Goal: Task Accomplishment & Management: Manage account settings

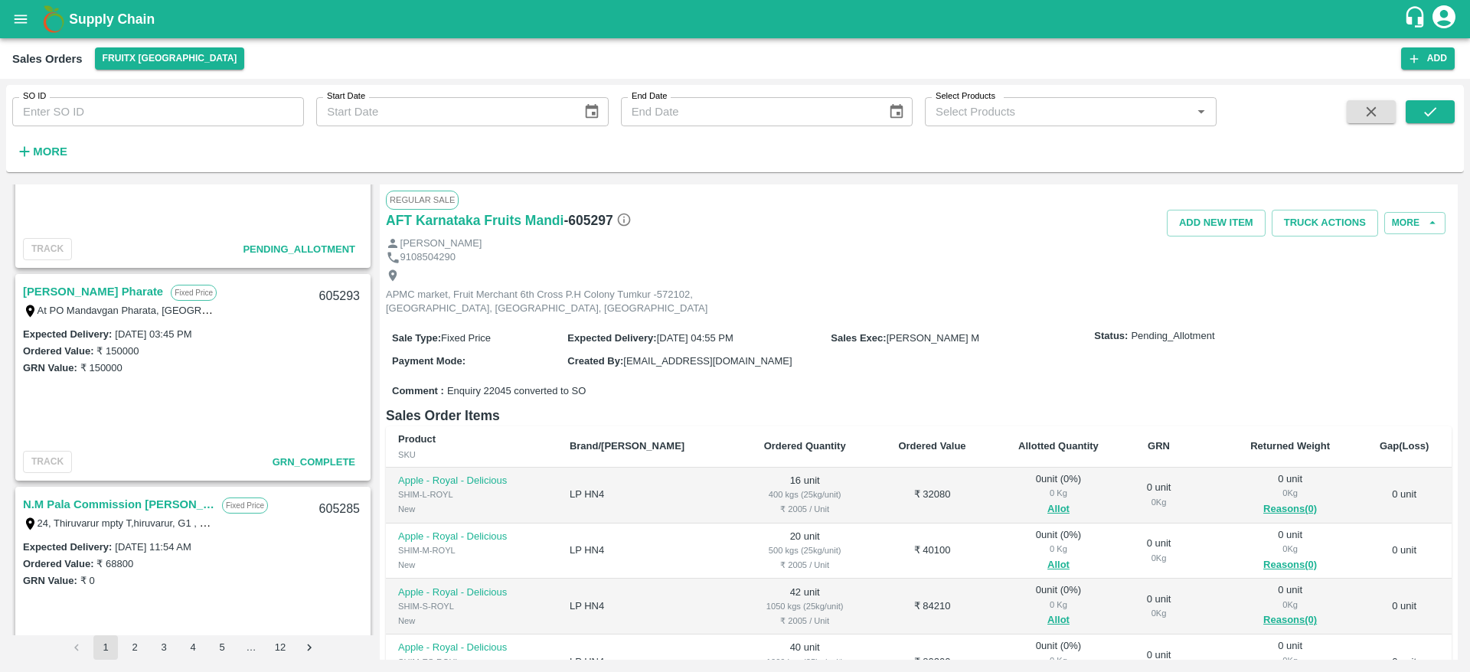
scroll to position [338, 0]
click at [115, 300] on link "Sanket Ramdas Pharate" at bounding box center [93, 293] width 140 height 20
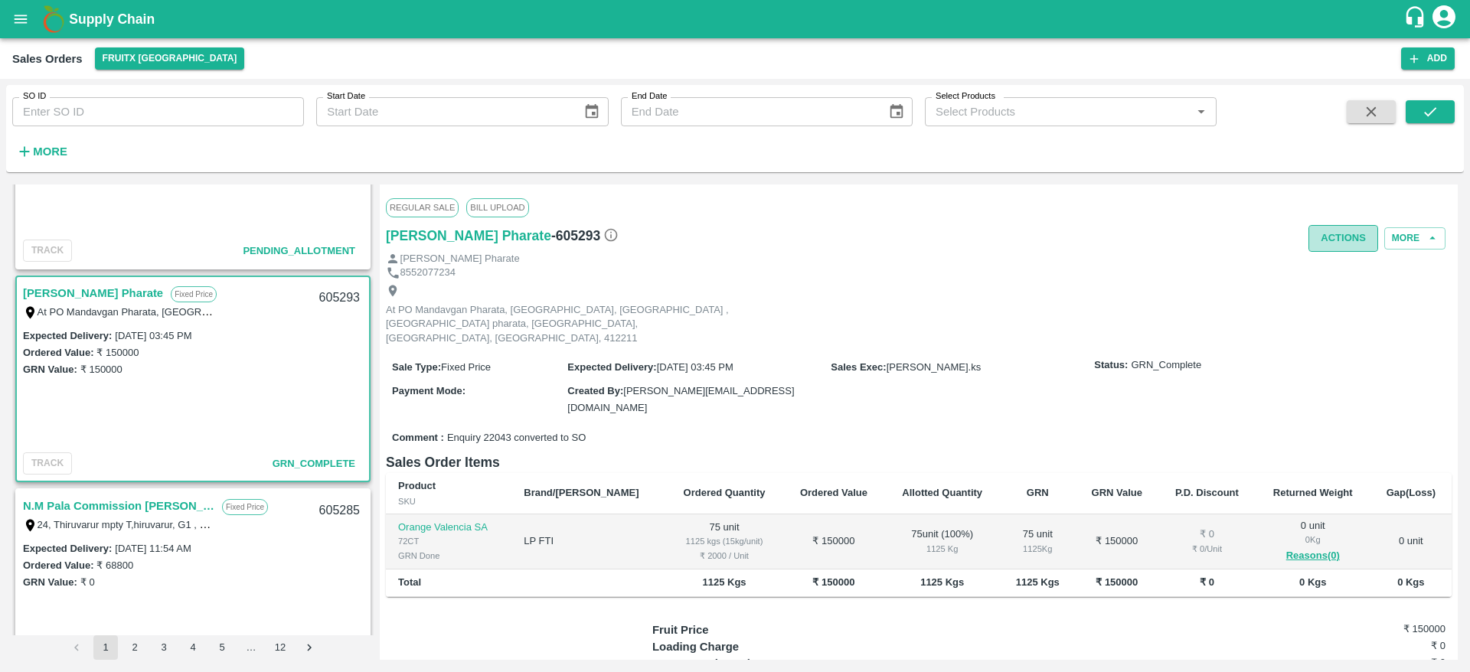
click at [1313, 233] on button "Actions" at bounding box center [1344, 238] width 70 height 27
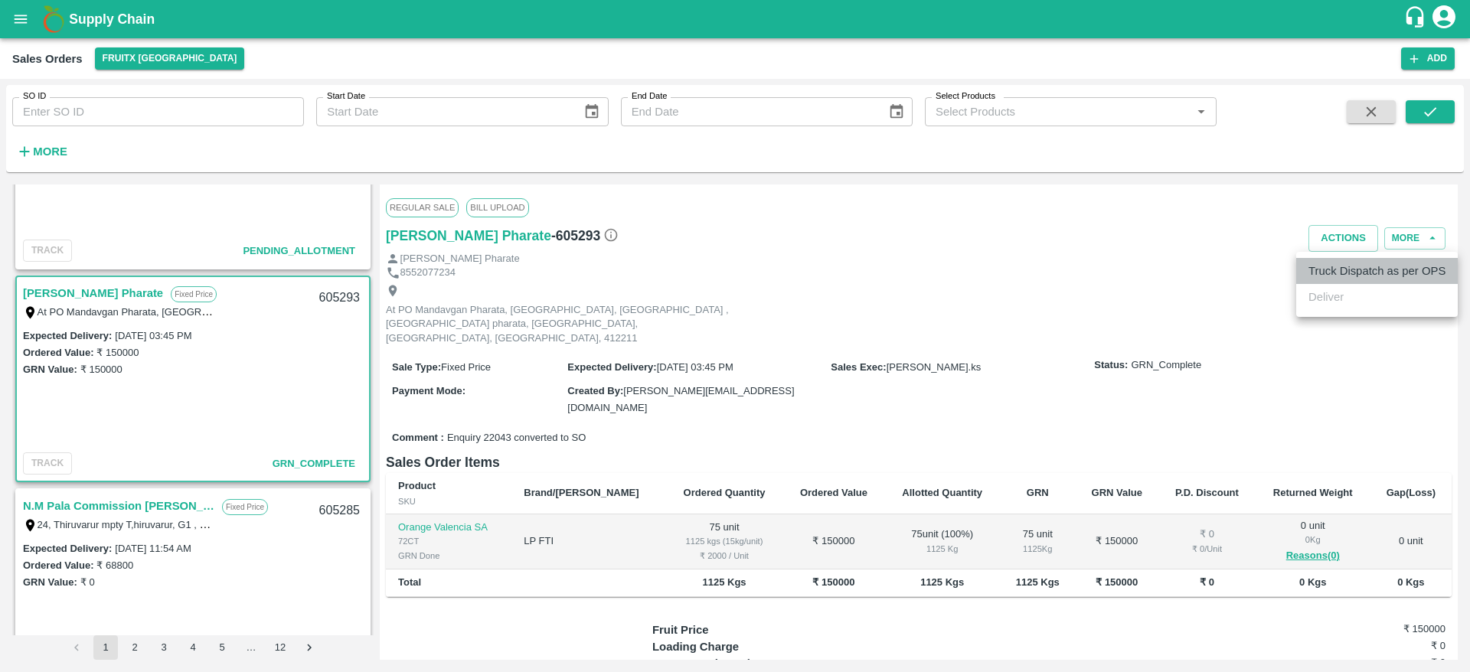
click at [1338, 283] on li "Truck Dispatch as per OPS" at bounding box center [1378, 271] width 162 height 26
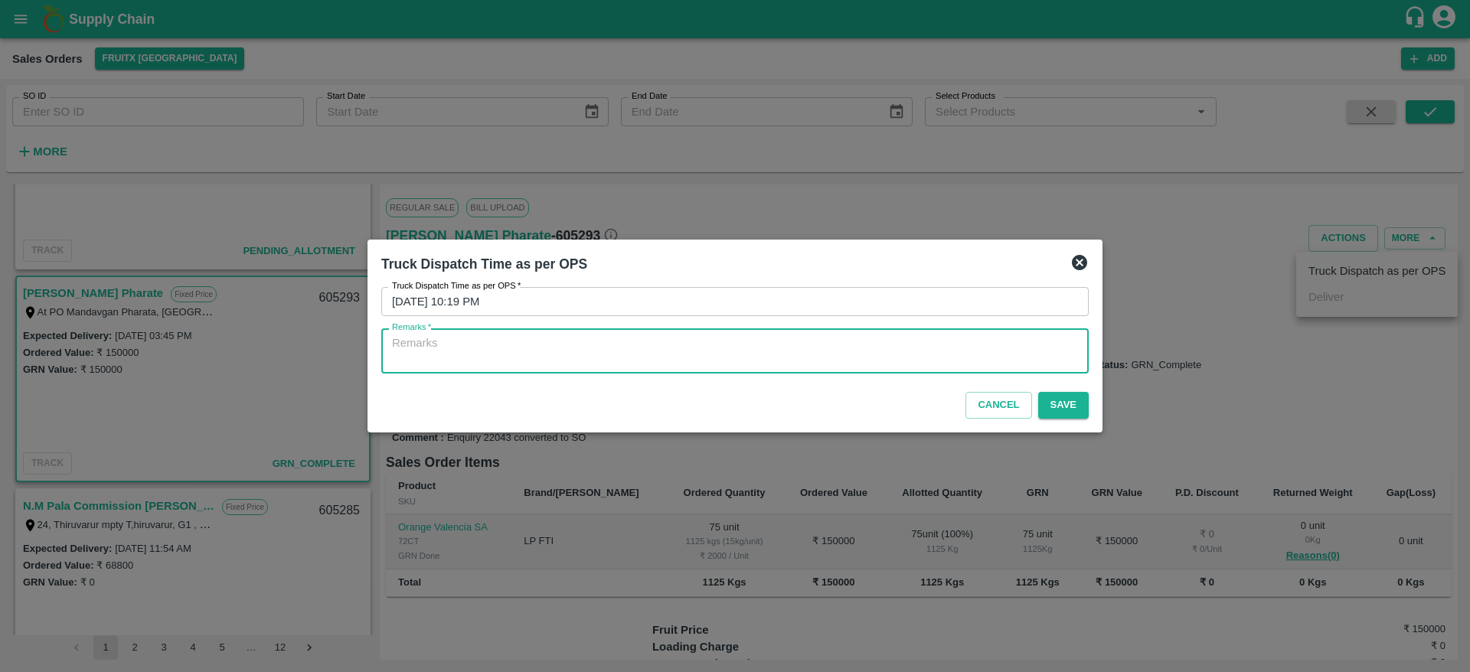
click at [1047, 358] on textarea "Remarks   *" at bounding box center [735, 351] width 686 height 32
type textarea "O"
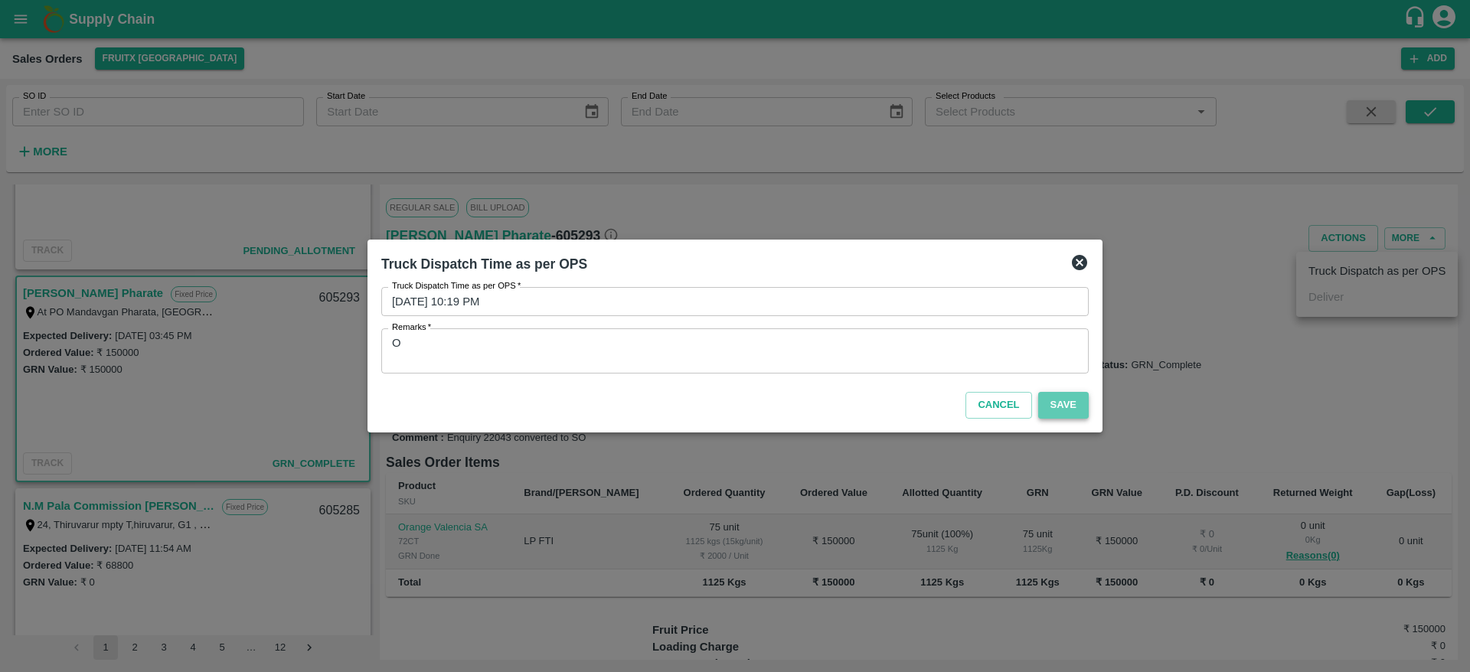
click at [1075, 410] on button "Save" at bounding box center [1064, 405] width 51 height 27
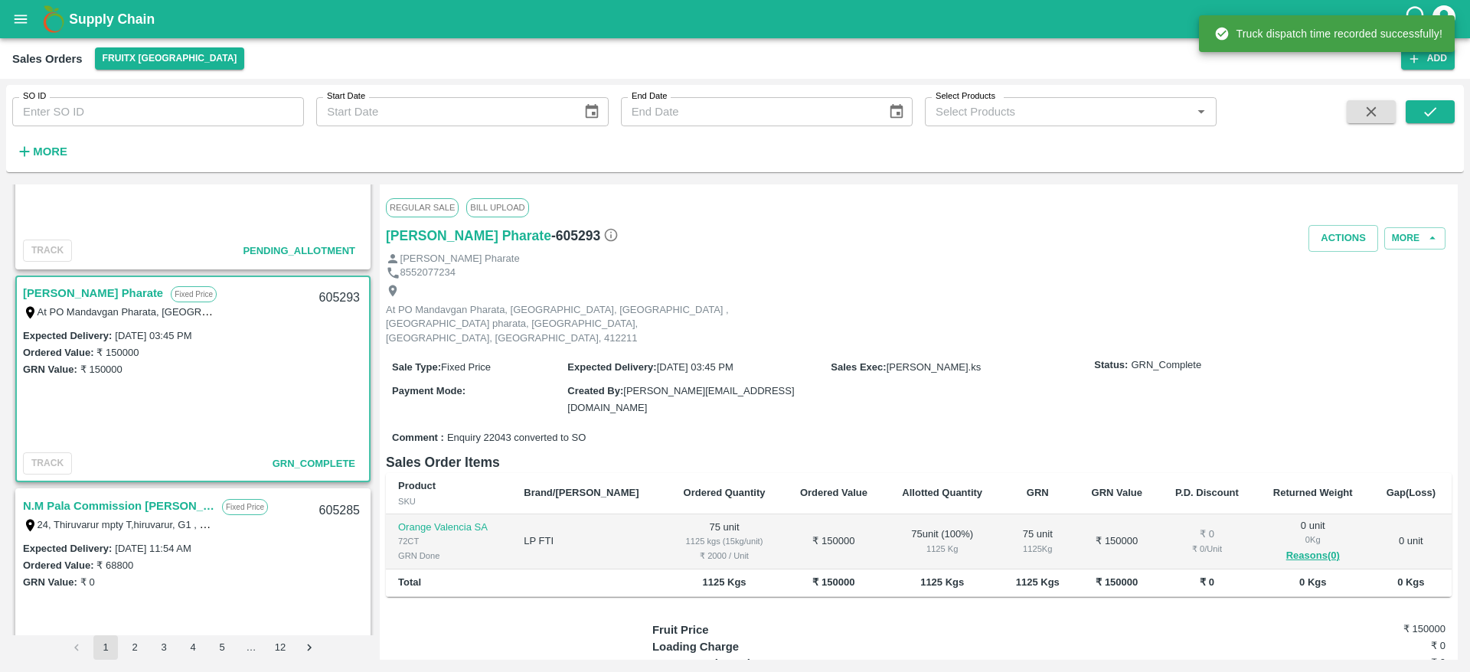
click at [325, 297] on div "605293" at bounding box center [339, 298] width 59 height 36
copy div "605293"
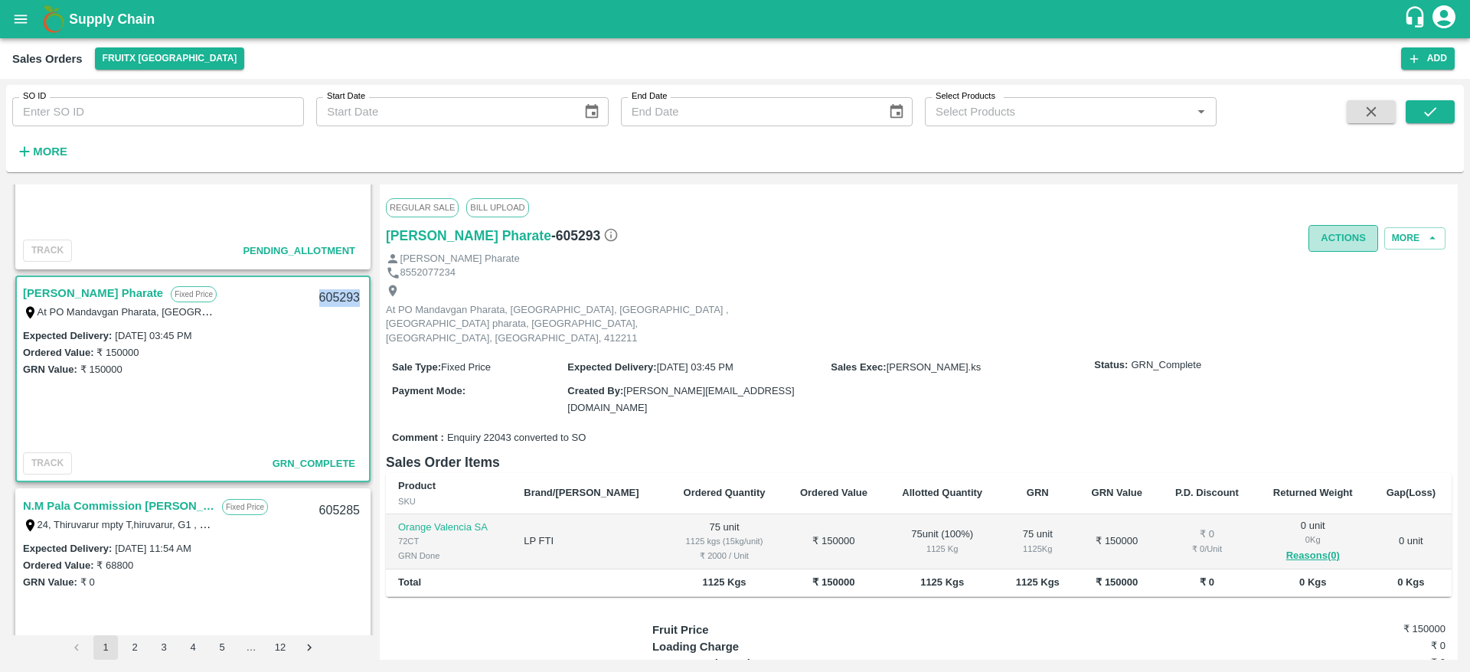
click at [1333, 244] on button "Actions" at bounding box center [1344, 238] width 70 height 27
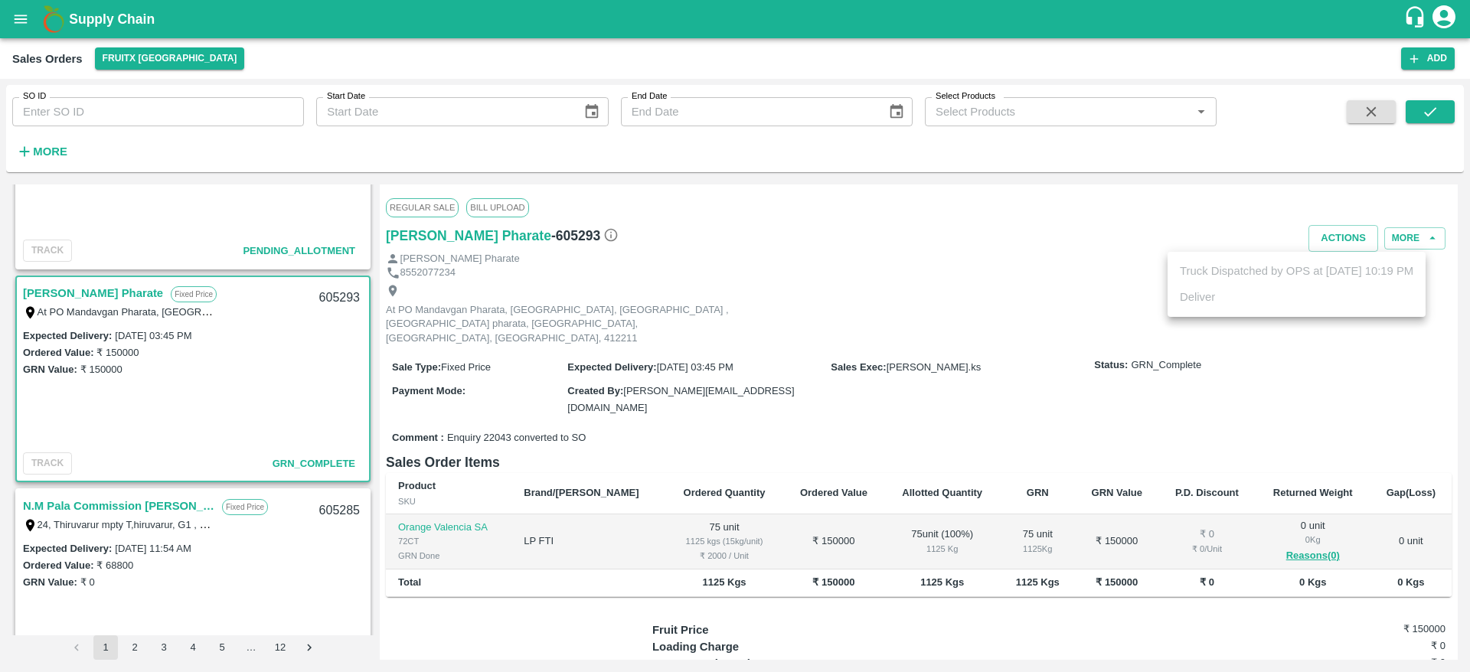
click at [847, 330] on div at bounding box center [735, 336] width 1470 height 672
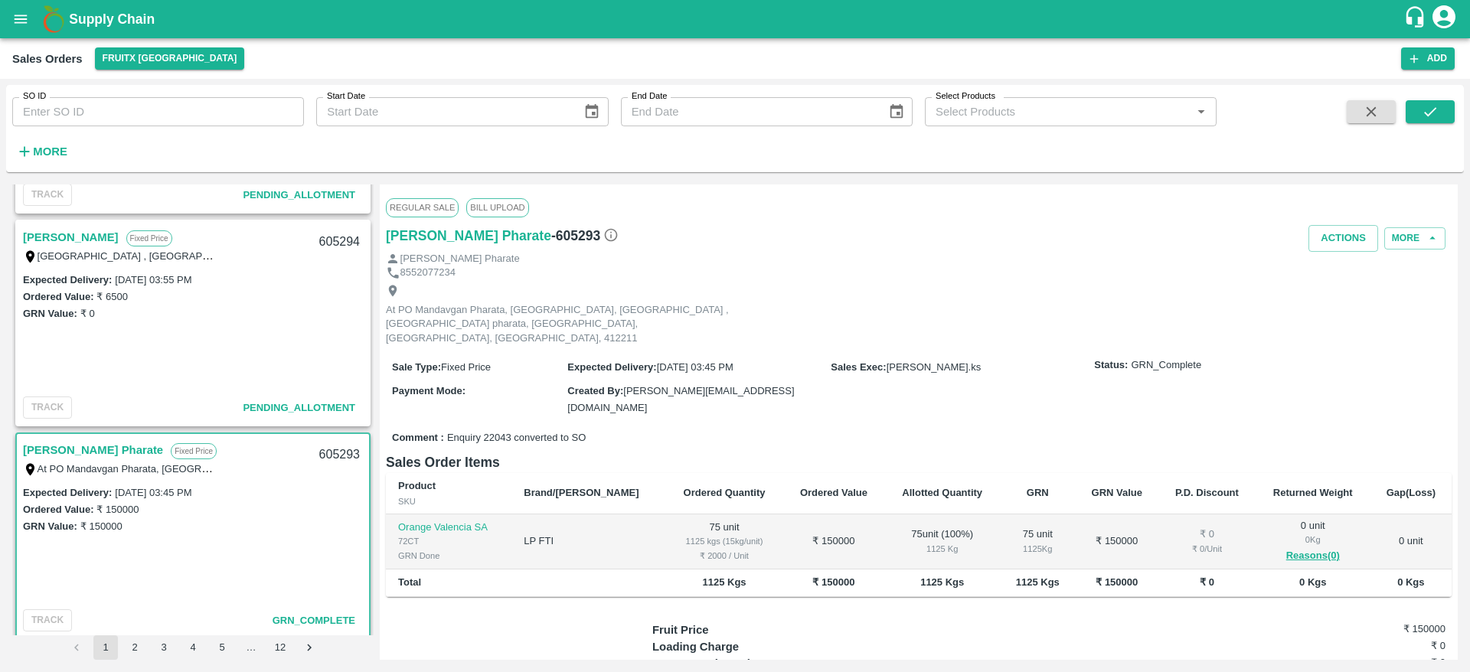
scroll to position [179, 0]
click at [78, 237] on link "Vijayakumar" at bounding box center [71, 239] width 96 height 20
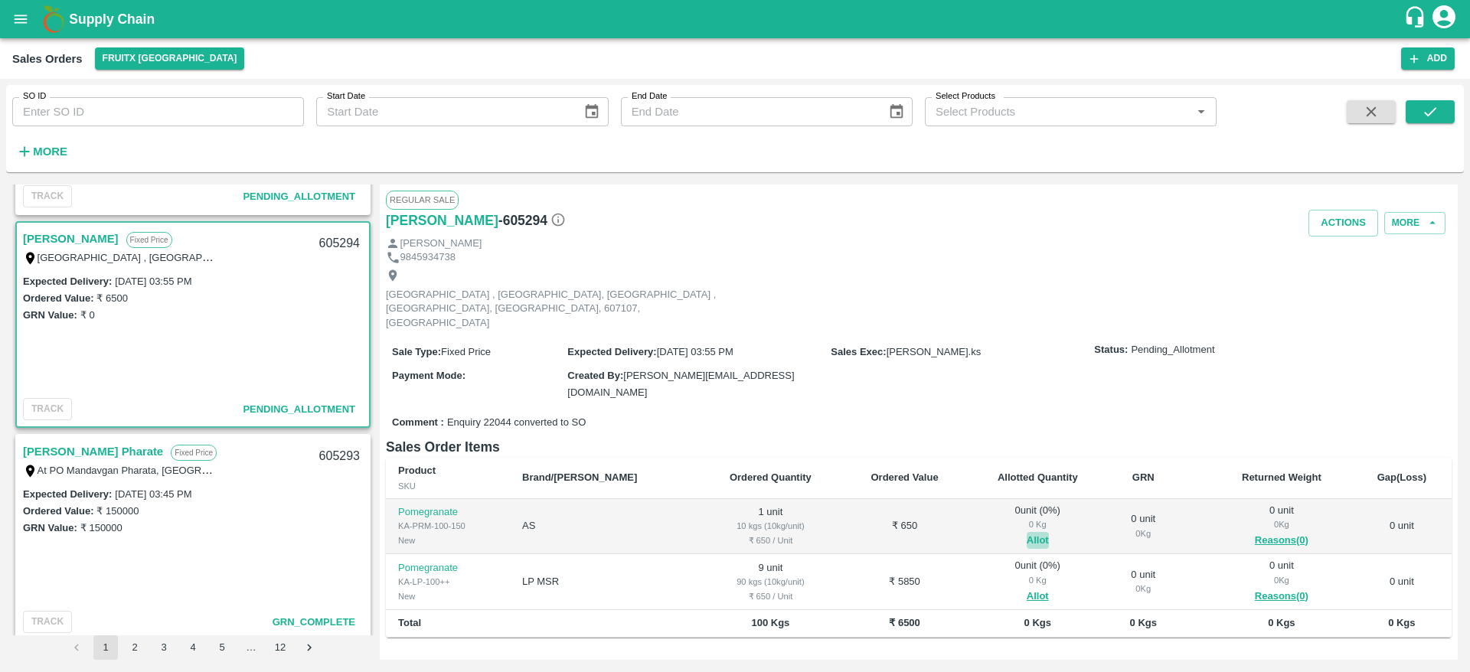
click at [1027, 532] on button "Allot" at bounding box center [1038, 541] width 22 height 18
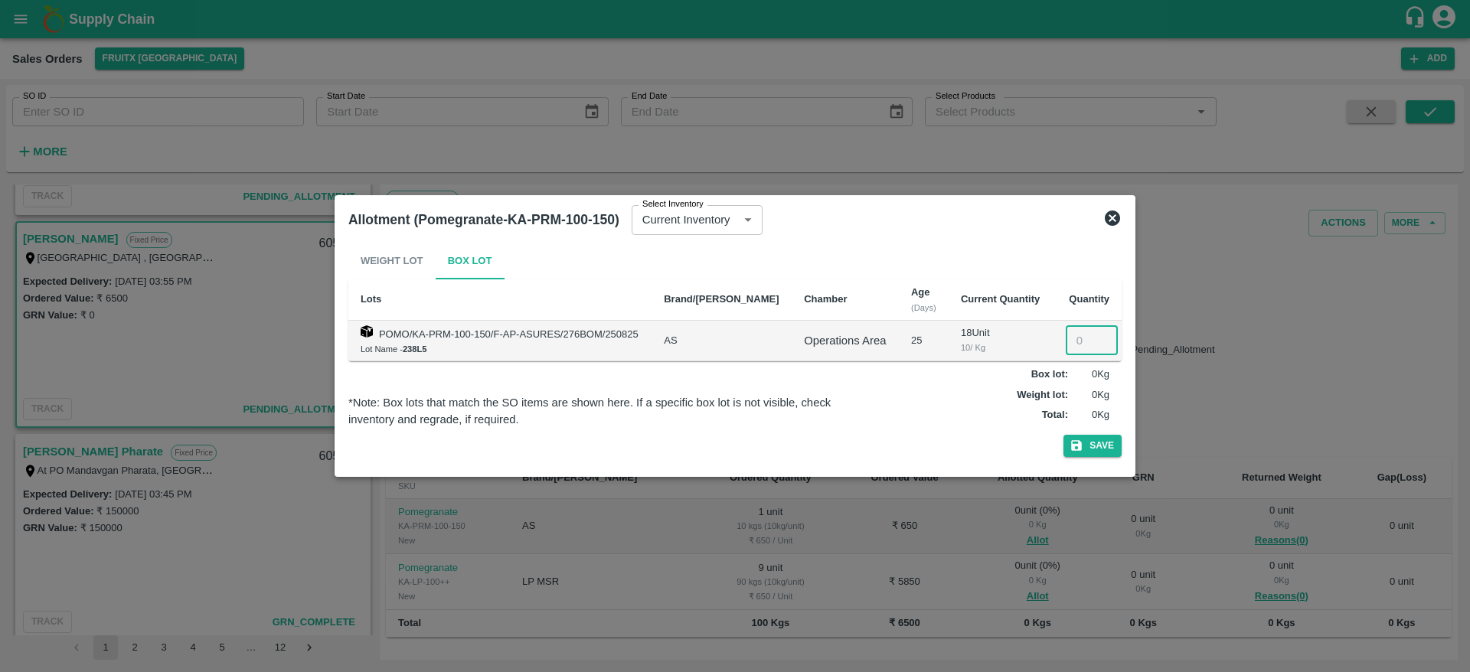
click at [1067, 346] on input "number" at bounding box center [1092, 340] width 52 height 29
type input "1"
click at [1064, 435] on button "Save" at bounding box center [1093, 446] width 58 height 22
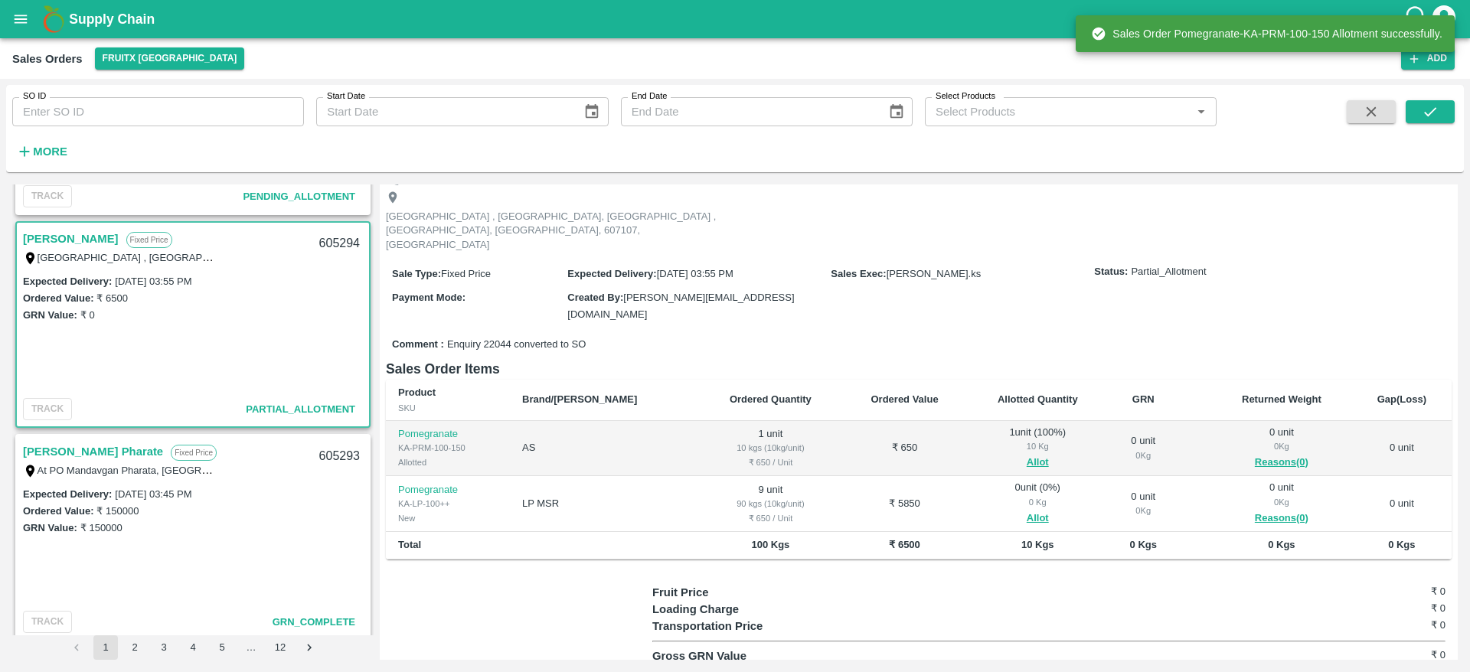
scroll to position [80, 0]
click at [1027, 508] on button "Allot" at bounding box center [1038, 517] width 22 height 18
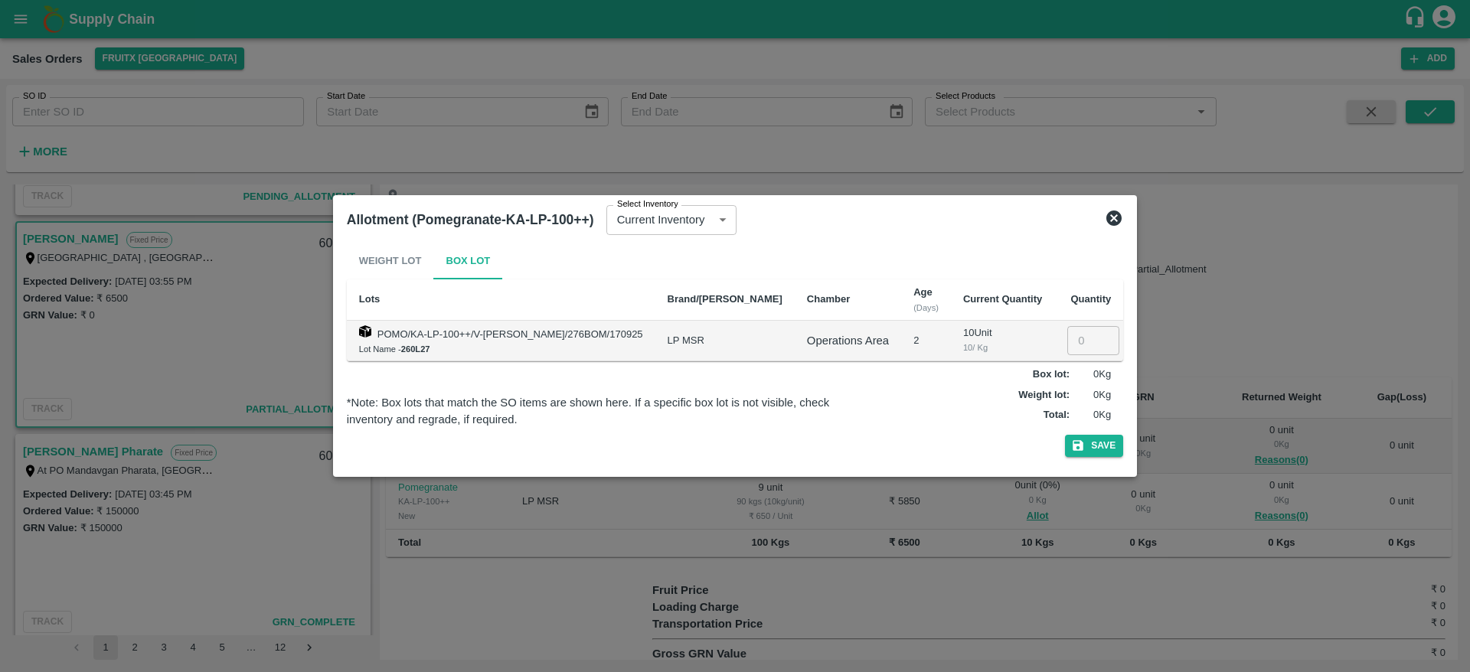
click at [1072, 338] on input "number" at bounding box center [1094, 340] width 52 height 29
type input "9"
click at [1065, 435] on button "Save" at bounding box center [1094, 446] width 58 height 22
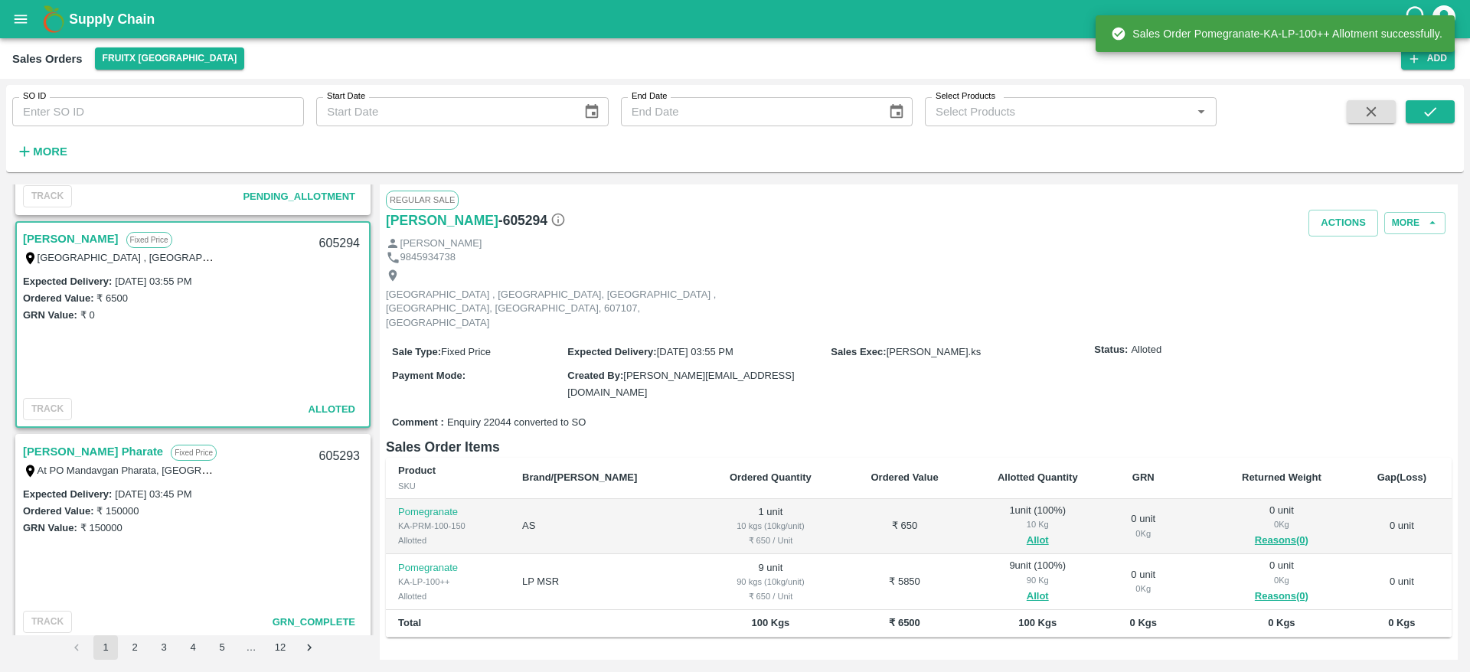
scroll to position [92, 0]
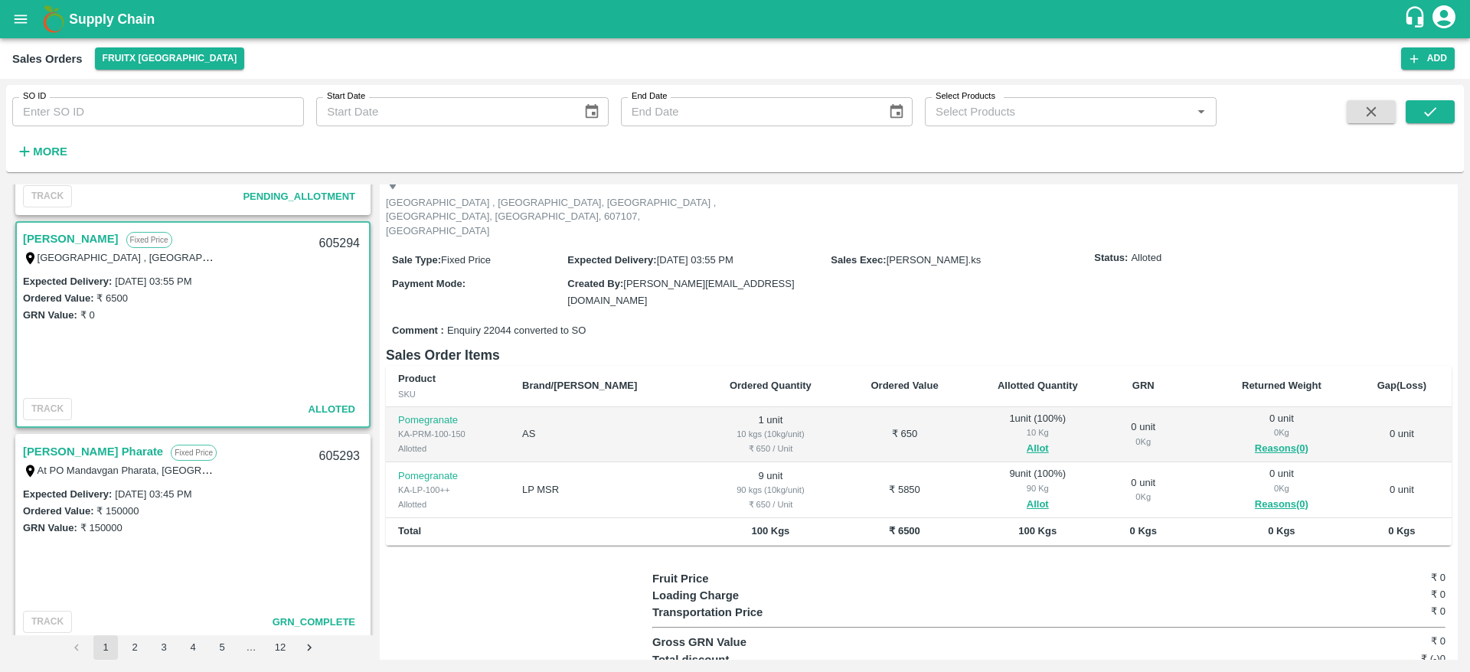
click at [346, 243] on div "605294" at bounding box center [339, 244] width 59 height 36
copy div "605294"
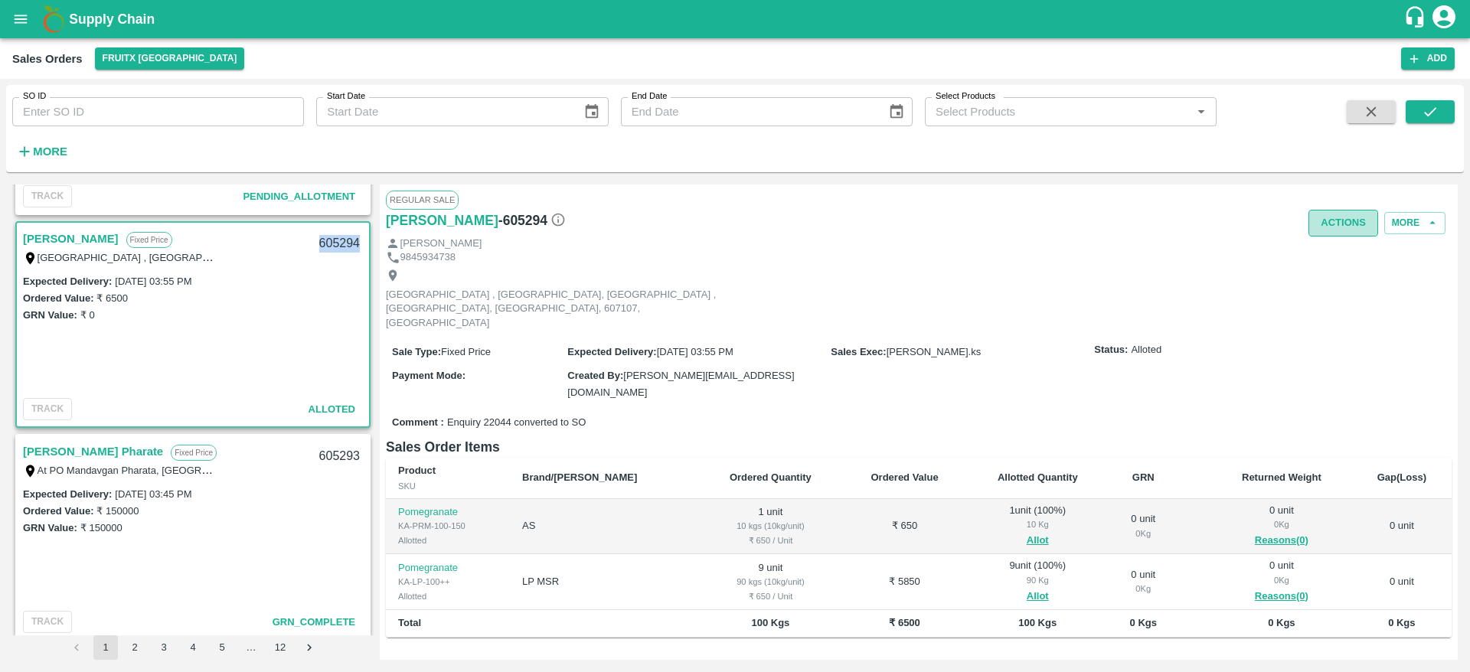
click at [1346, 235] on button "Actions" at bounding box center [1344, 223] width 70 height 27
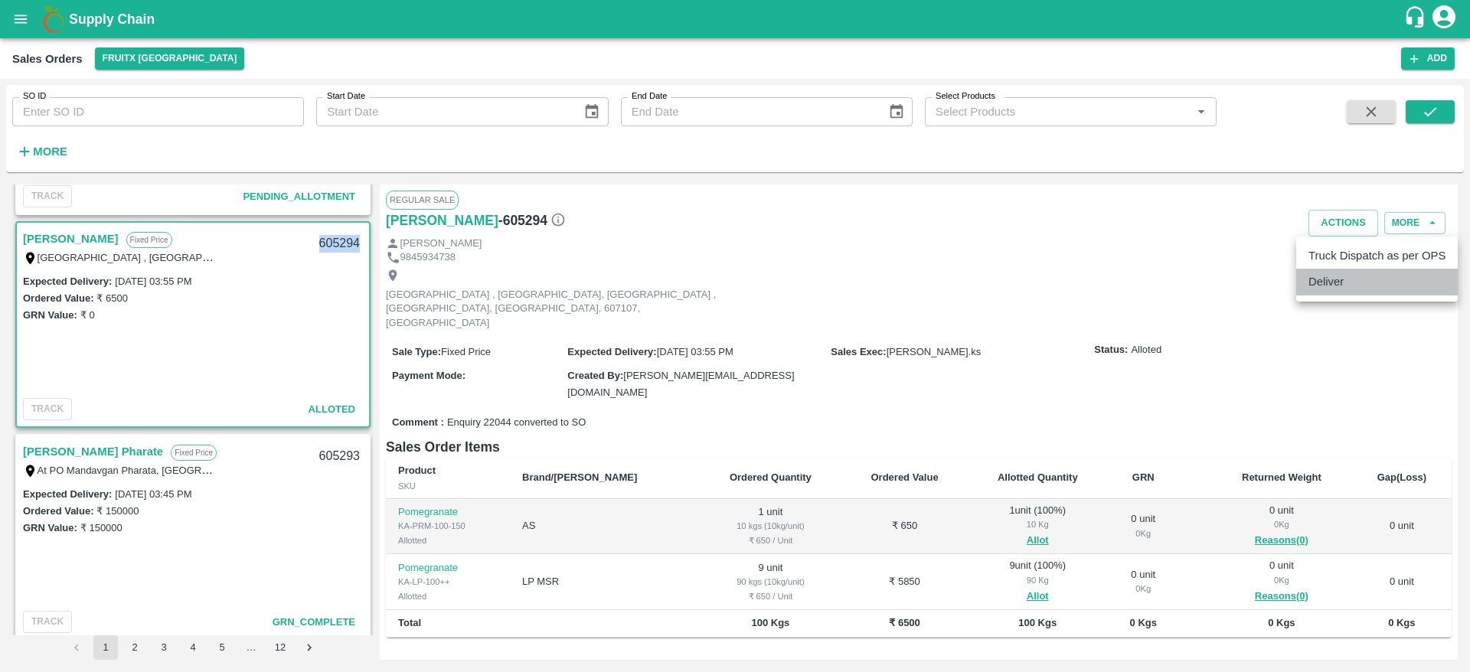
click at [1366, 291] on li "Deliver" at bounding box center [1378, 282] width 162 height 26
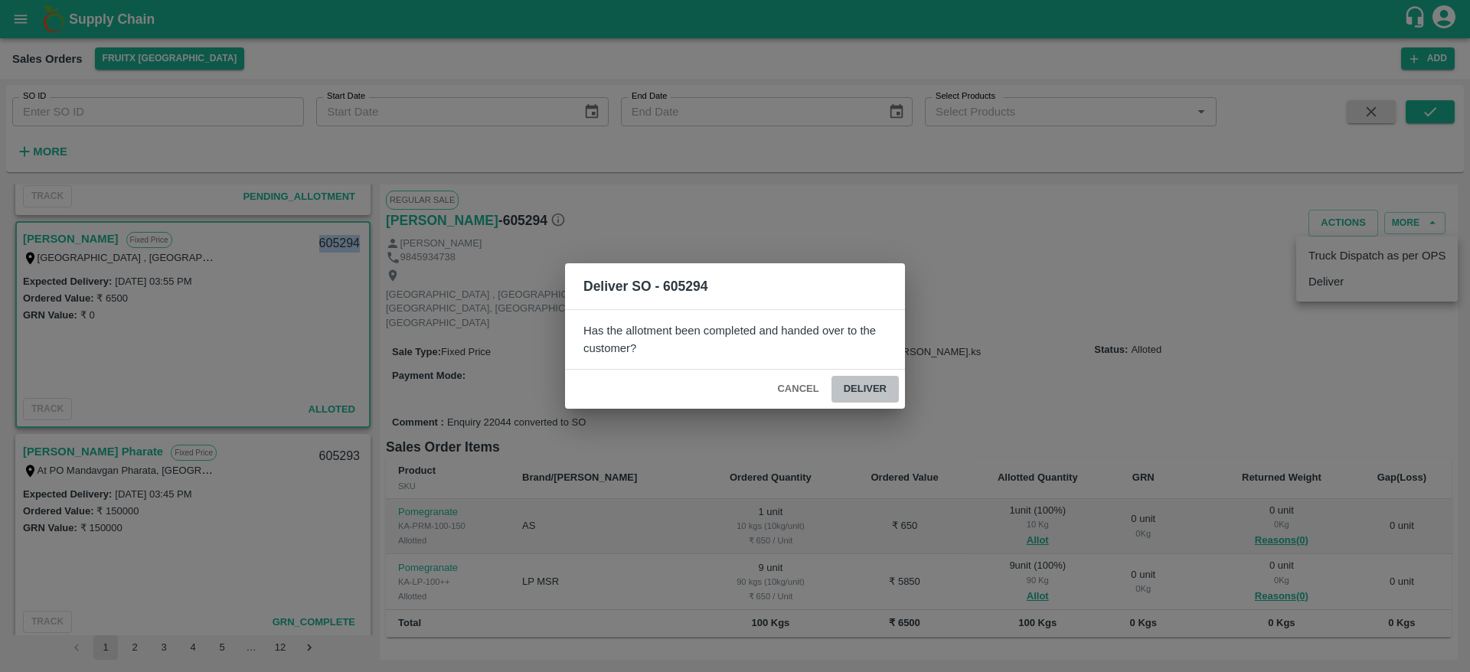
click at [870, 382] on button "Deliver" at bounding box center [865, 389] width 67 height 27
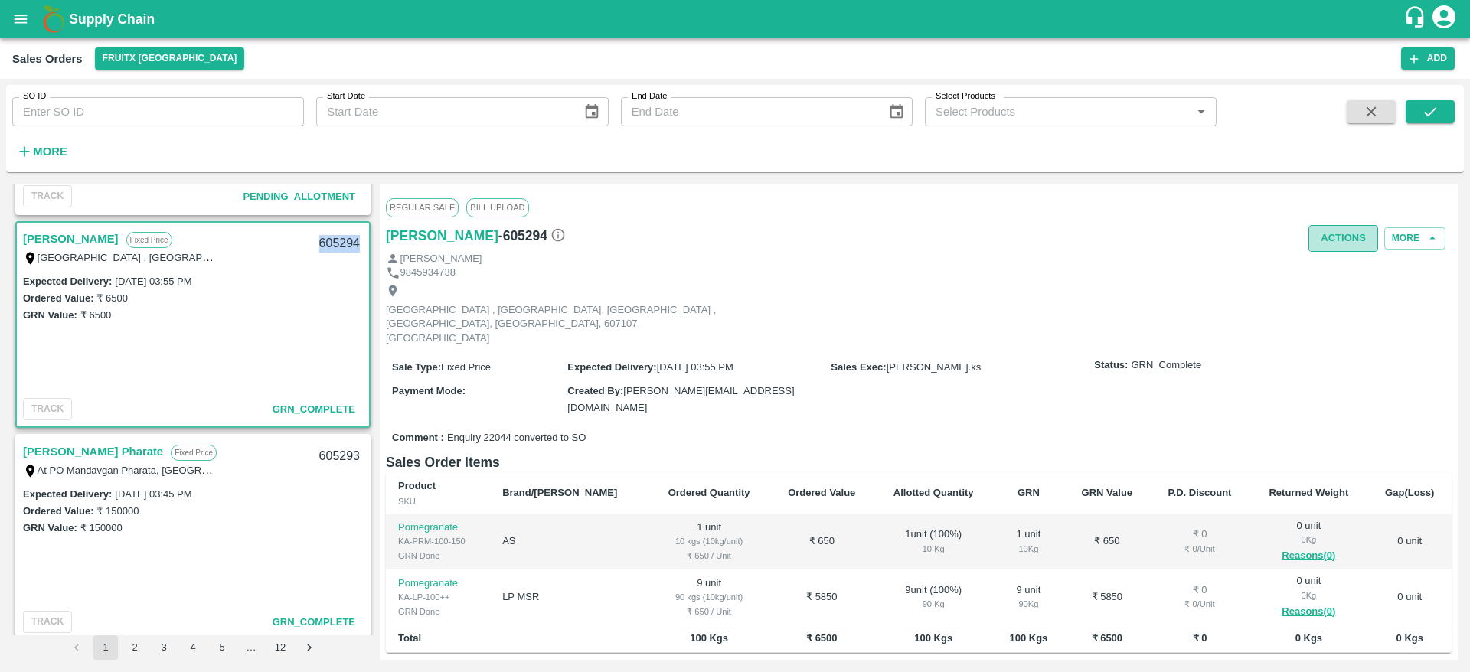
click at [1336, 229] on button "Actions" at bounding box center [1344, 238] width 70 height 27
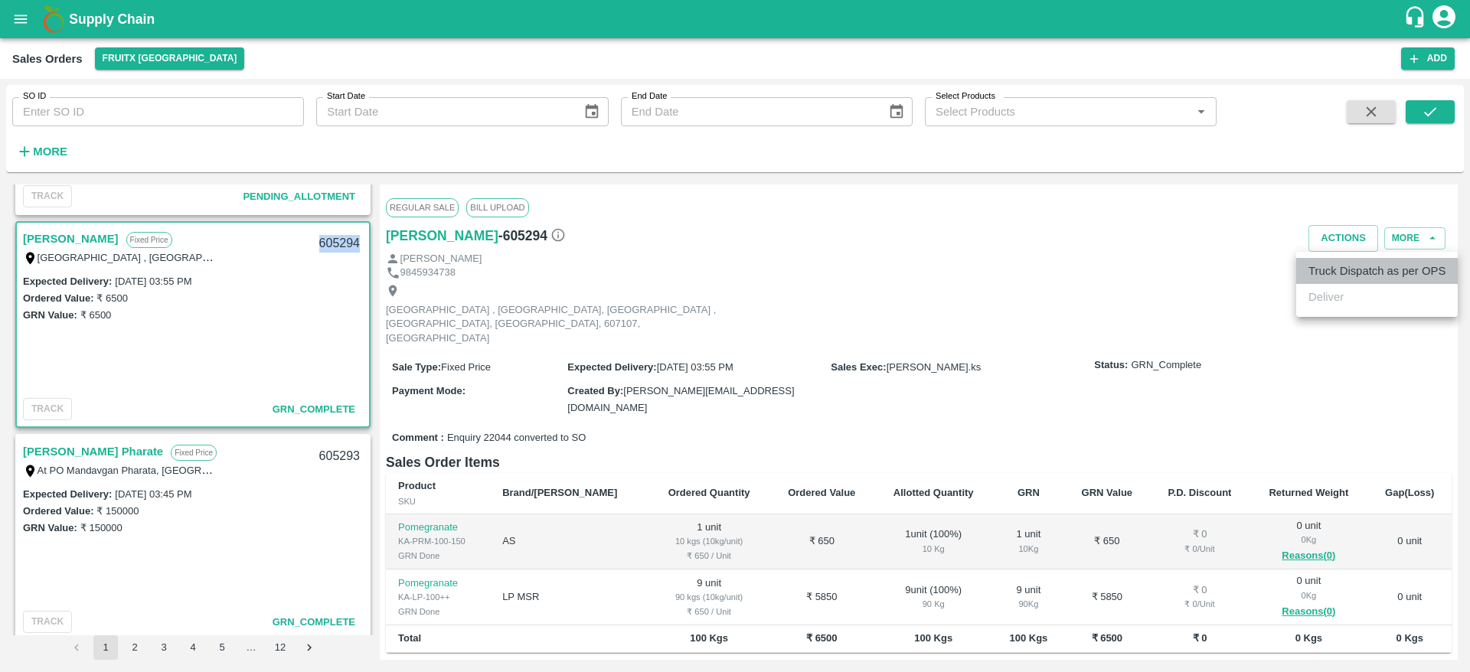
click at [1331, 262] on li "Truck Dispatch as per OPS" at bounding box center [1378, 271] width 162 height 26
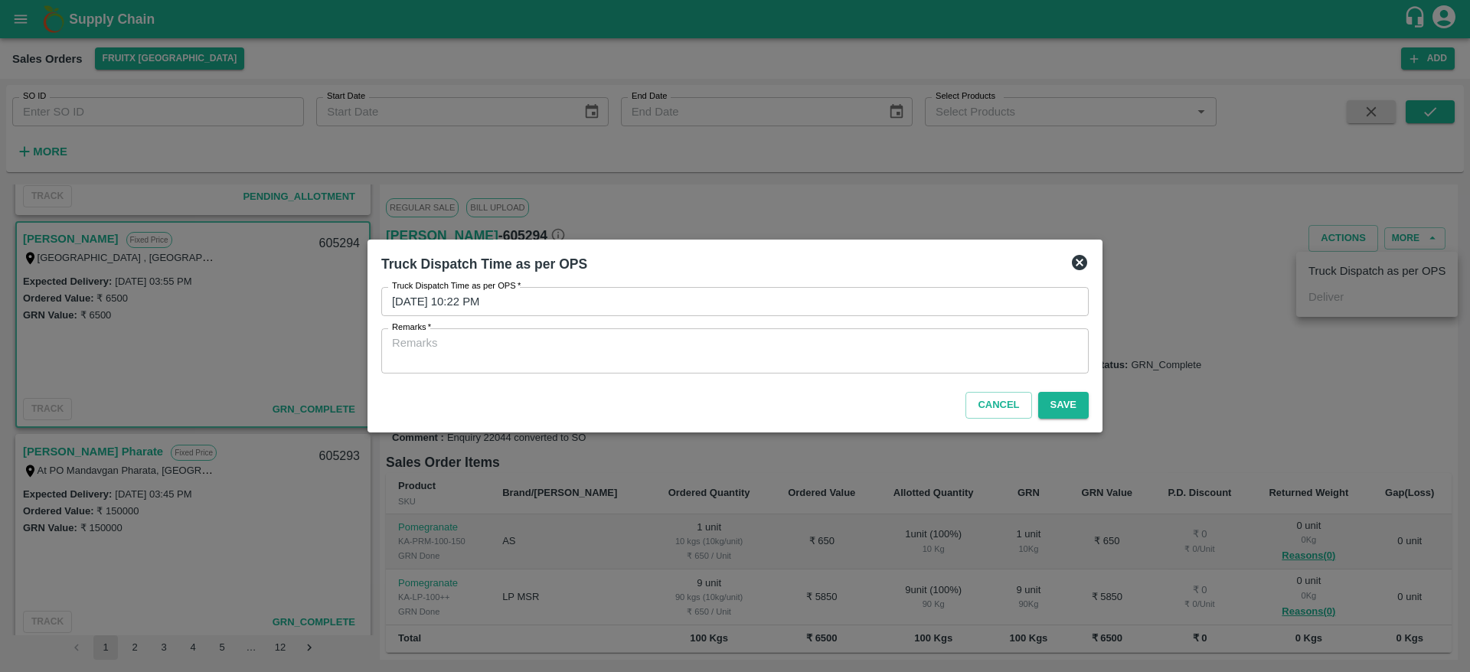
click at [924, 368] on div "x Remarks" at bounding box center [735, 351] width 708 height 45
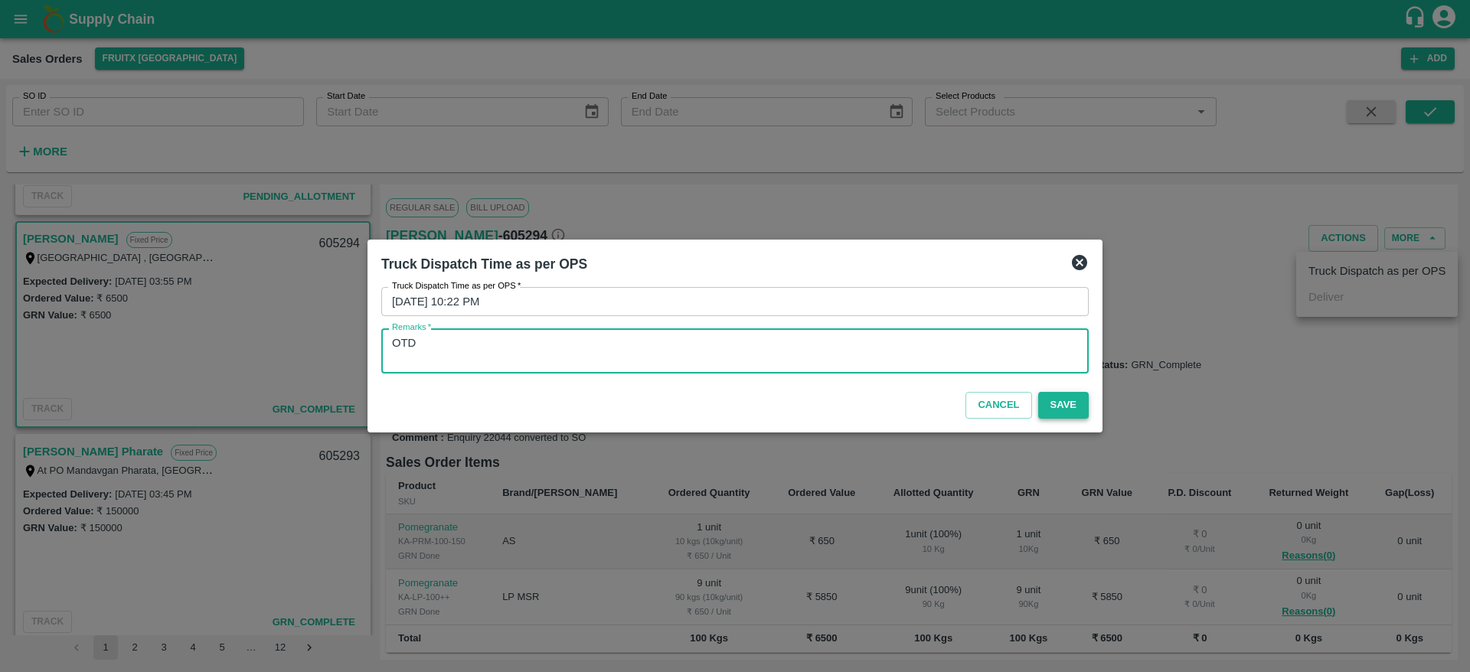
type textarea "OTD"
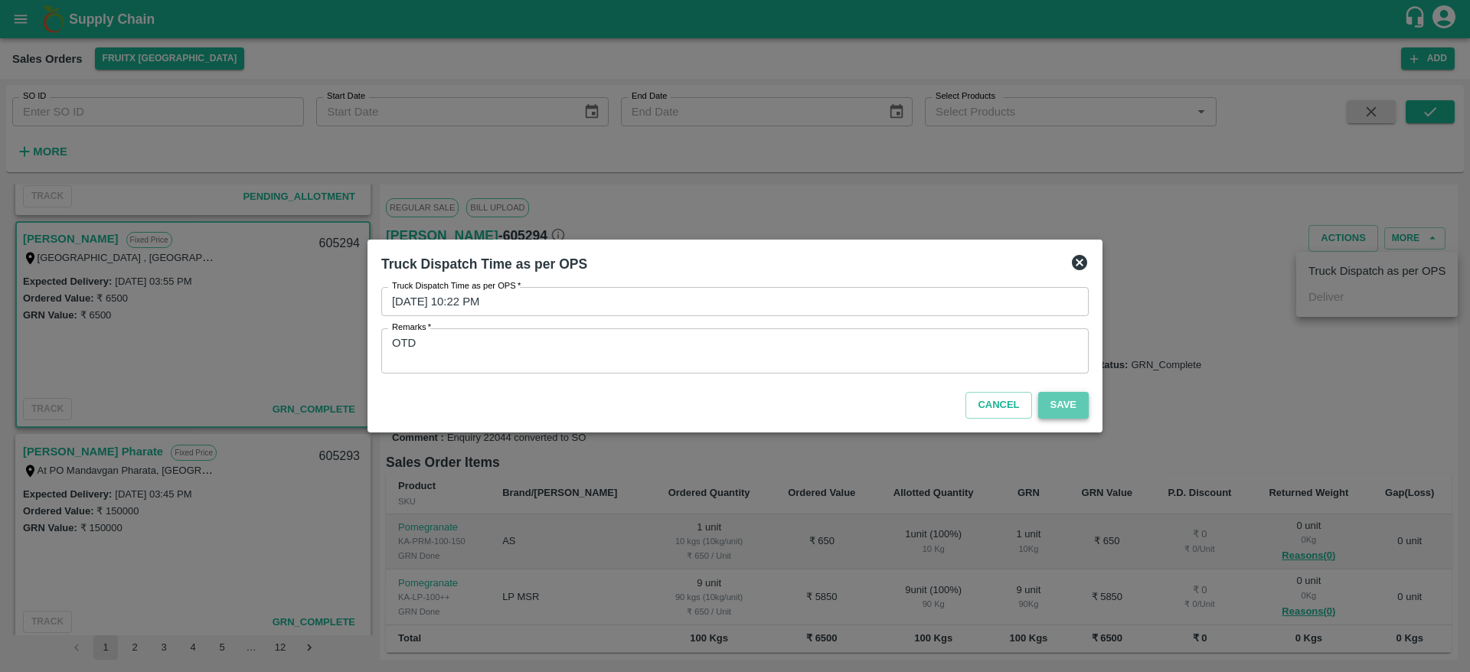
click at [1072, 398] on button "Save" at bounding box center [1064, 405] width 51 height 27
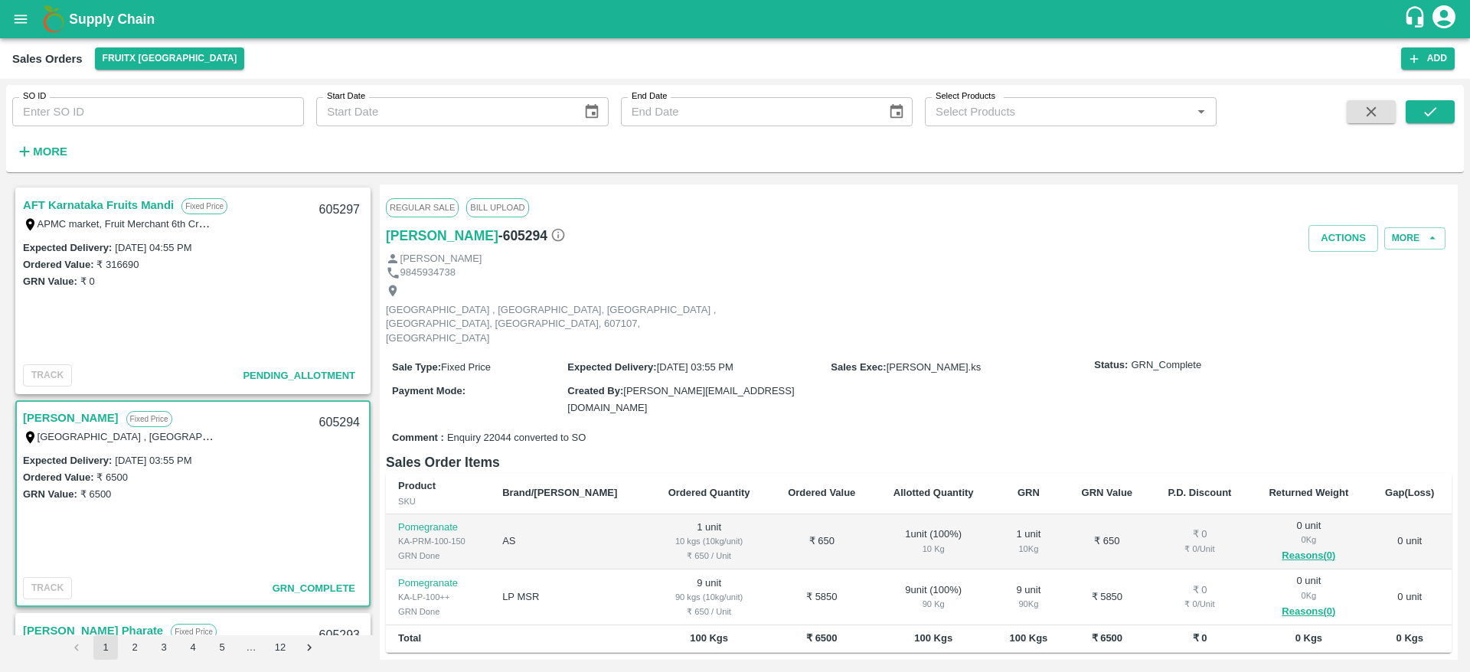
click at [124, 206] on link "AFT Karnataka Fruits Mandi" at bounding box center [98, 205] width 151 height 20
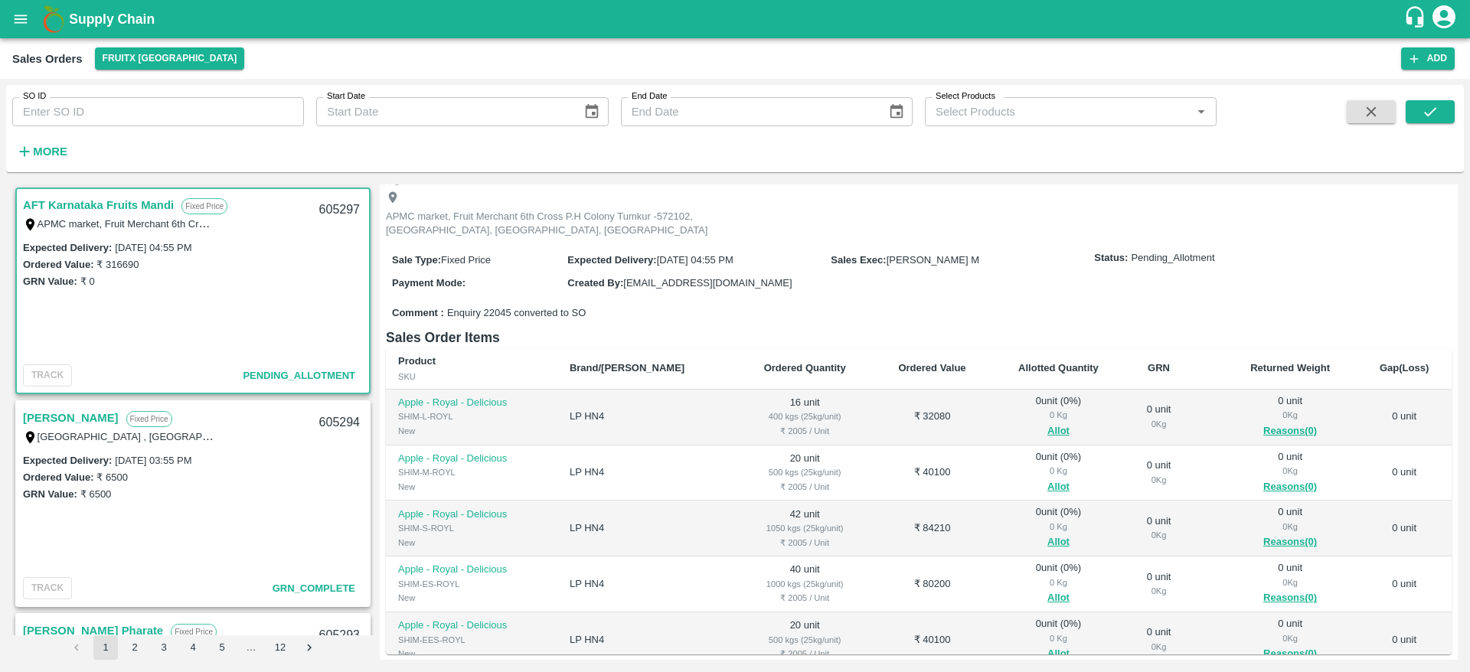
scroll to position [80, 0]
click at [1048, 430] on button "Allot" at bounding box center [1059, 430] width 22 height 18
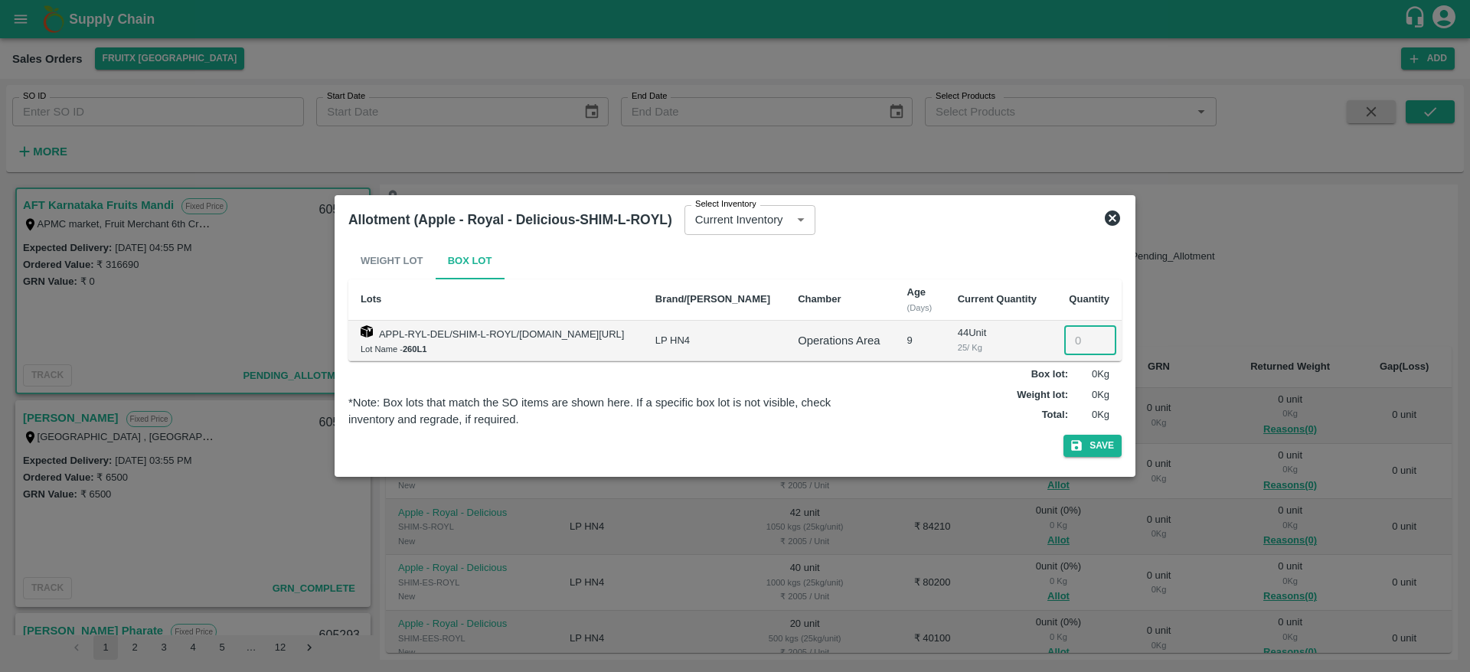
click at [1069, 349] on input "number" at bounding box center [1091, 340] width 52 height 29
type input "16"
click at [1064, 435] on button "Save" at bounding box center [1093, 446] width 58 height 22
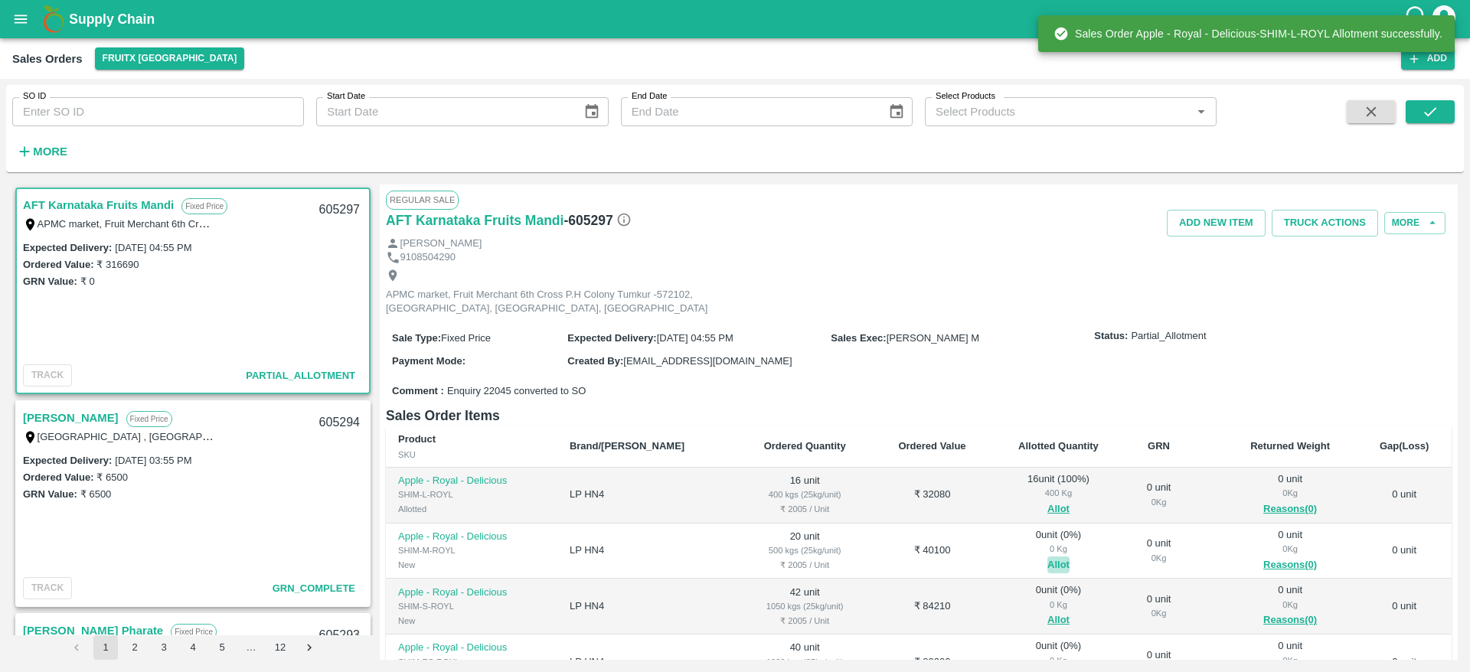
click at [1048, 563] on button "Allot" at bounding box center [1059, 566] width 22 height 18
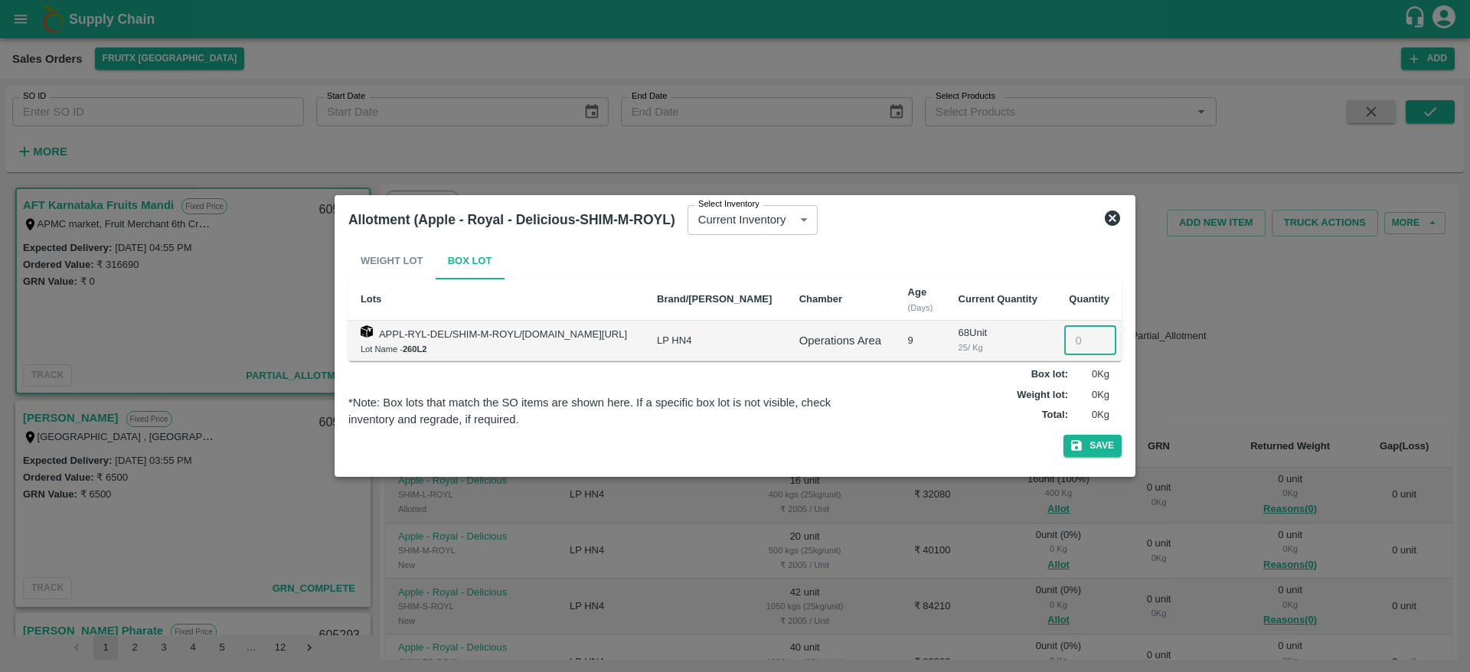
click at [1077, 340] on input "number" at bounding box center [1091, 340] width 52 height 29
type input "20"
click at [1088, 443] on button "Save" at bounding box center [1093, 446] width 58 height 22
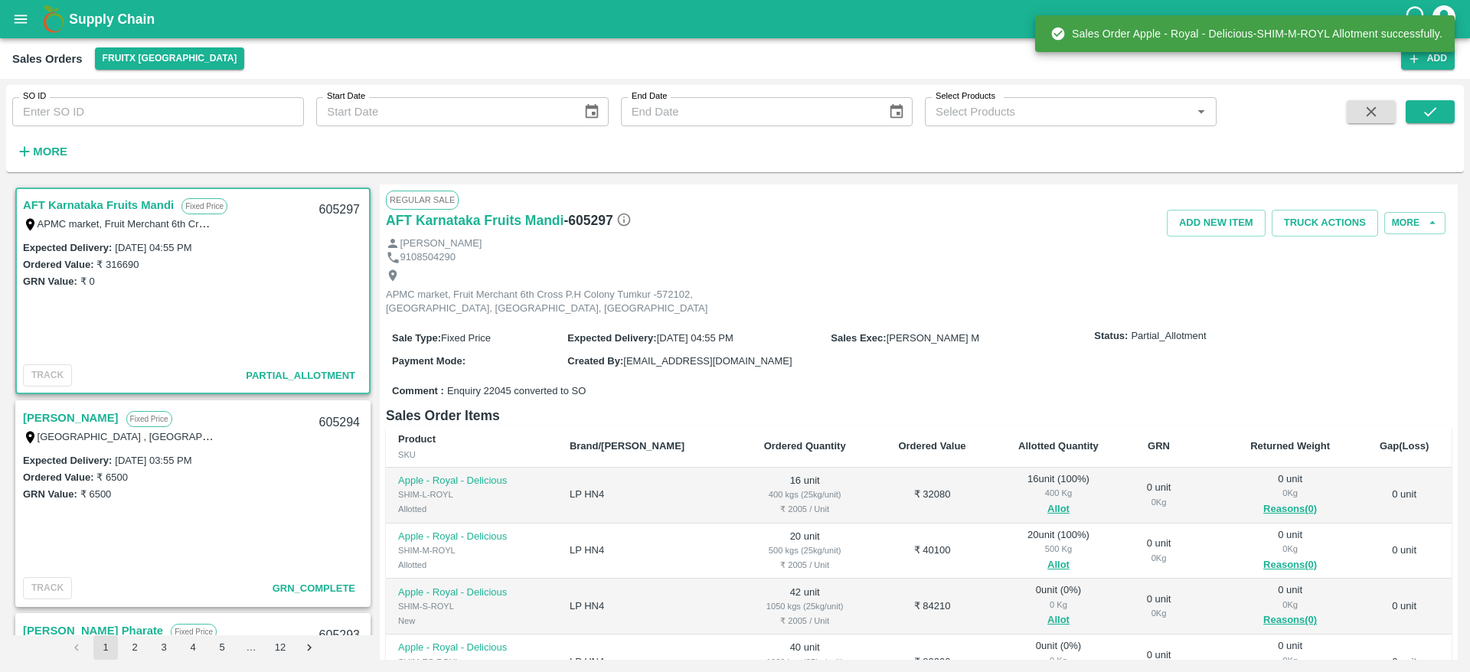
scroll to position [76, 0]
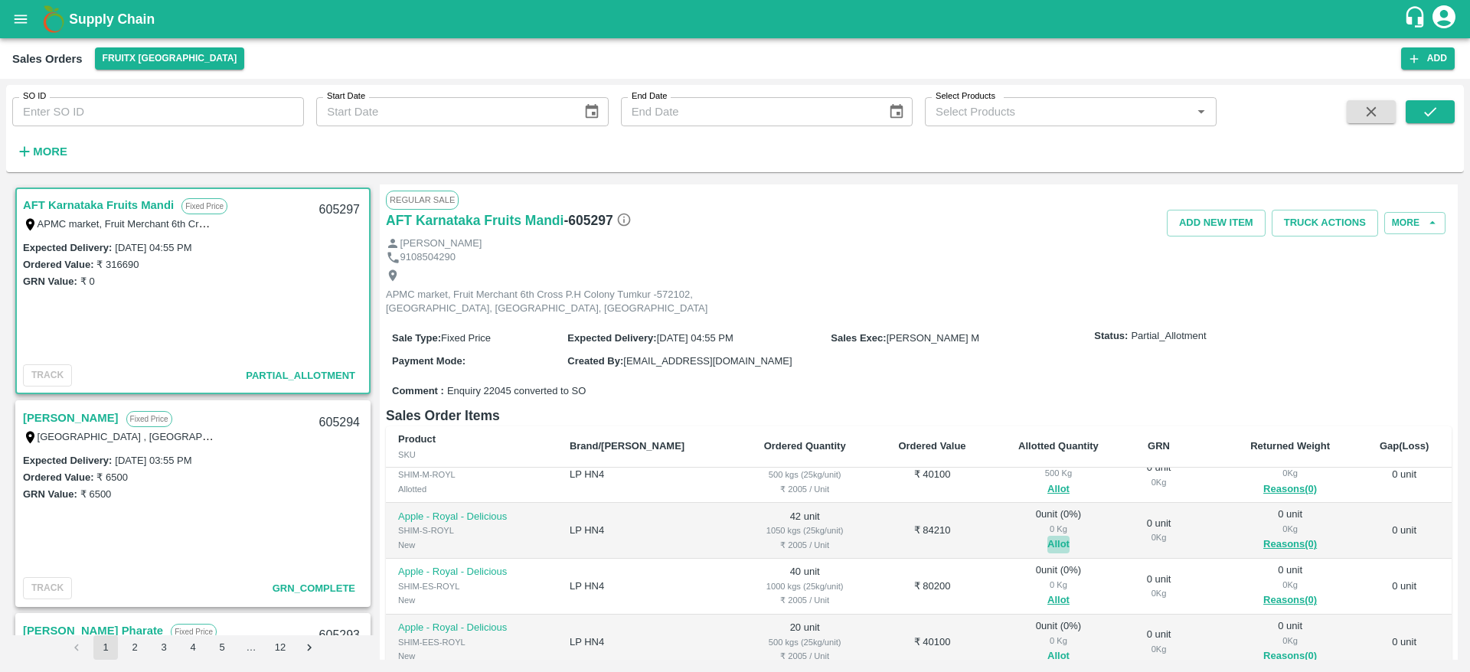
click at [1048, 545] on button "Allot" at bounding box center [1059, 545] width 22 height 18
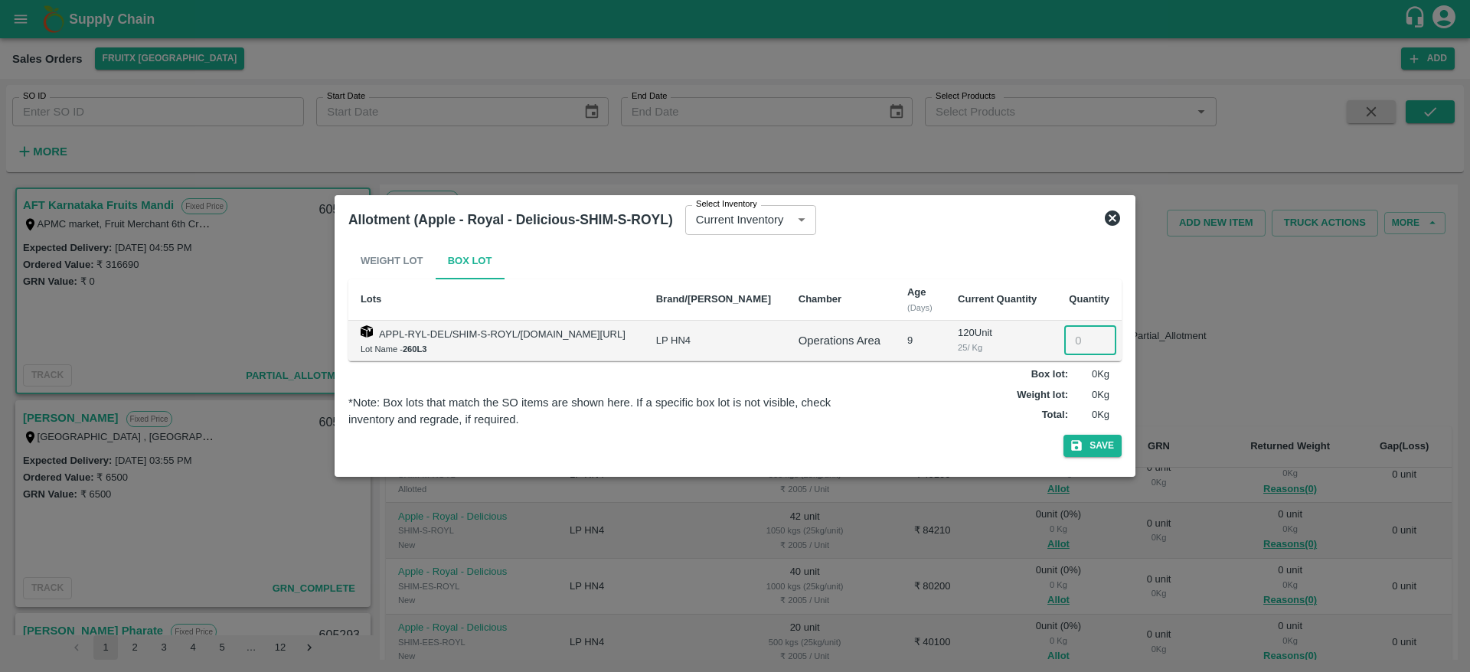
click at [1068, 352] on input "number" at bounding box center [1091, 340] width 52 height 29
type input "42"
click at [1091, 440] on button "Save" at bounding box center [1093, 446] width 58 height 22
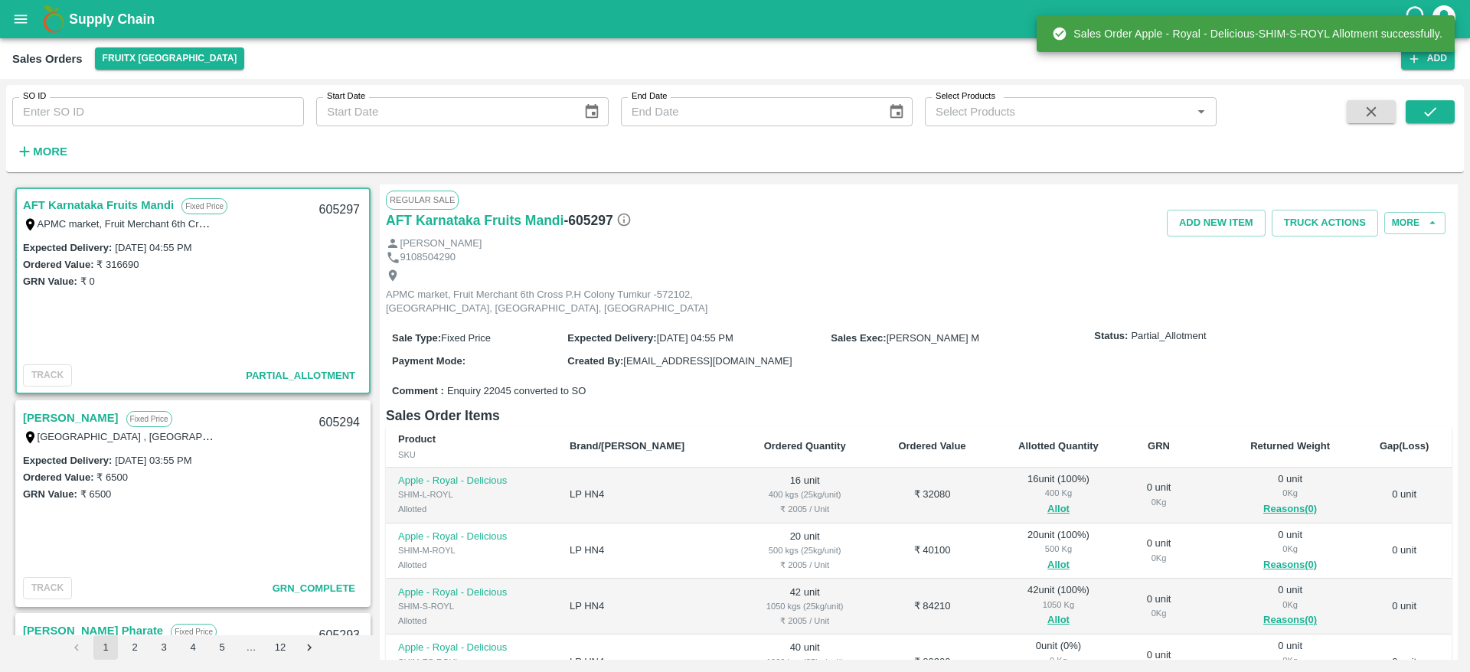
scroll to position [169, 0]
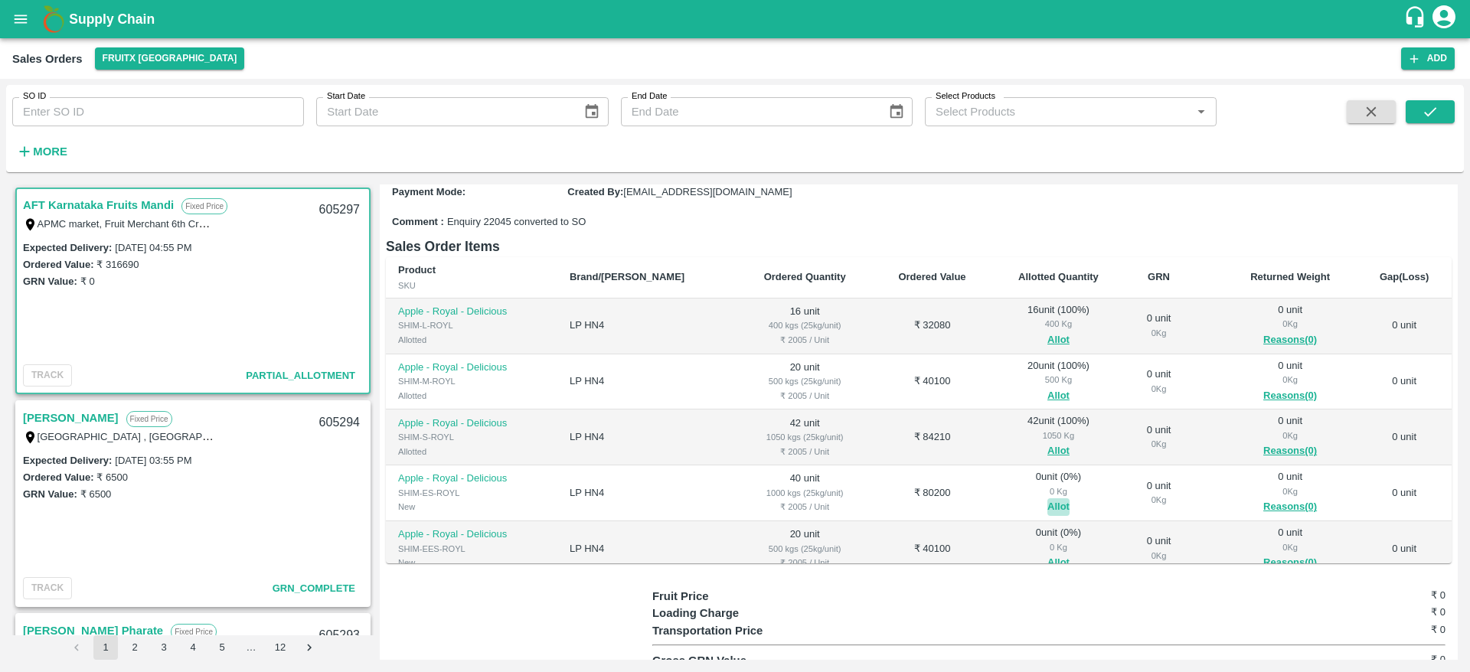
click at [1048, 505] on button "Allot" at bounding box center [1059, 508] width 22 height 18
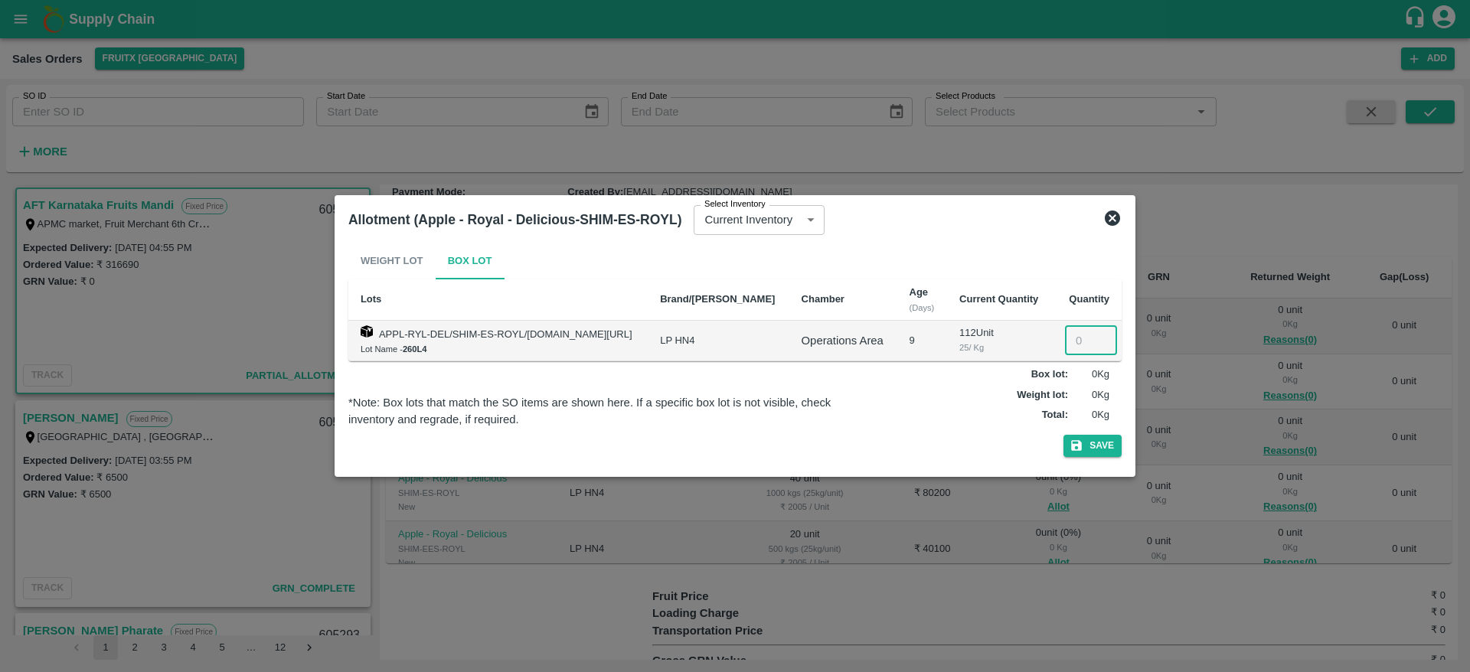
click at [1071, 349] on input "number" at bounding box center [1091, 340] width 52 height 29
type input "40"
click at [1089, 443] on button "Save" at bounding box center [1093, 446] width 58 height 22
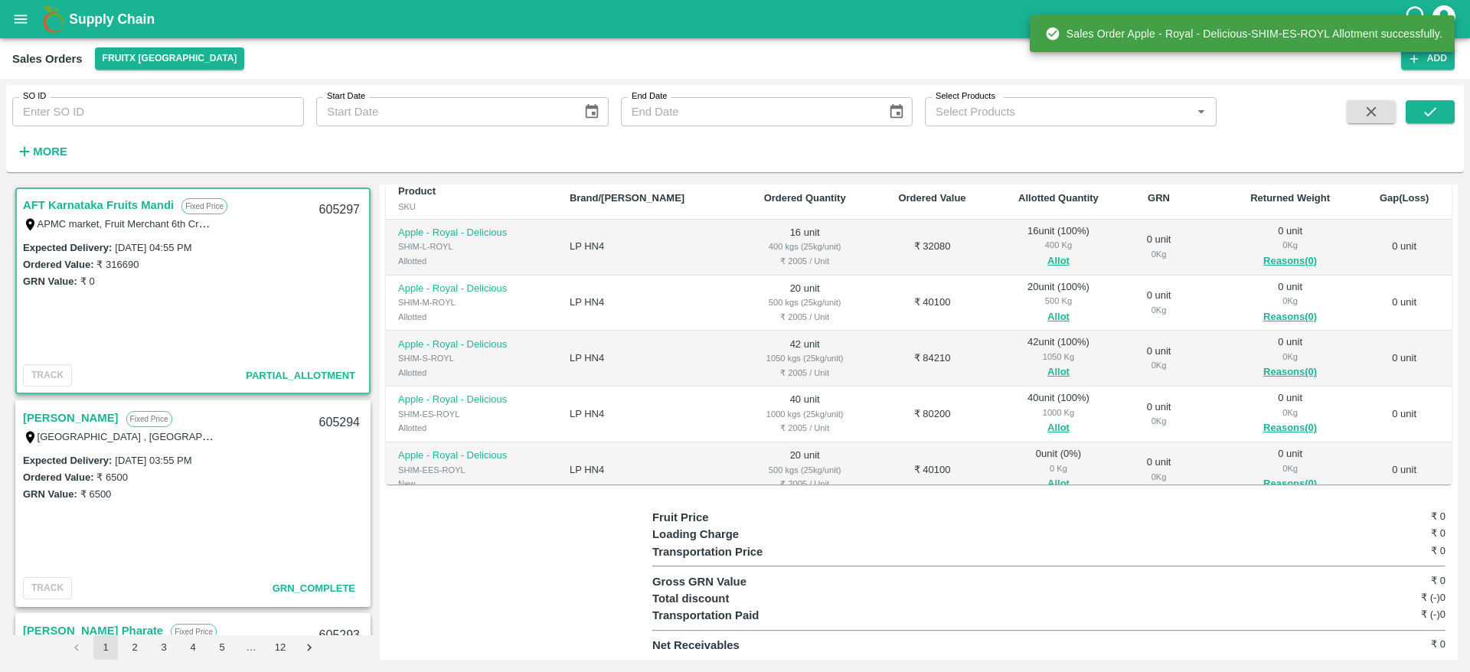
scroll to position [96, 0]
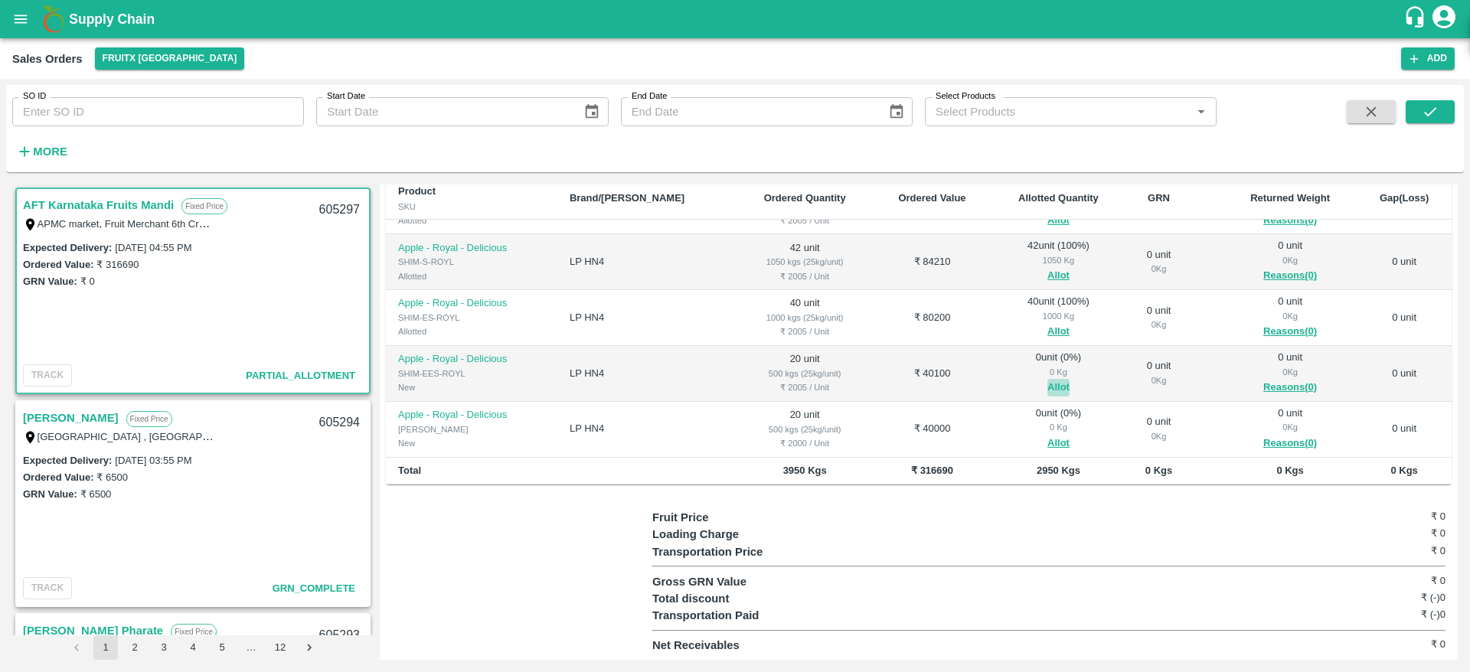
click at [1048, 385] on button "Allot" at bounding box center [1059, 388] width 22 height 18
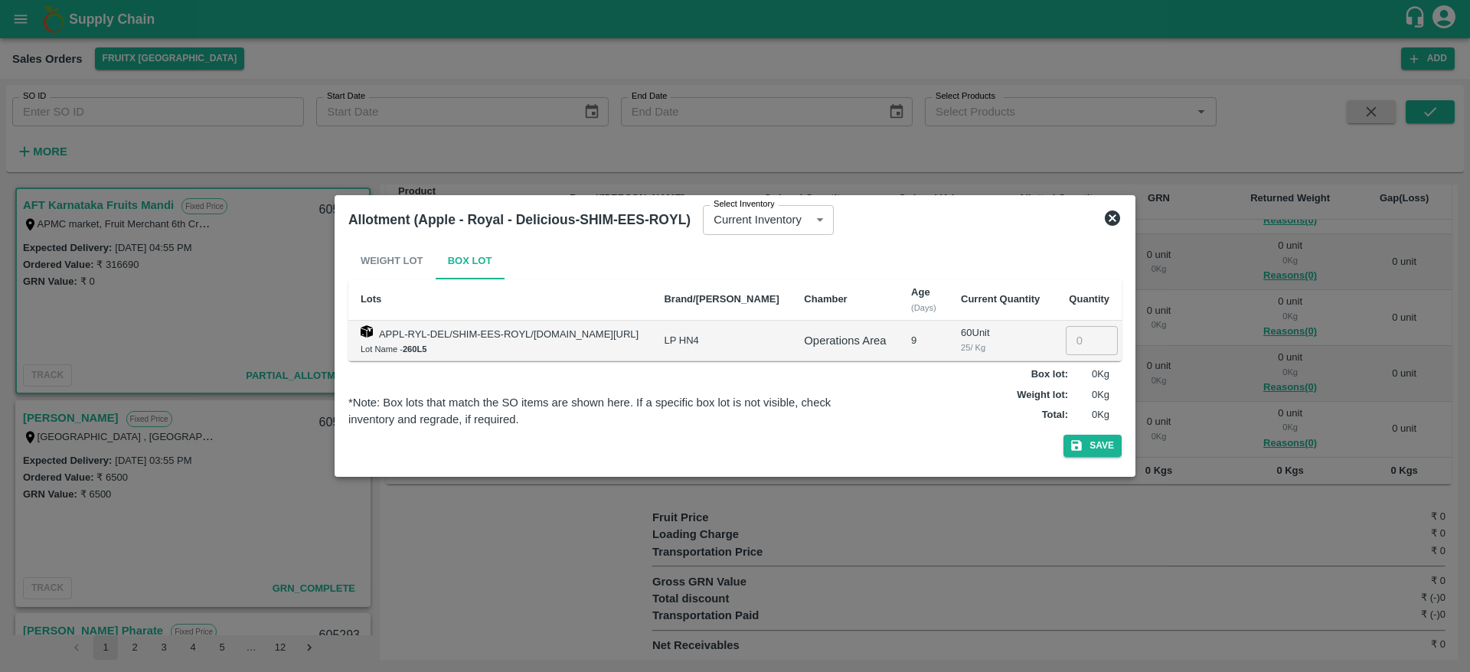
click at [1078, 341] on input "number" at bounding box center [1092, 340] width 52 height 29
type input "20"
click at [1084, 447] on button "Save" at bounding box center [1093, 446] width 58 height 22
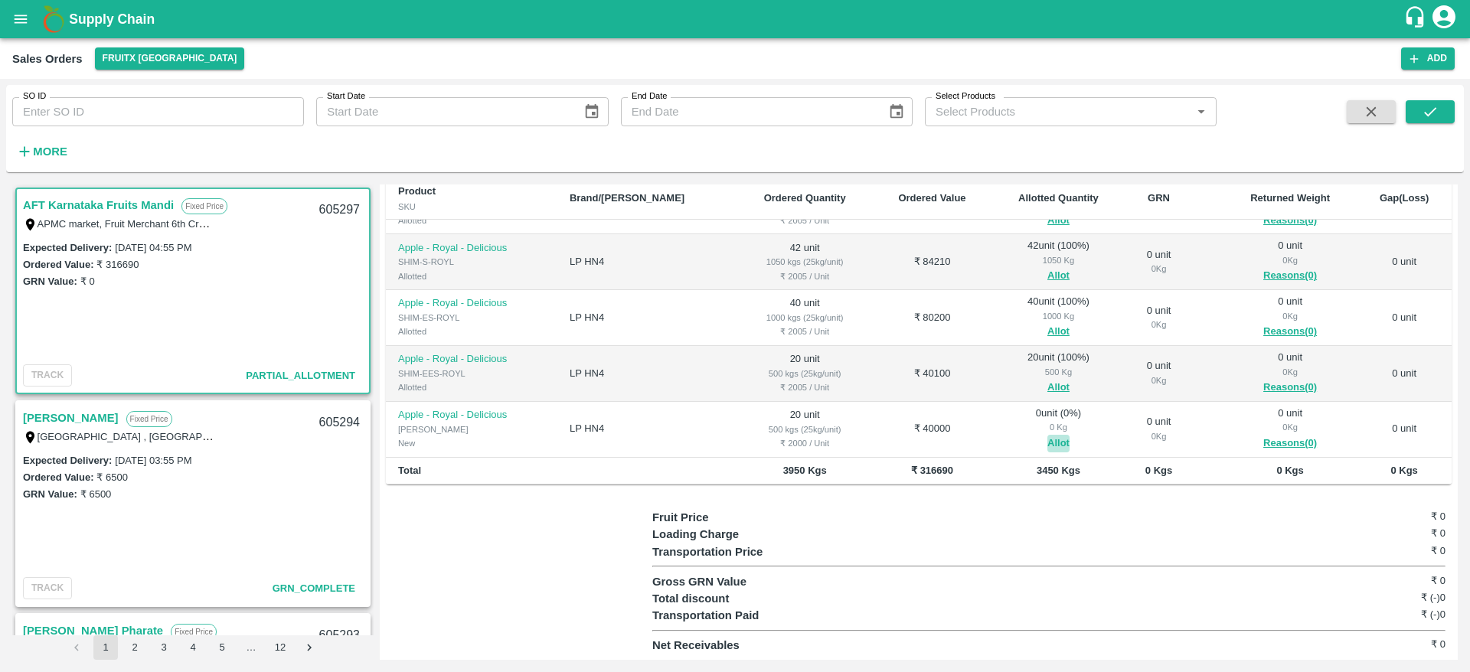
click at [1048, 445] on button "Allot" at bounding box center [1059, 444] width 22 height 18
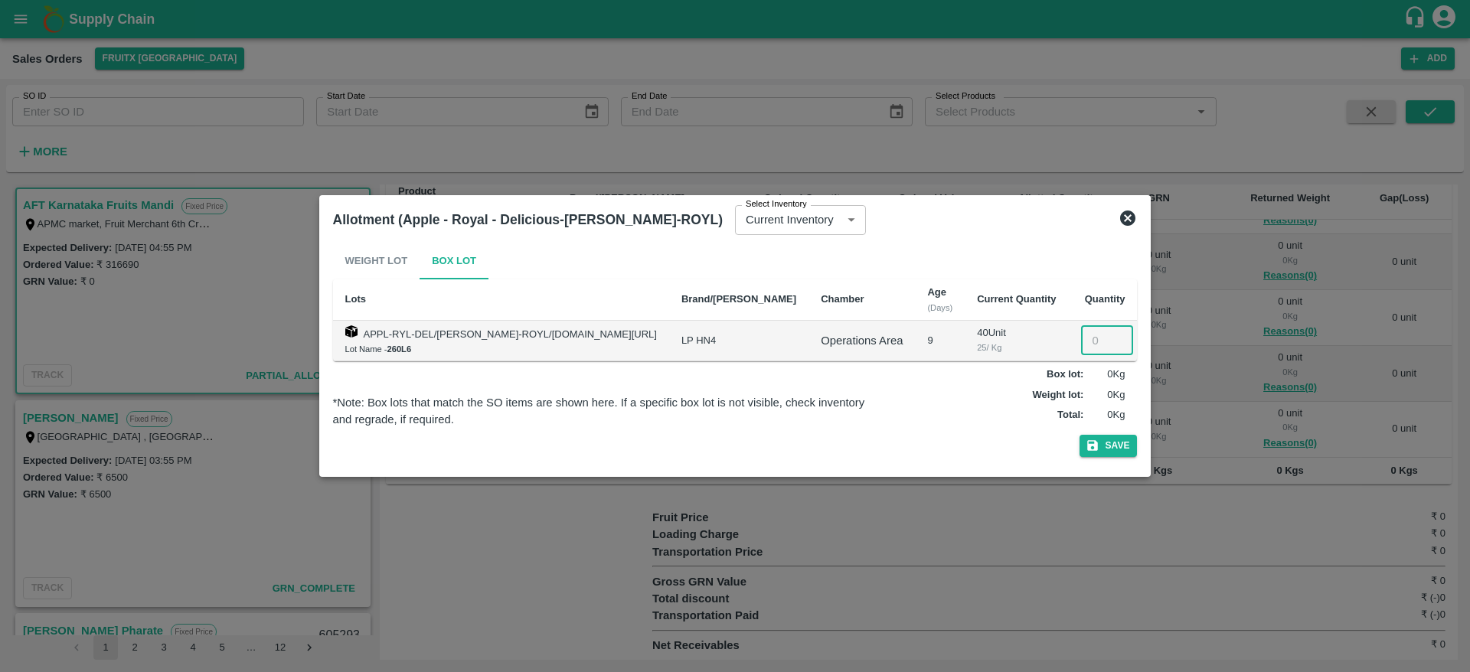
click at [1081, 344] on input "number" at bounding box center [1107, 340] width 52 height 29
type input "20"
click at [1080, 435] on button "Save" at bounding box center [1109, 446] width 58 height 22
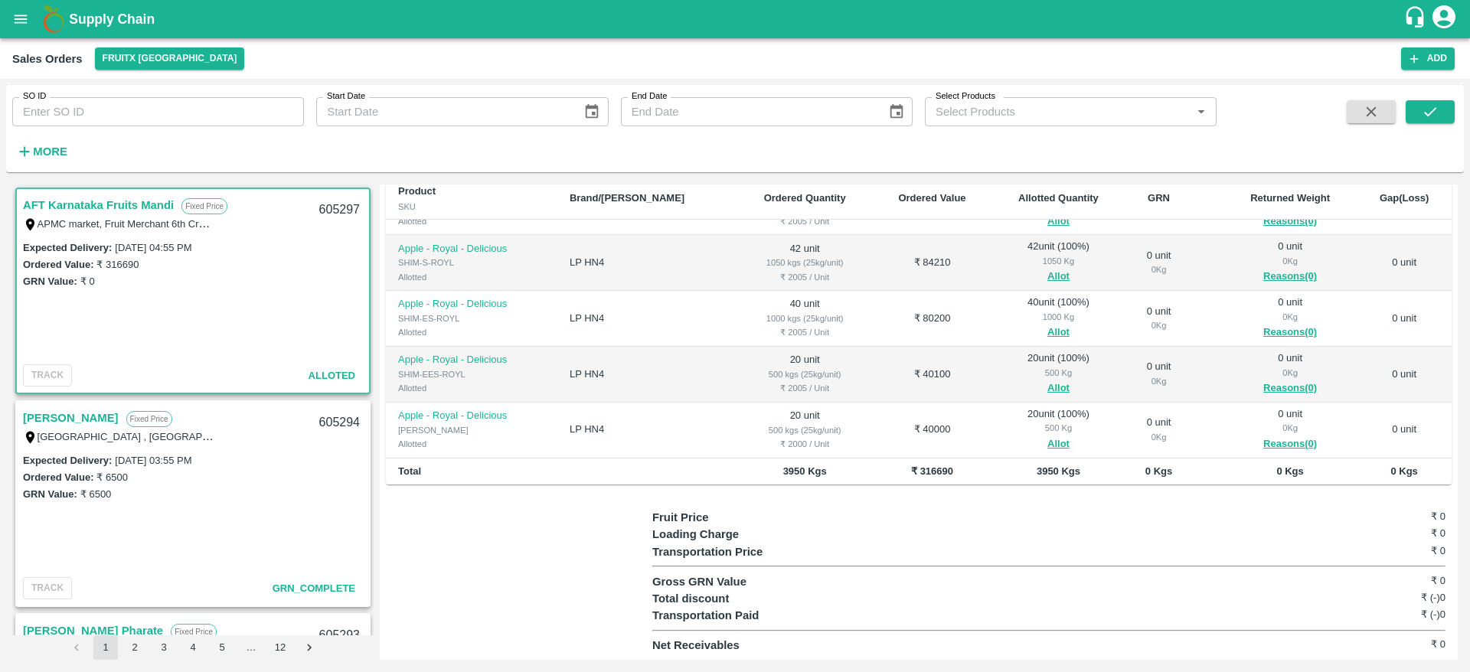
scroll to position [0, 0]
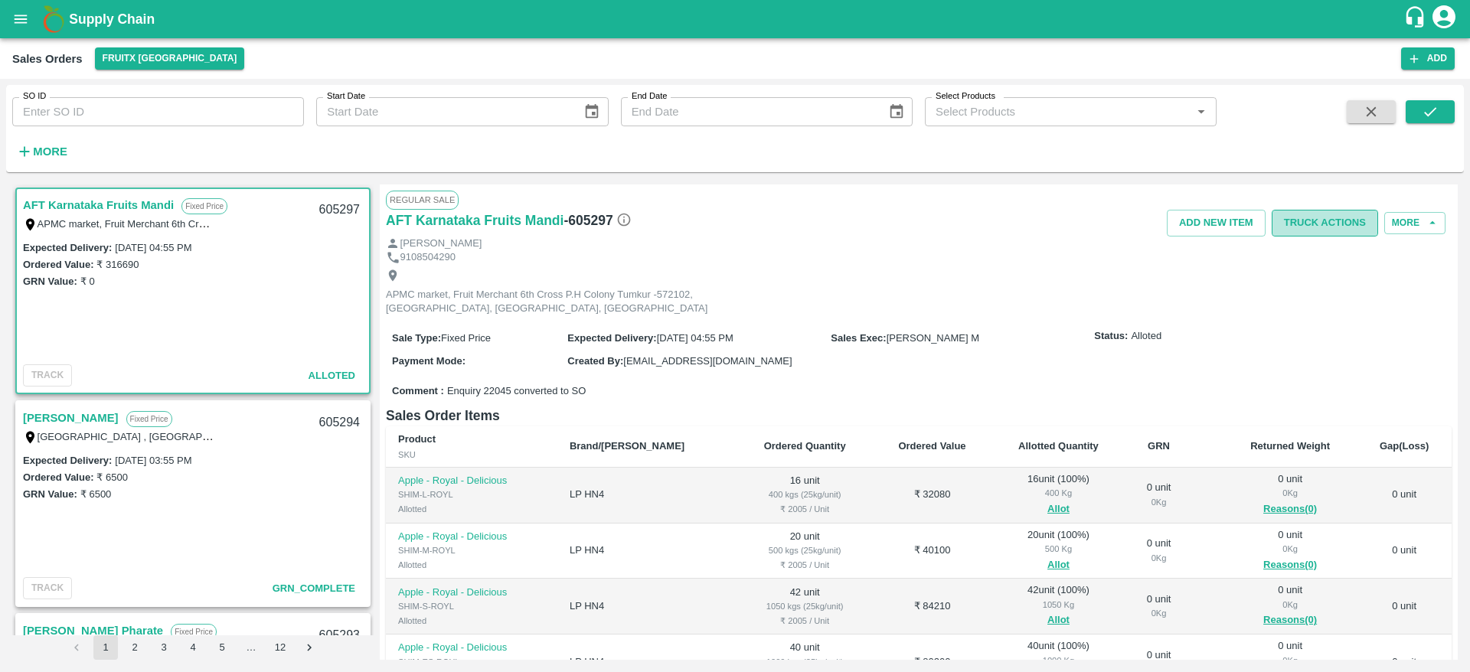
click at [1325, 224] on button "Truck Actions" at bounding box center [1325, 223] width 106 height 27
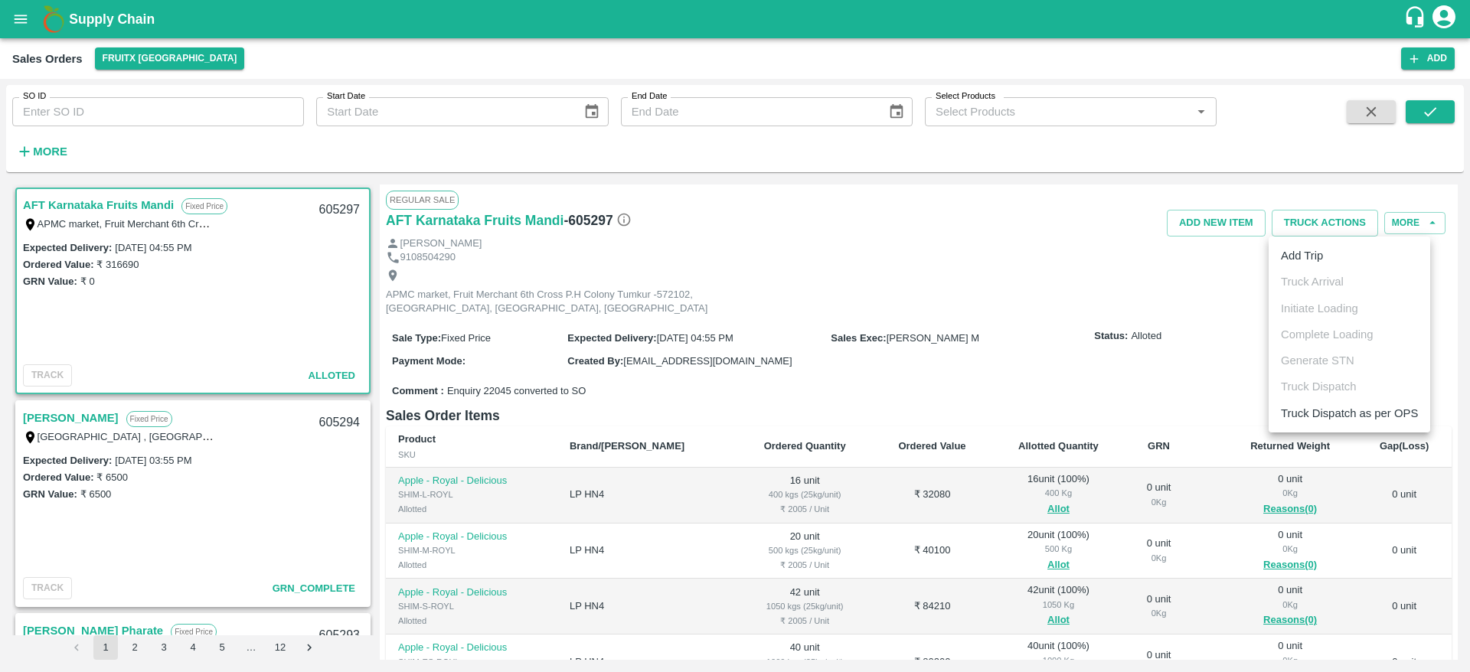
click at [754, 299] on div at bounding box center [735, 336] width 1470 height 672
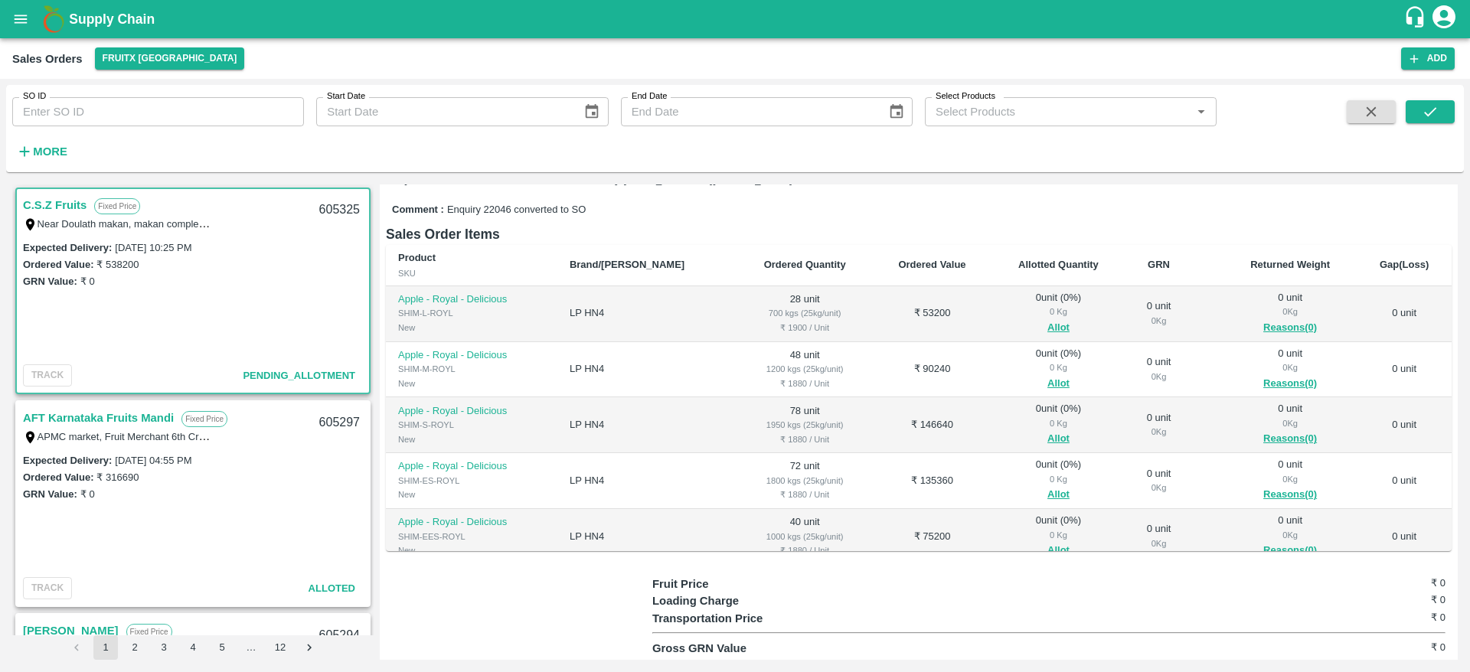
scroll to position [188, 0]
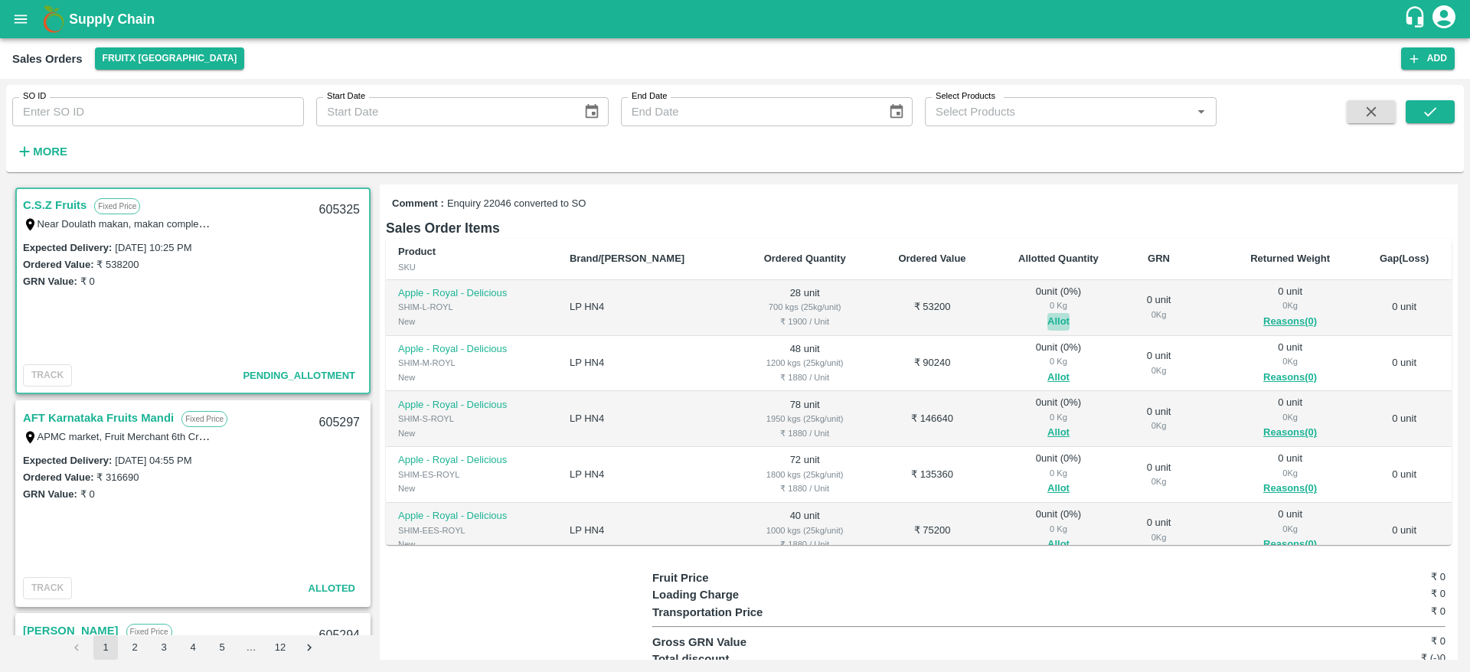
click at [1048, 317] on button "Allot" at bounding box center [1059, 322] width 22 height 18
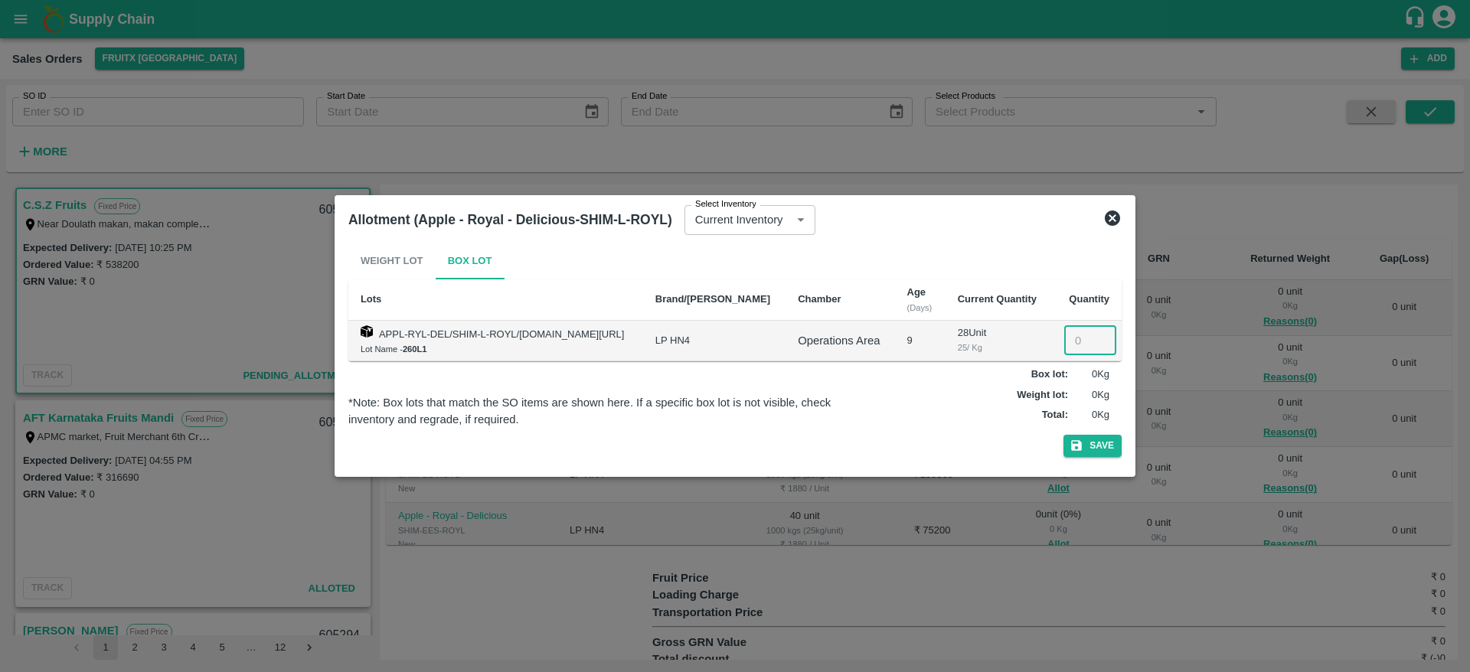
click at [1071, 335] on input "number" at bounding box center [1091, 340] width 52 height 29
type input "28"
click at [1064, 435] on button "Save" at bounding box center [1093, 446] width 58 height 22
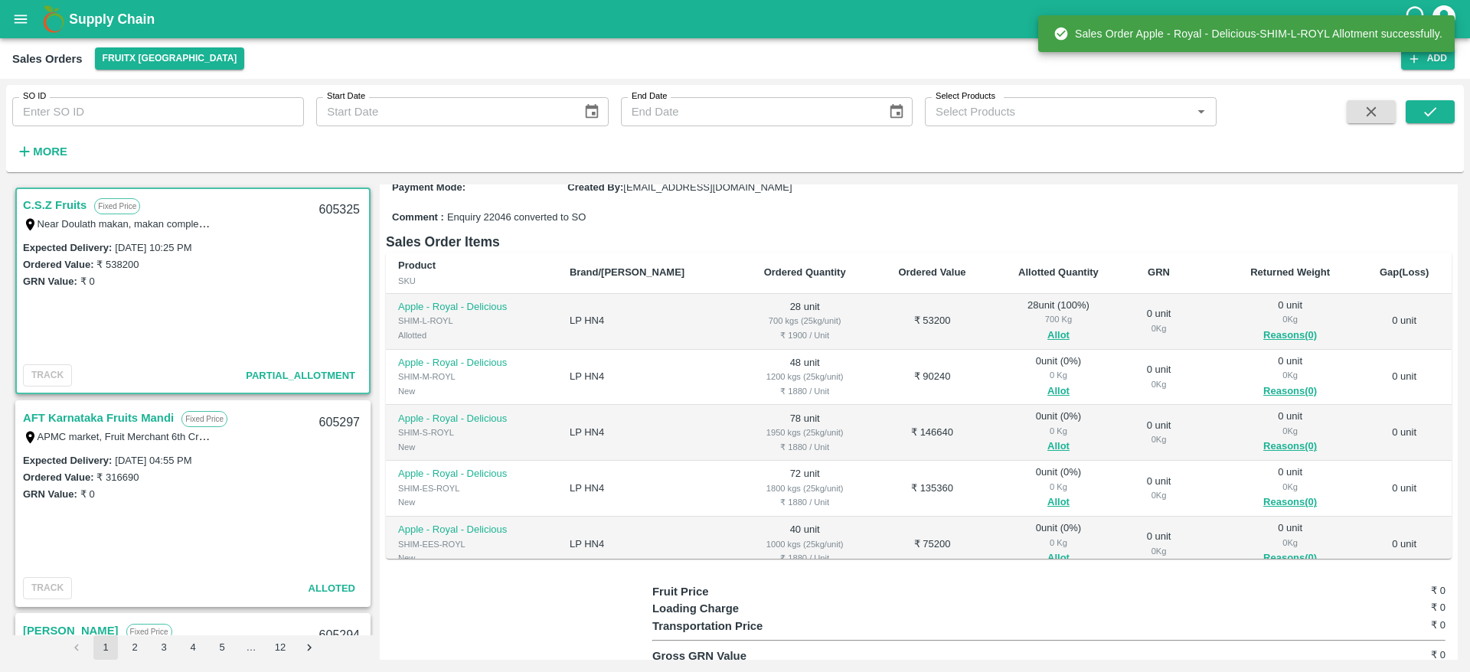
scroll to position [178, 0]
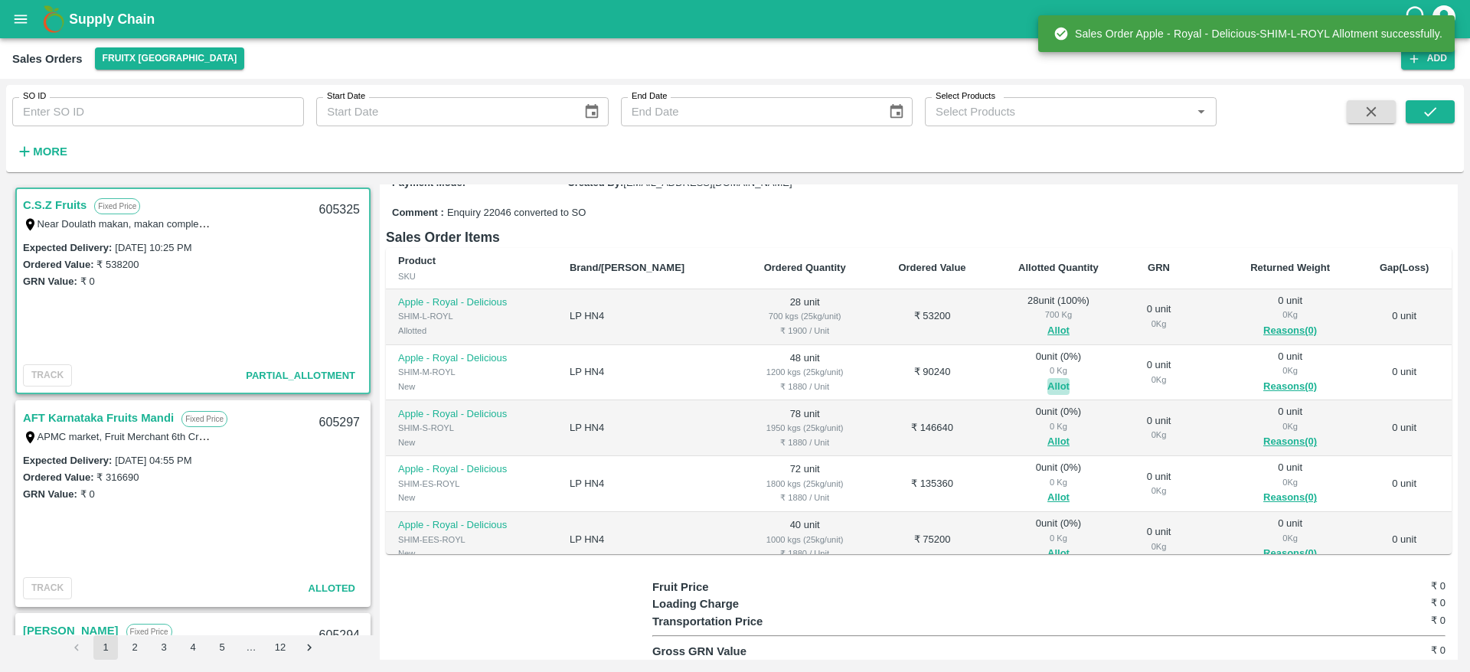
click at [1048, 388] on button "Allot" at bounding box center [1059, 387] width 22 height 18
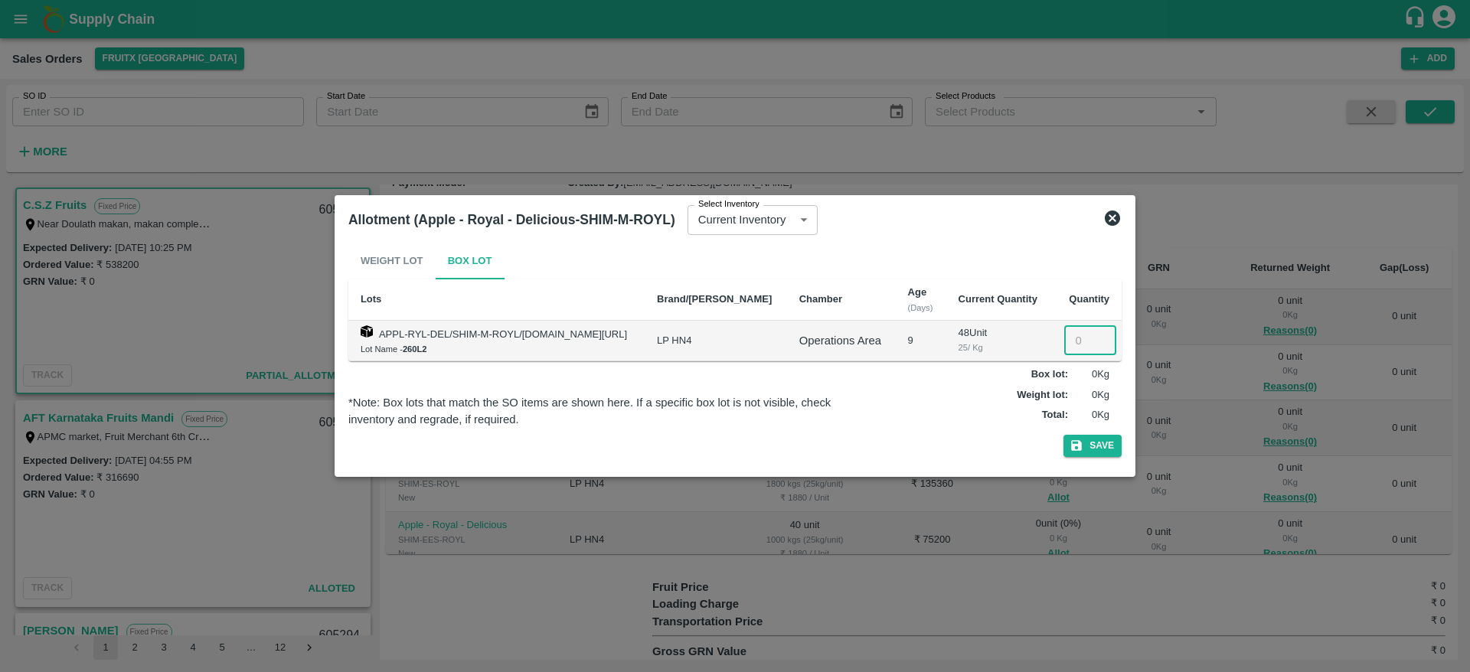
click at [1078, 344] on input "number" at bounding box center [1091, 340] width 52 height 29
type input "48"
click at [1064, 435] on button "Save" at bounding box center [1093, 446] width 58 height 22
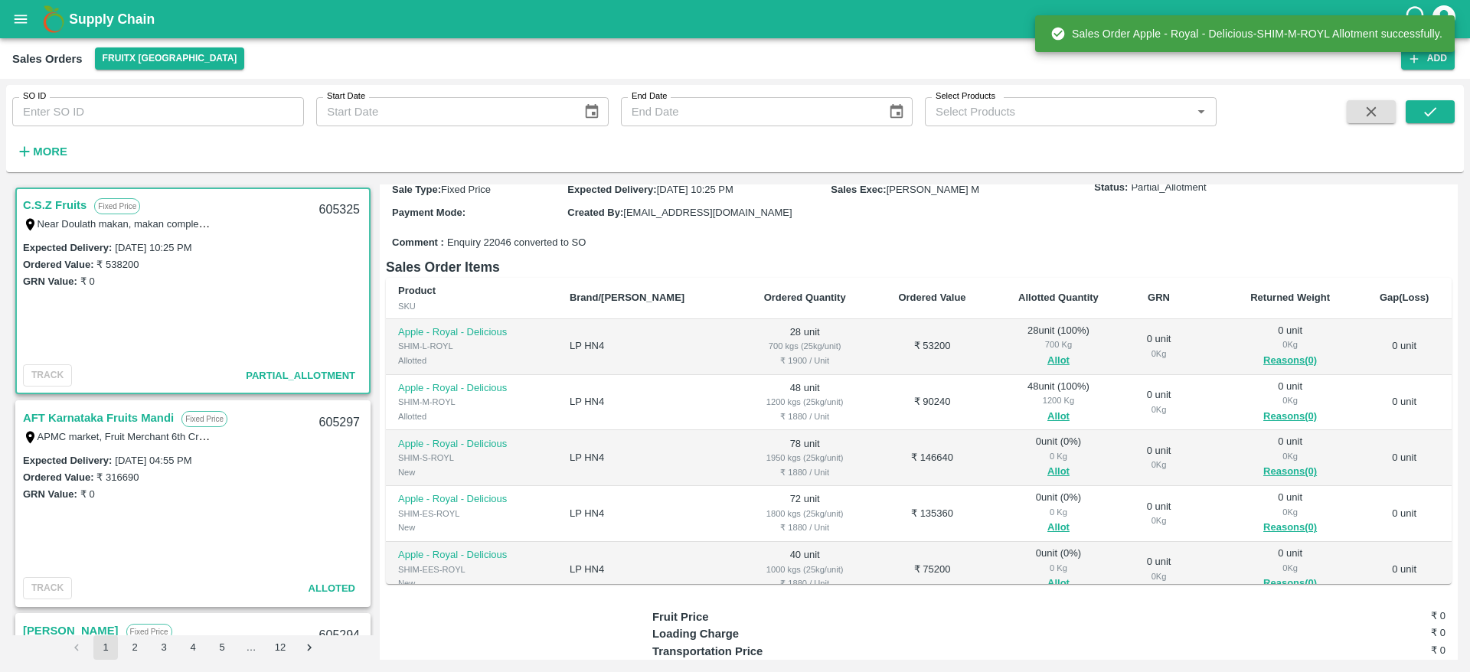
scroll to position [96, 0]
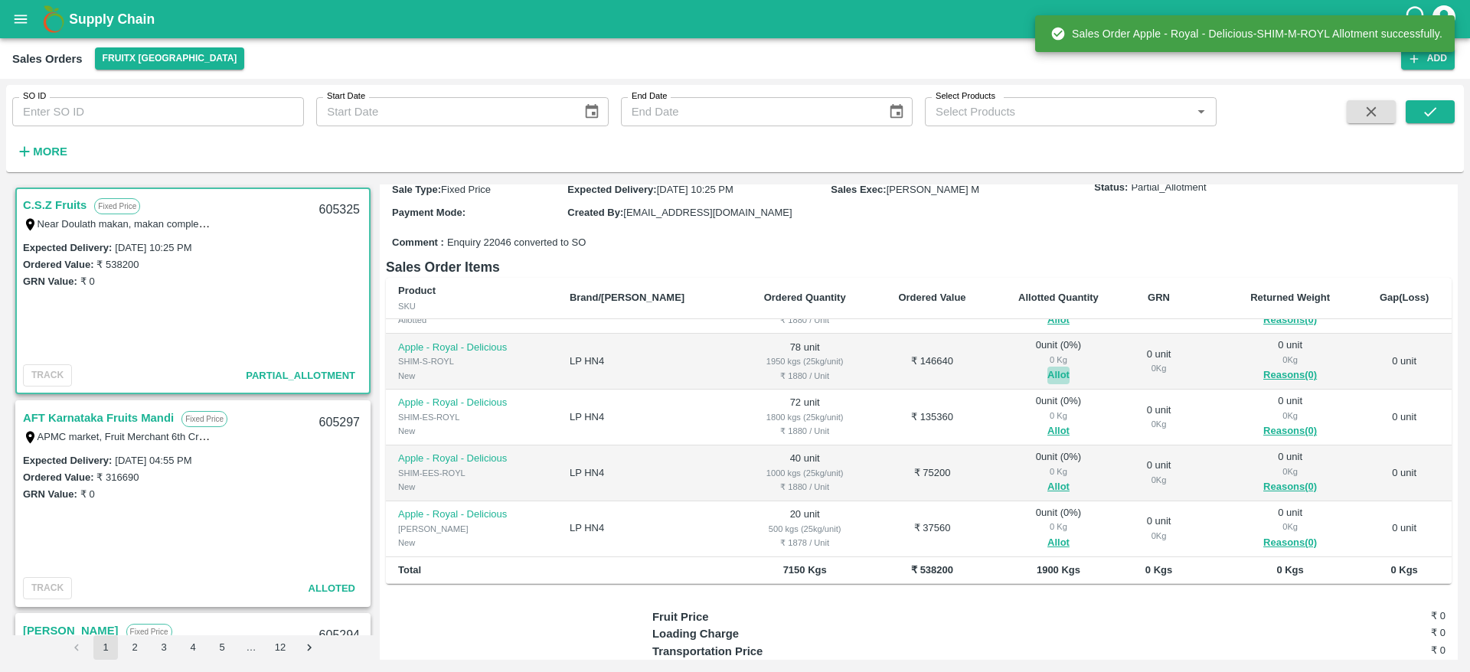
click at [1048, 373] on button "Allot" at bounding box center [1059, 376] width 22 height 18
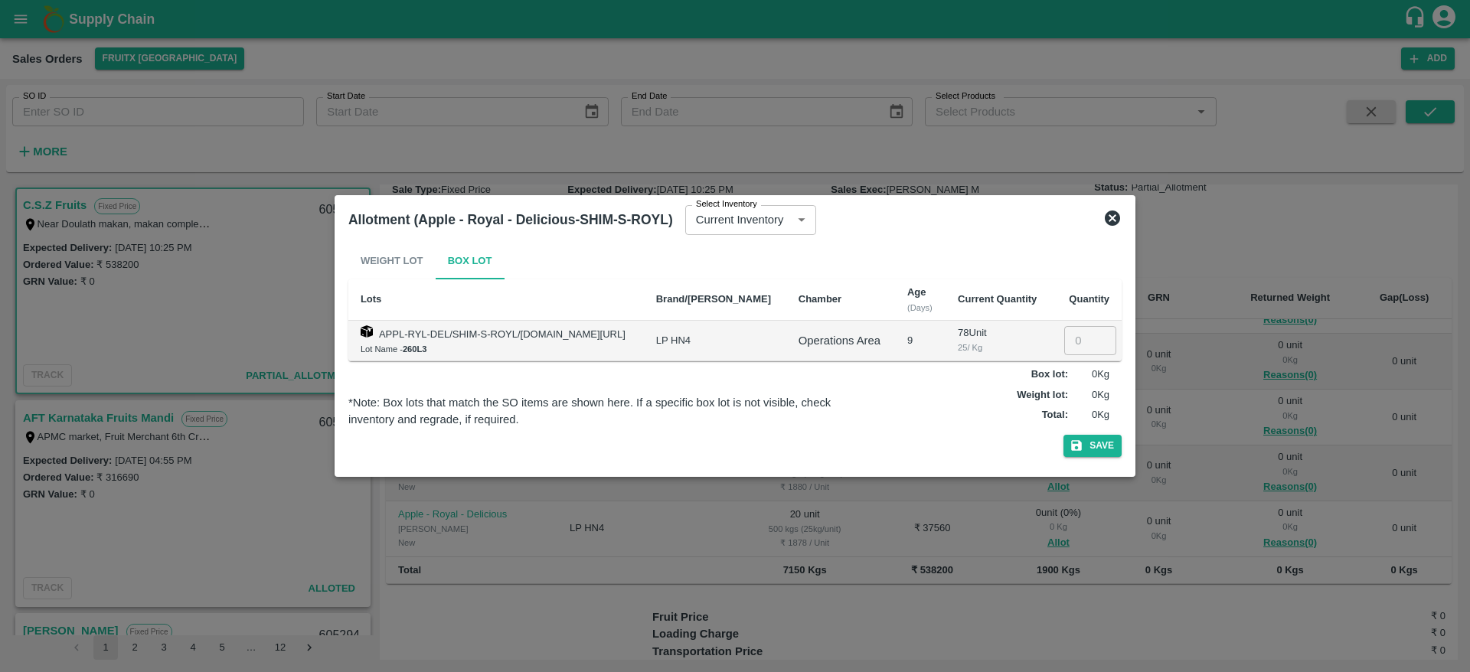
click at [1074, 342] on input "number" at bounding box center [1091, 340] width 52 height 29
type input "78"
click at [1064, 435] on button "Save" at bounding box center [1093, 446] width 58 height 22
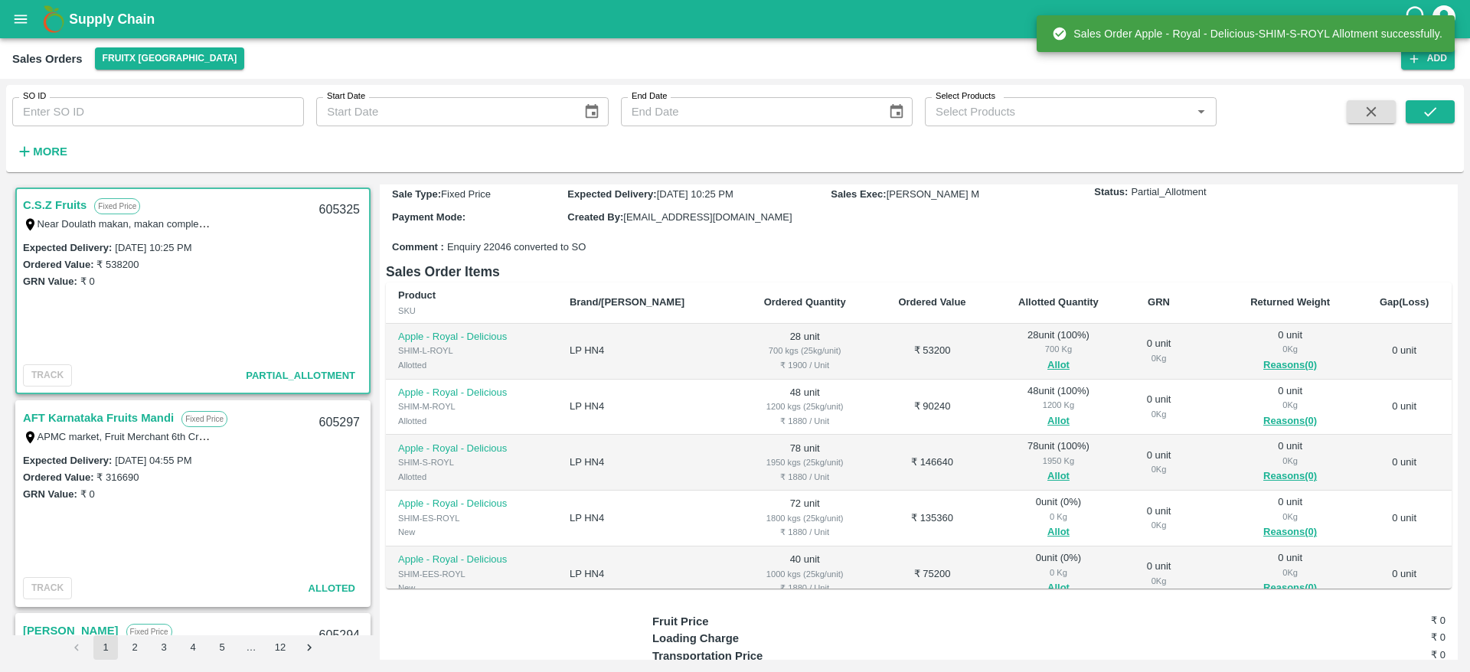
scroll to position [87, 0]
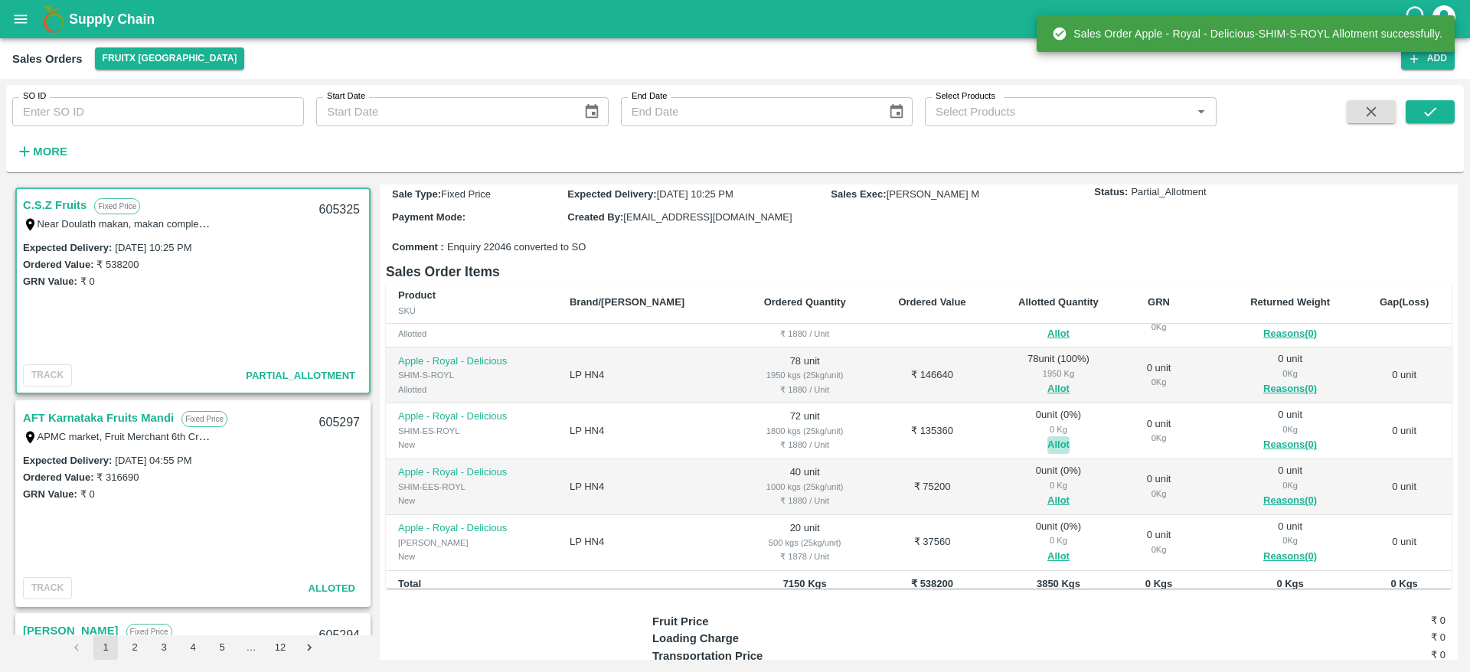
click at [1048, 443] on button "Allot" at bounding box center [1059, 446] width 22 height 18
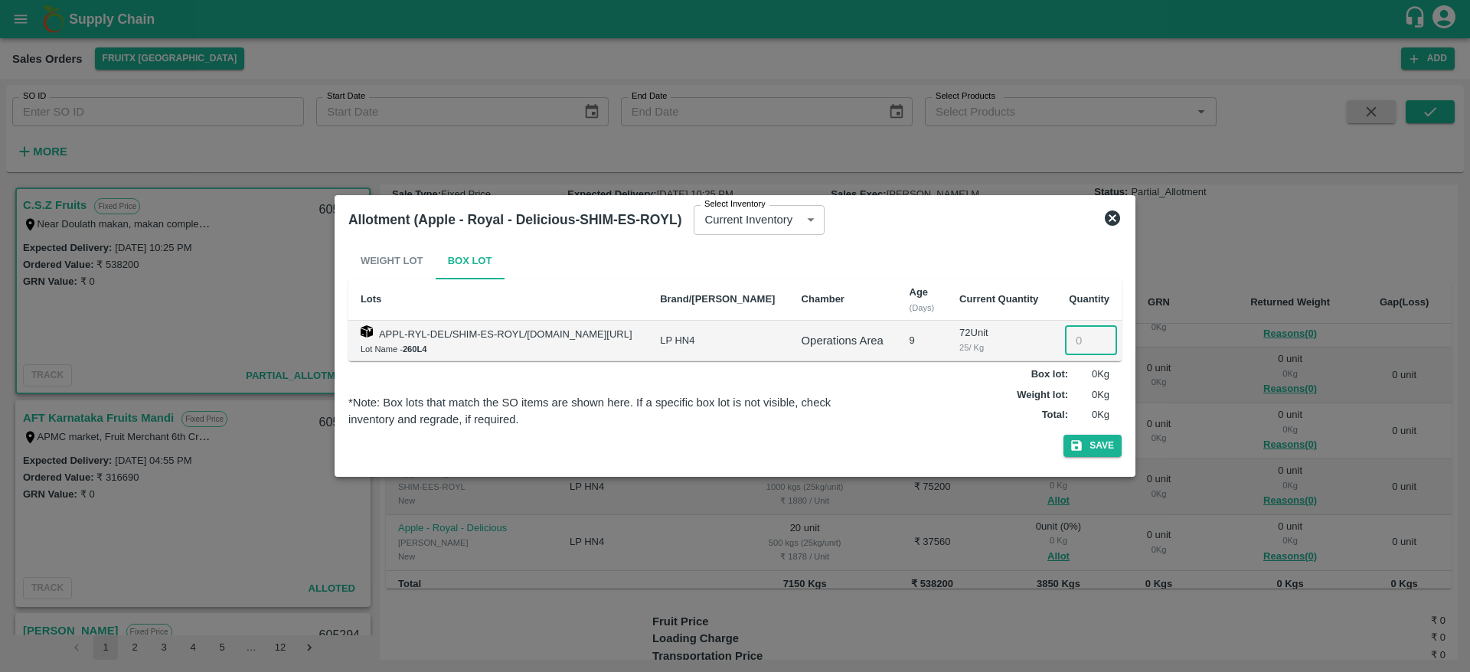
click at [1074, 351] on input "number" at bounding box center [1091, 340] width 52 height 29
type input "72"
click at [1064, 435] on button "Save" at bounding box center [1093, 446] width 58 height 22
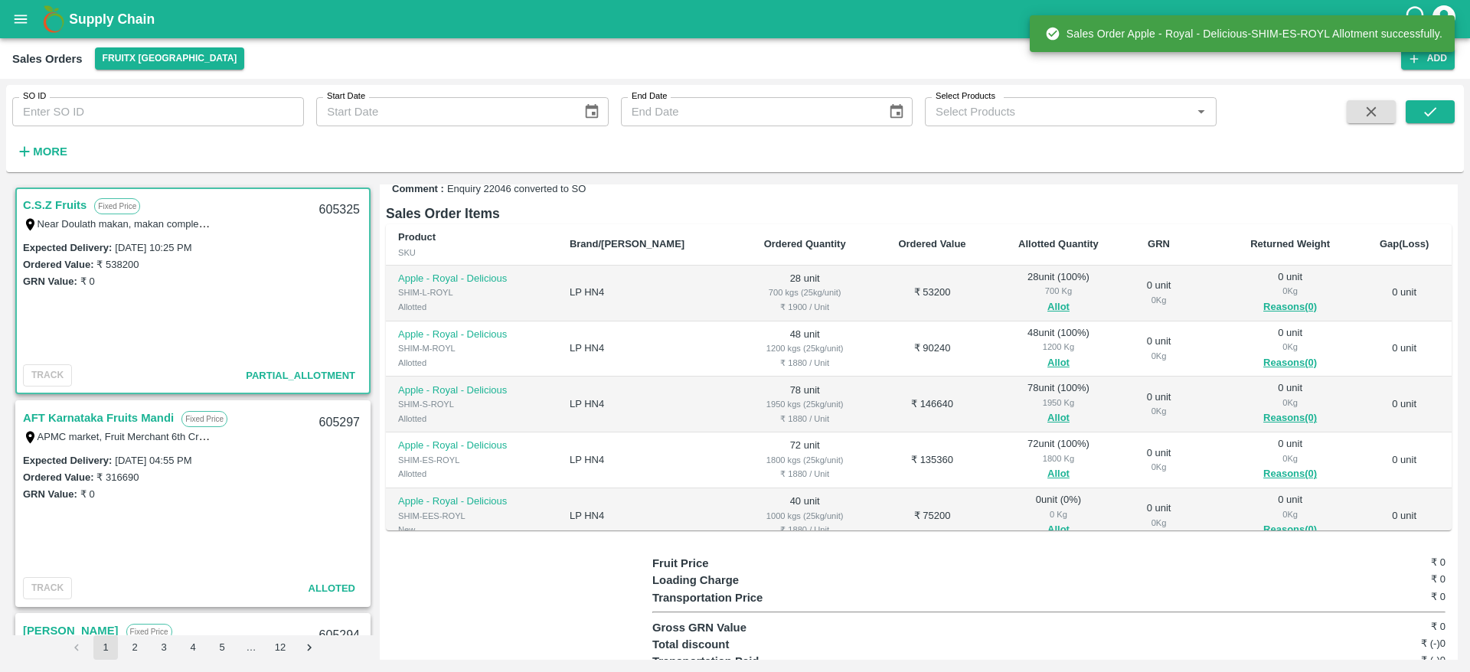
scroll to position [96, 0]
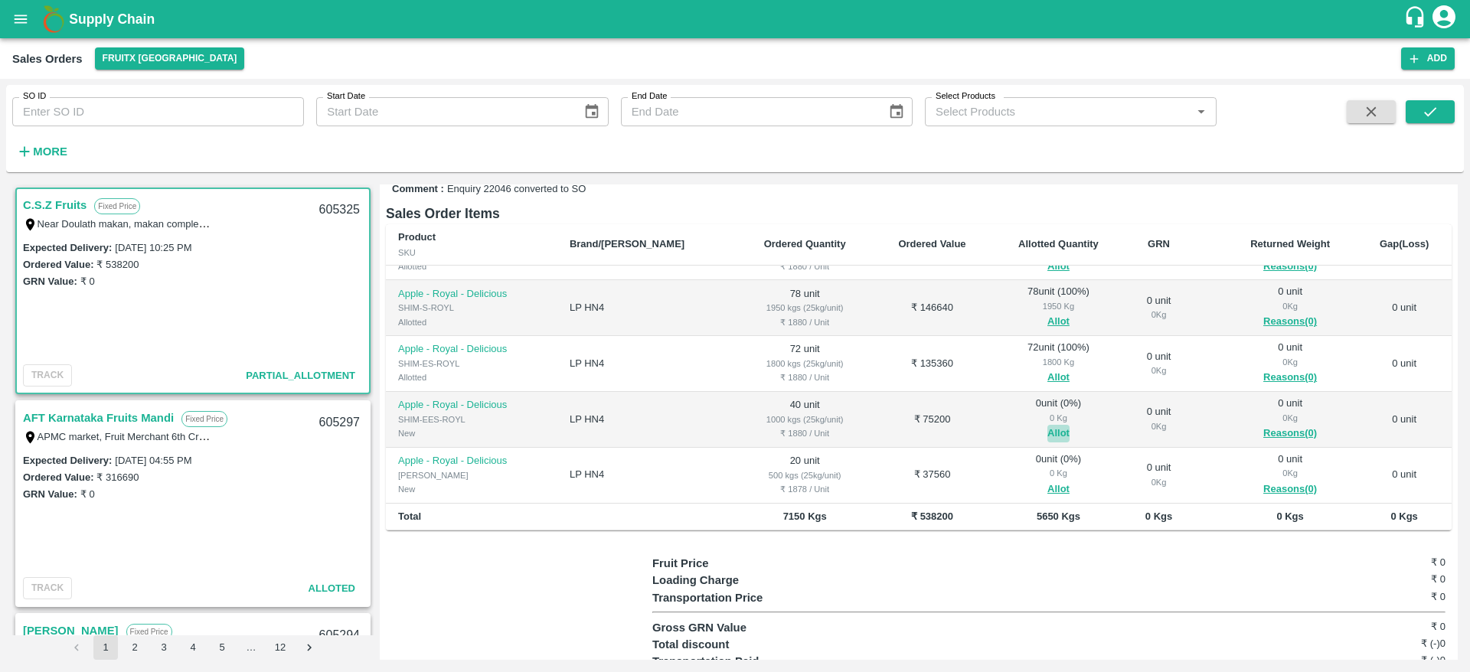
click at [1048, 431] on button "Allot" at bounding box center [1059, 434] width 22 height 18
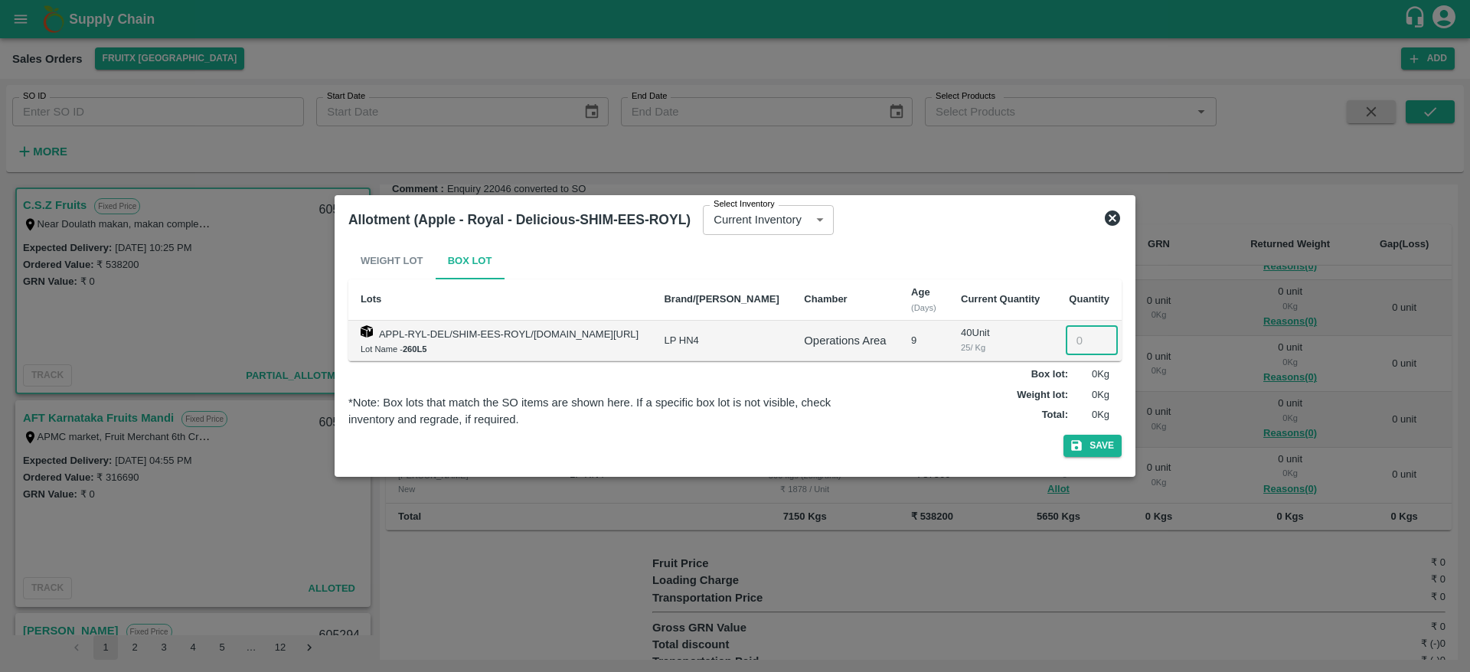
click at [1087, 341] on input "number" at bounding box center [1092, 340] width 52 height 29
type input "40"
click at [1064, 435] on button "Save" at bounding box center [1093, 446] width 58 height 22
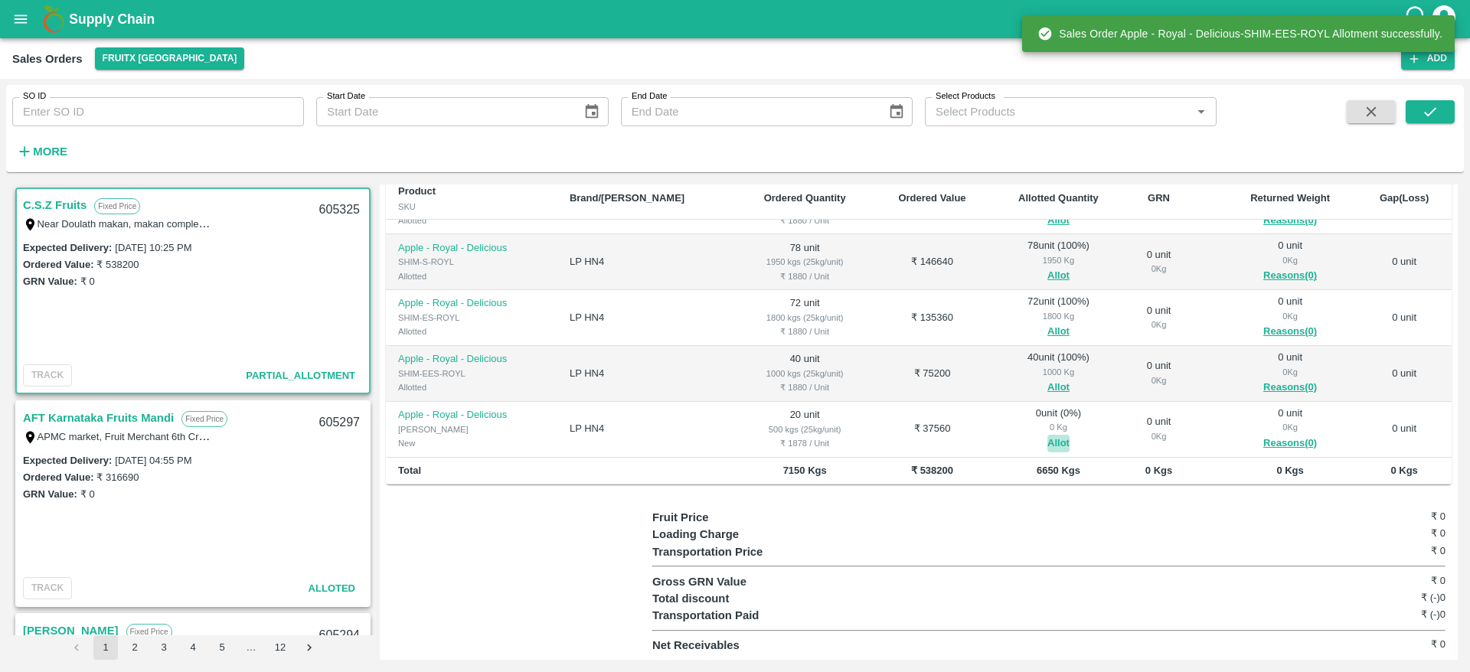
click at [1048, 447] on button "Allot" at bounding box center [1059, 444] width 22 height 18
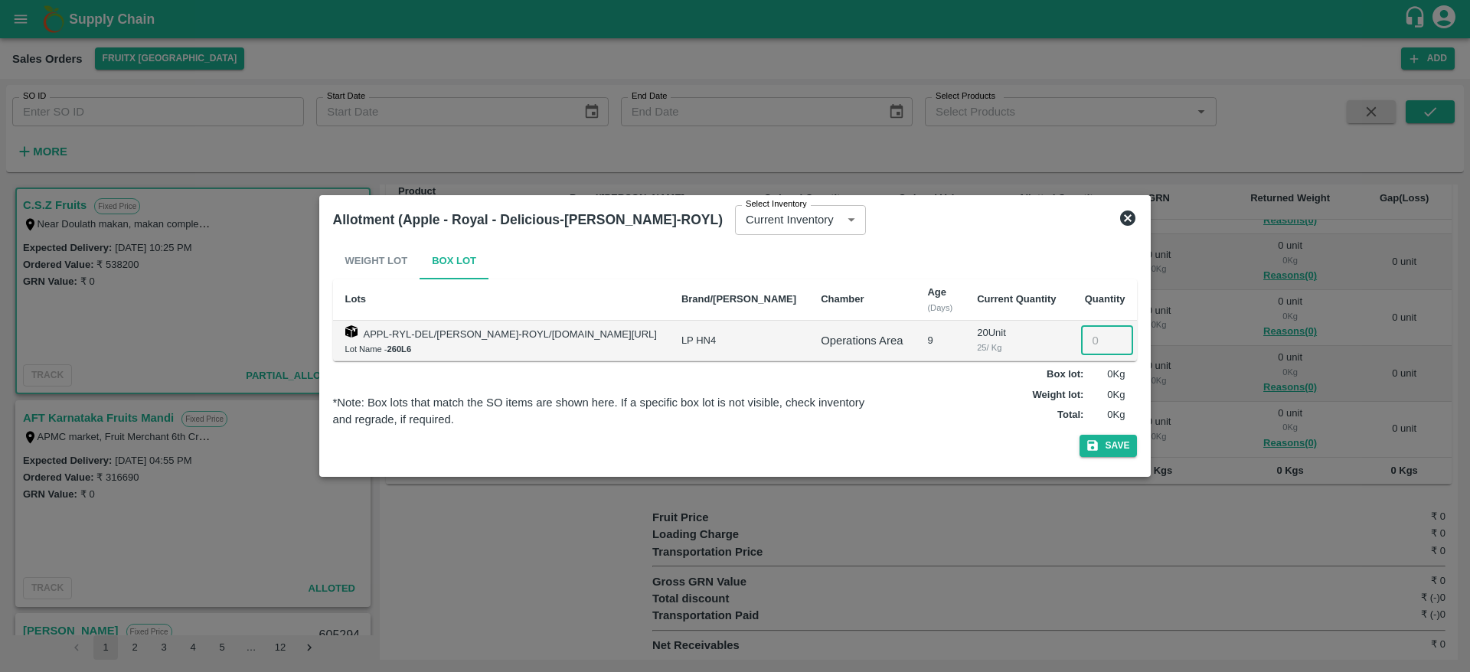
click at [1081, 337] on input "number" at bounding box center [1107, 340] width 52 height 29
type input "20"
click at [1080, 435] on button "Save" at bounding box center [1109, 446] width 58 height 22
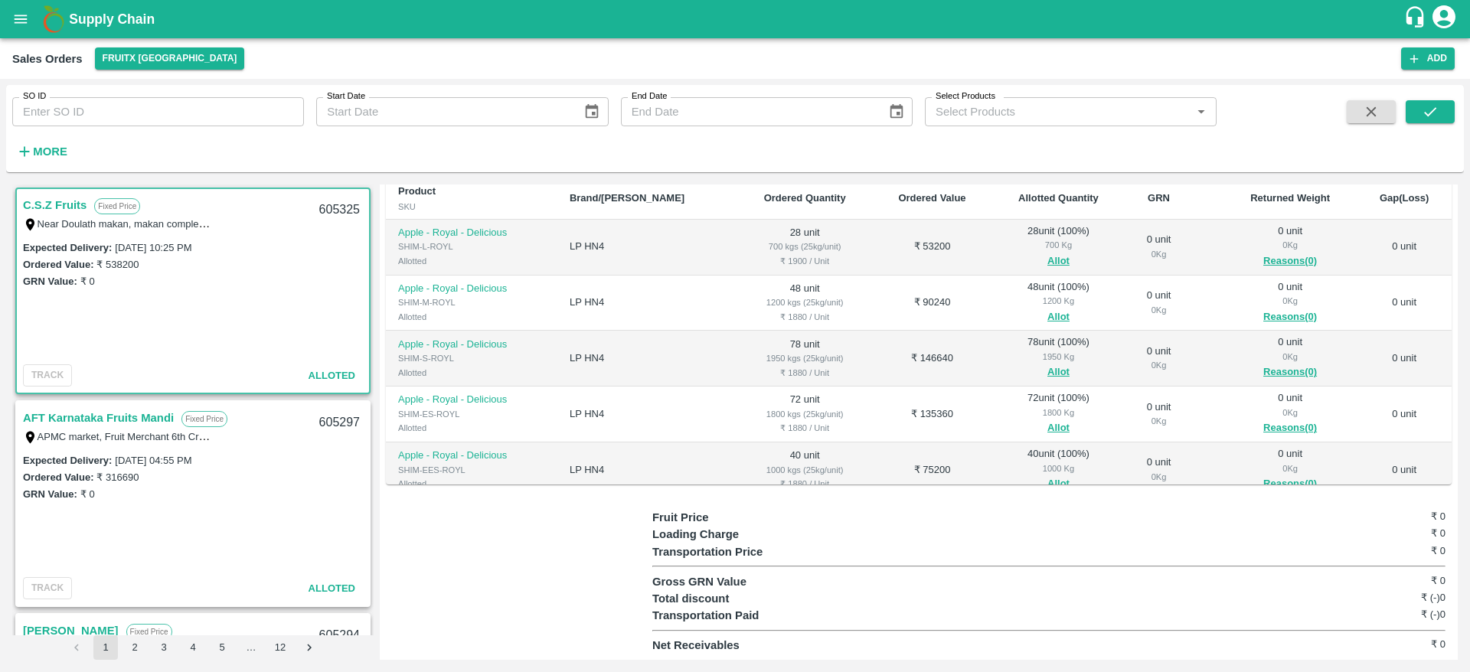
scroll to position [0, 0]
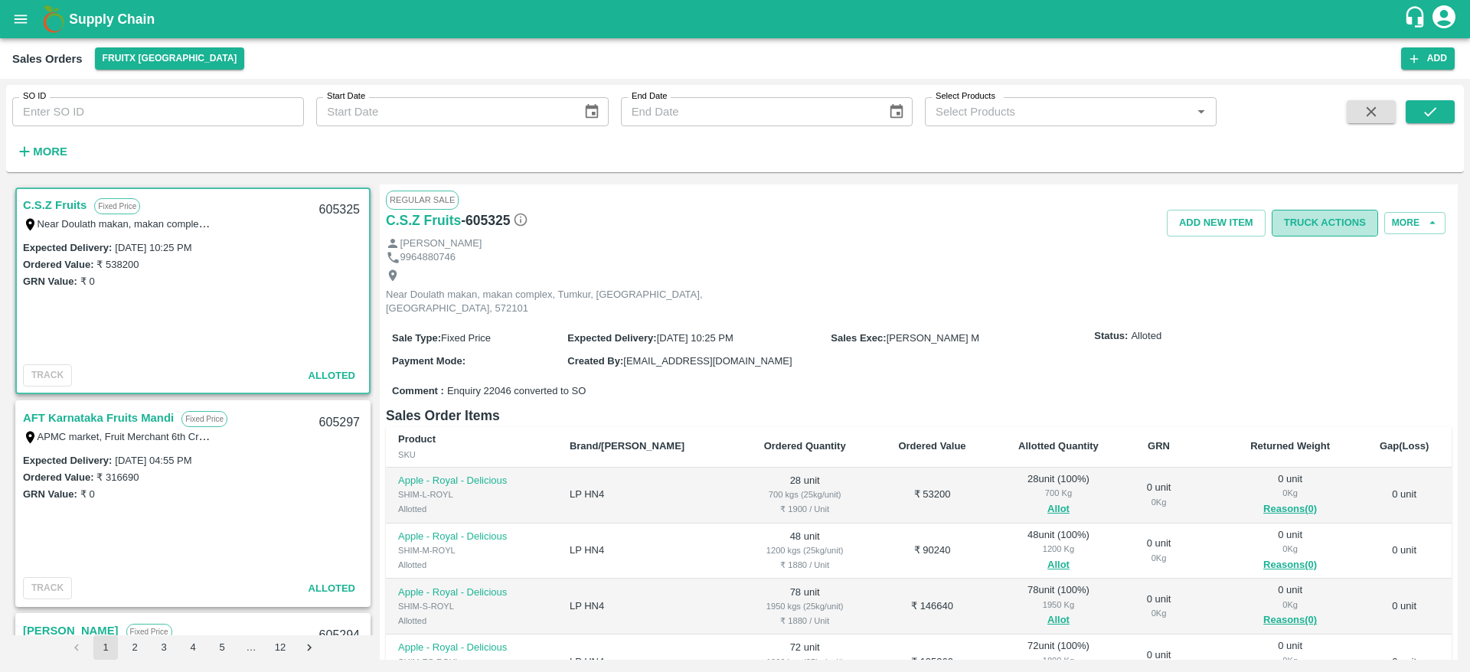
click at [1329, 216] on button "Truck Actions" at bounding box center [1325, 223] width 106 height 27
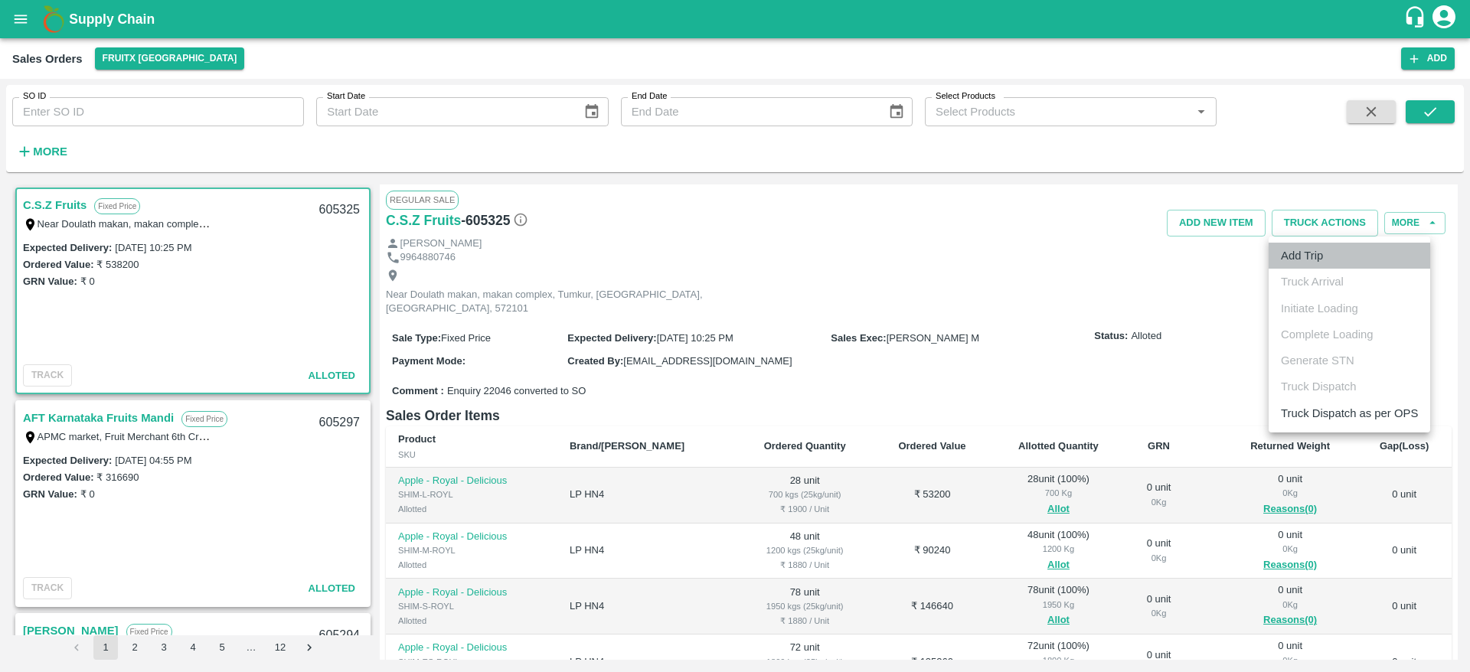
click at [1321, 258] on li "Add Trip" at bounding box center [1350, 256] width 162 height 26
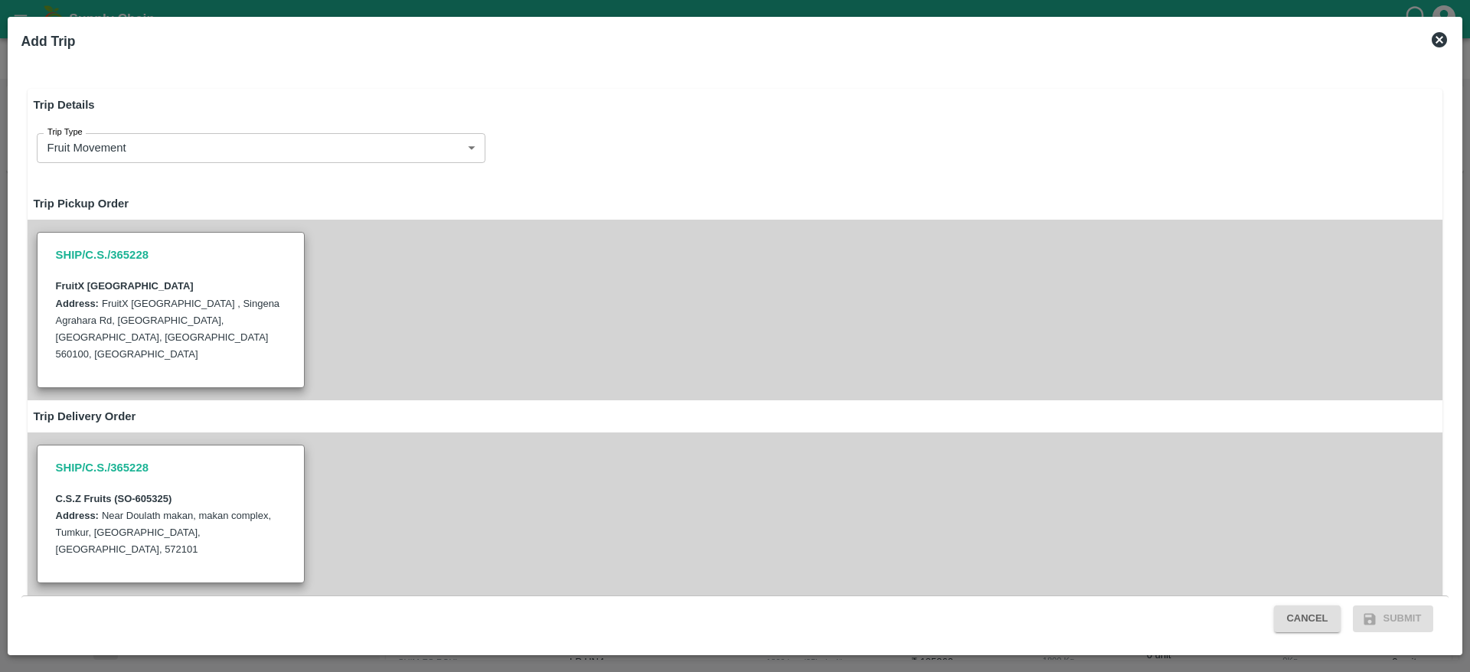
radio input "true"
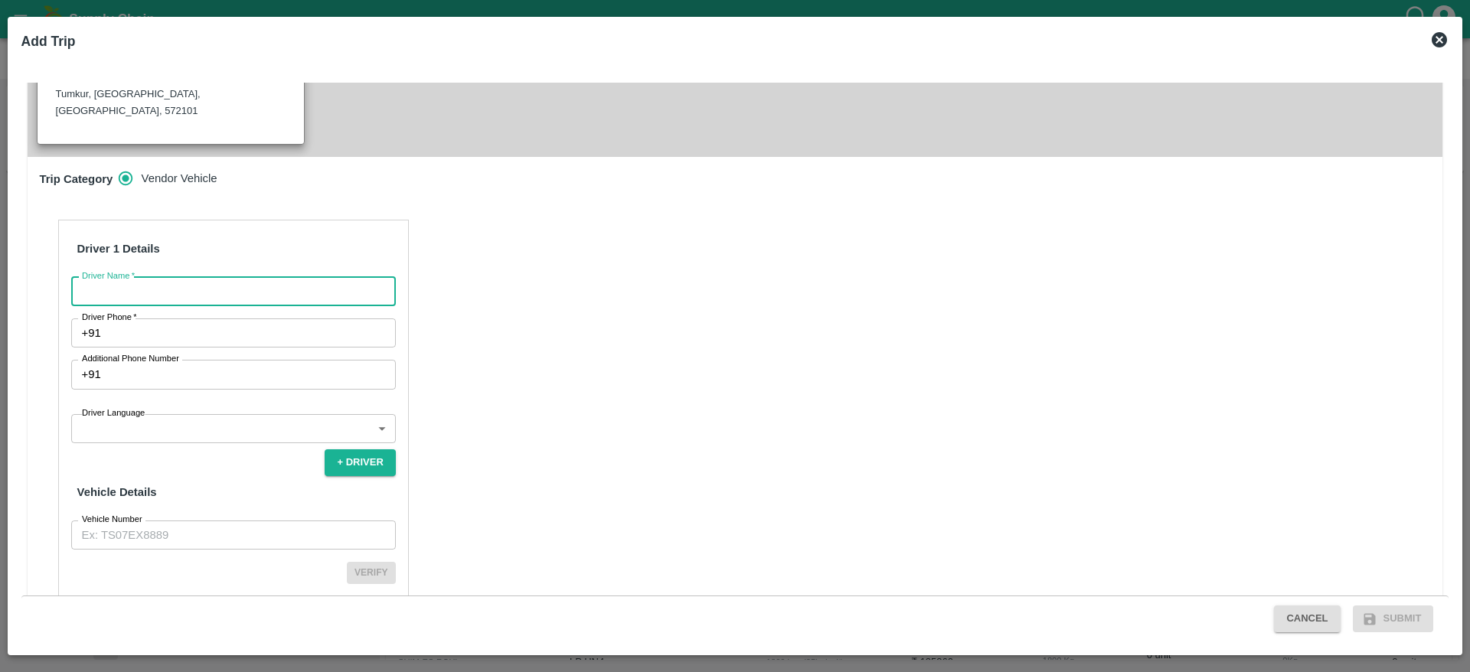
click at [195, 277] on input "Driver Name   *" at bounding box center [233, 291] width 325 height 29
type input "CSZ"
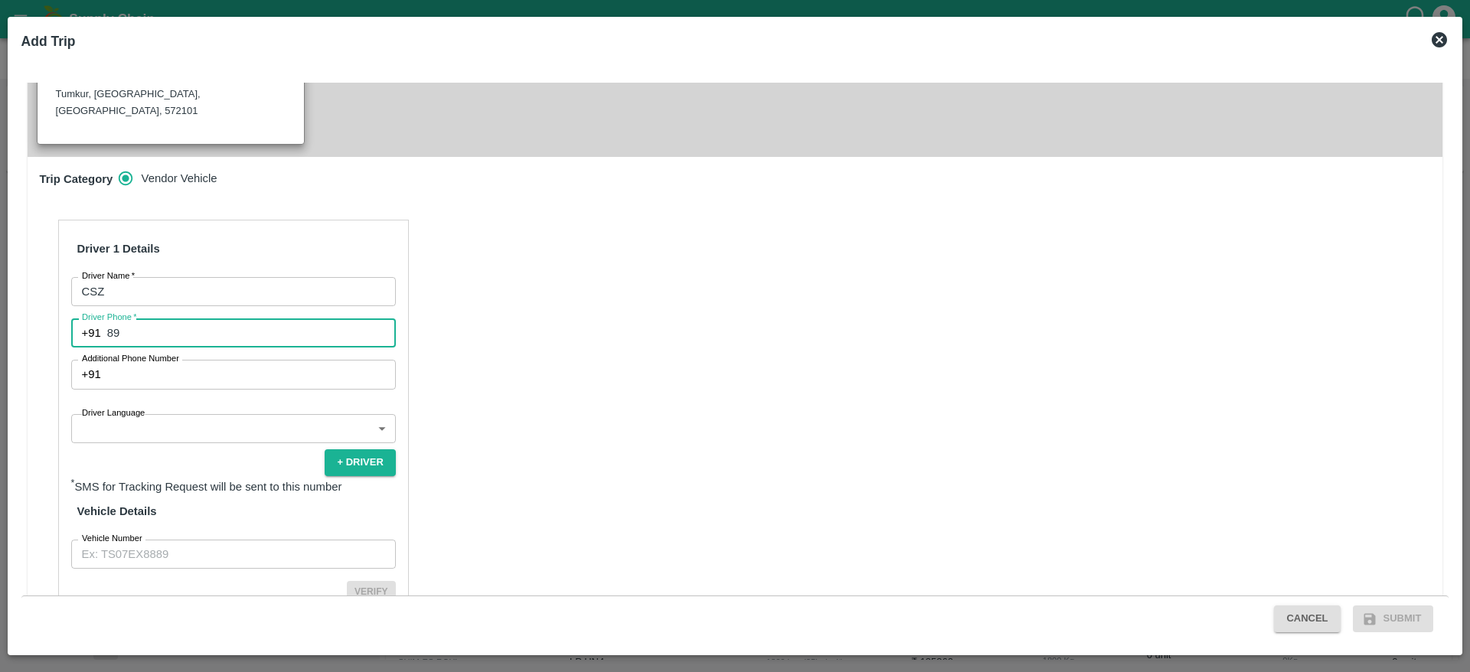
type input "8971481252"
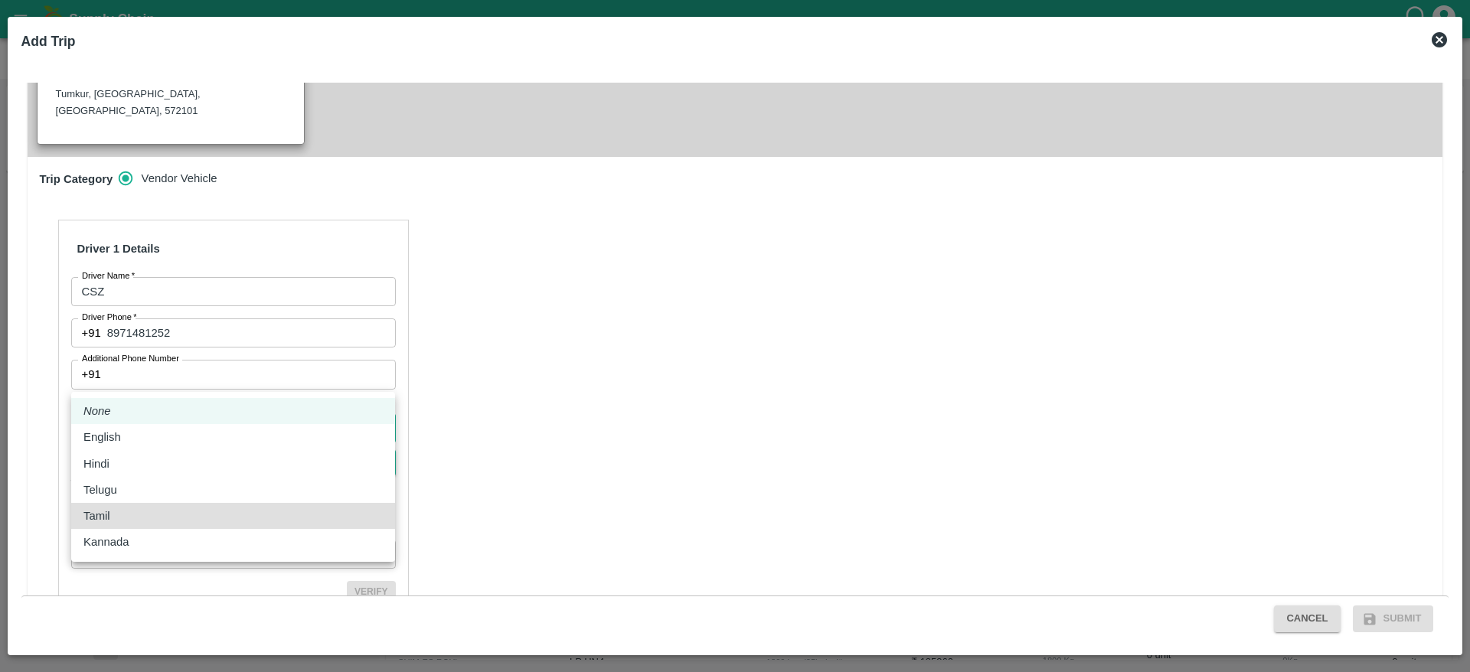
type input "ta"
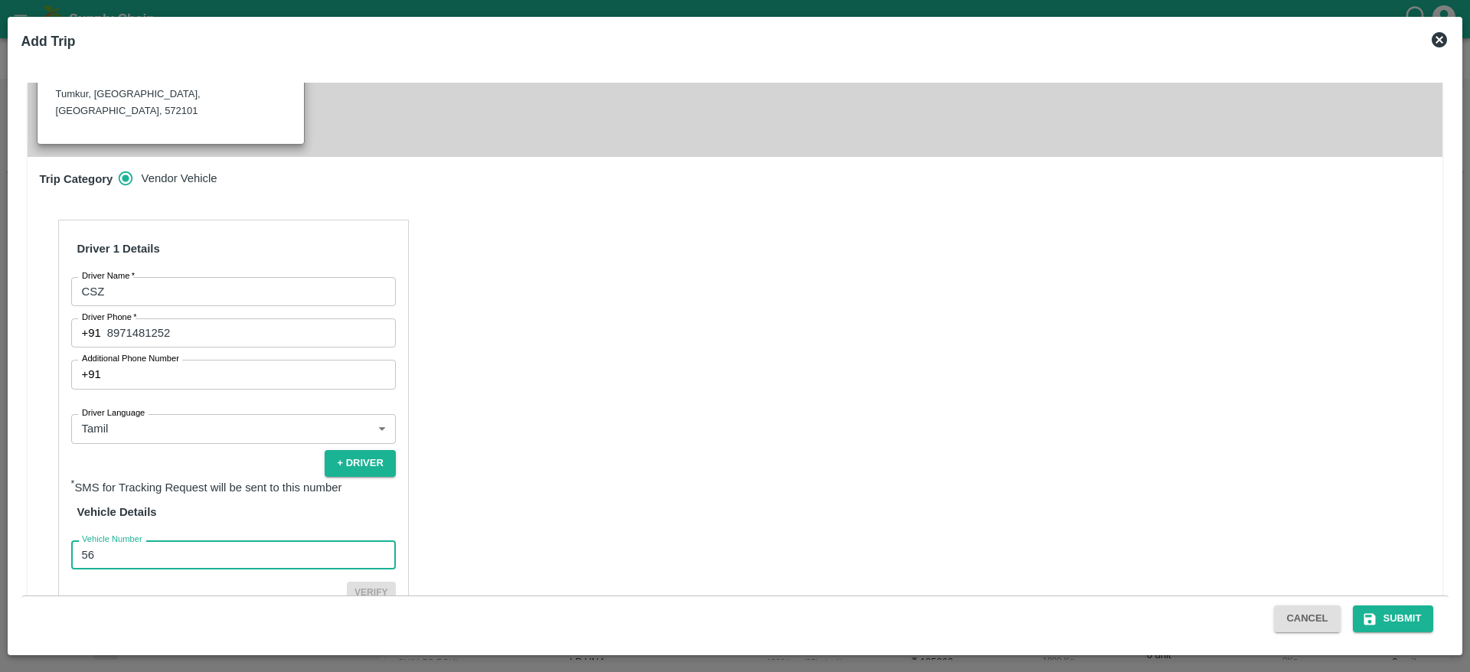
type input "5"
type input "KA05AN6741"
click at [347, 582] on button "Verify" at bounding box center [371, 593] width 49 height 22
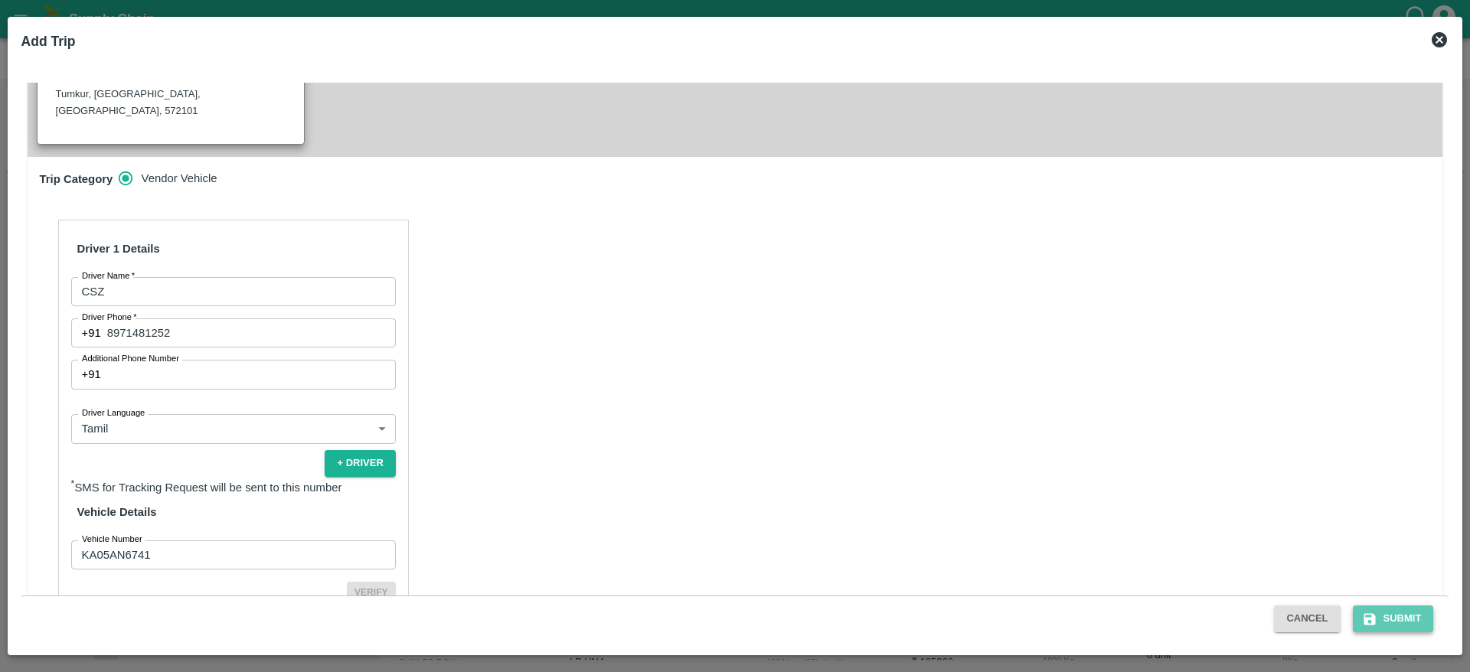
click at [1408, 606] on button "Submit" at bounding box center [1393, 619] width 81 height 27
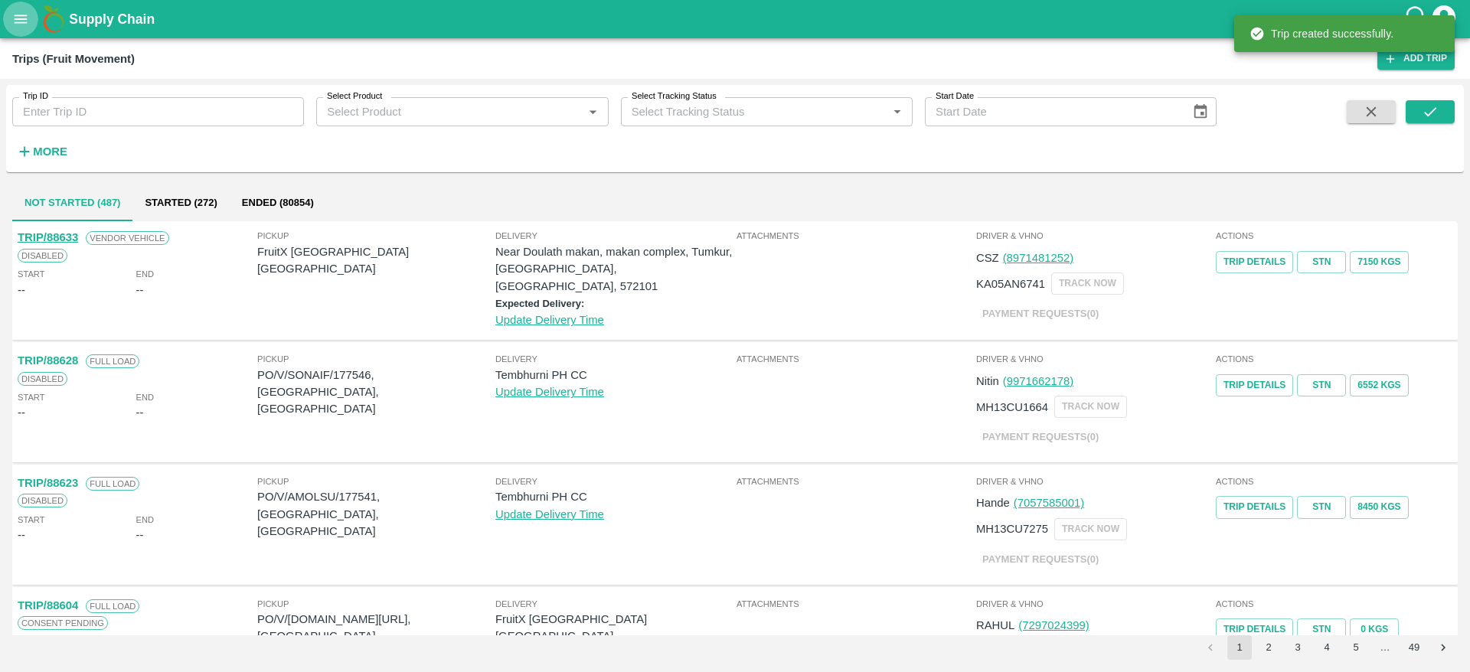
click at [25, 27] on icon "open drawer" at bounding box center [20, 19] width 17 height 17
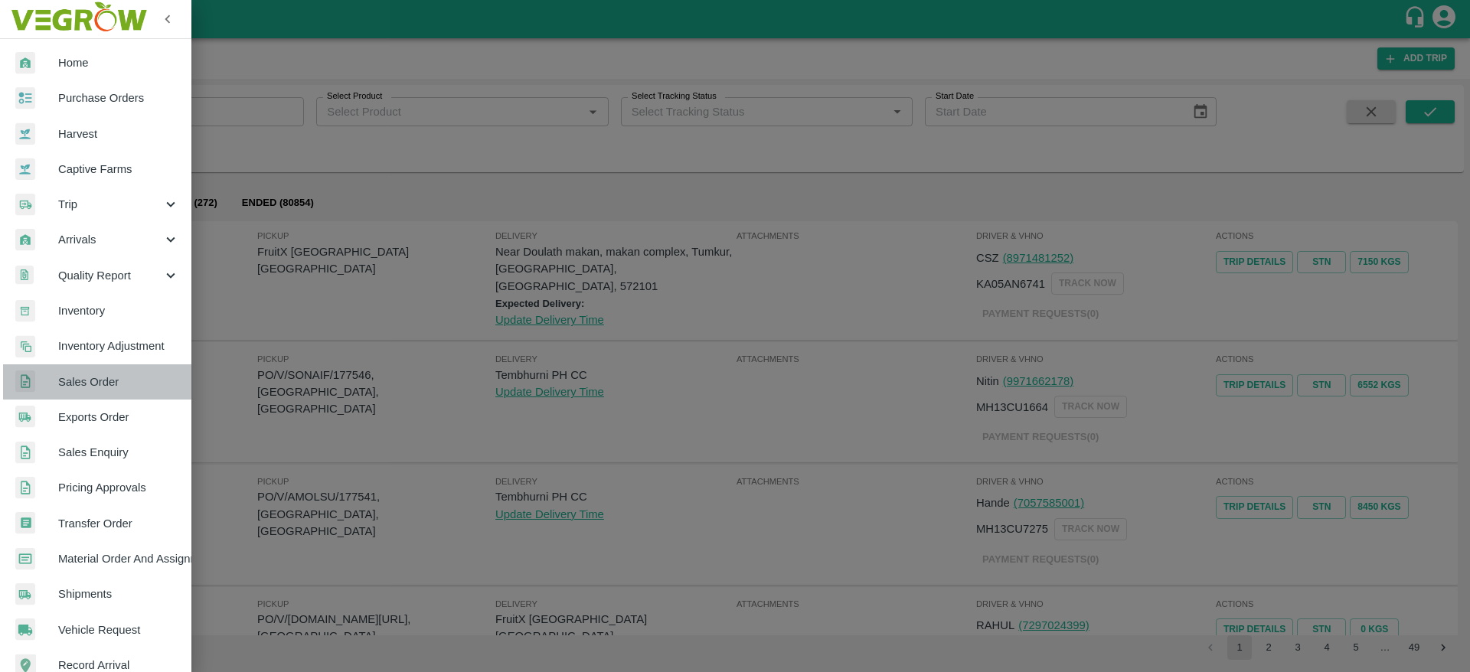
click at [110, 395] on link "Sales Order" at bounding box center [95, 382] width 191 height 35
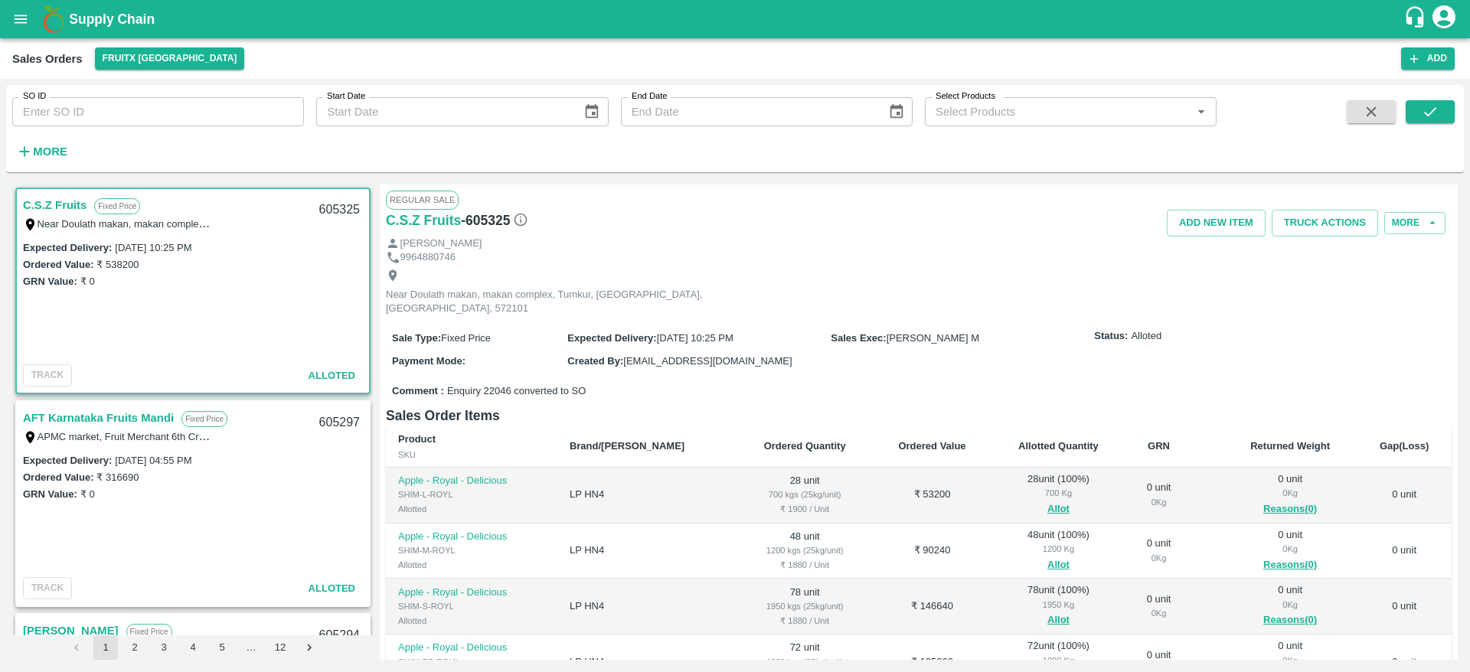
click at [1329, 223] on button "Truck Actions" at bounding box center [1325, 223] width 106 height 27
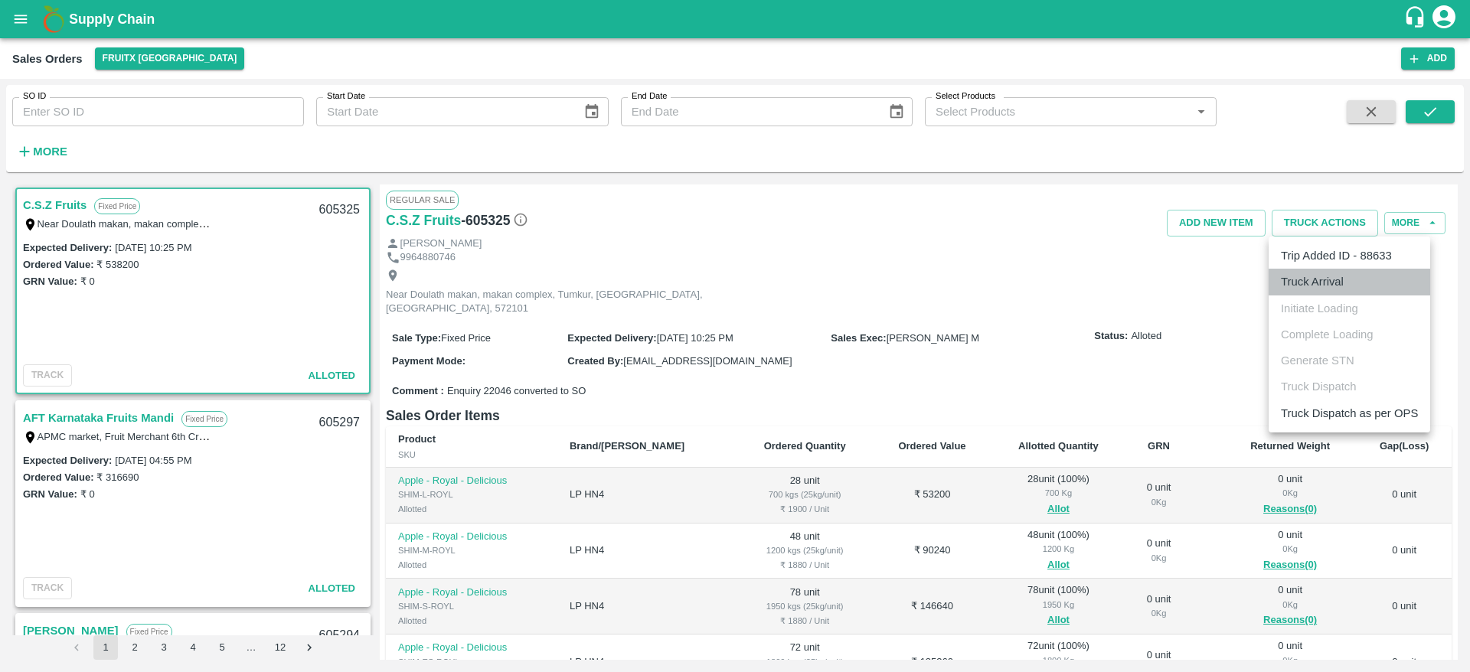
click at [1362, 287] on li "Truck Arrival" at bounding box center [1350, 282] width 162 height 26
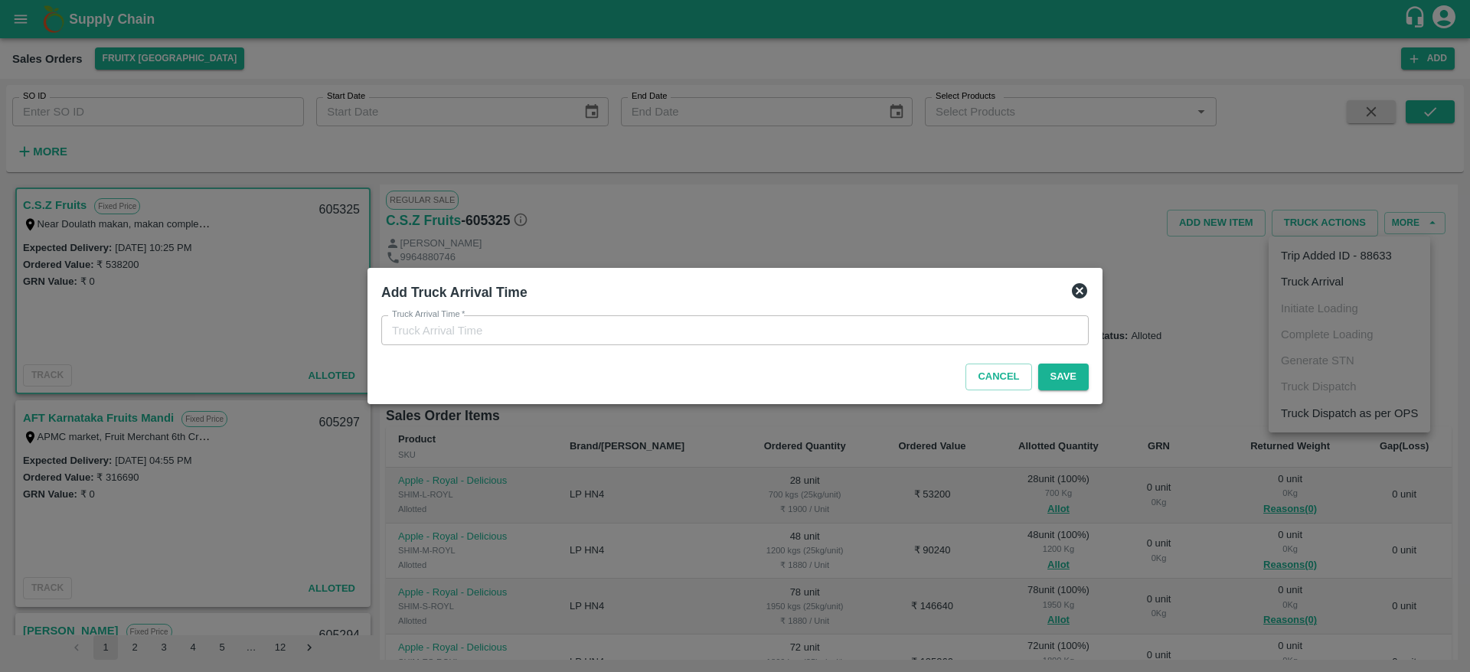
type input "19/09/2025 10:28 PM"
click at [1089, 379] on div "Cancel Save" at bounding box center [735, 374] width 720 height 45
click at [1075, 379] on button "Save" at bounding box center [1064, 377] width 51 height 27
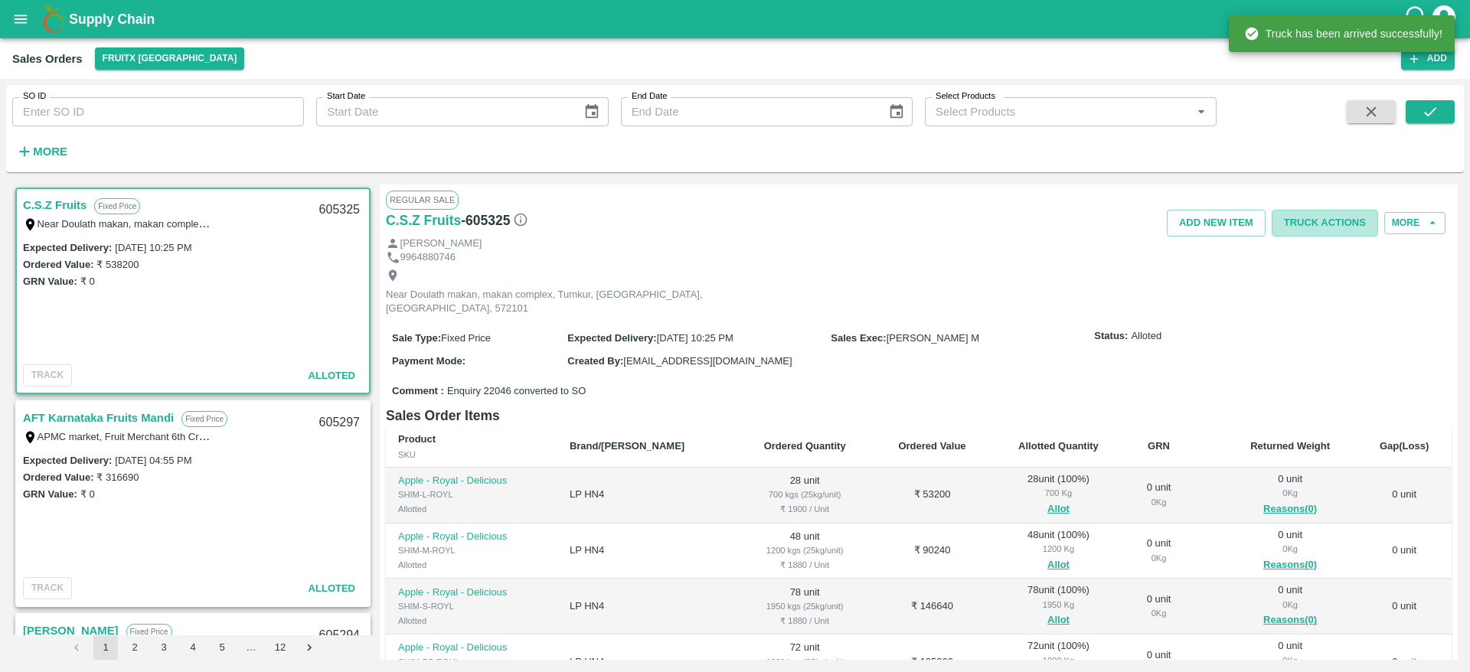
click at [1323, 221] on button "Truck Actions" at bounding box center [1325, 223] width 106 height 27
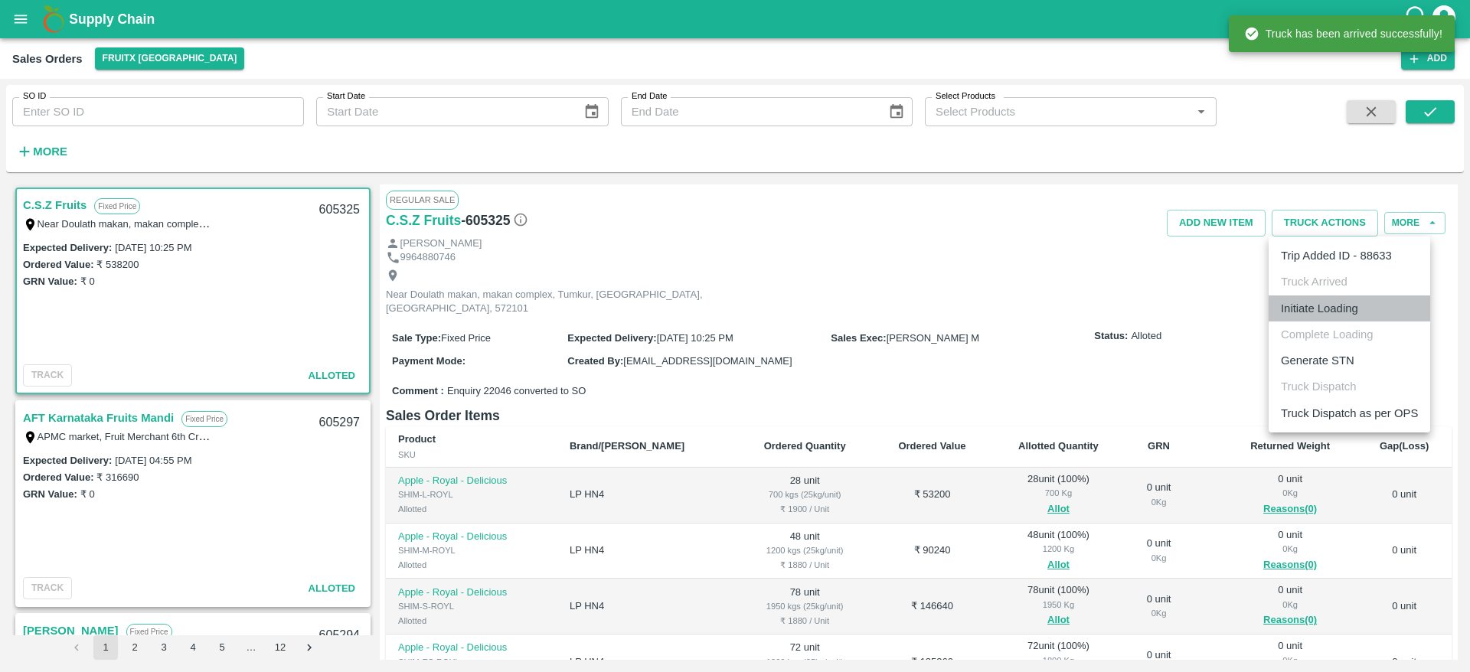
click at [1338, 305] on li "Initiate Loading" at bounding box center [1350, 309] width 162 height 26
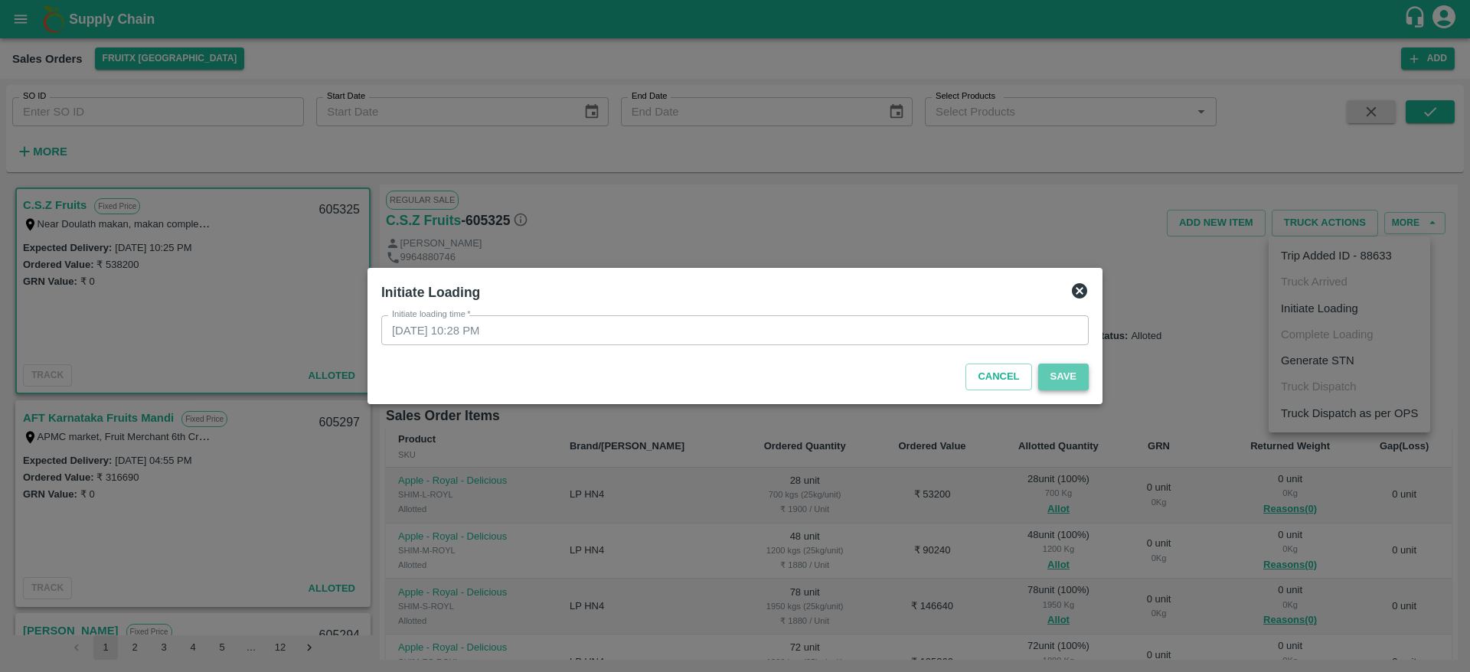
click at [1057, 372] on button "Save" at bounding box center [1064, 377] width 51 height 27
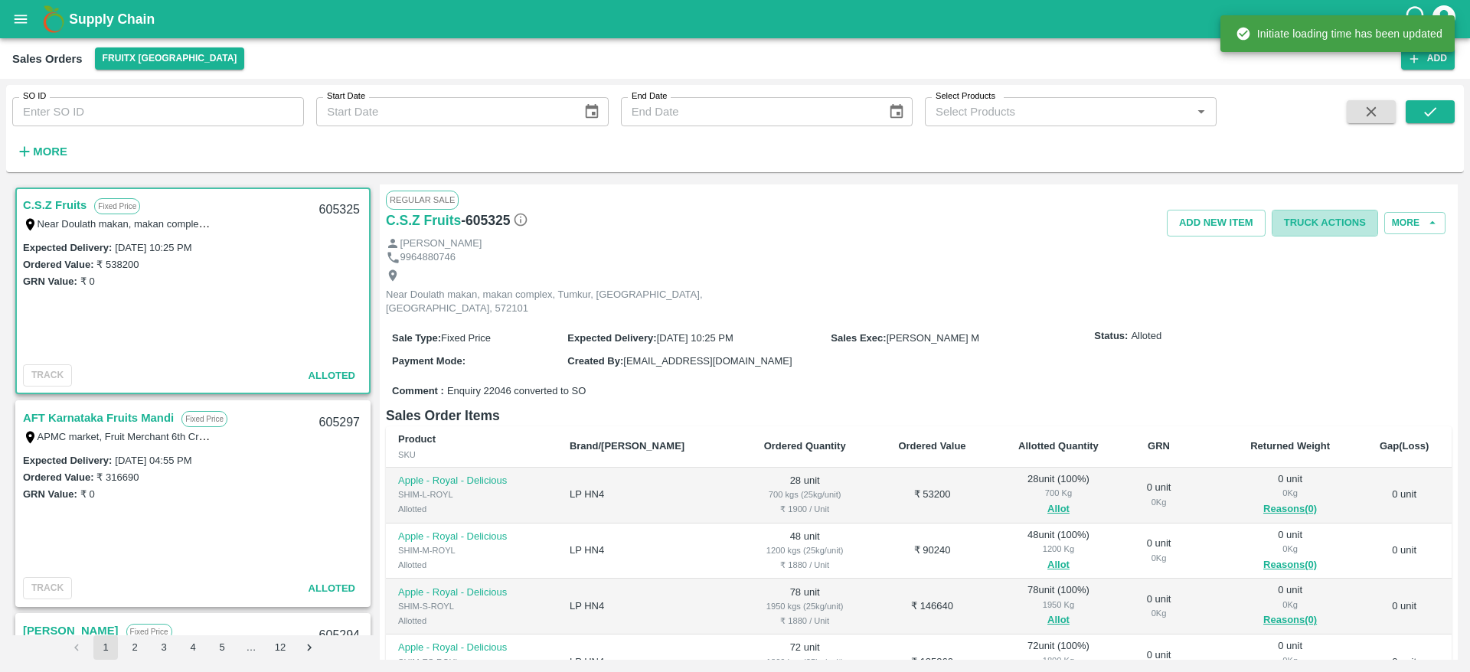
click at [1313, 214] on button "Truck Actions" at bounding box center [1325, 223] width 106 height 27
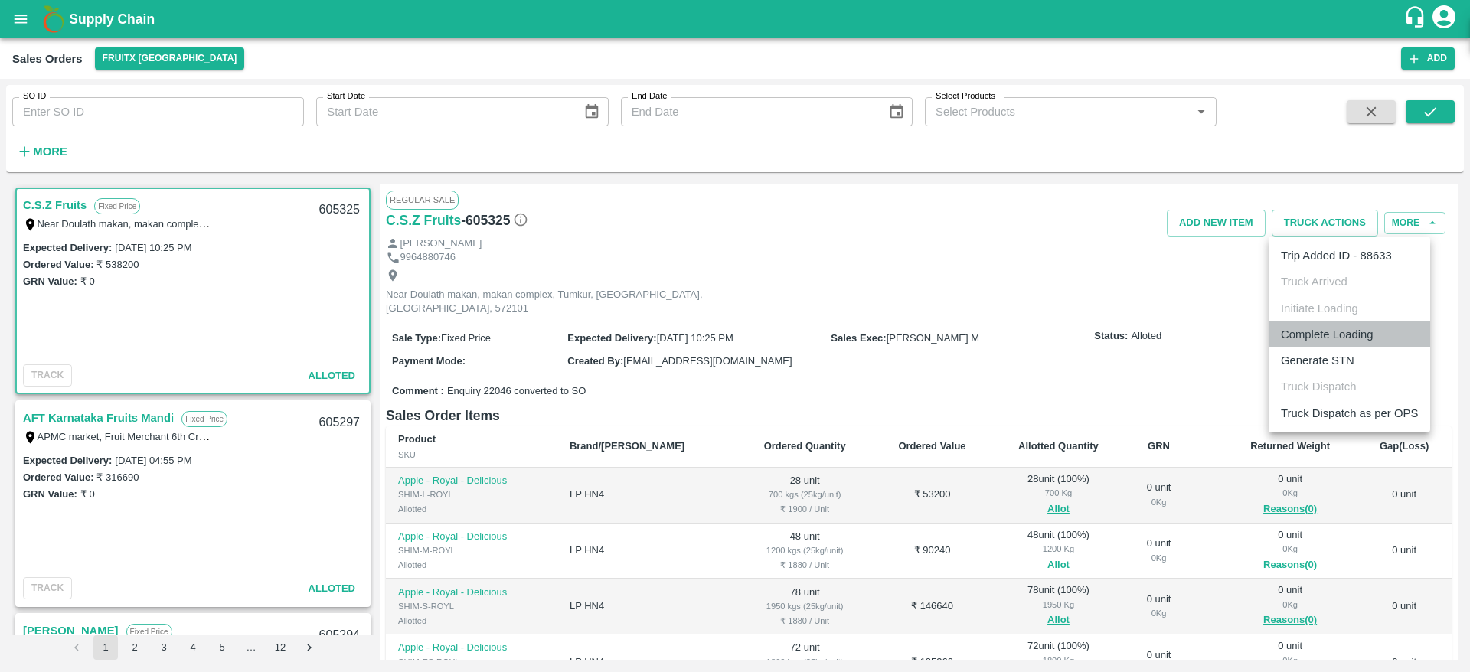
click at [1323, 342] on li "Complete Loading" at bounding box center [1350, 335] width 162 height 26
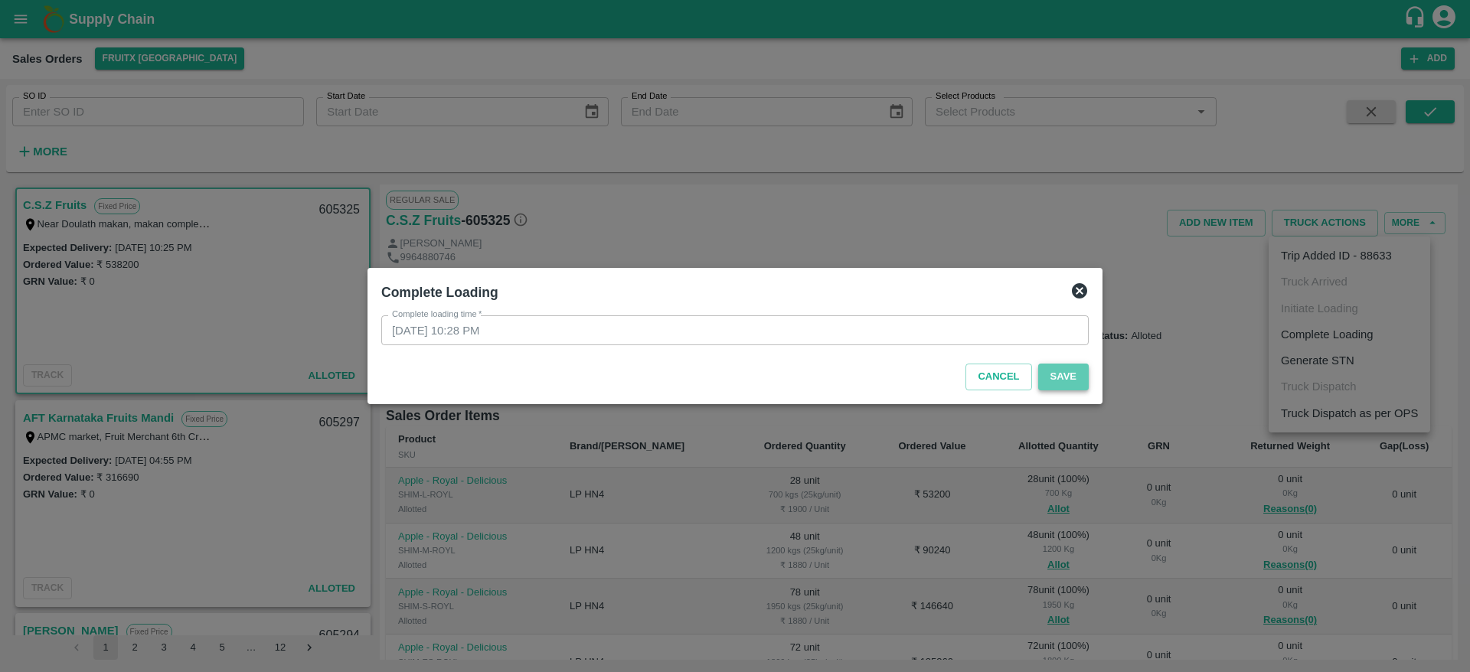
click at [1059, 376] on button "Save" at bounding box center [1064, 377] width 51 height 27
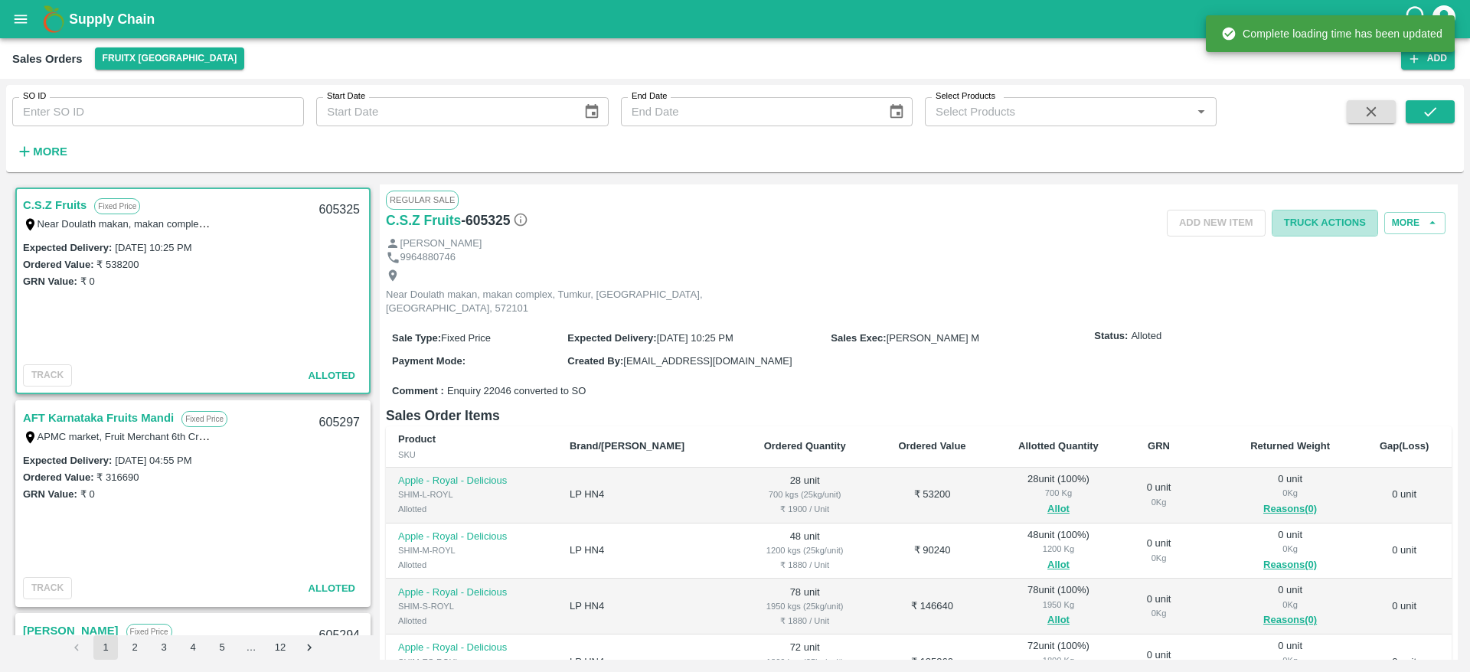
click at [1320, 221] on button "Truck Actions" at bounding box center [1325, 223] width 106 height 27
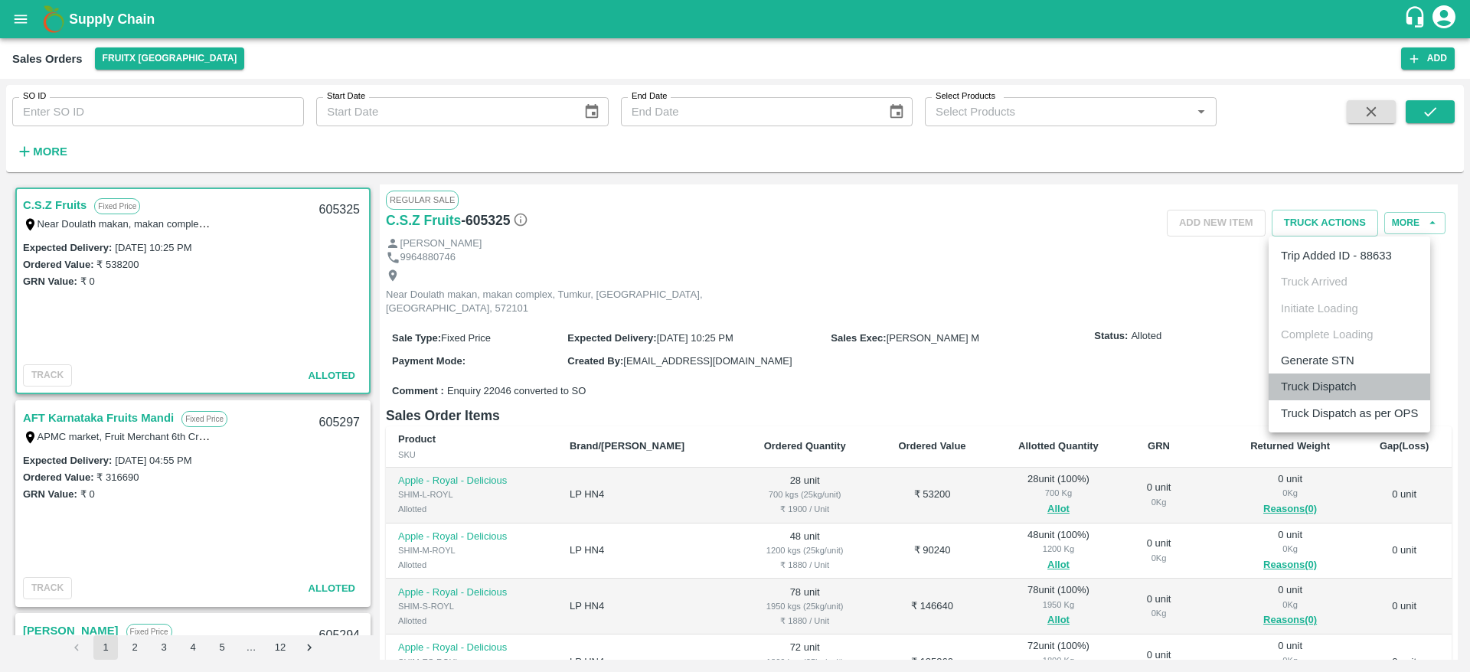
click at [1357, 375] on li "Truck Dispatch" at bounding box center [1350, 387] width 162 height 26
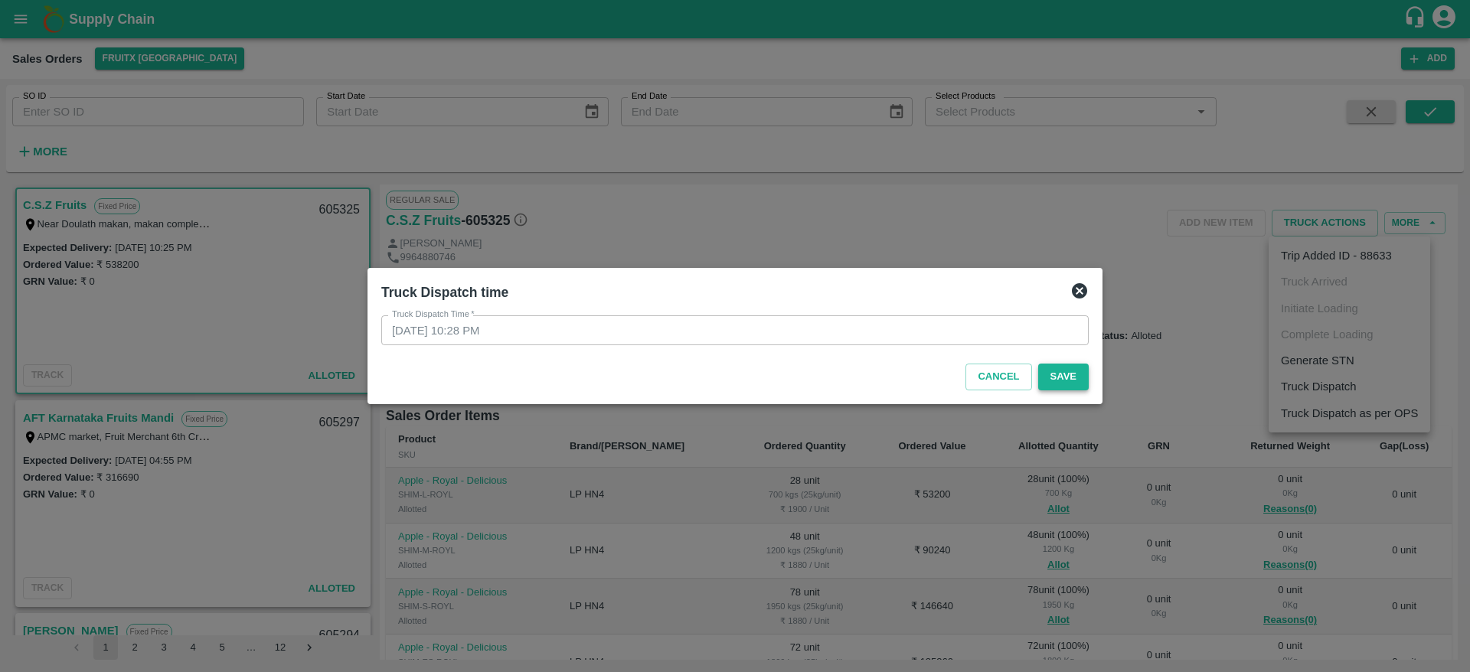
click at [1088, 384] on button "Save" at bounding box center [1064, 377] width 51 height 27
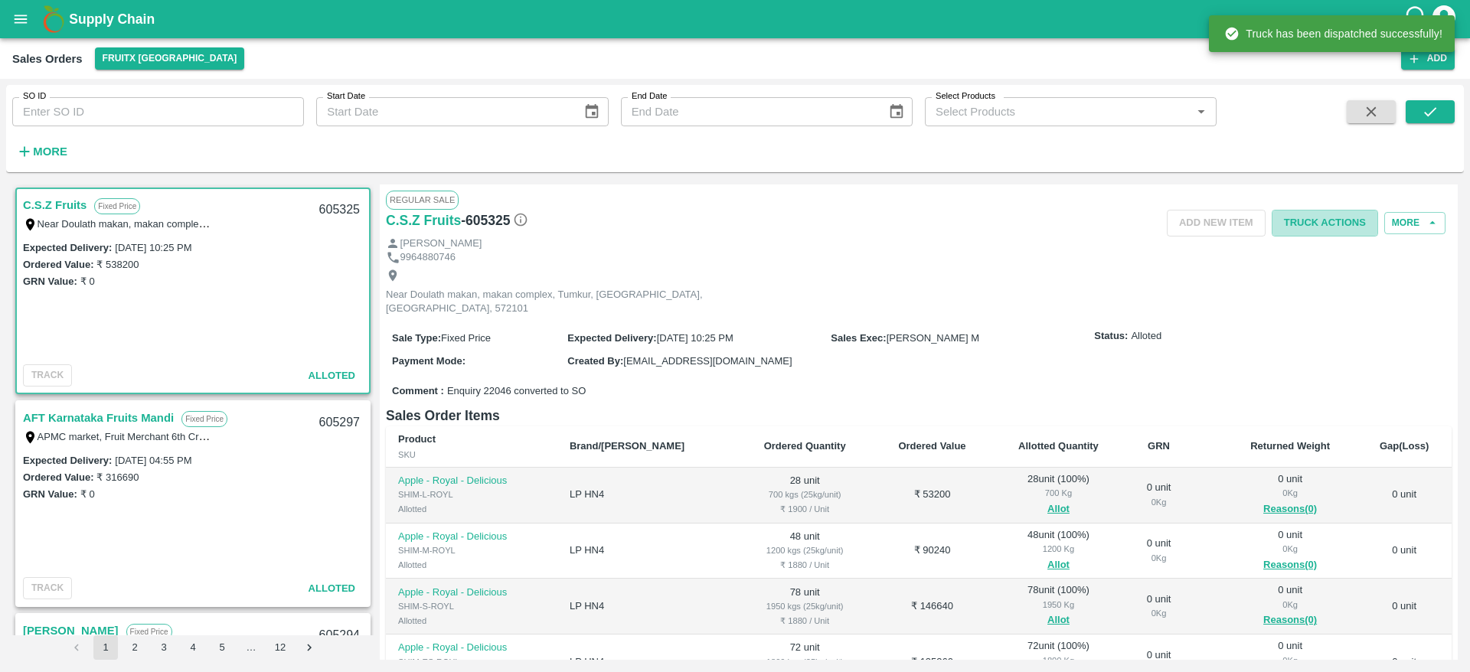
click at [1325, 227] on button "Truck Actions" at bounding box center [1325, 223] width 106 height 27
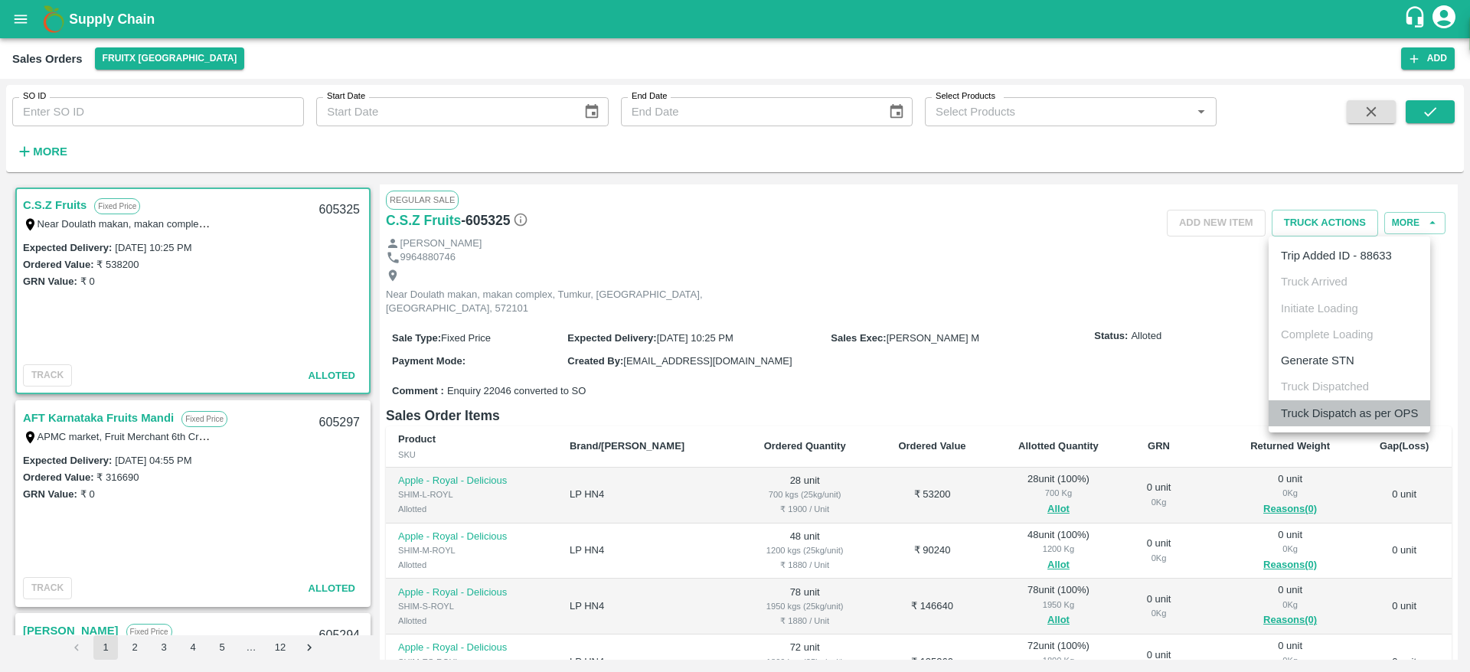
click at [1376, 413] on li "Truck Dispatch as per OPS" at bounding box center [1350, 414] width 162 height 26
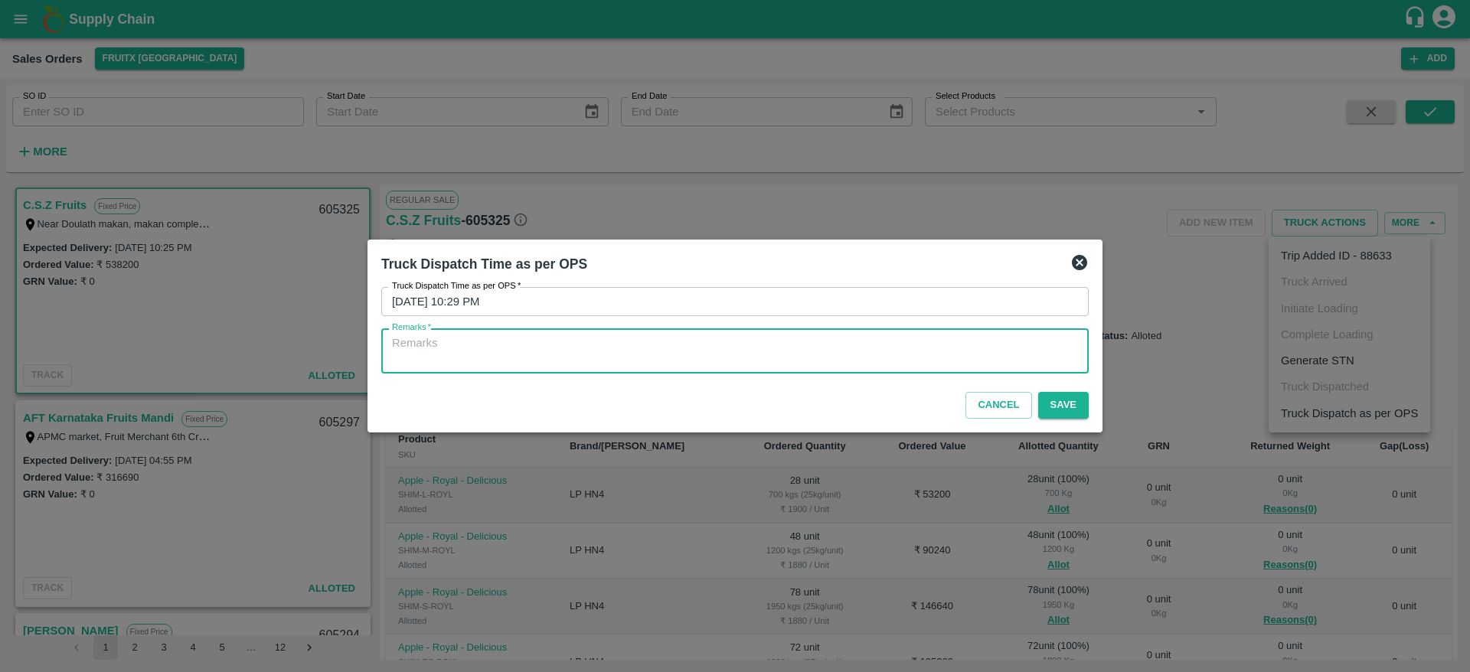
click at [1029, 345] on textarea "Remarks   *" at bounding box center [735, 351] width 686 height 32
type textarea "OTD"
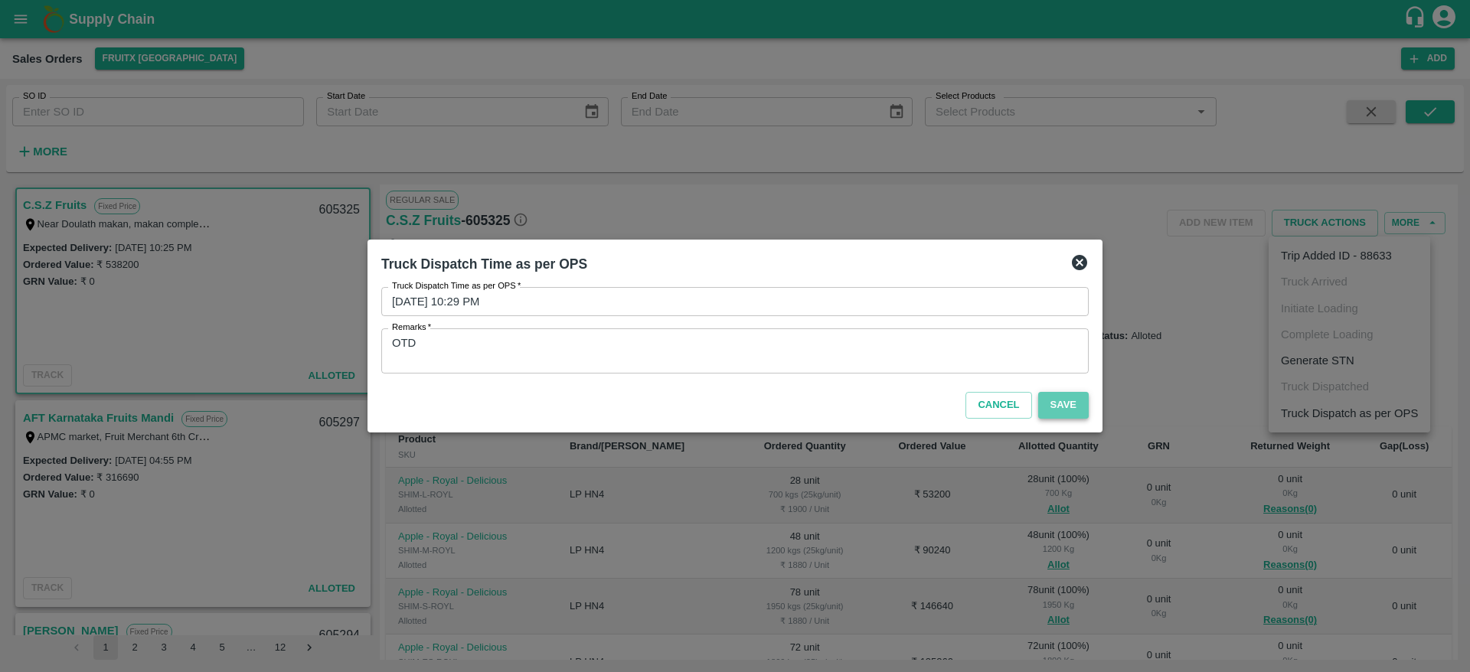
click at [1063, 399] on button "Save" at bounding box center [1064, 405] width 51 height 27
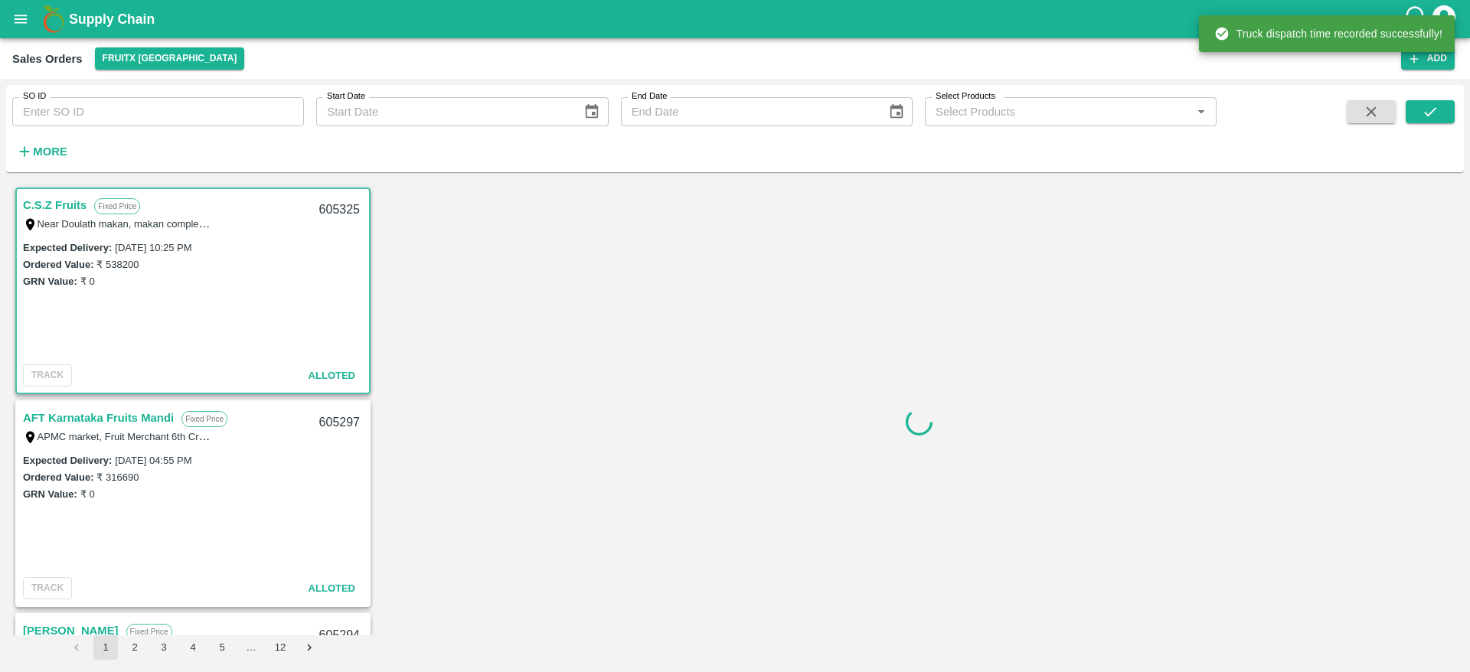
click at [100, 418] on link "AFT Karnataka Fruits Mandi" at bounding box center [98, 418] width 151 height 20
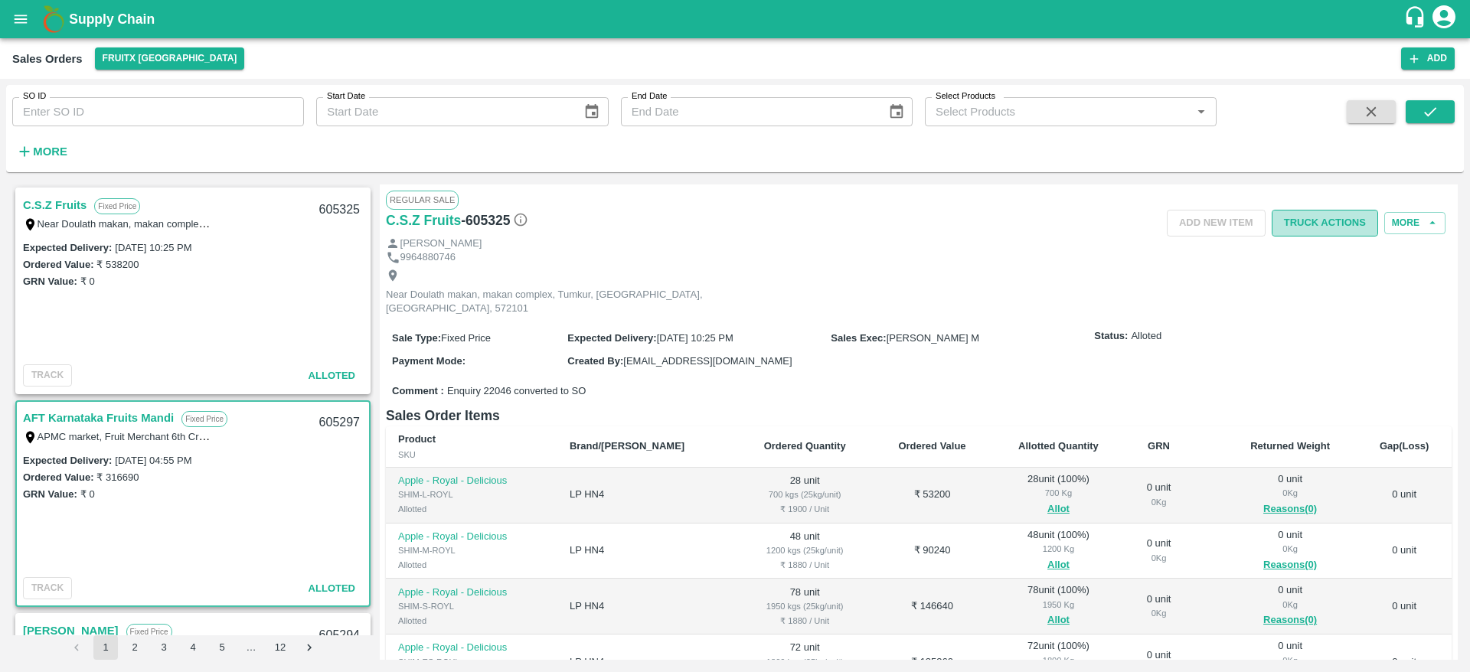
click at [1310, 215] on button "Truck Actions" at bounding box center [1325, 223] width 106 height 27
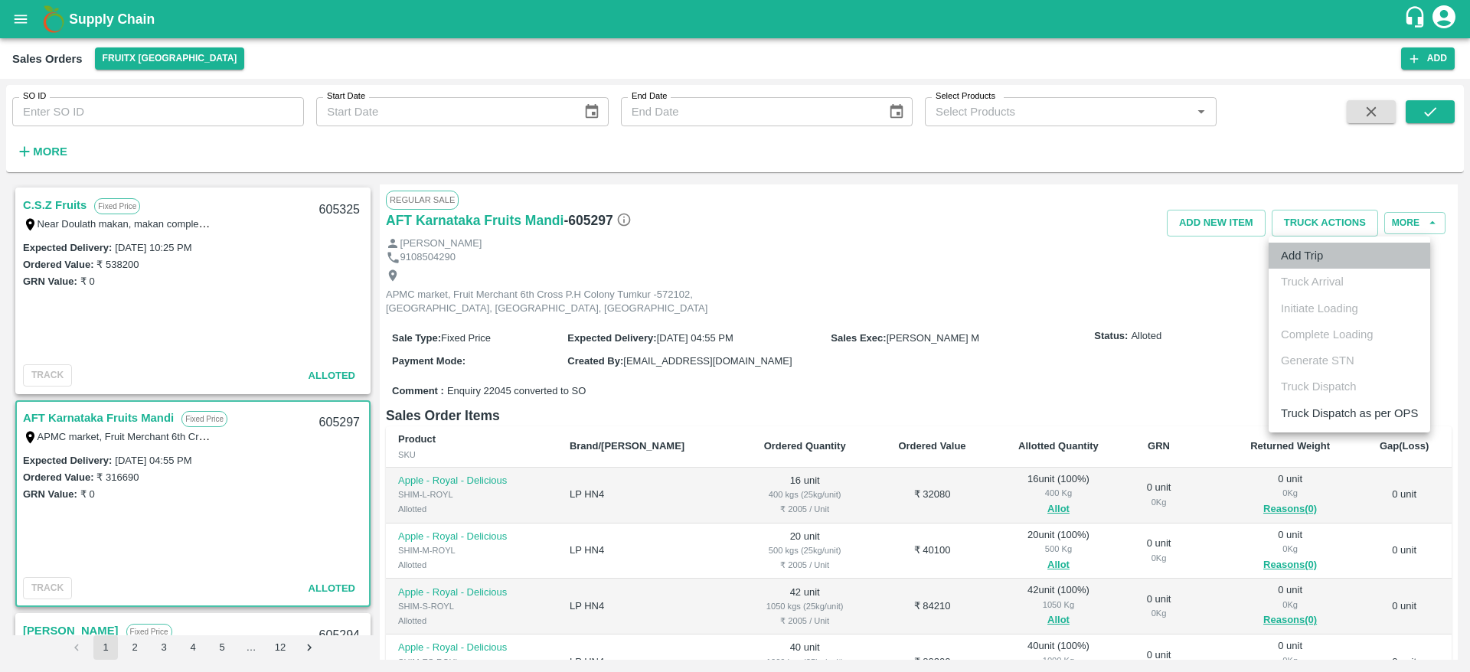
click at [1309, 258] on li "Add Trip" at bounding box center [1350, 256] width 162 height 26
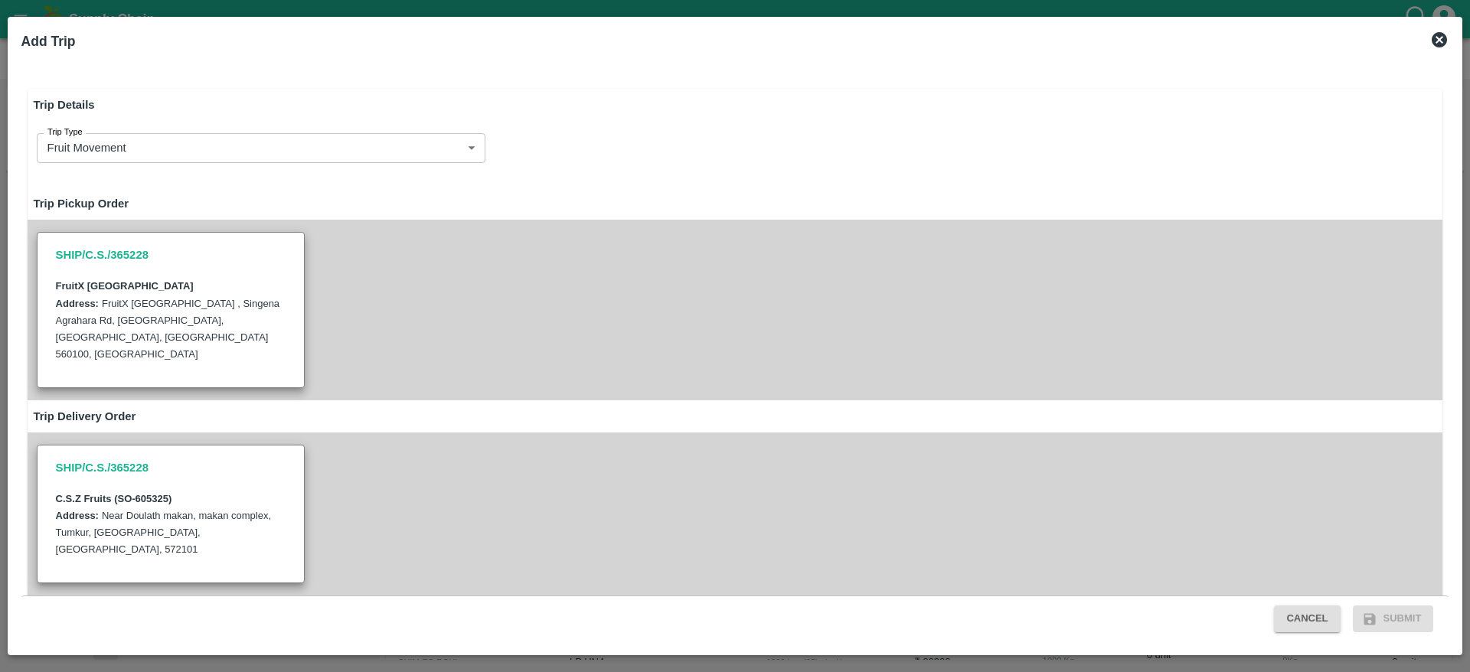
scroll to position [439, 0]
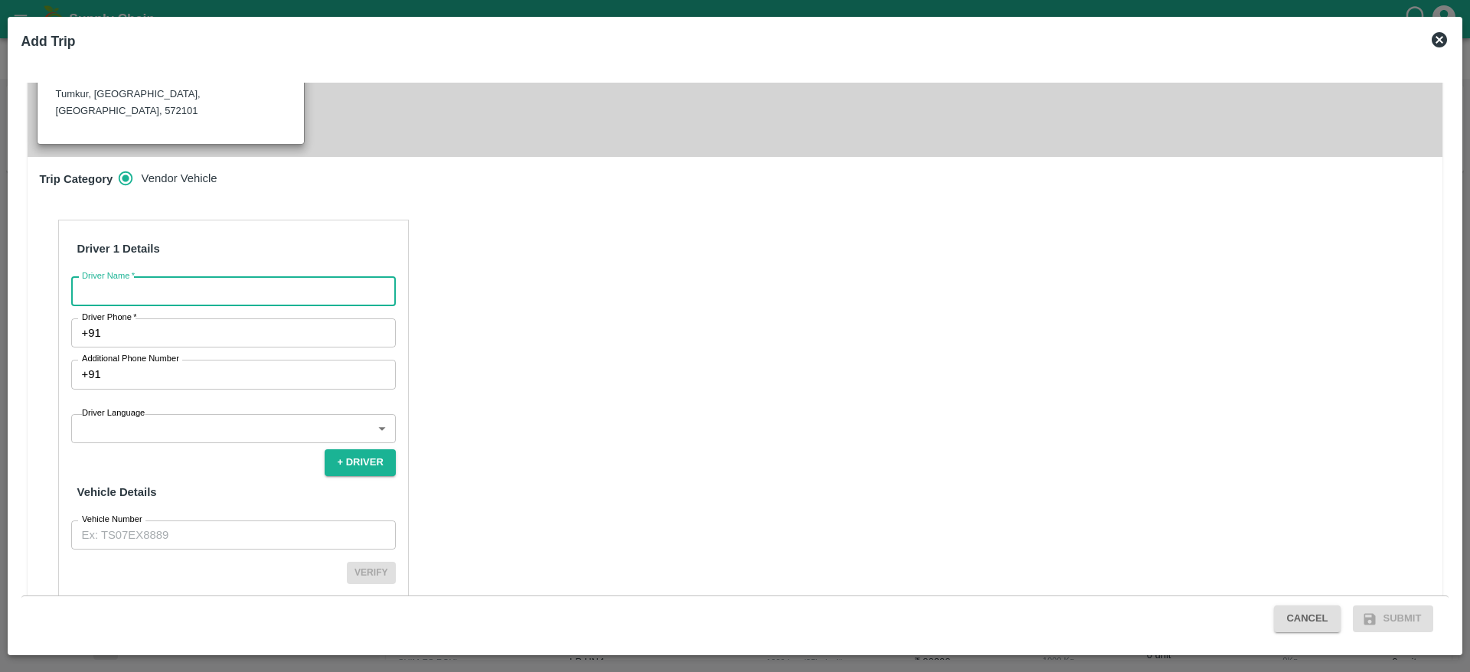
click at [218, 277] on input "Driver Name   *" at bounding box center [233, 291] width 325 height 29
type input "C"
type input "AFT"
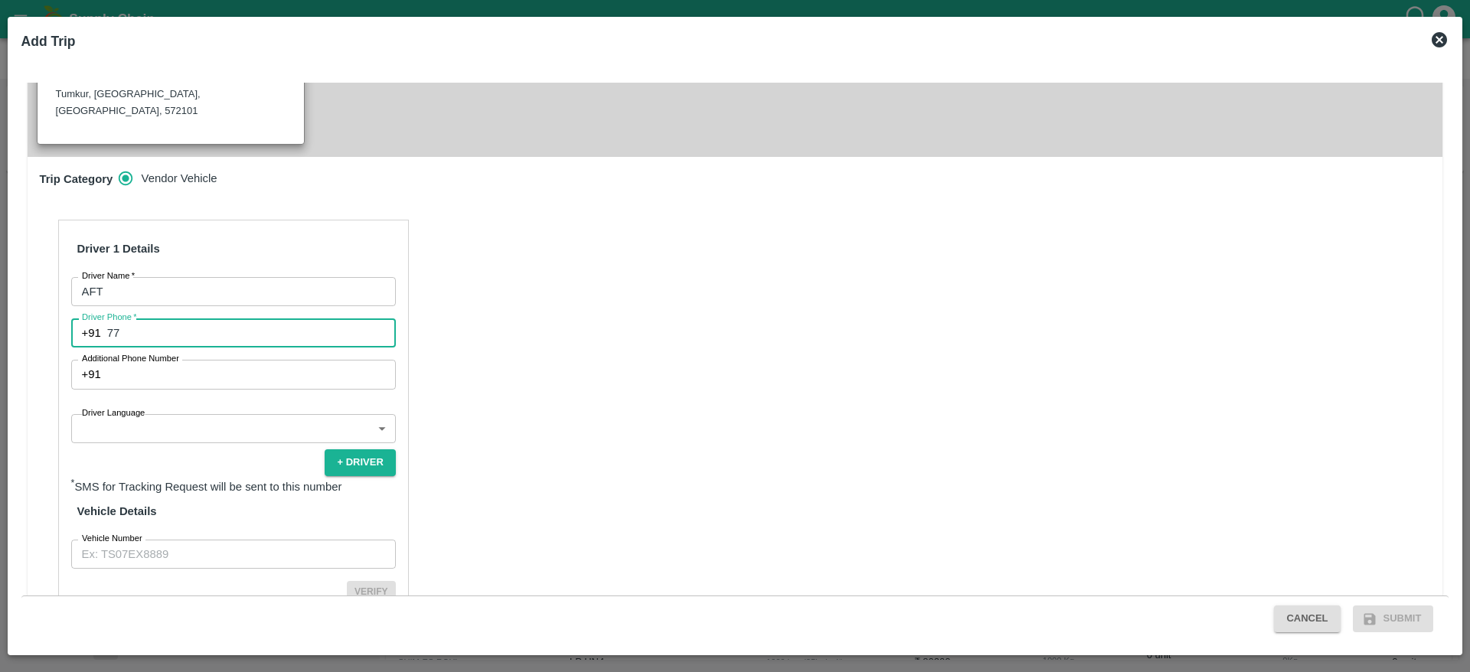
type input "7708525884"
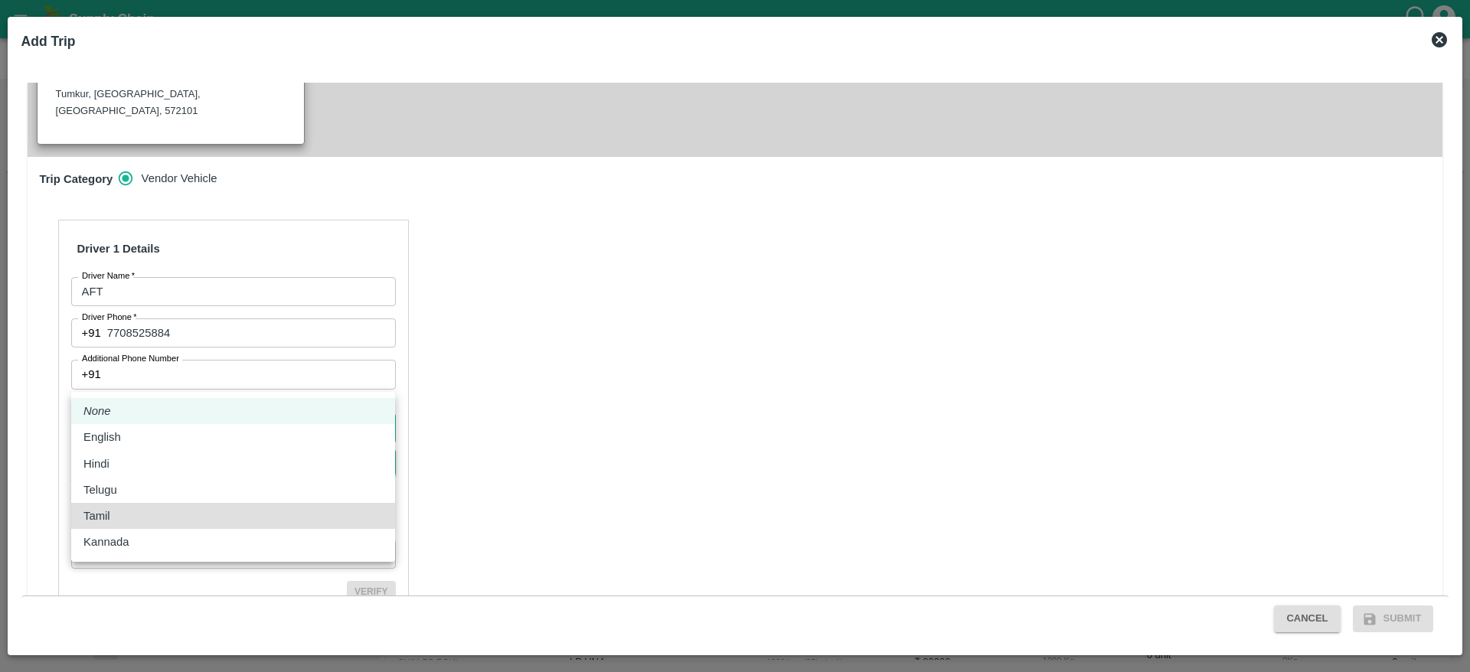
type input "ta"
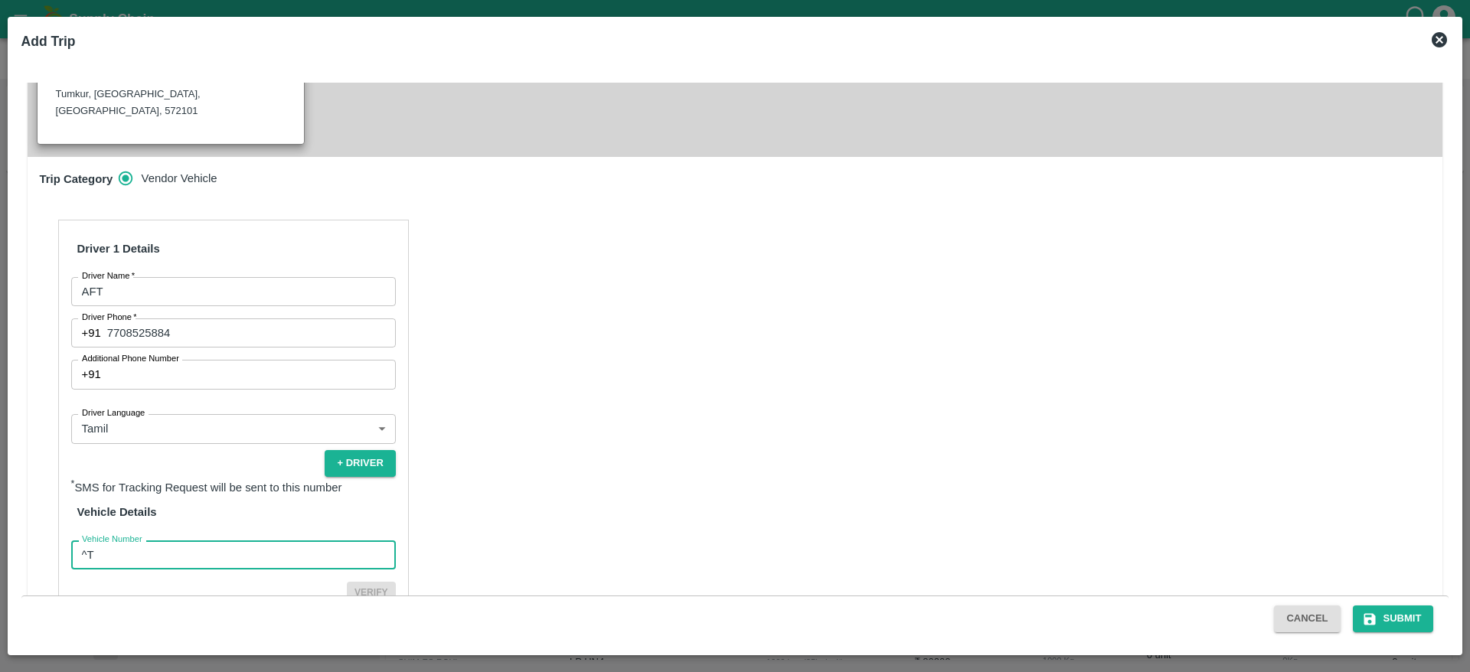
type input "^"
type input "TN48AR5859"
click at [347, 582] on button "Verify" at bounding box center [371, 593] width 49 height 22
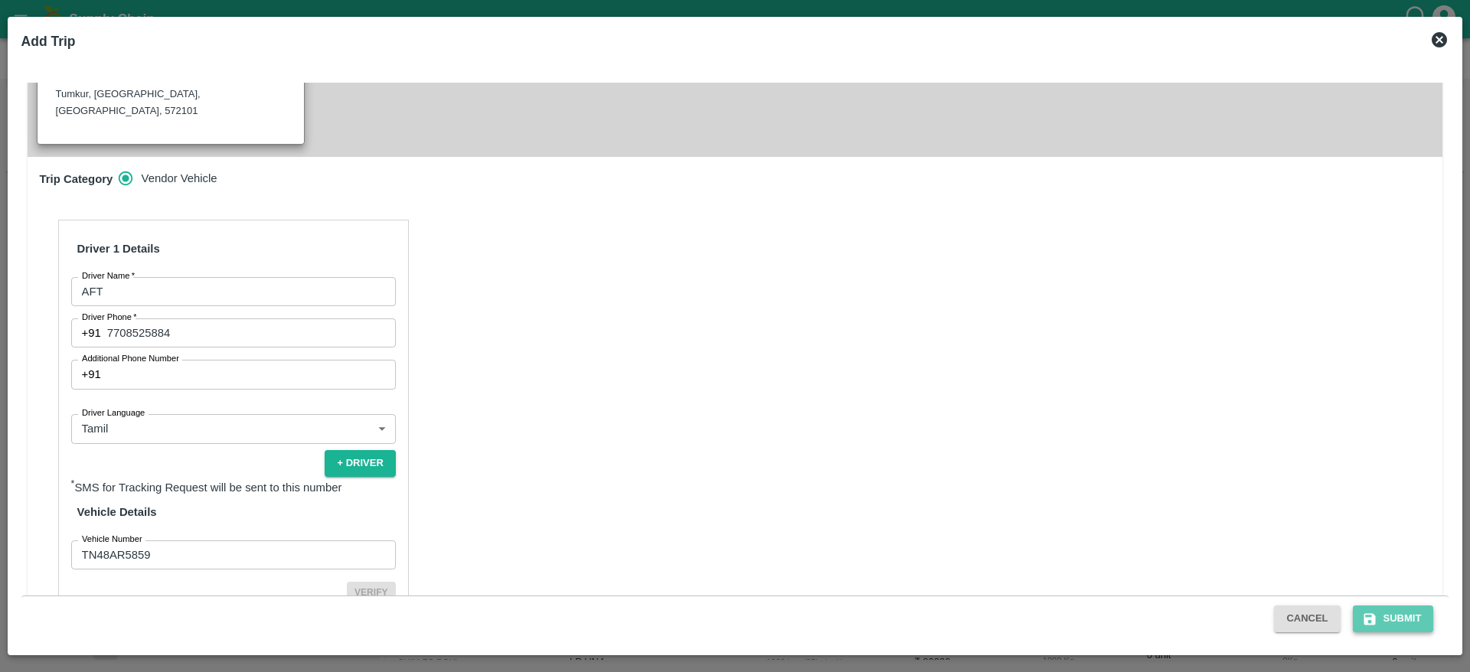
click at [1406, 622] on button "Submit" at bounding box center [1393, 619] width 81 height 27
click at [1391, 620] on button "Submit" at bounding box center [1393, 619] width 81 height 27
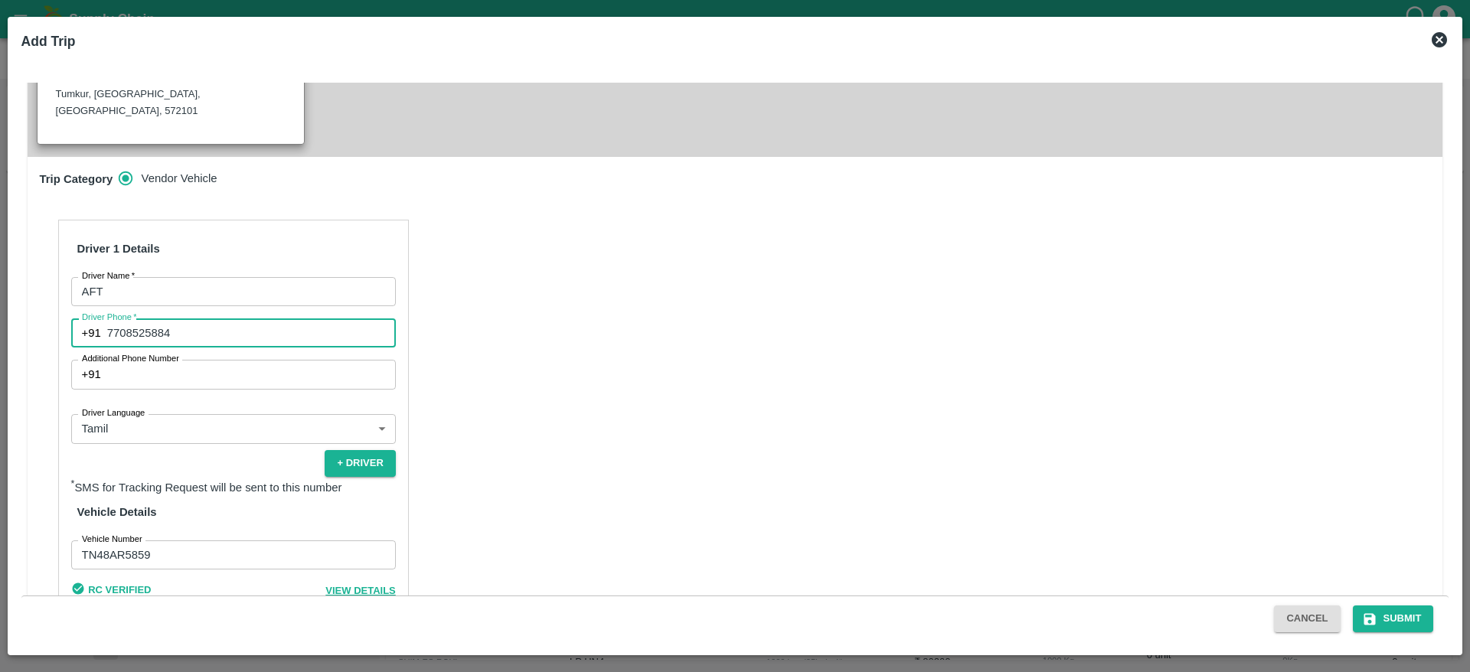
click at [187, 319] on input "7708525884" at bounding box center [251, 333] width 289 height 29
click at [345, 585] on span "View Details" at bounding box center [360, 590] width 70 height 11
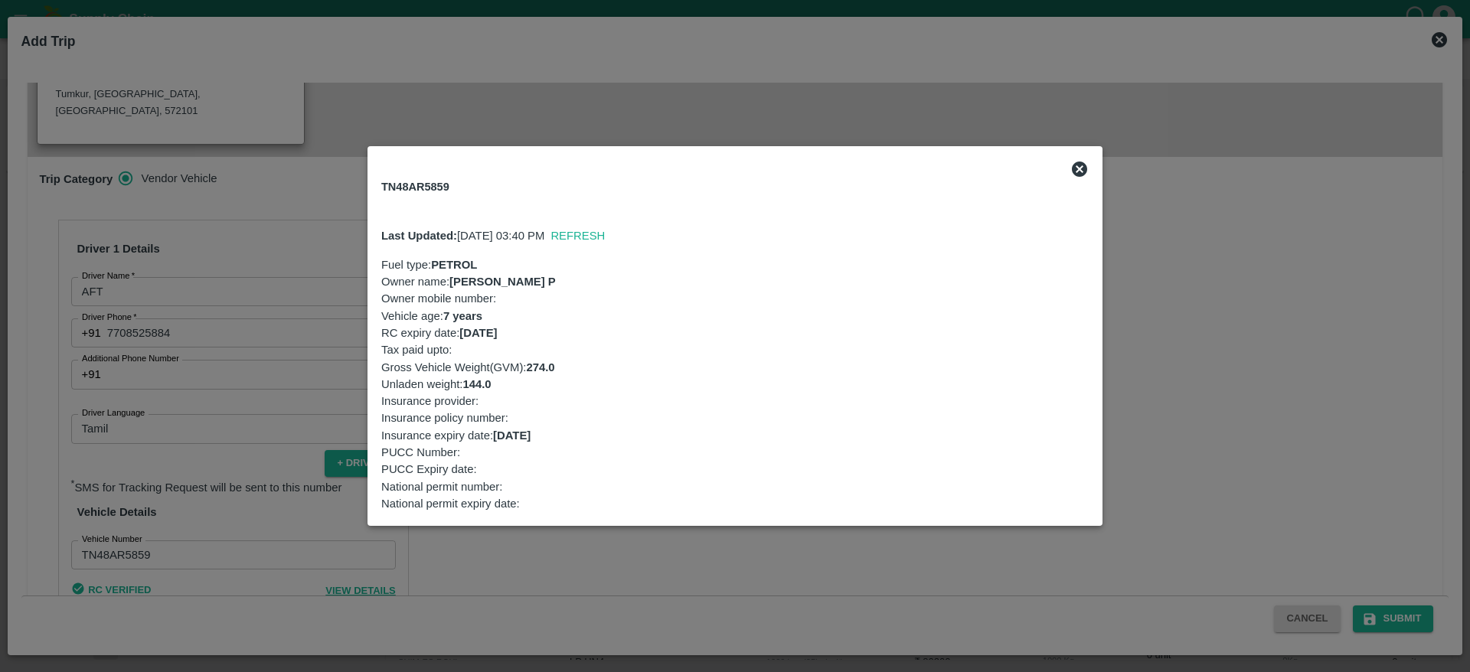
click at [624, 516] on div at bounding box center [735, 336] width 1470 height 672
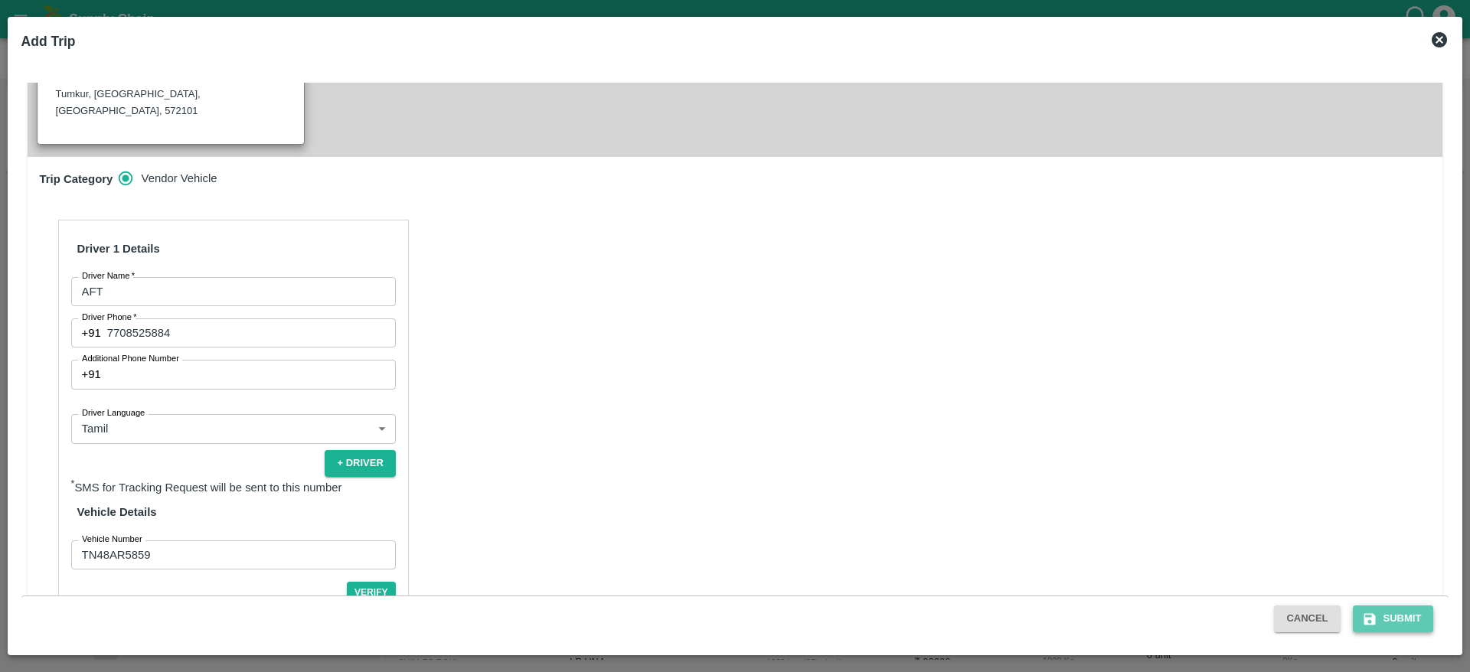
click at [1379, 610] on button "Submit" at bounding box center [1393, 619] width 81 height 27
click at [1439, 47] on icon at bounding box center [1440, 40] width 18 height 18
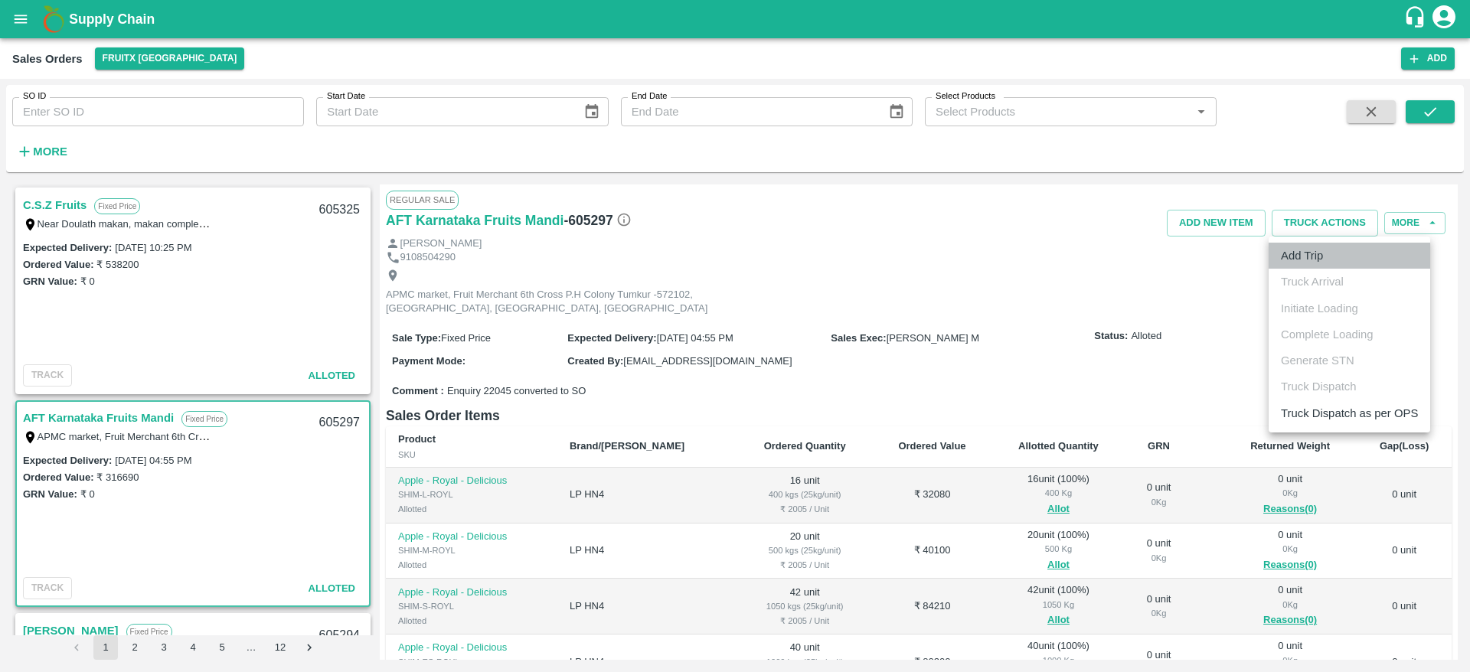
click at [1289, 252] on li "Add Trip" at bounding box center [1350, 256] width 162 height 26
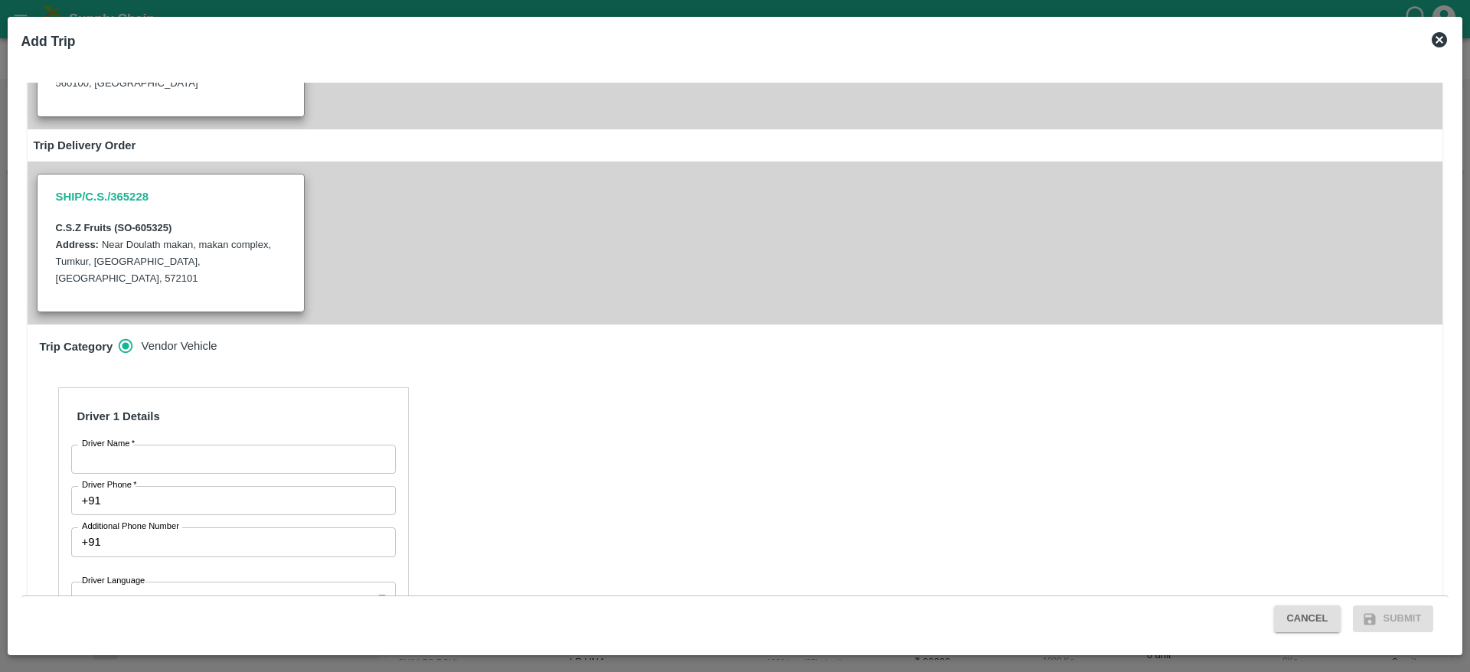
scroll to position [273, 0]
click at [177, 443] on input "Driver Name   *" at bounding box center [233, 457] width 325 height 29
type input "Arun"
click at [208, 485] on input "Driver Phone   *" at bounding box center [251, 499] width 289 height 29
type input "8883209495"
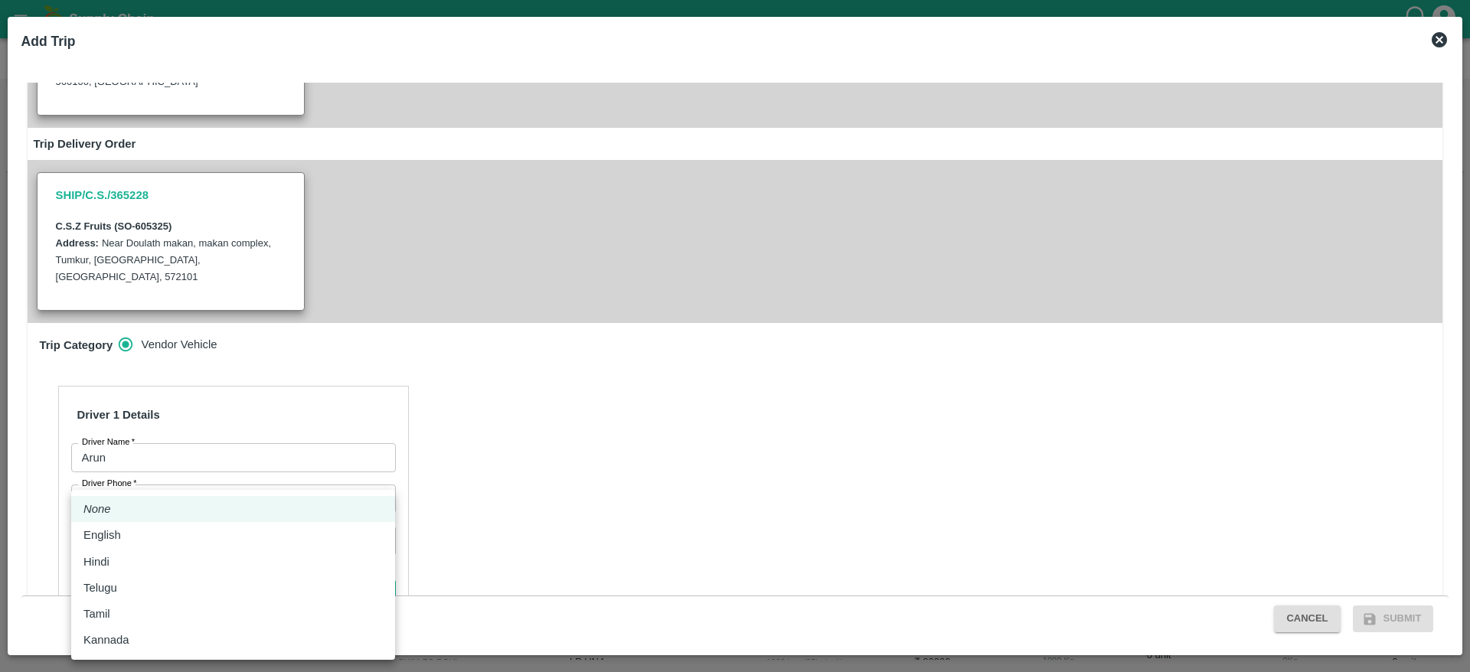
click at [152, 541] on body "Supply Chain Sales Orders FruitX Bangalore Add SO ID SO ID Start Date Start Dat…" at bounding box center [735, 336] width 1470 height 672
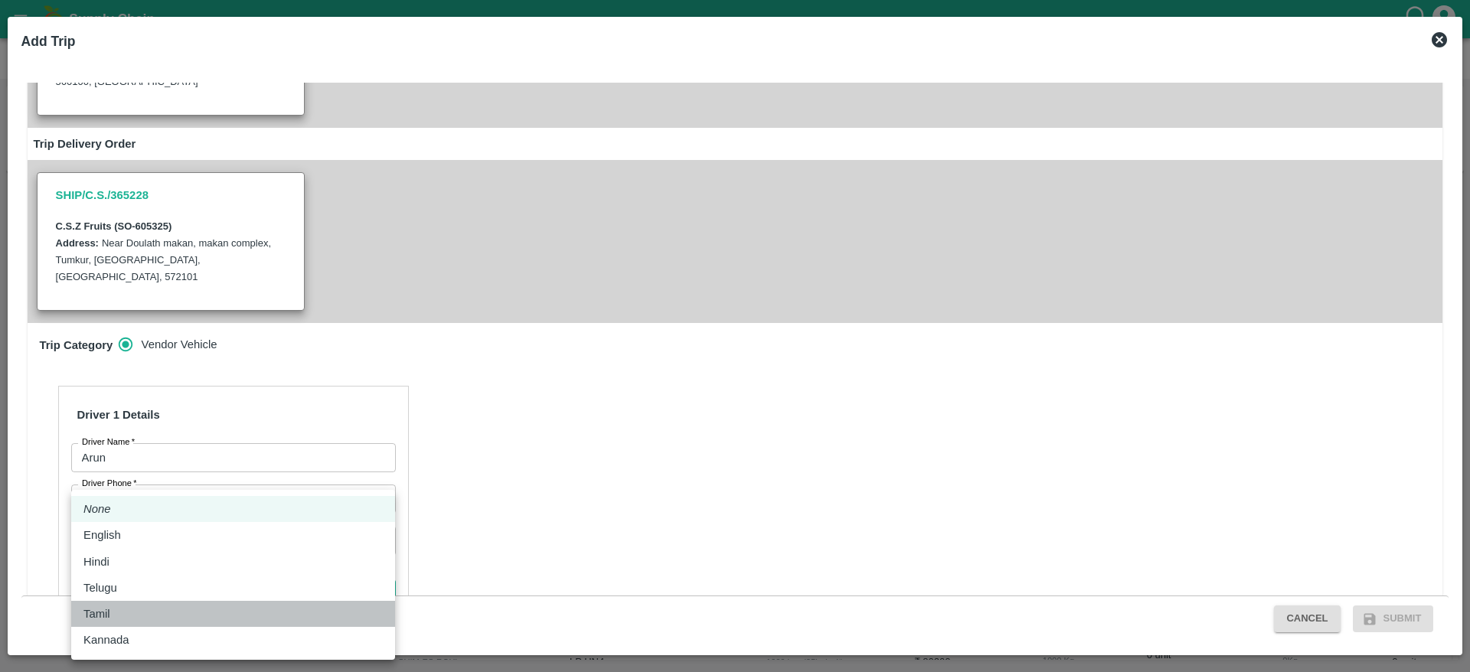
click at [108, 623] on li "Tamil" at bounding box center [233, 614] width 324 height 26
type input "ta"
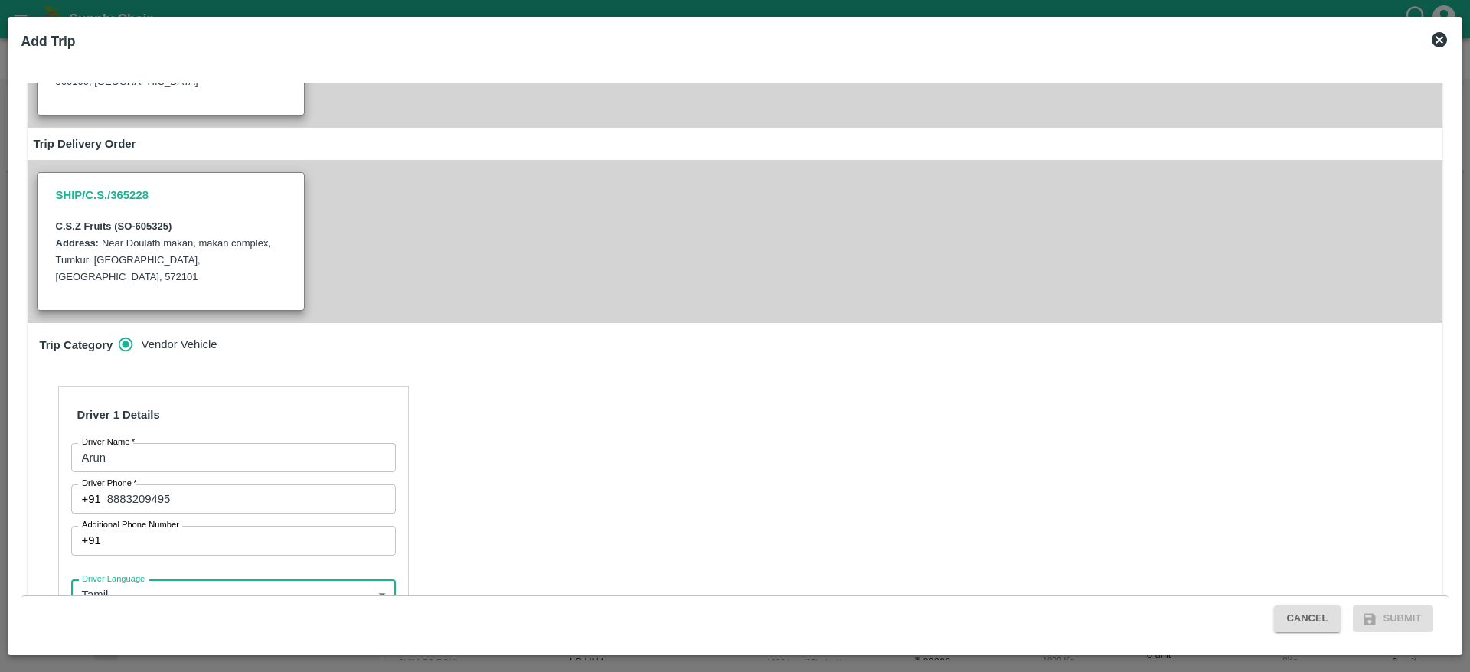
scroll to position [459, 0]
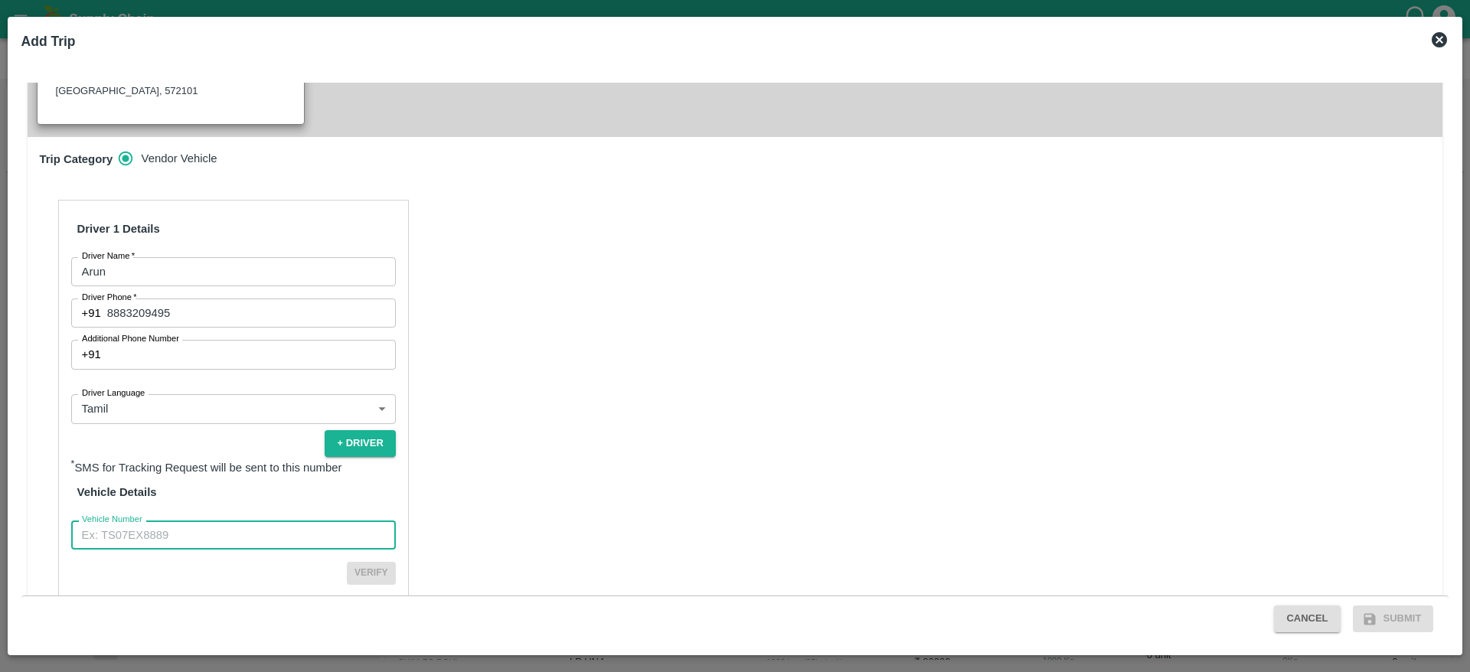
click at [167, 521] on input "Vehicle Number" at bounding box center [233, 535] width 325 height 29
type input "TN31CA3674"
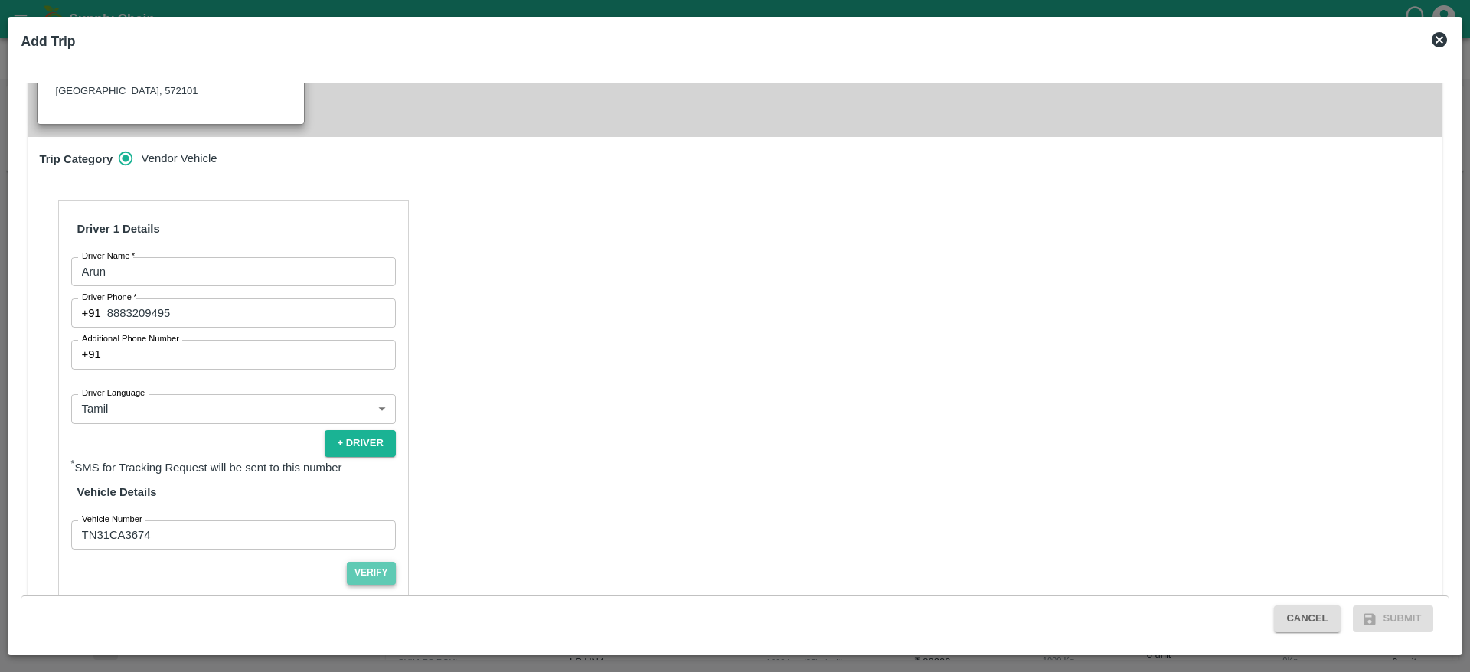
click at [363, 562] on button "Verify" at bounding box center [371, 573] width 49 height 22
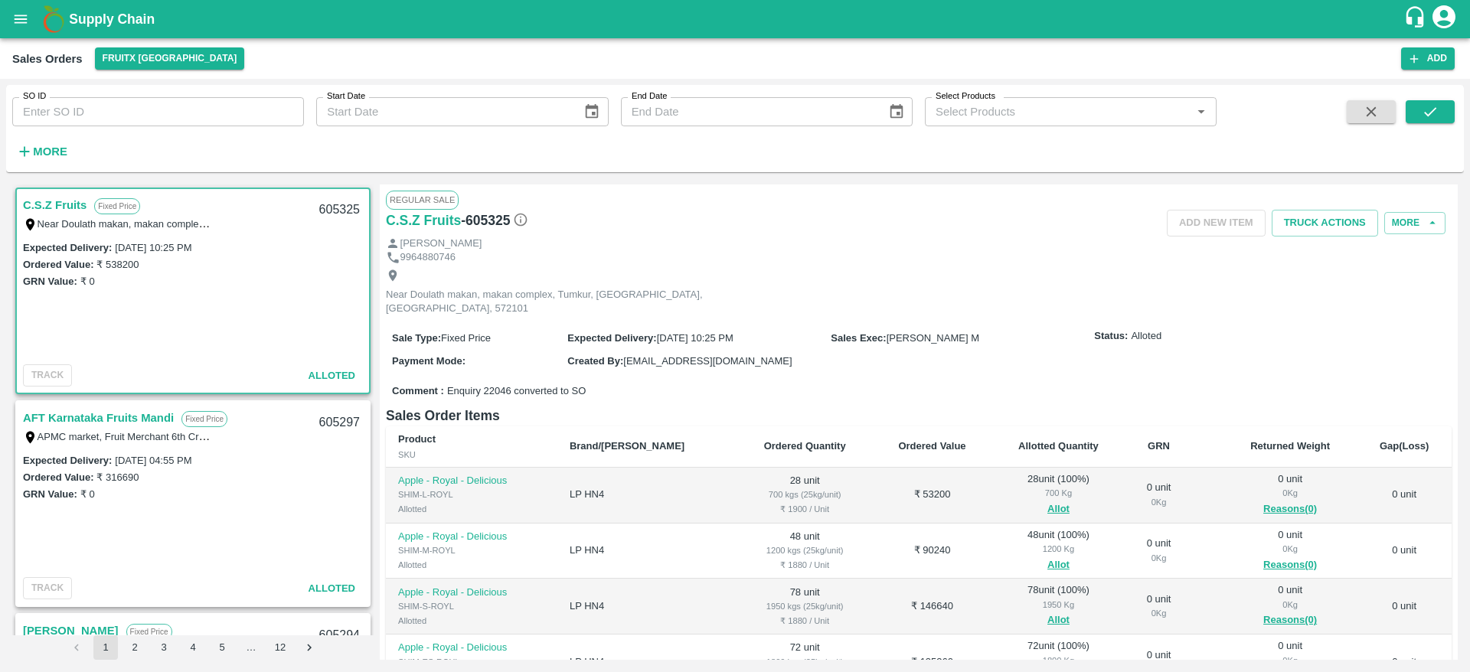
click at [121, 417] on link "AFT Karnataka Fruits Mandi" at bounding box center [98, 418] width 151 height 20
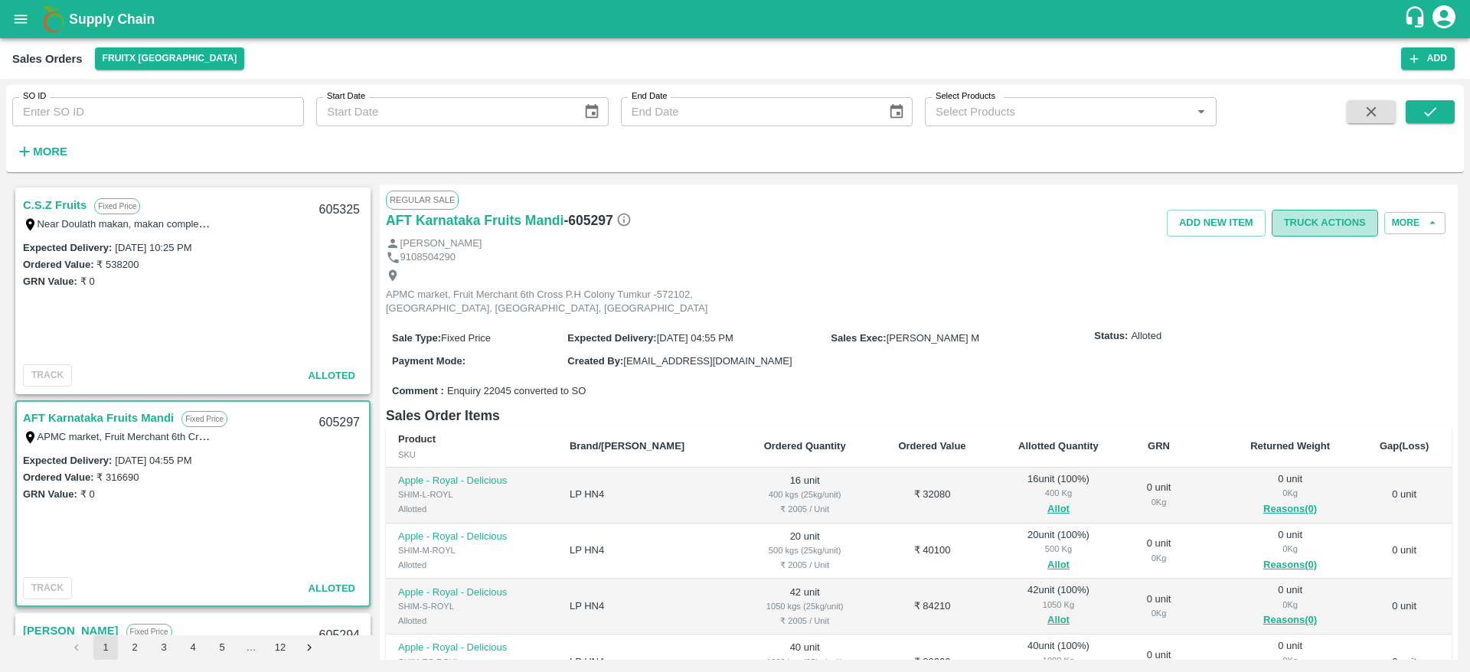
click at [1320, 218] on button "Truck Actions" at bounding box center [1325, 223] width 106 height 27
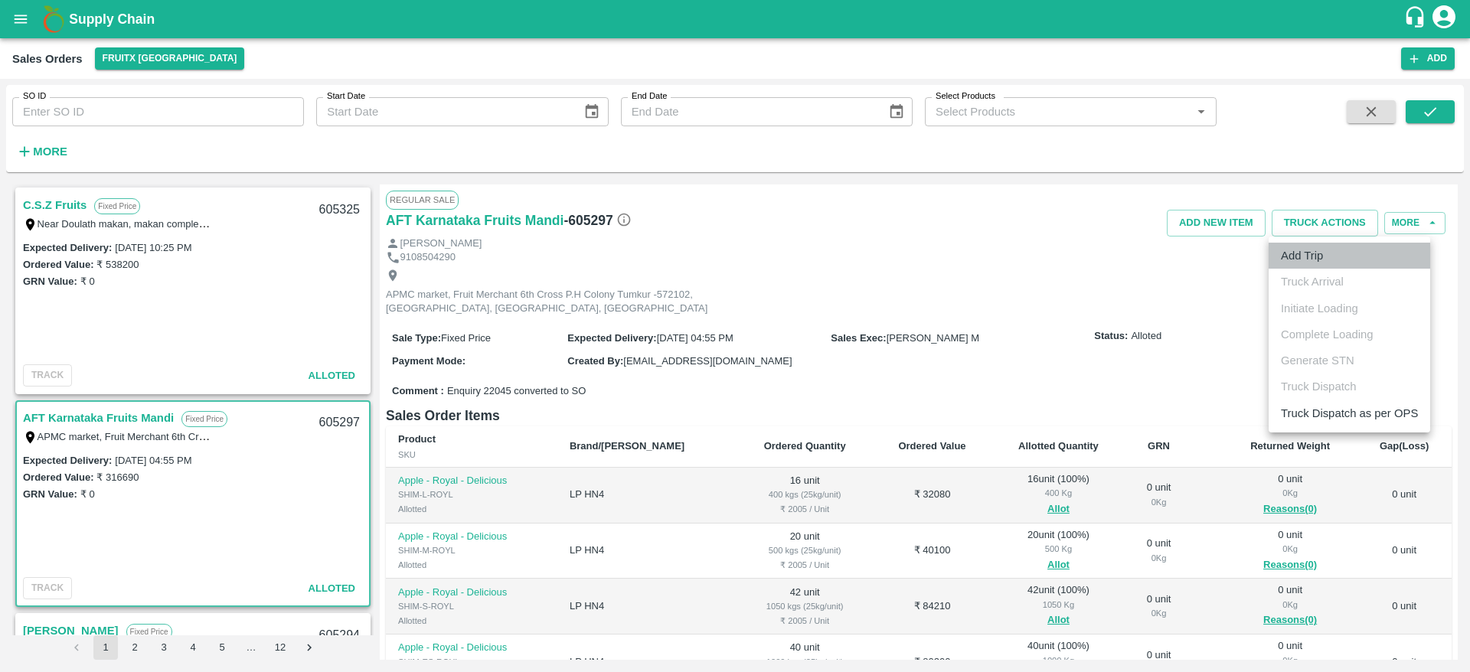
click at [1337, 262] on li "Add Trip" at bounding box center [1350, 256] width 162 height 26
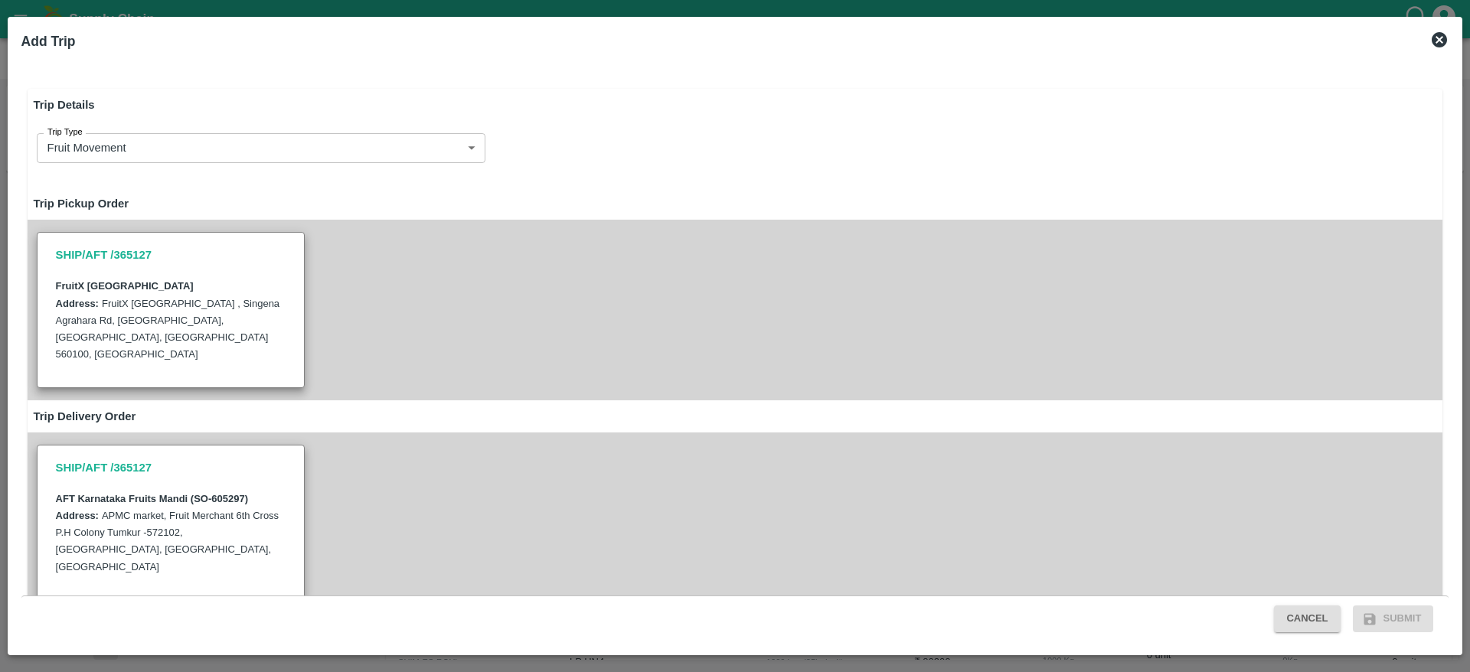
radio input "true"
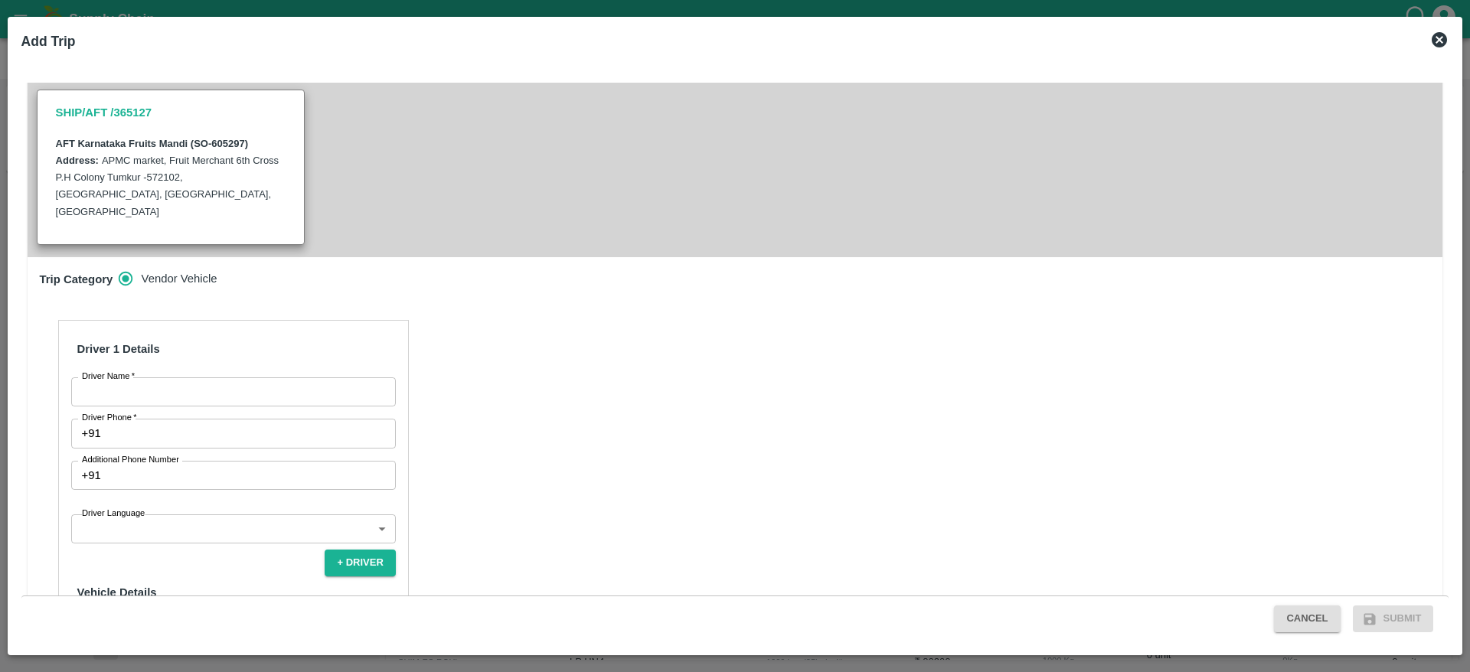
scroll to position [379, 0]
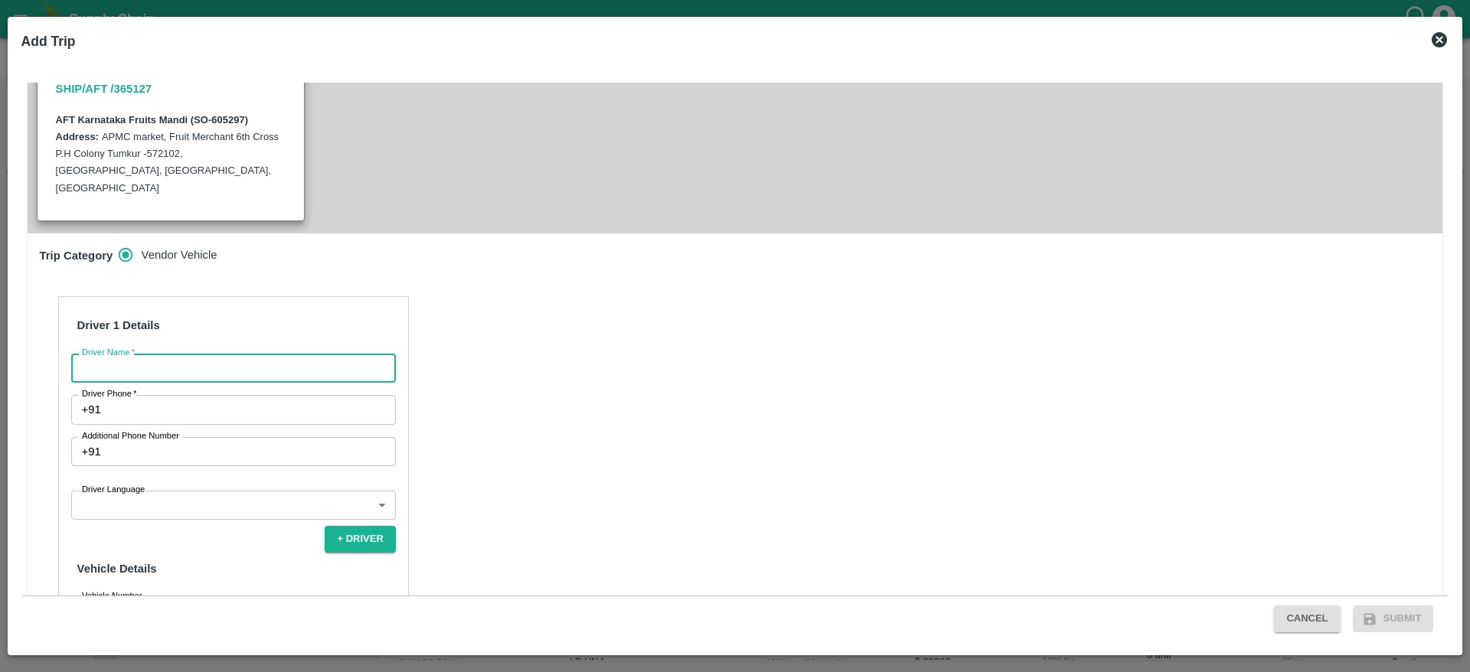
click at [293, 354] on input "Driver Name   *" at bounding box center [233, 368] width 325 height 29
type input "AFT"
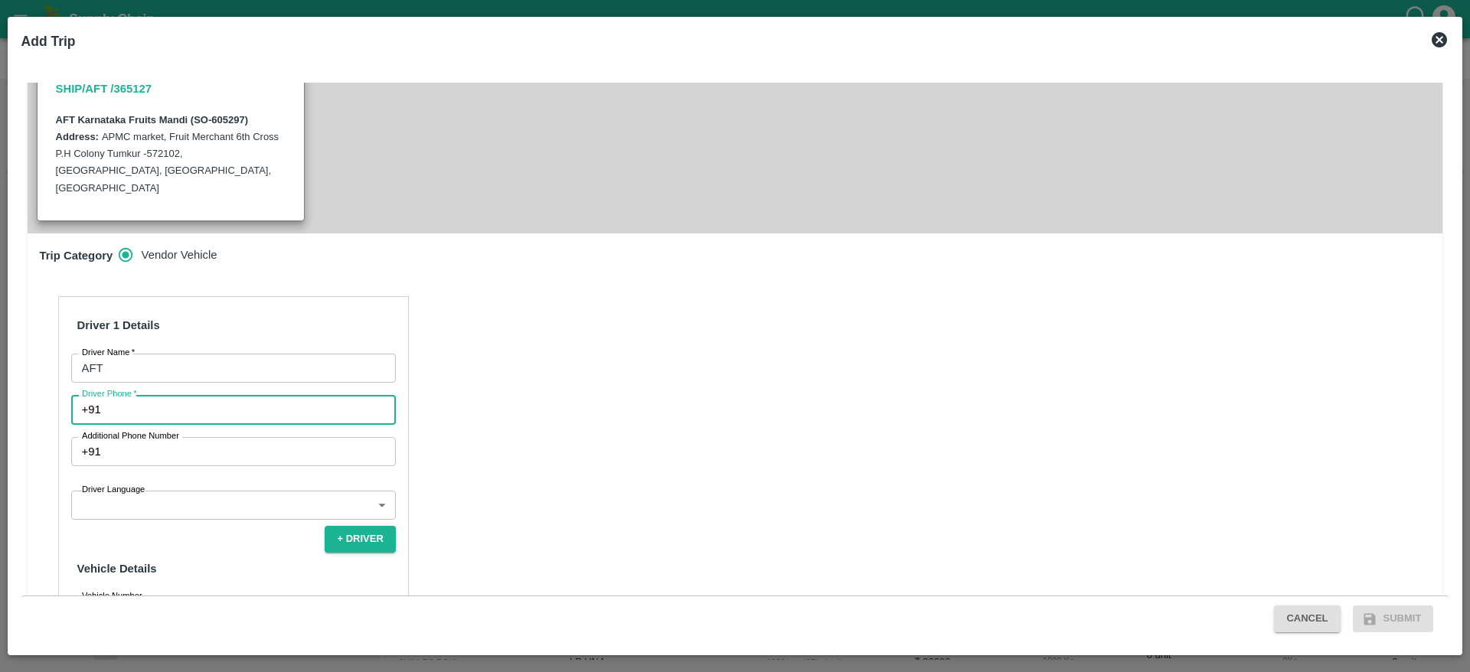
click at [201, 395] on input "Driver Phone   *" at bounding box center [251, 409] width 289 height 29
type input "7826860807"
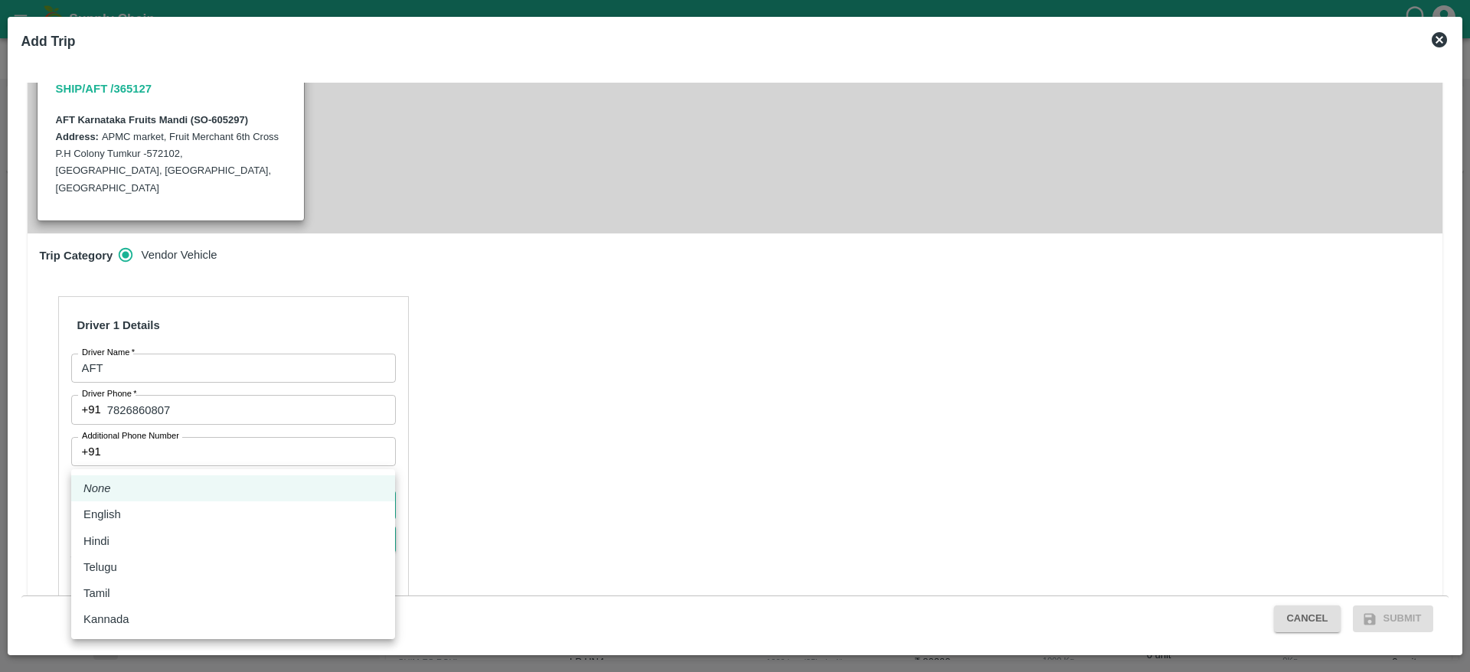
click at [208, 463] on body "Supply Chain Sales Orders FruitX Bangalore Add SO ID SO ID Start Date Start Dat…" at bounding box center [735, 336] width 1470 height 672
click at [127, 590] on div "Tamil" at bounding box center [232, 593] width 299 height 17
type input "ta"
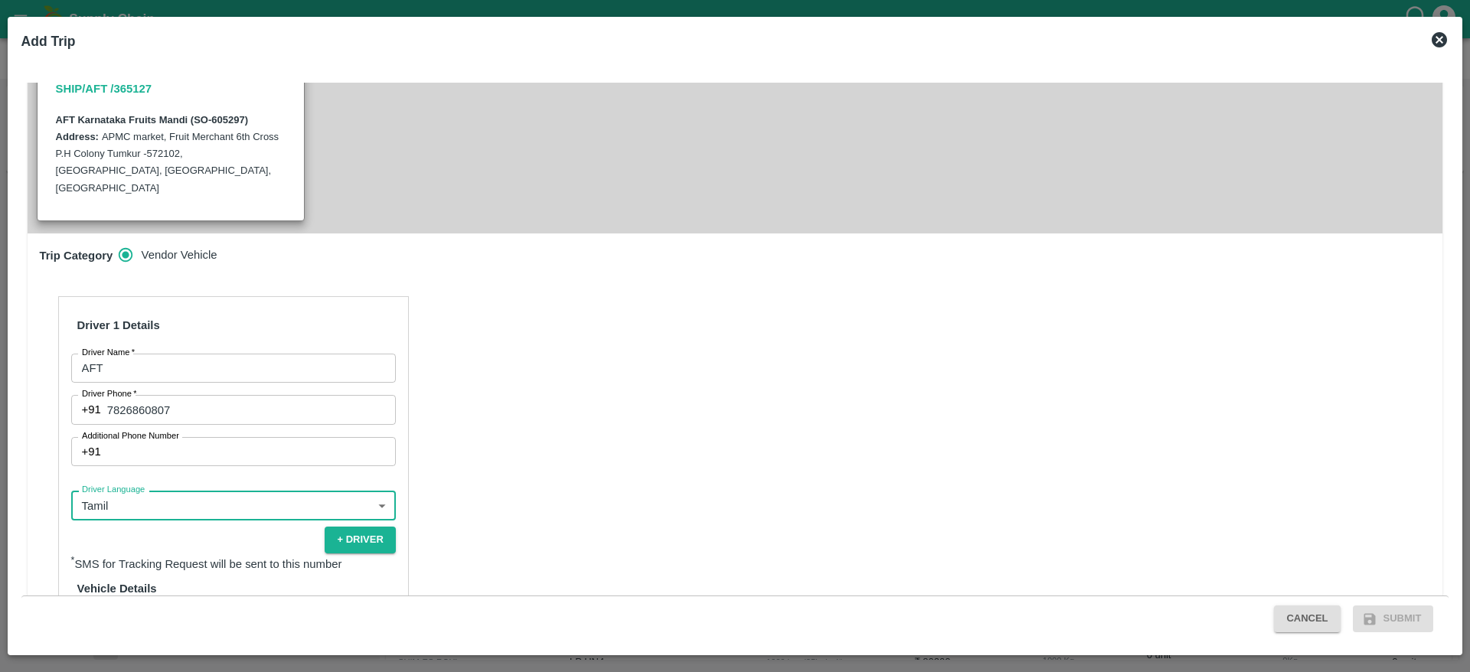
scroll to position [476, 0]
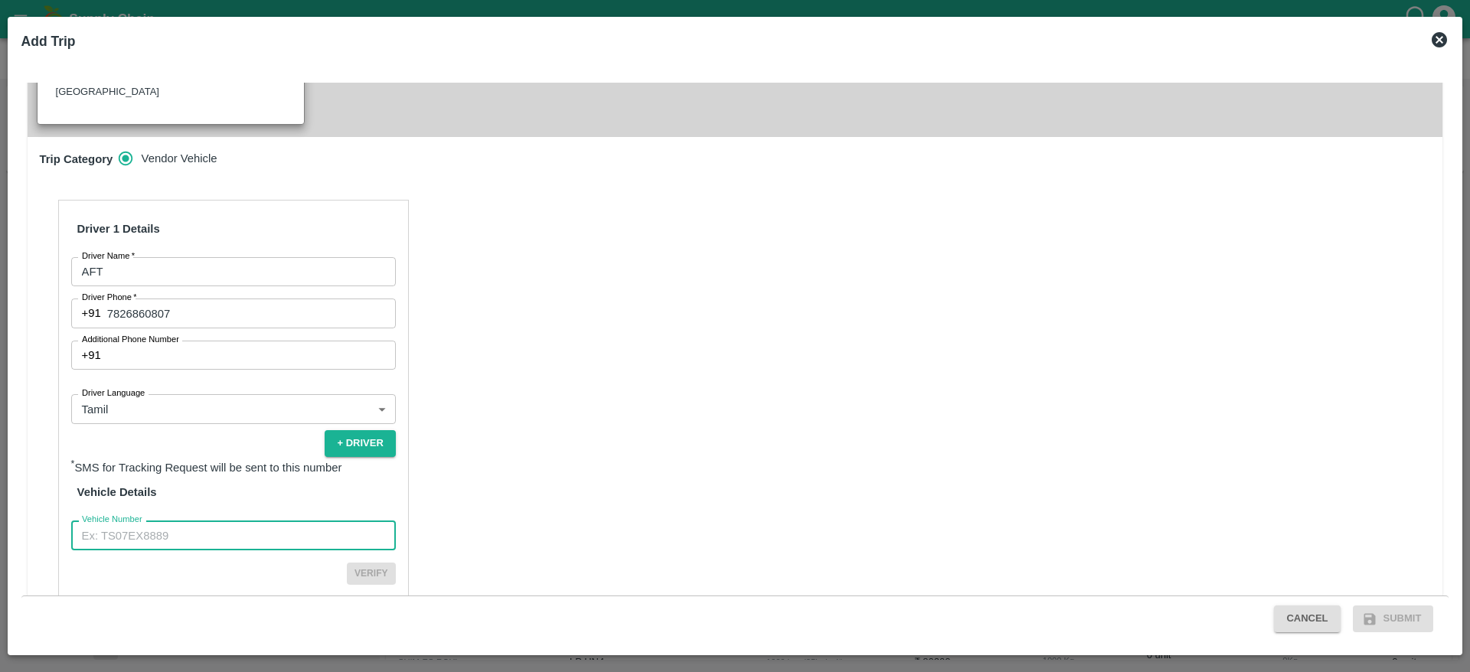
click at [152, 521] on input "Vehicle Number" at bounding box center [233, 535] width 325 height 29
type input "KA51AH6615"
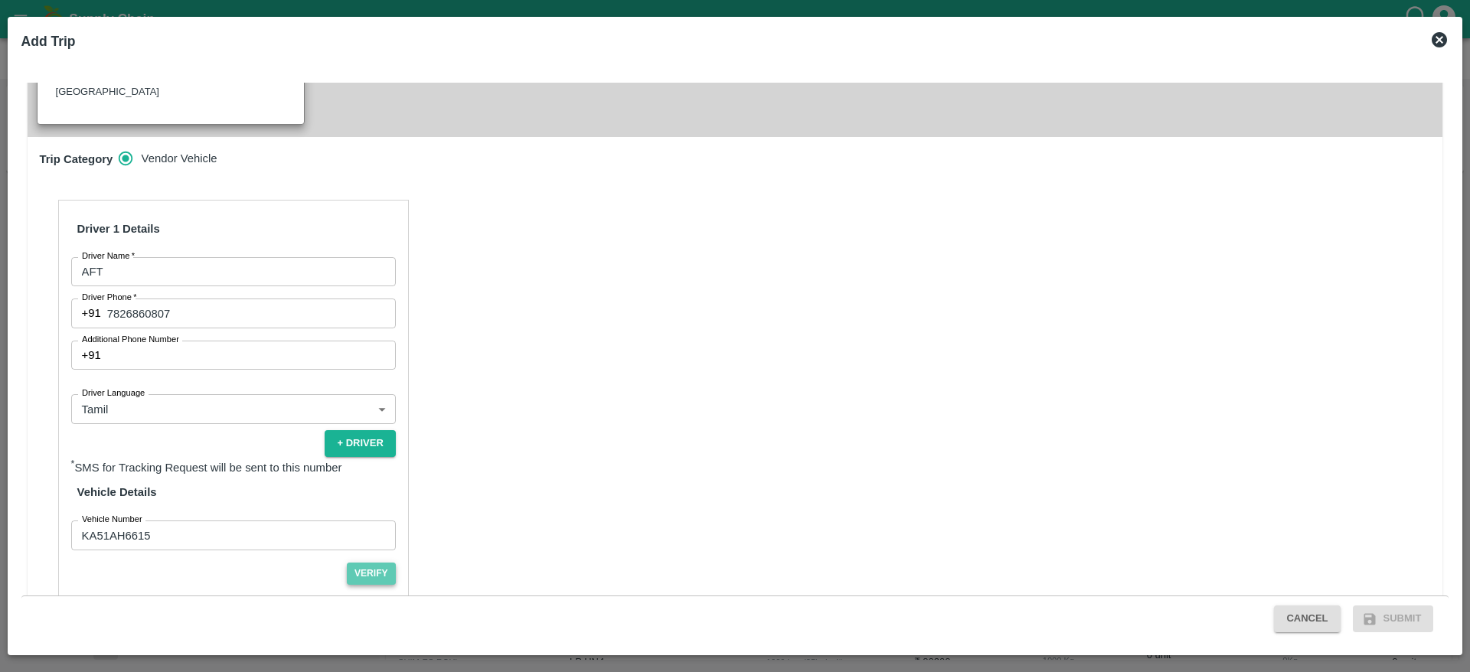
click at [362, 563] on button "Verify" at bounding box center [371, 574] width 49 height 22
click at [1398, 619] on button "Submit" at bounding box center [1393, 619] width 81 height 27
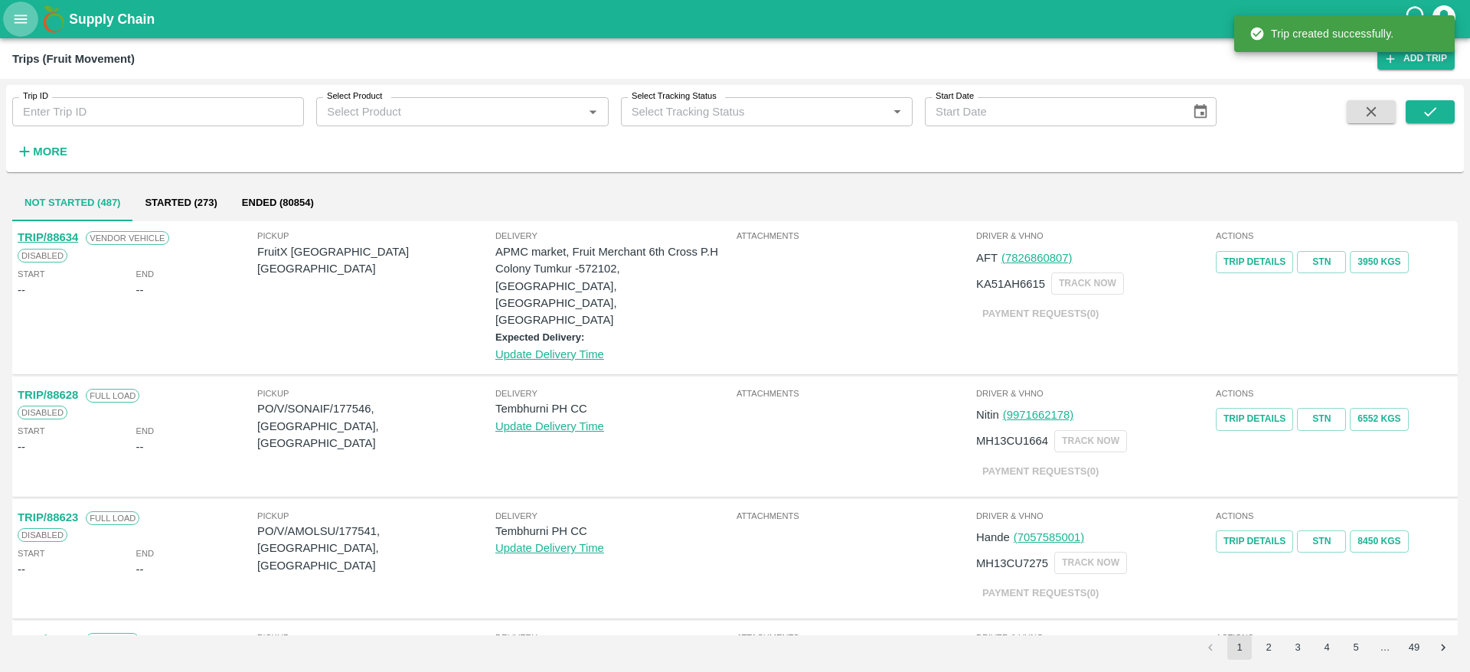
click at [15, 21] on icon "open drawer" at bounding box center [20, 19] width 17 height 17
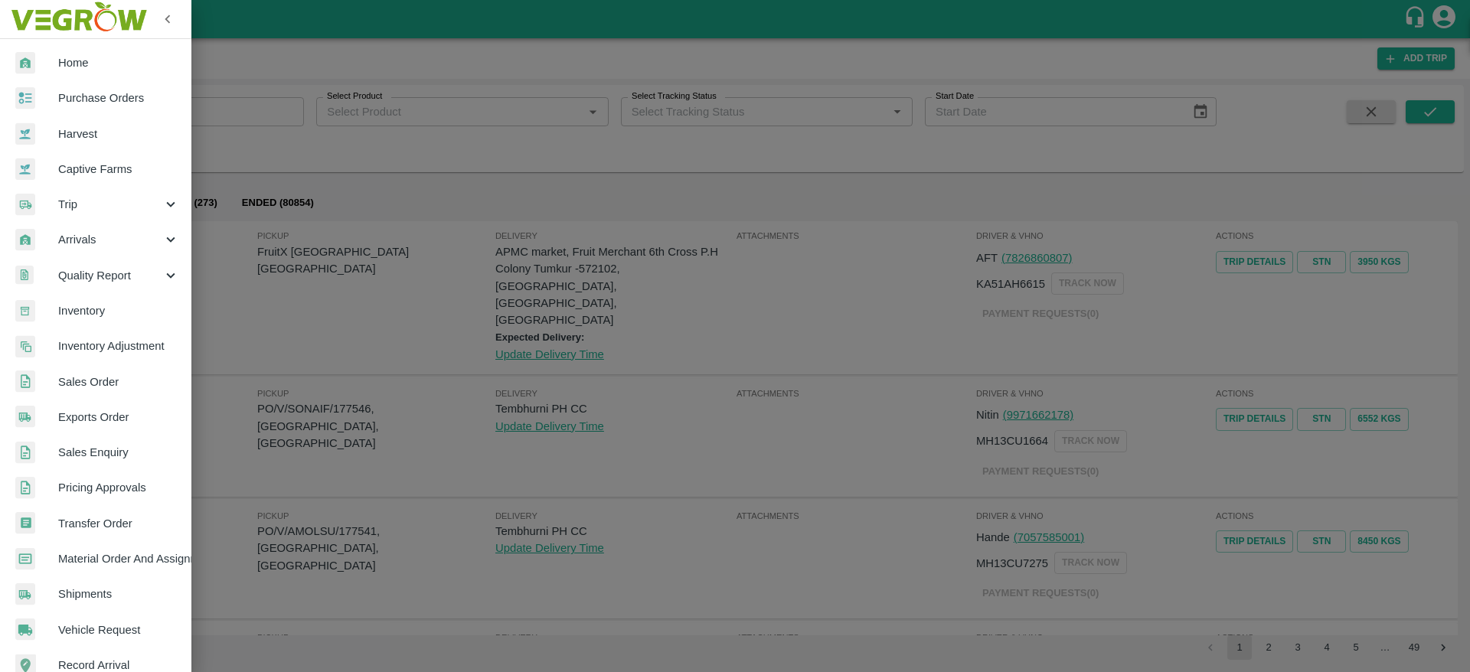
click at [100, 379] on span "Sales Order" at bounding box center [118, 382] width 121 height 17
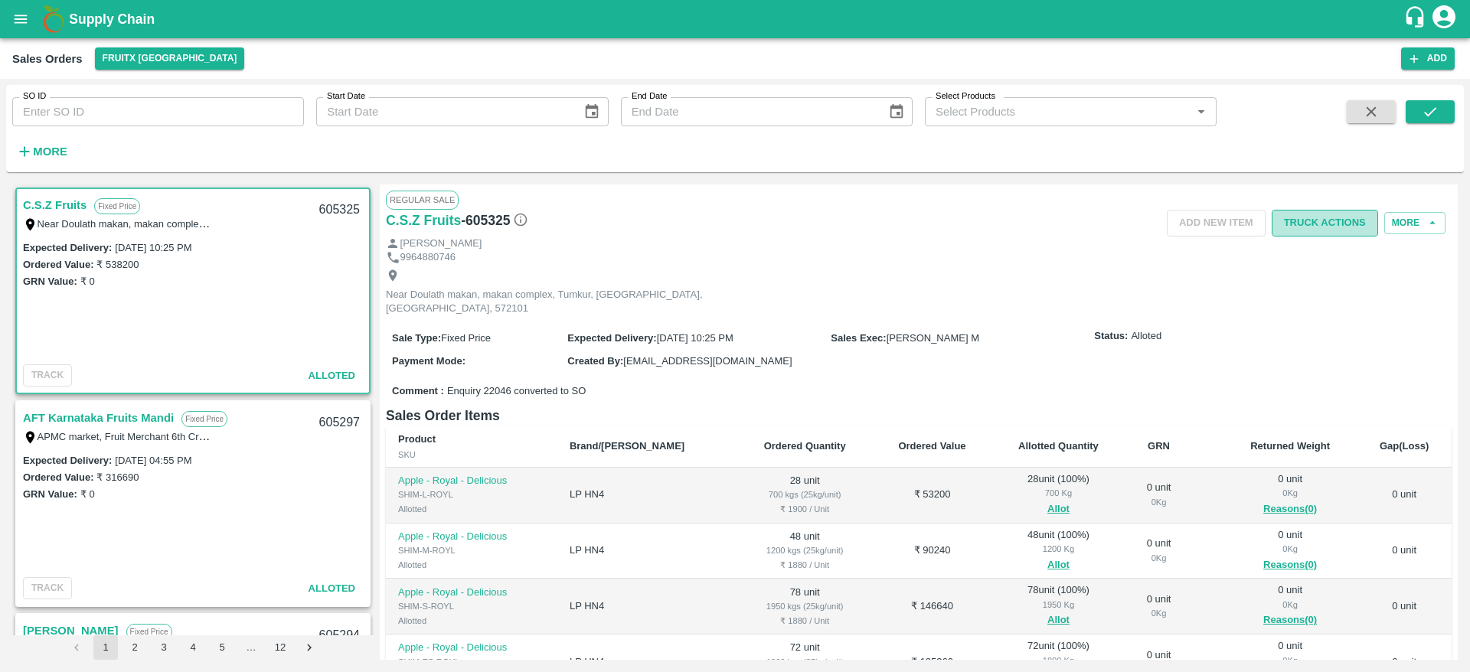
click at [1323, 221] on button "Truck Actions" at bounding box center [1325, 223] width 106 height 27
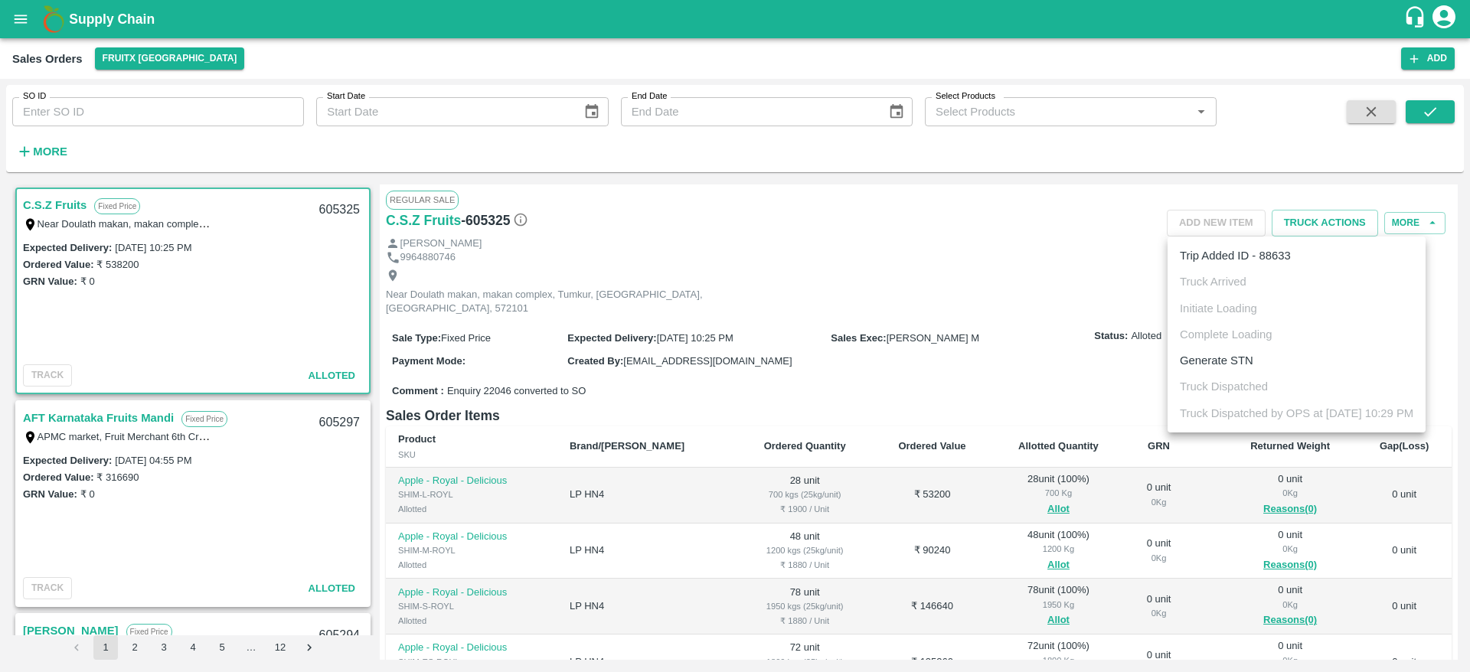
click at [138, 417] on div at bounding box center [735, 336] width 1470 height 672
click at [138, 417] on link "AFT Karnataka Fruits Mandi" at bounding box center [98, 418] width 151 height 20
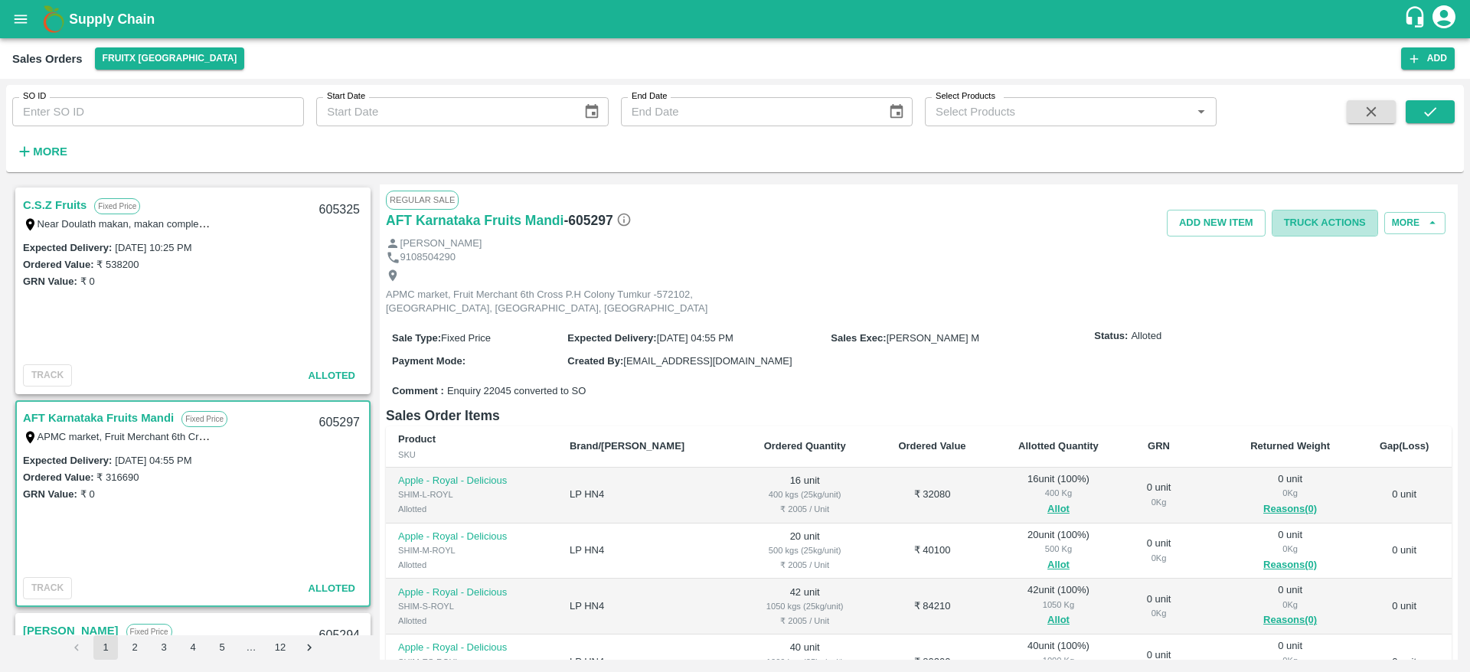
click at [1308, 223] on button "Truck Actions" at bounding box center [1325, 223] width 106 height 27
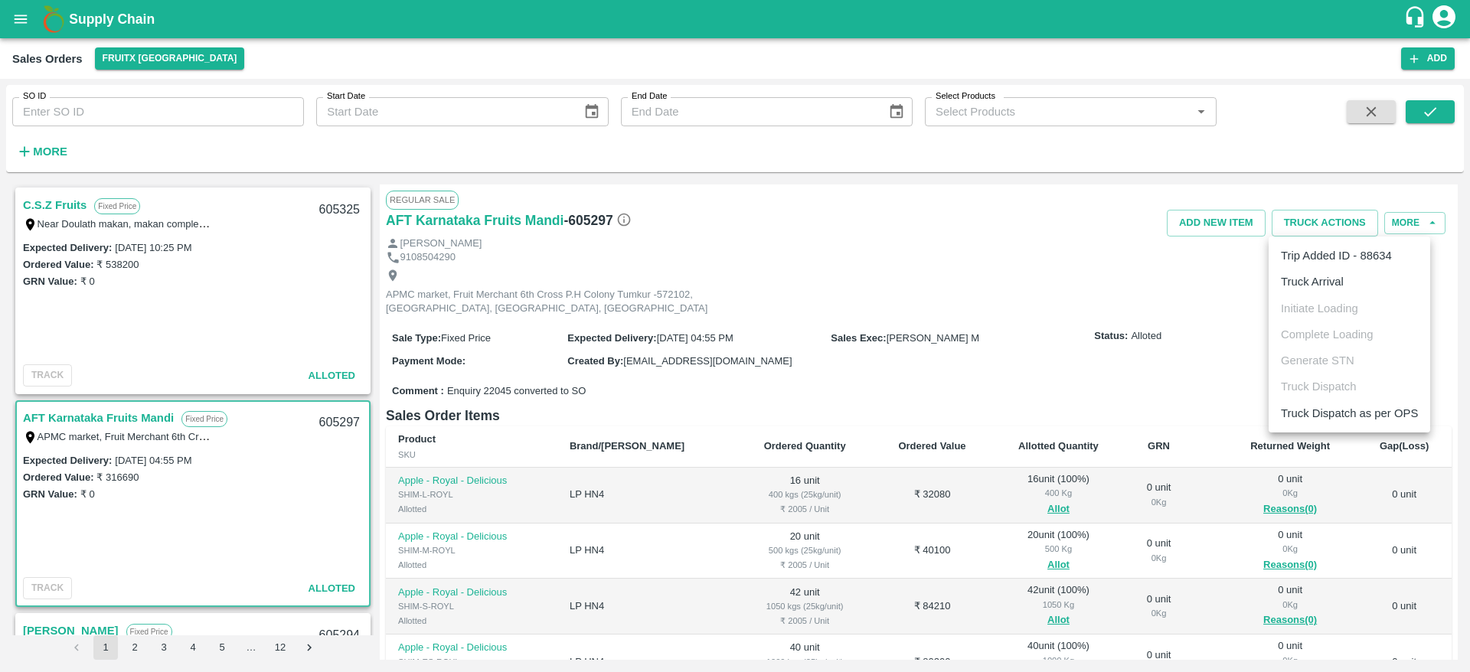
click at [1330, 288] on li "Truck Arrival" at bounding box center [1350, 282] width 162 height 26
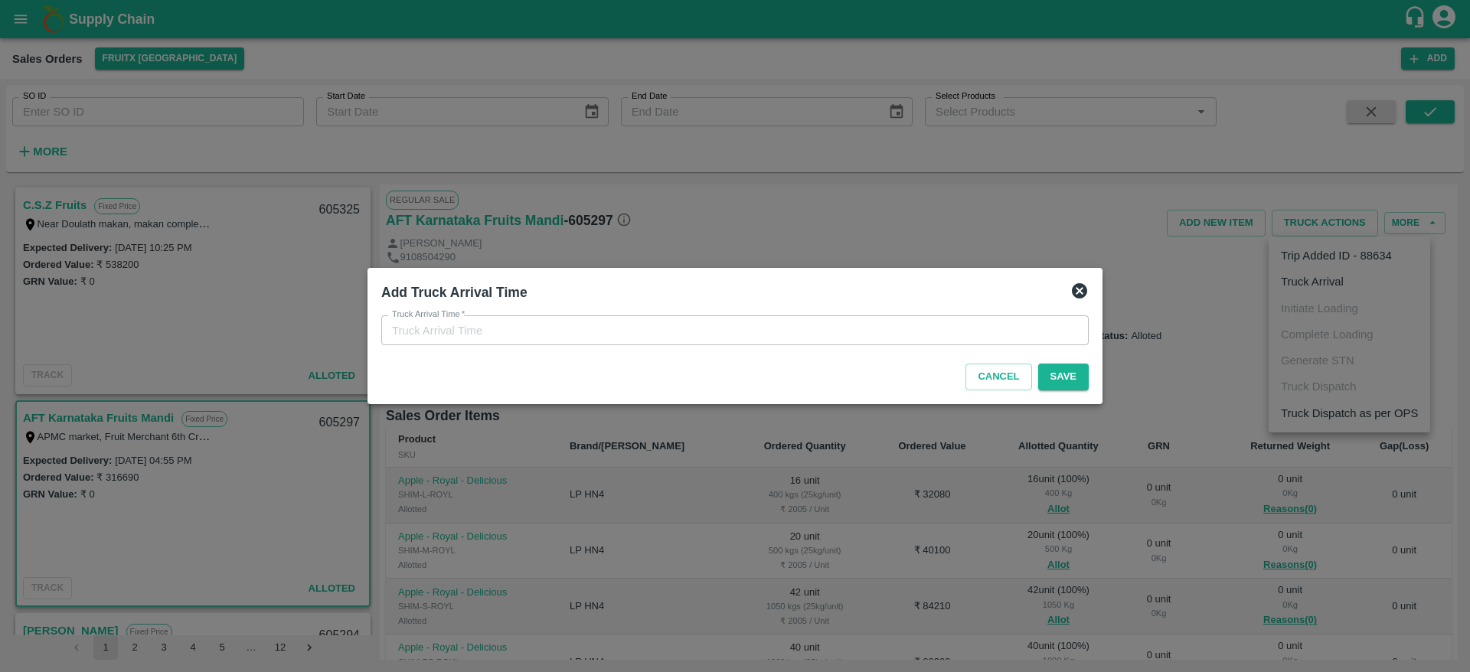
type input "19/09/2025 10:31 PM"
click at [1058, 384] on button "Save" at bounding box center [1064, 377] width 51 height 27
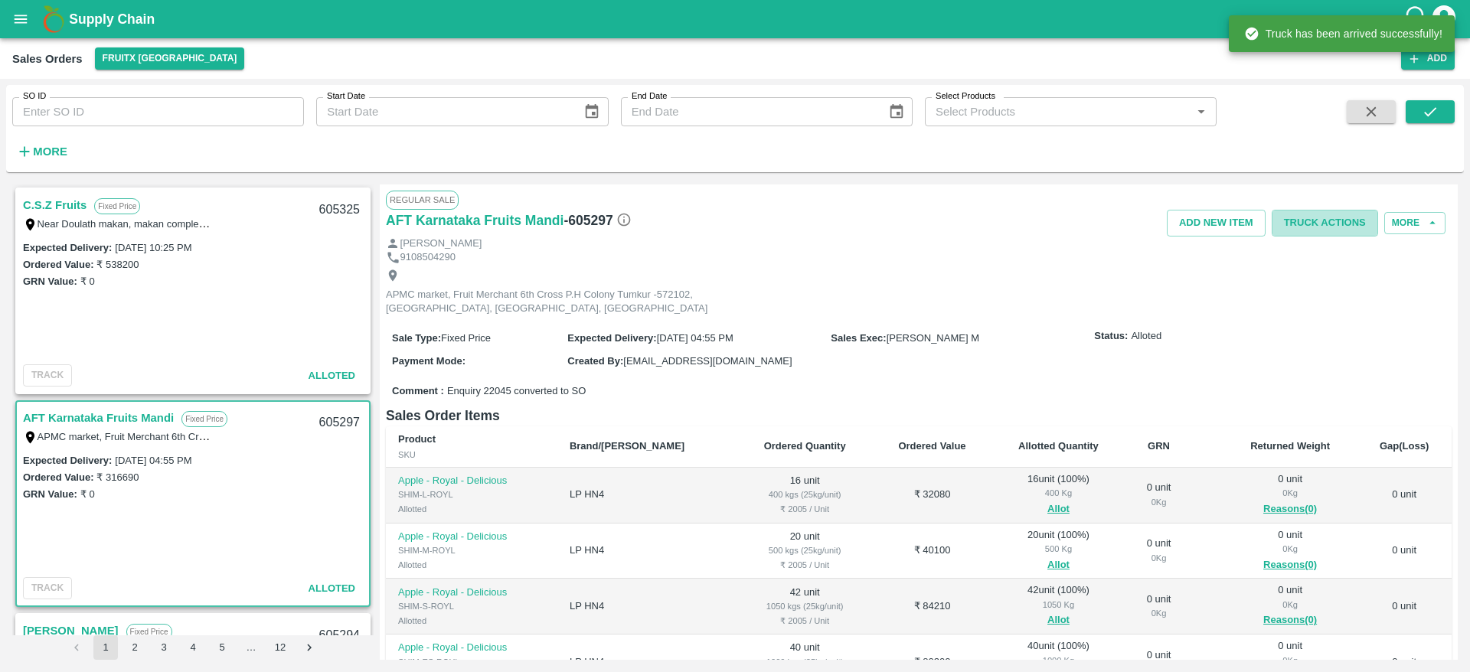
click at [1336, 221] on button "Truck Actions" at bounding box center [1325, 223] width 106 height 27
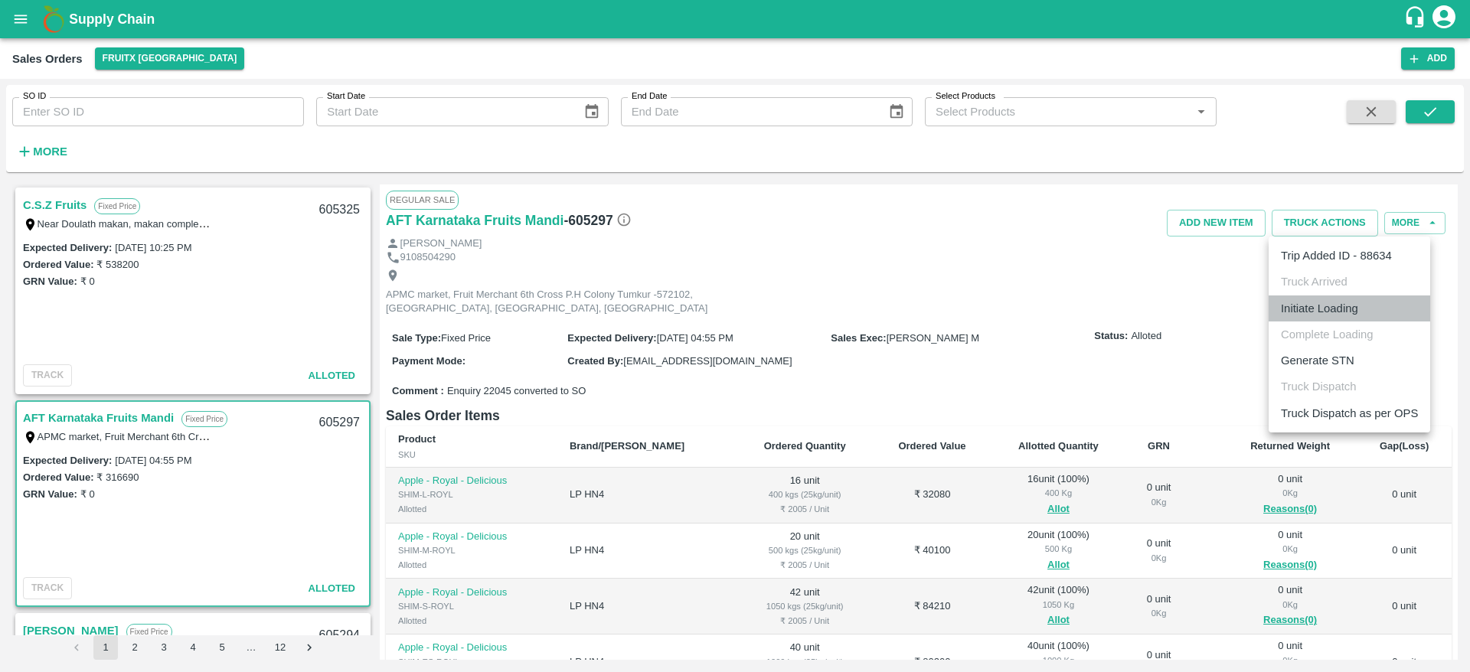
click at [1349, 316] on li "Initiate Loading" at bounding box center [1350, 309] width 162 height 26
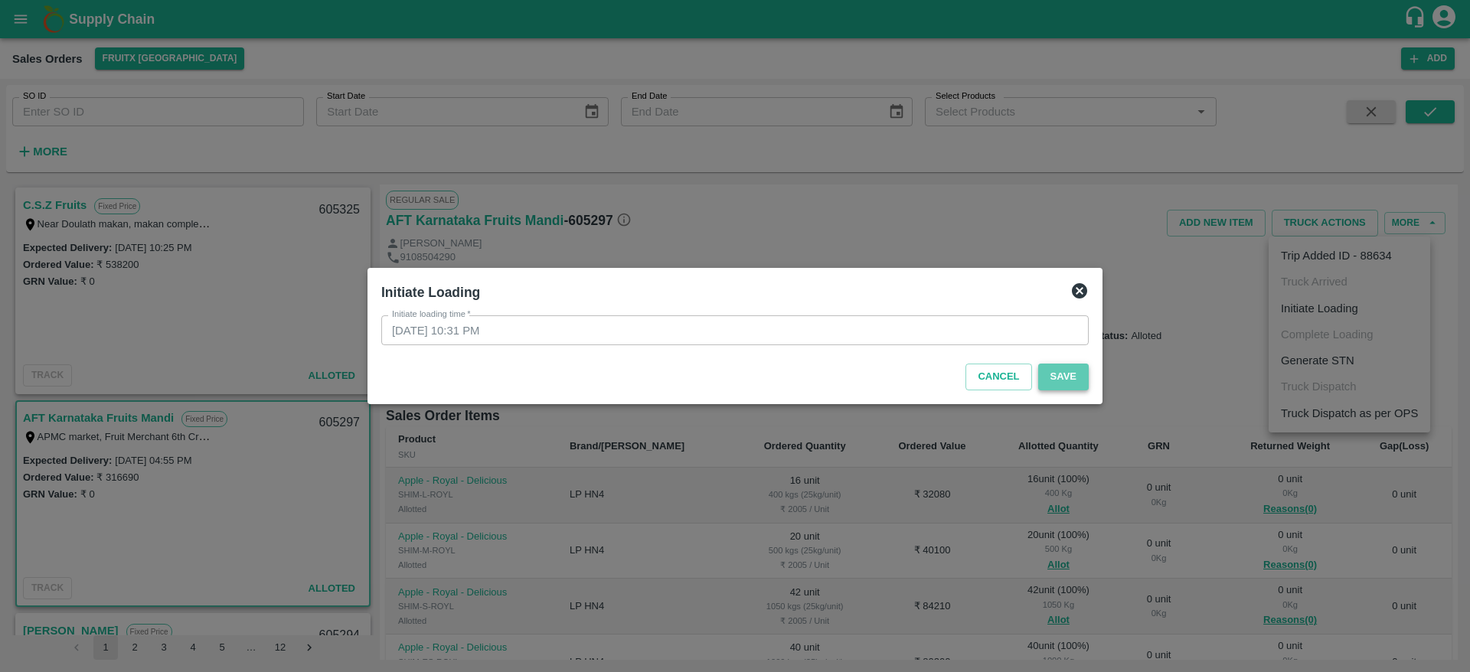
click at [1068, 377] on button "Save" at bounding box center [1064, 377] width 51 height 27
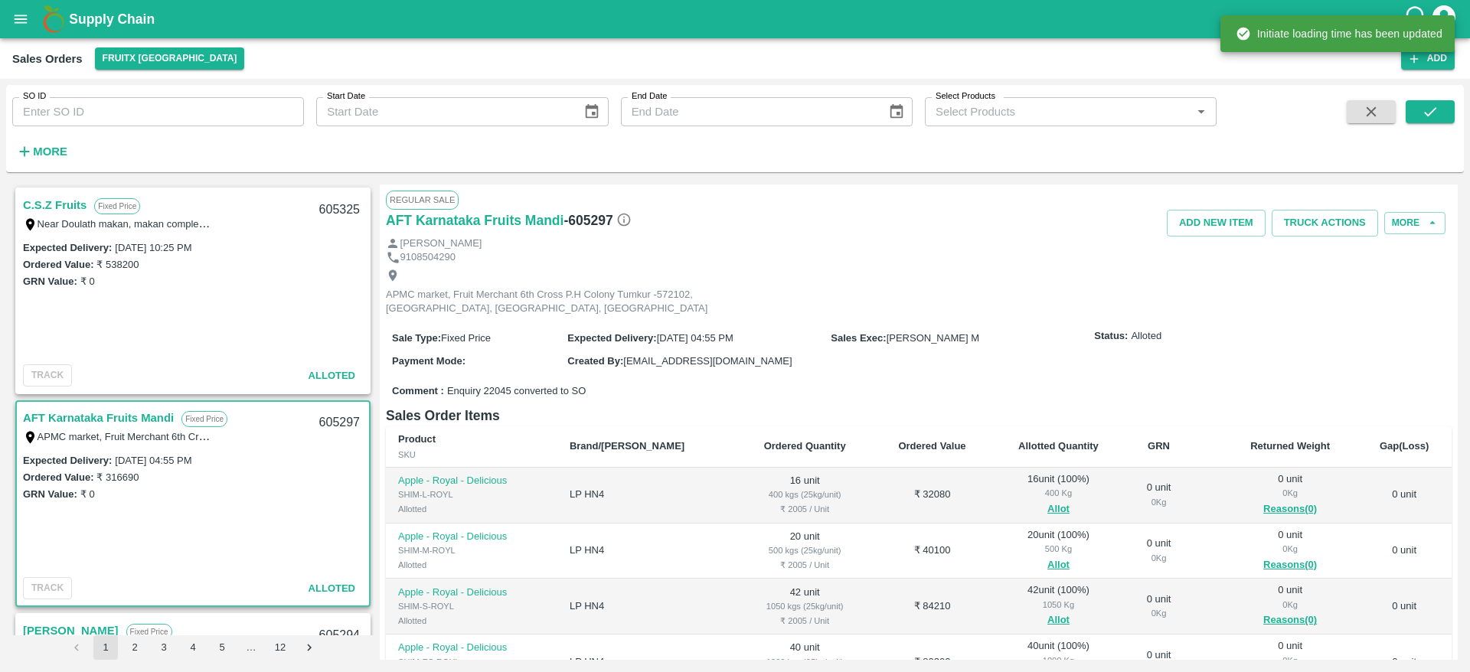
click at [1330, 219] on button "Truck Actions" at bounding box center [1325, 223] width 106 height 27
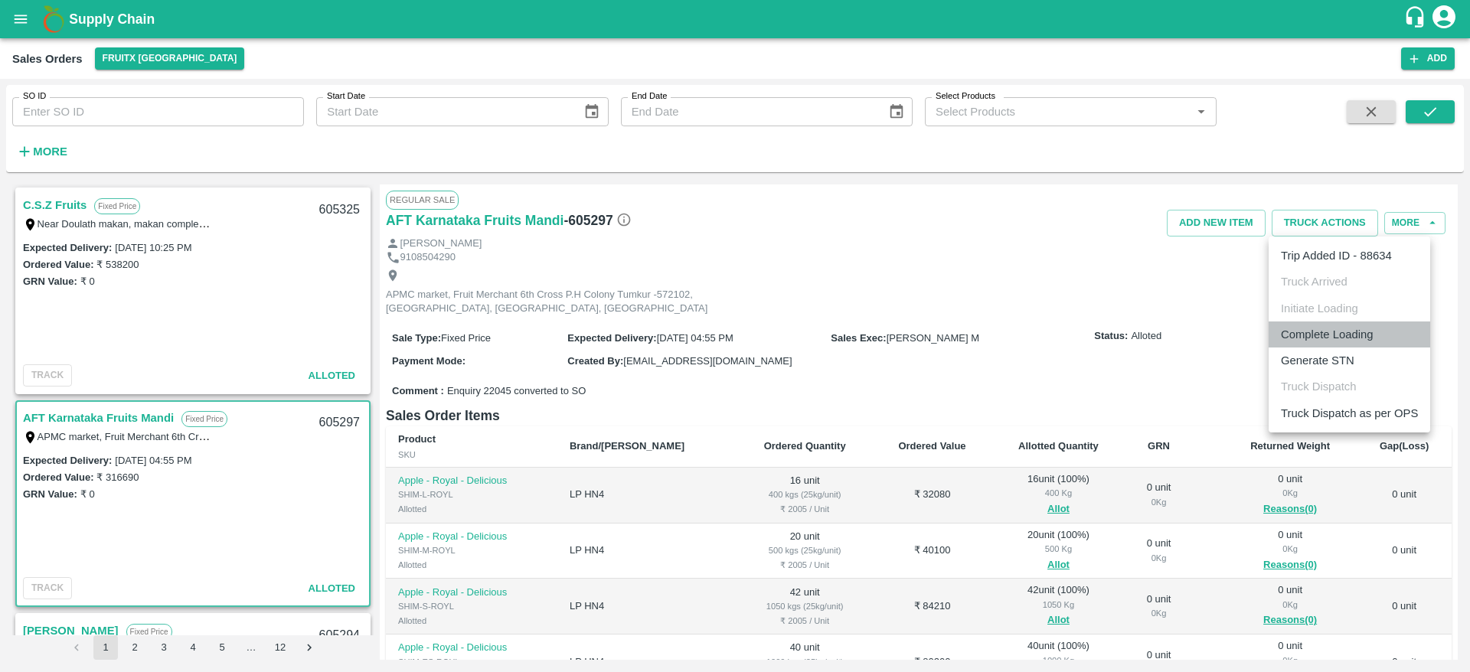
click at [1361, 340] on li "Complete Loading" at bounding box center [1350, 335] width 162 height 26
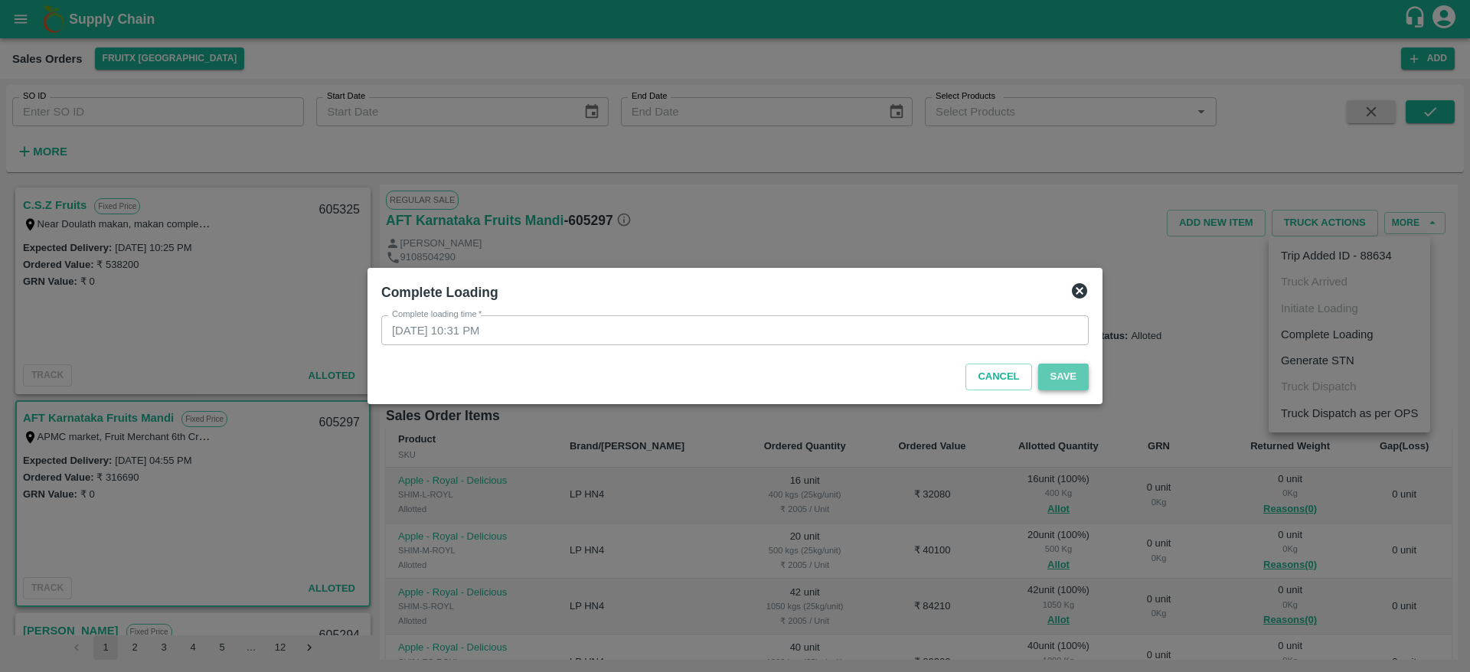
click at [1071, 378] on button "Save" at bounding box center [1064, 377] width 51 height 27
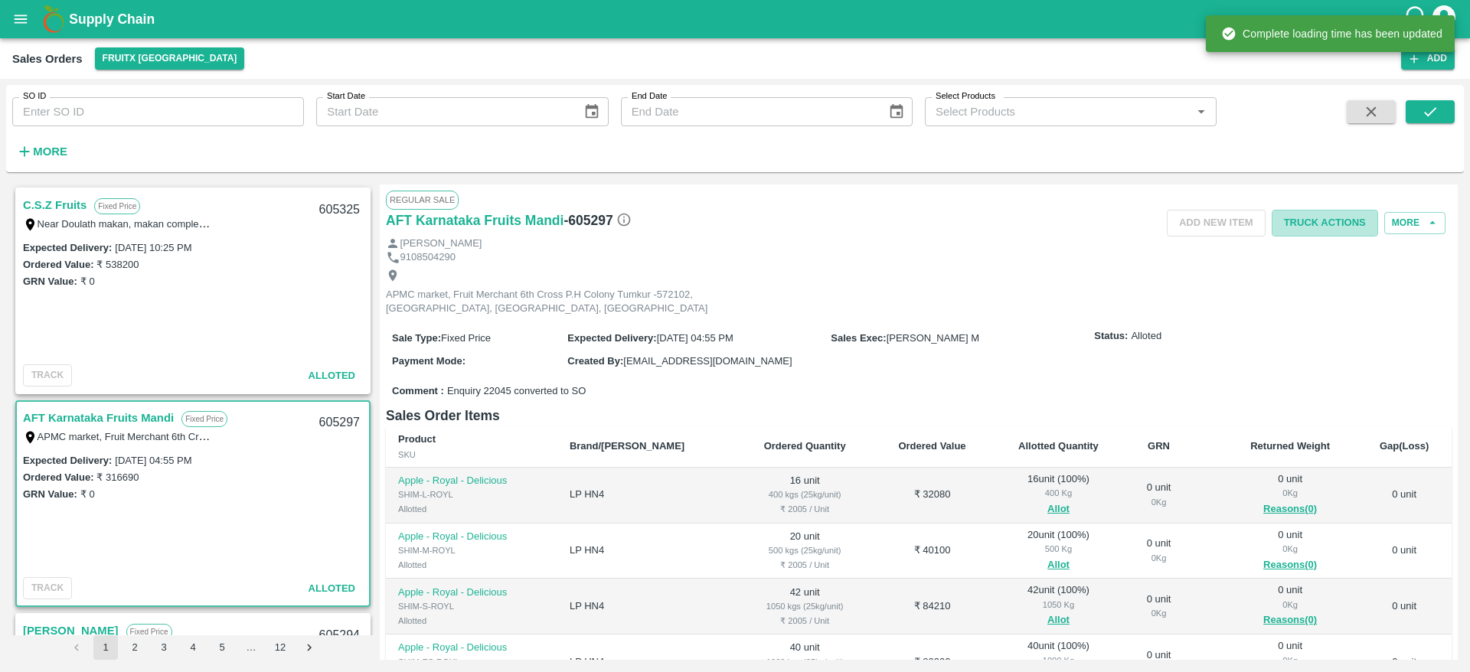
click at [1346, 223] on button "Truck Actions" at bounding box center [1325, 223] width 106 height 27
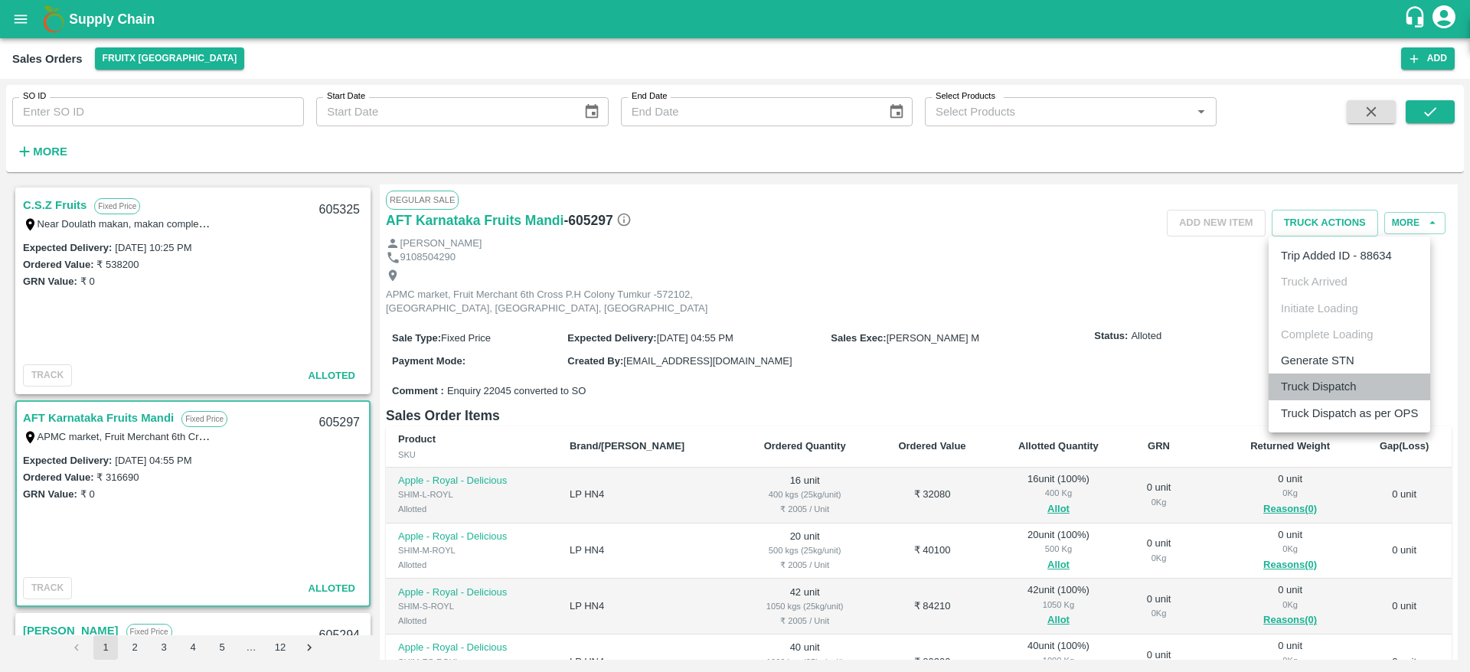
click at [1359, 384] on li "Truck Dispatch" at bounding box center [1350, 387] width 162 height 26
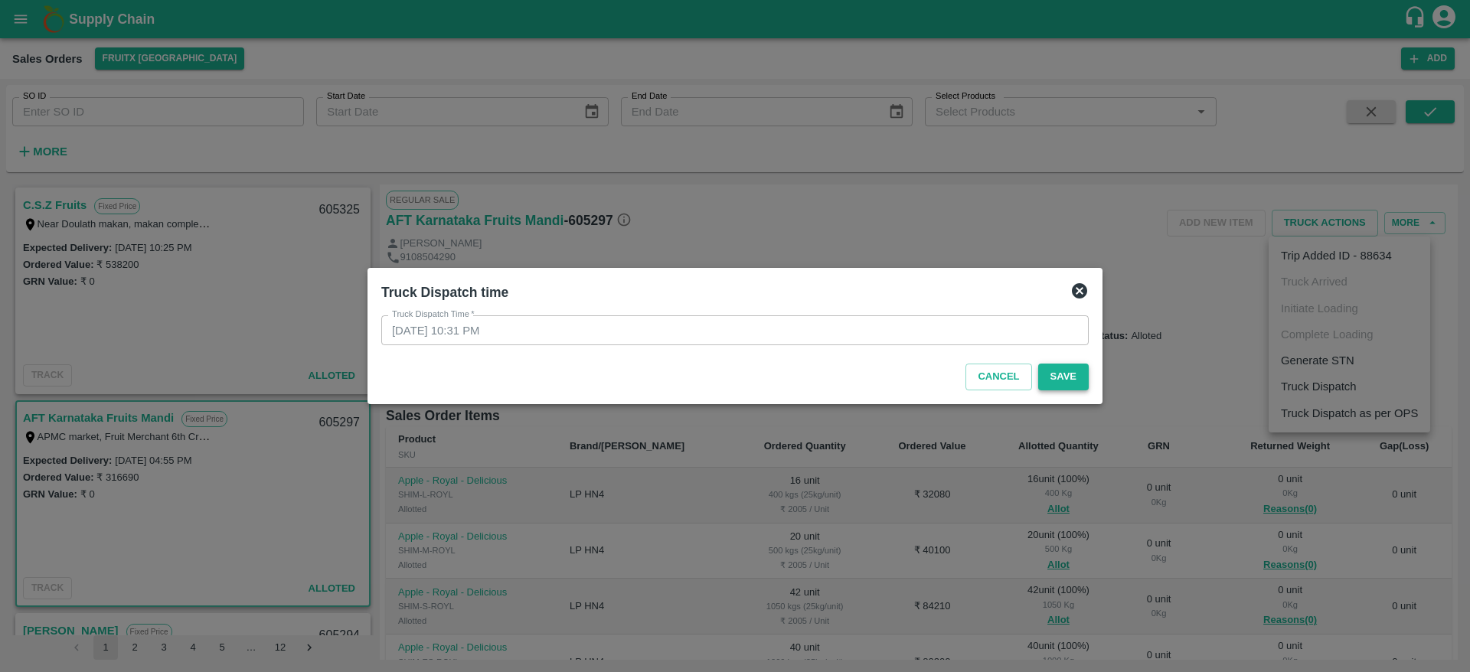
click at [1071, 382] on button "Save" at bounding box center [1064, 377] width 51 height 27
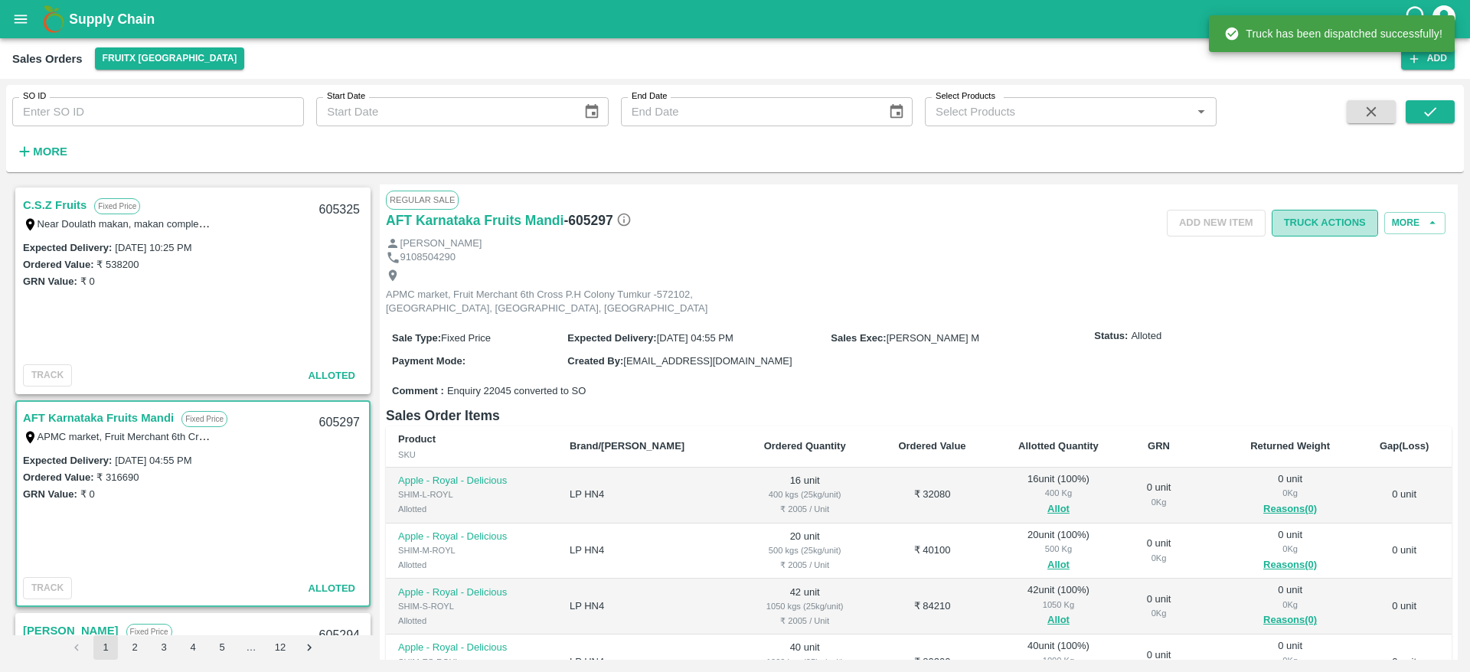
click at [1333, 222] on button "Truck Actions" at bounding box center [1325, 223] width 106 height 27
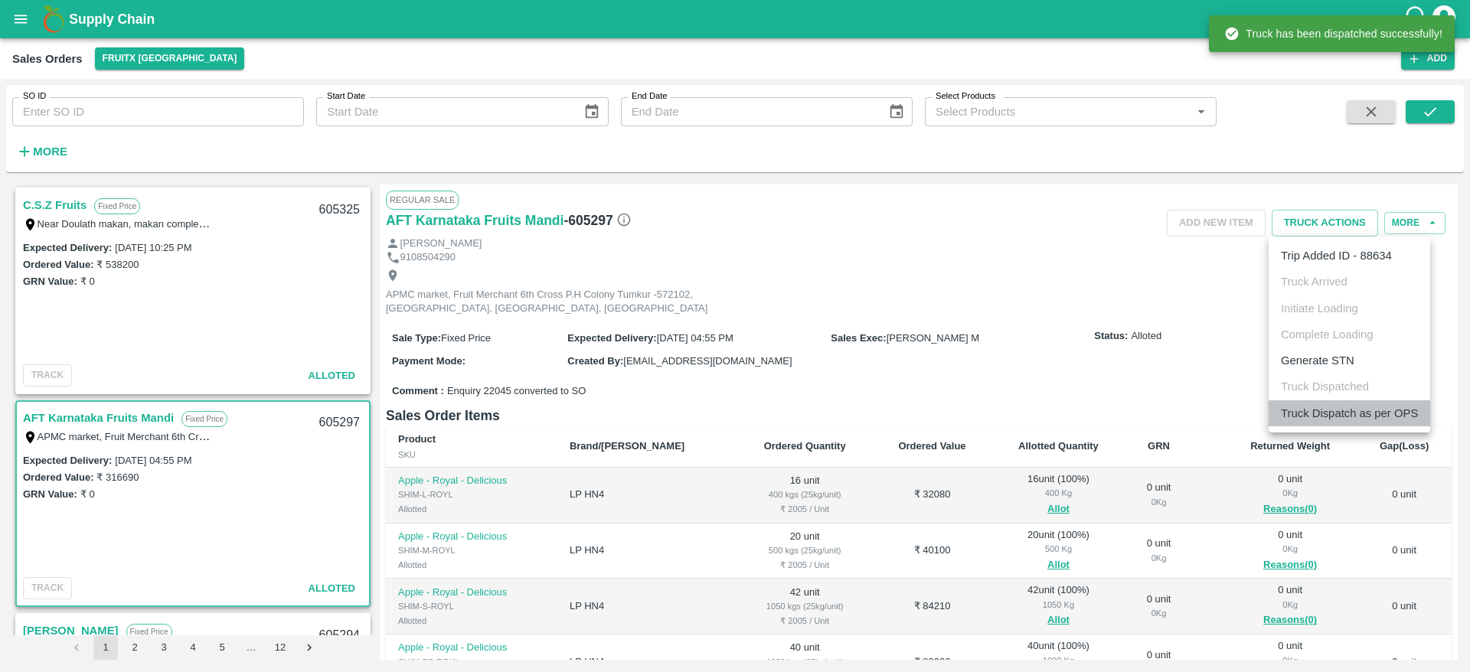
click at [1356, 411] on li "Truck Dispatch as per OPS" at bounding box center [1350, 414] width 162 height 26
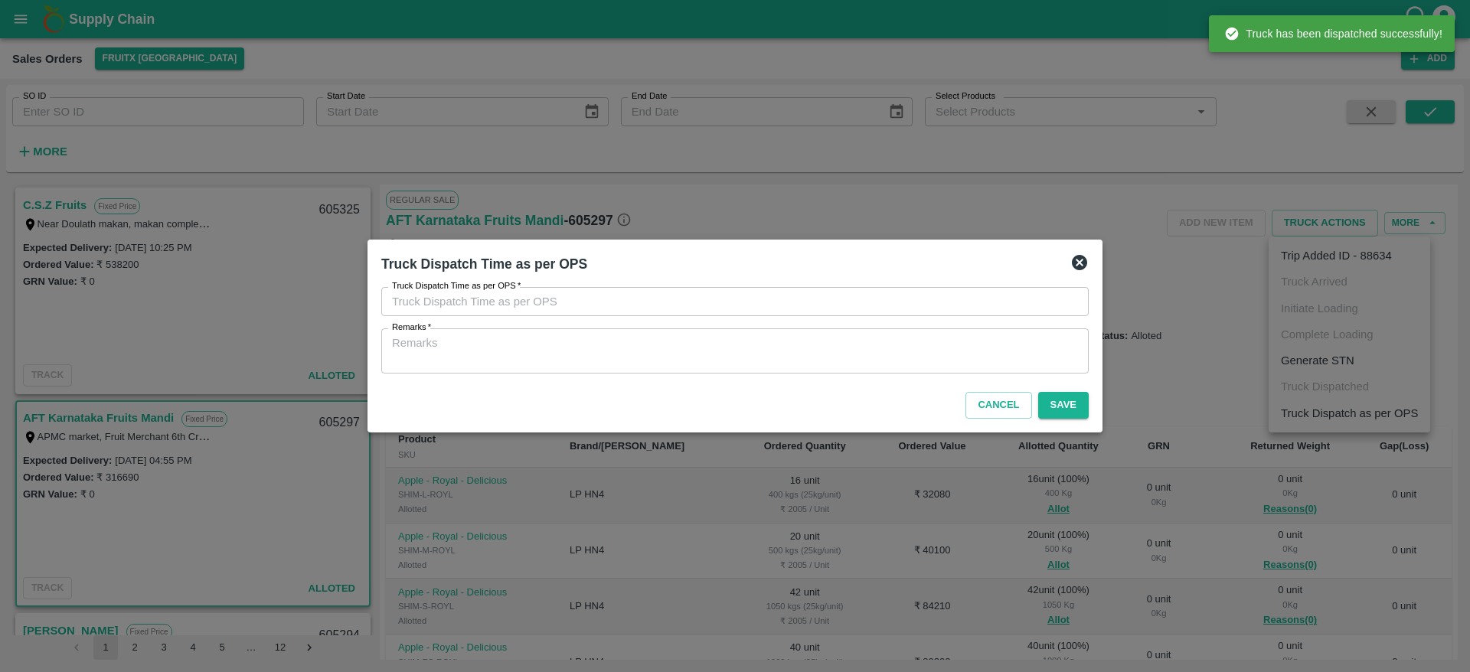
type input "19/09/2025 10:31 PM"
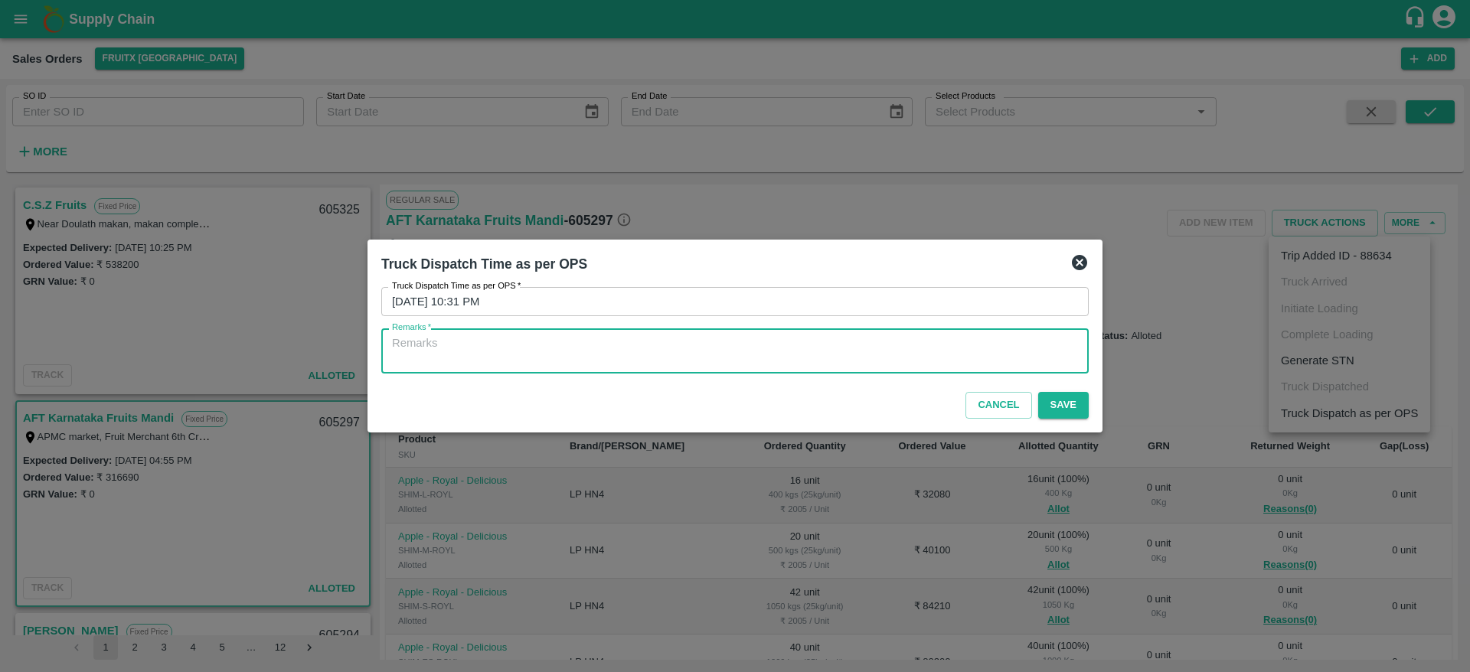
click at [967, 352] on textarea "Remarks   *" at bounding box center [735, 351] width 686 height 32
type textarea "otd"
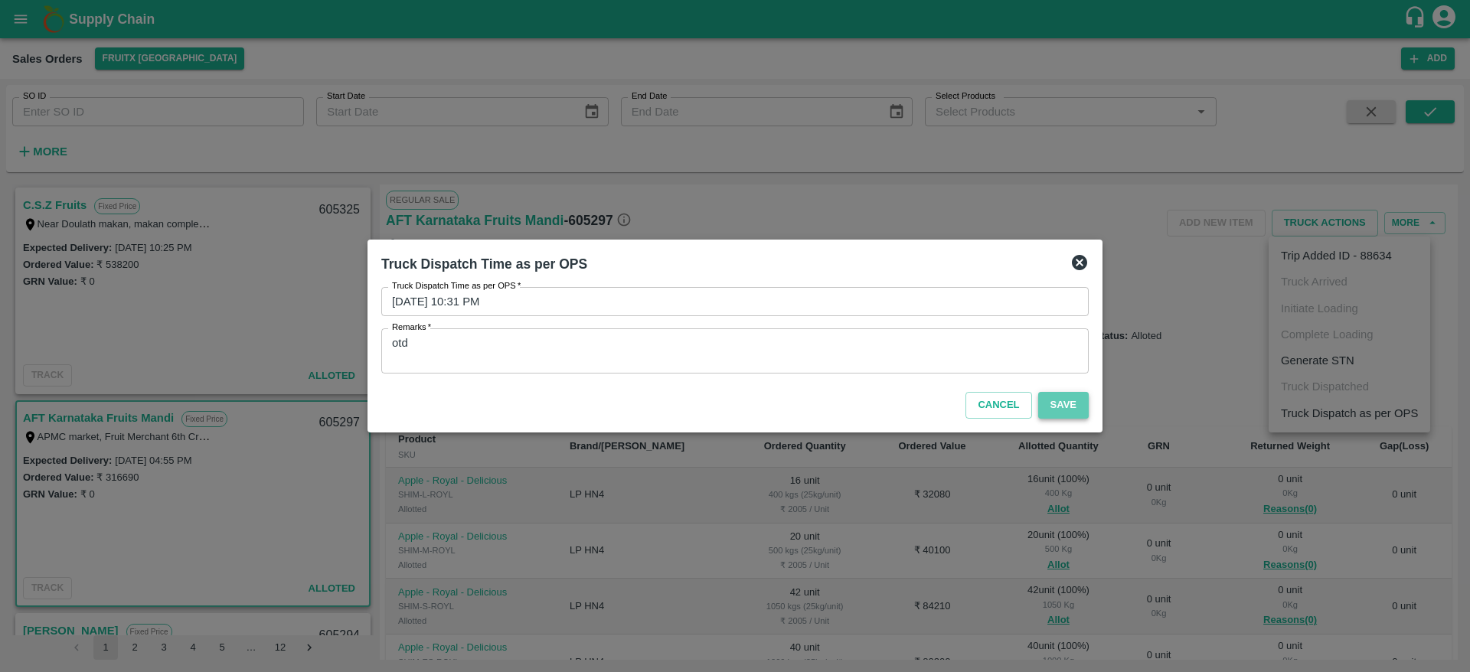
click at [1060, 411] on button "Save" at bounding box center [1064, 405] width 51 height 27
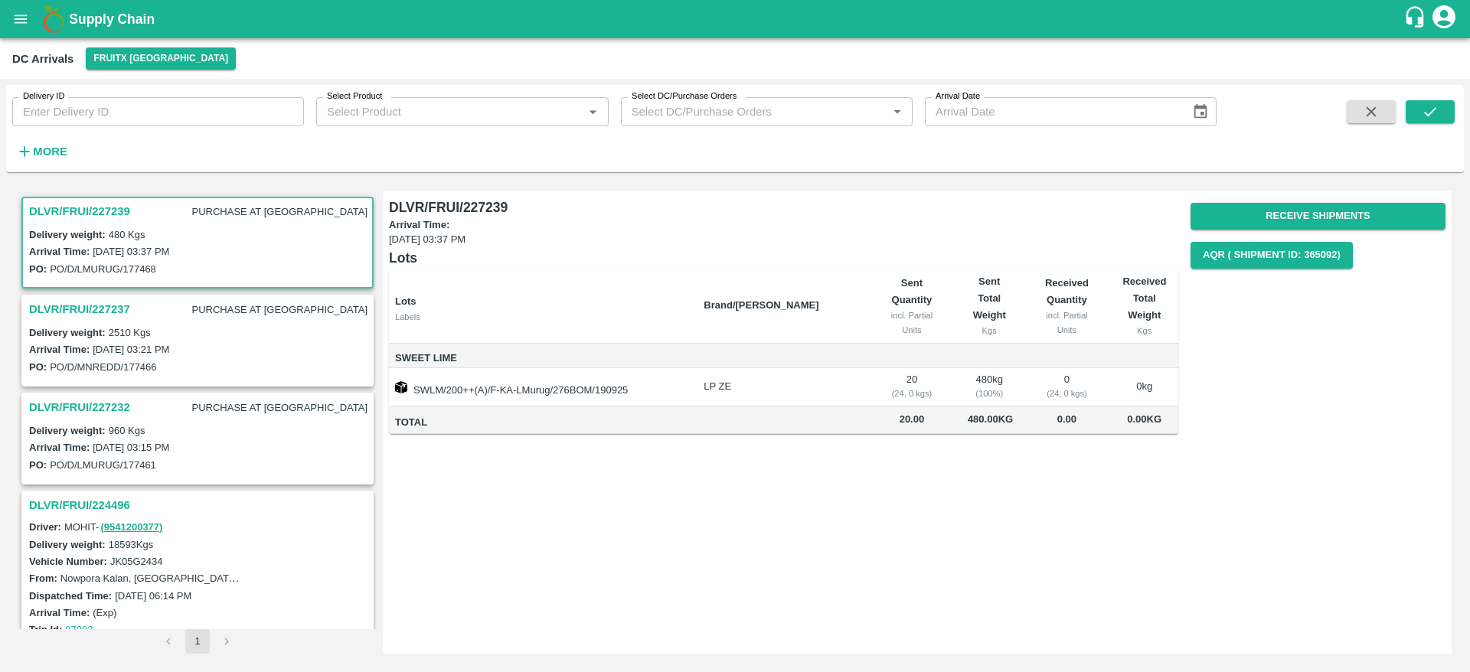
click at [74, 306] on h3 "DLVR/FRUI/227237" at bounding box center [79, 309] width 101 height 20
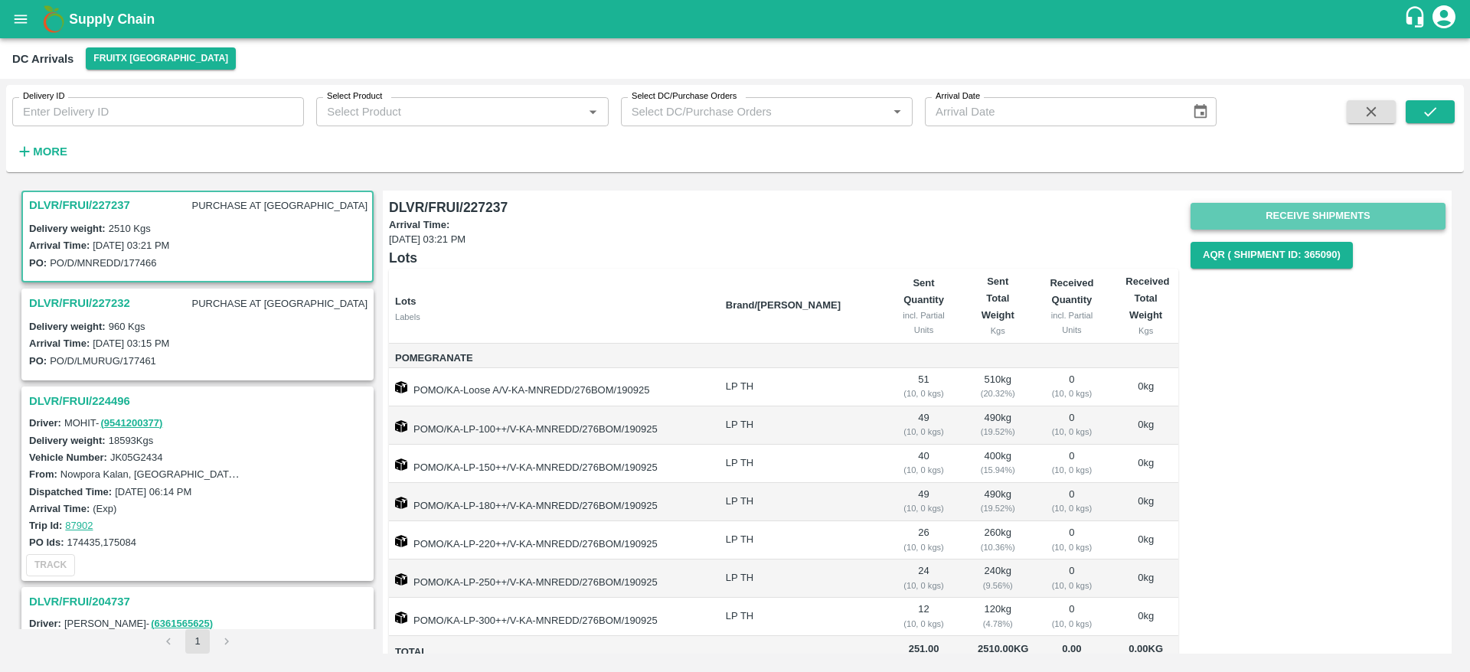
click at [1310, 208] on button "Receive Shipments" at bounding box center [1318, 216] width 255 height 27
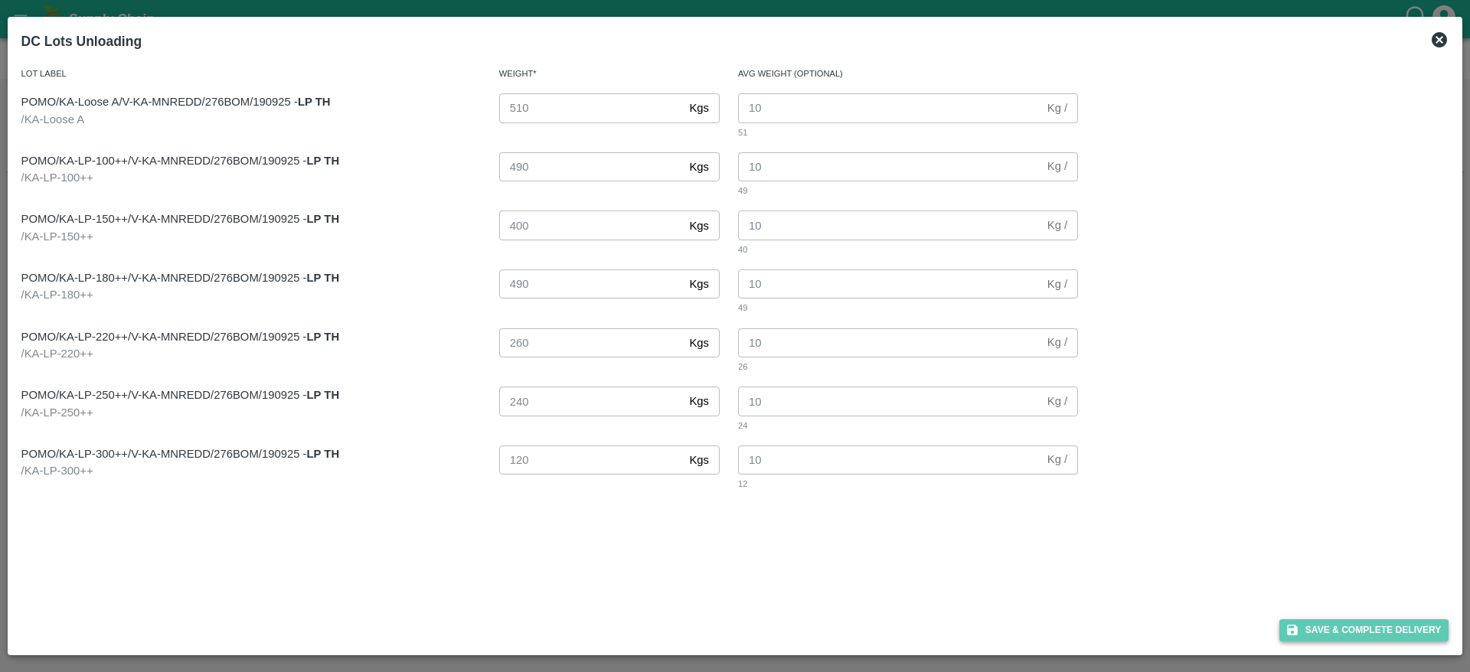
click at [1346, 624] on button "Save & Complete Delivery" at bounding box center [1365, 631] width 170 height 22
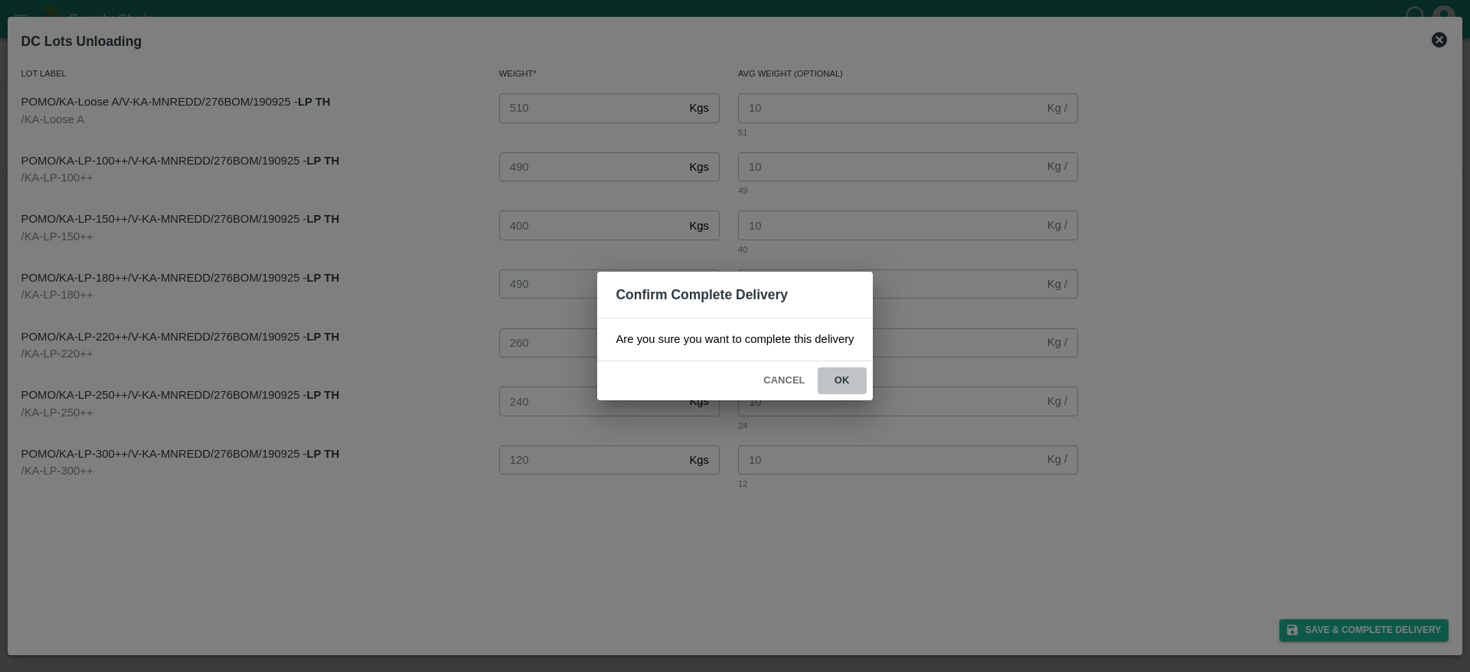
click at [839, 371] on button "ok" at bounding box center [842, 381] width 49 height 27
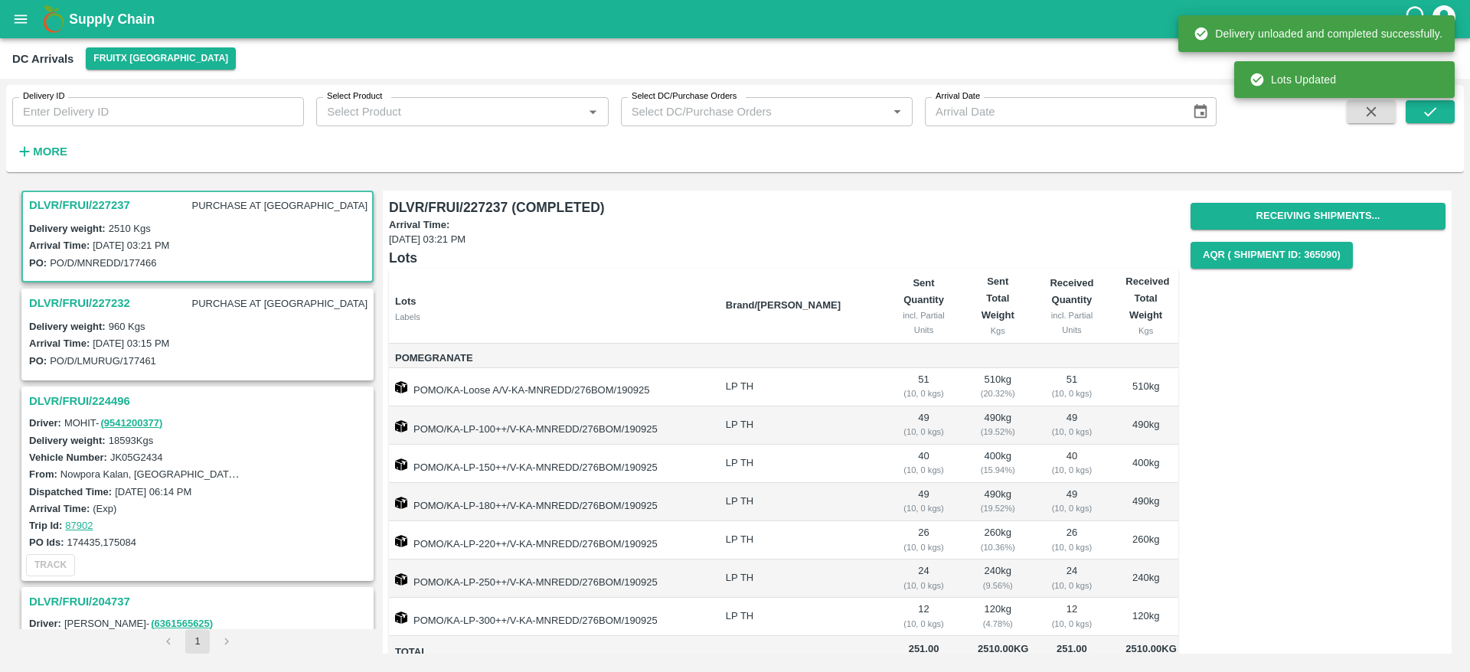
click at [83, 303] on h3 "DLVR/FRUI/227232" at bounding box center [79, 303] width 101 height 20
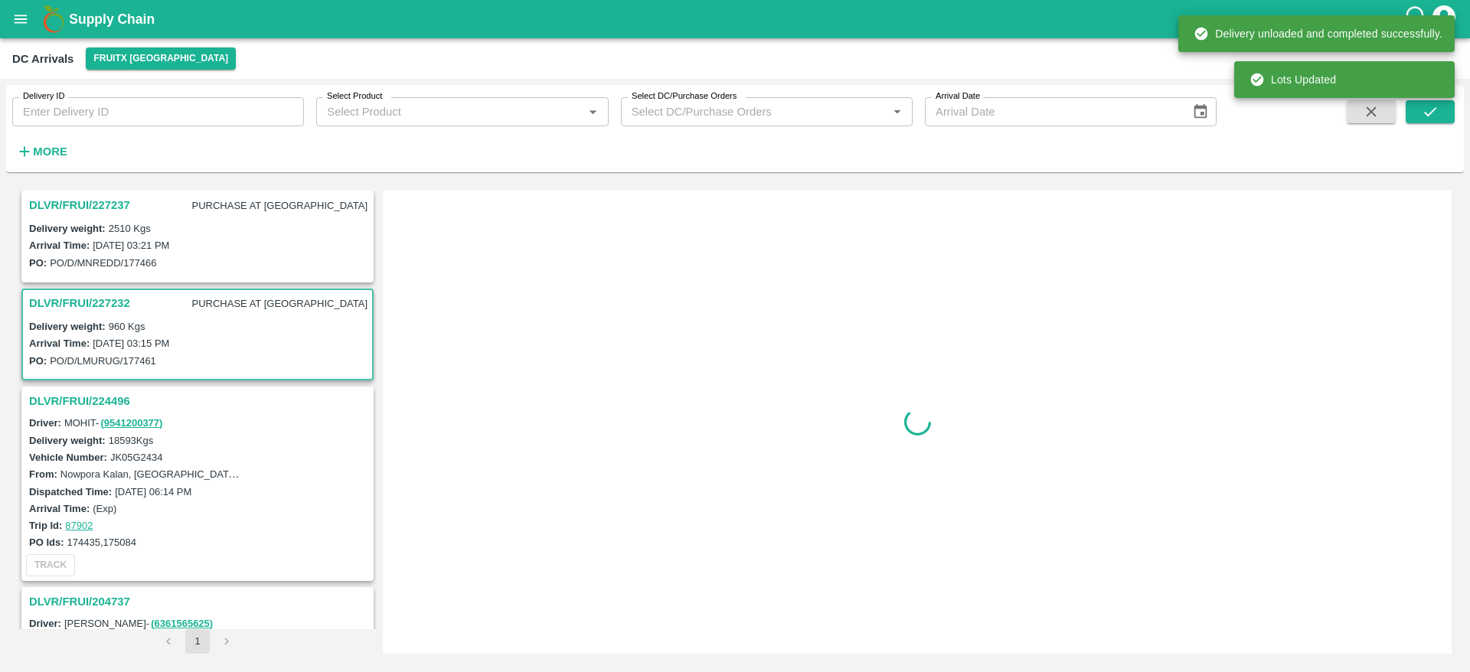
scroll to position [202, 0]
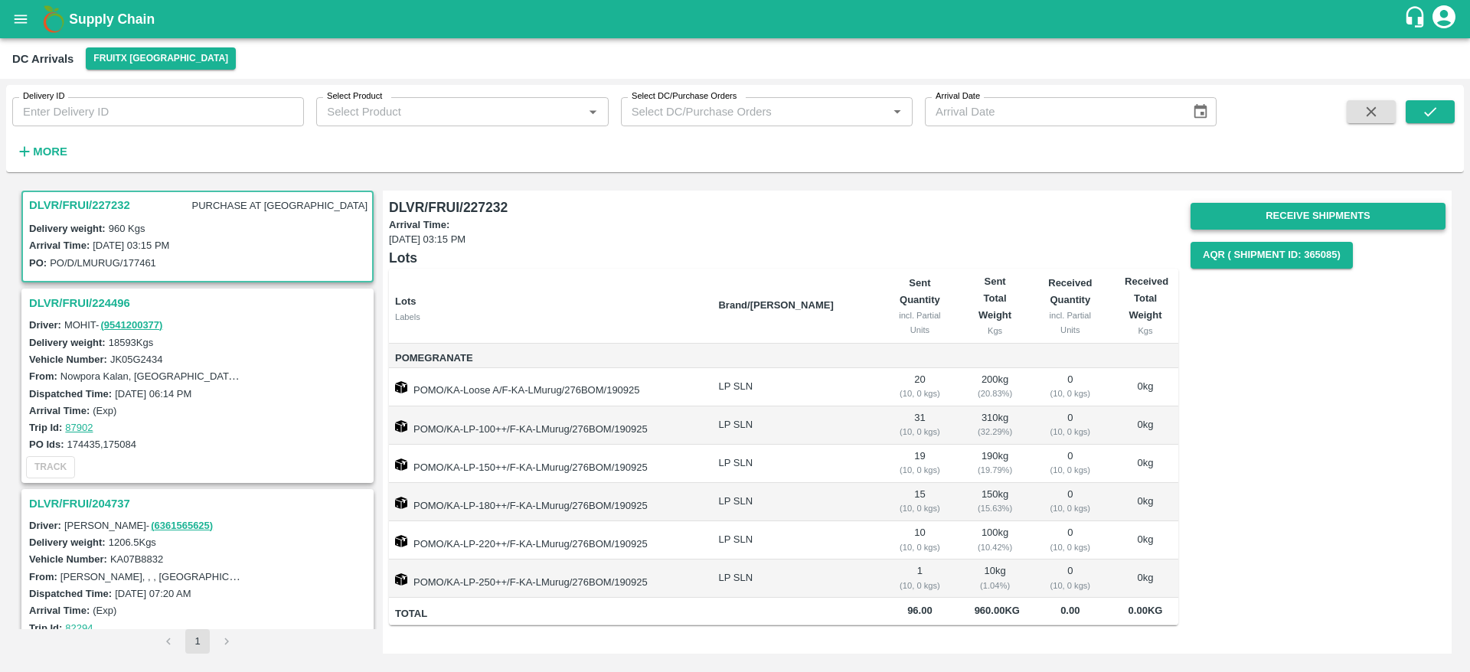
click at [1331, 209] on button "Receive Shipments" at bounding box center [1318, 216] width 255 height 27
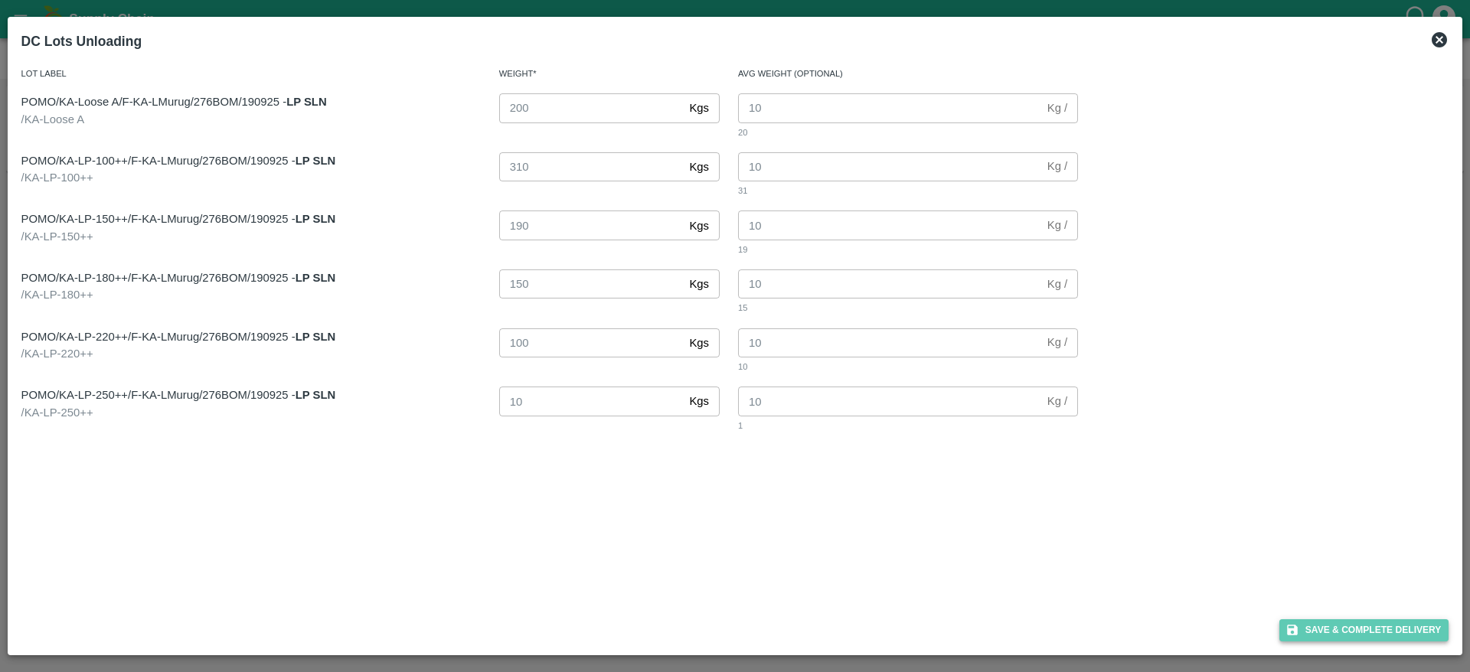
click at [1346, 630] on button "Save & Complete Delivery" at bounding box center [1365, 631] width 170 height 22
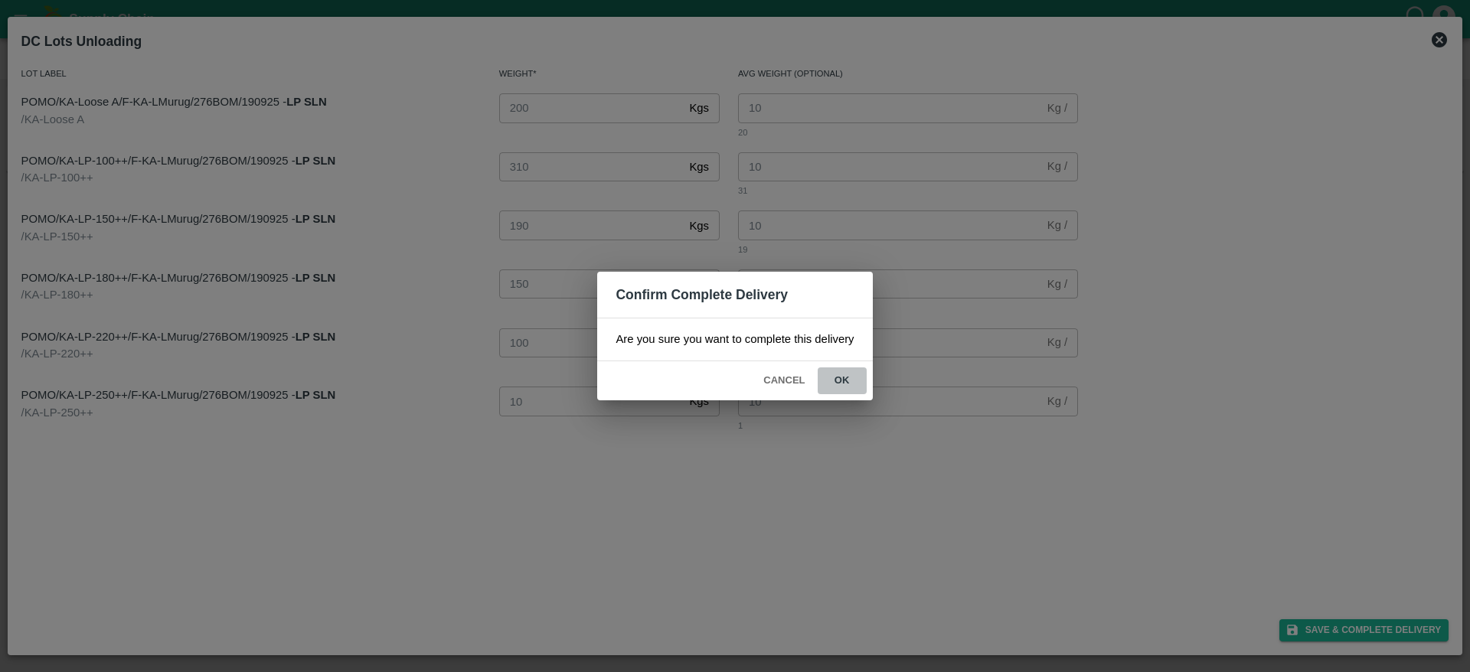
click at [837, 373] on button "ok" at bounding box center [842, 381] width 49 height 27
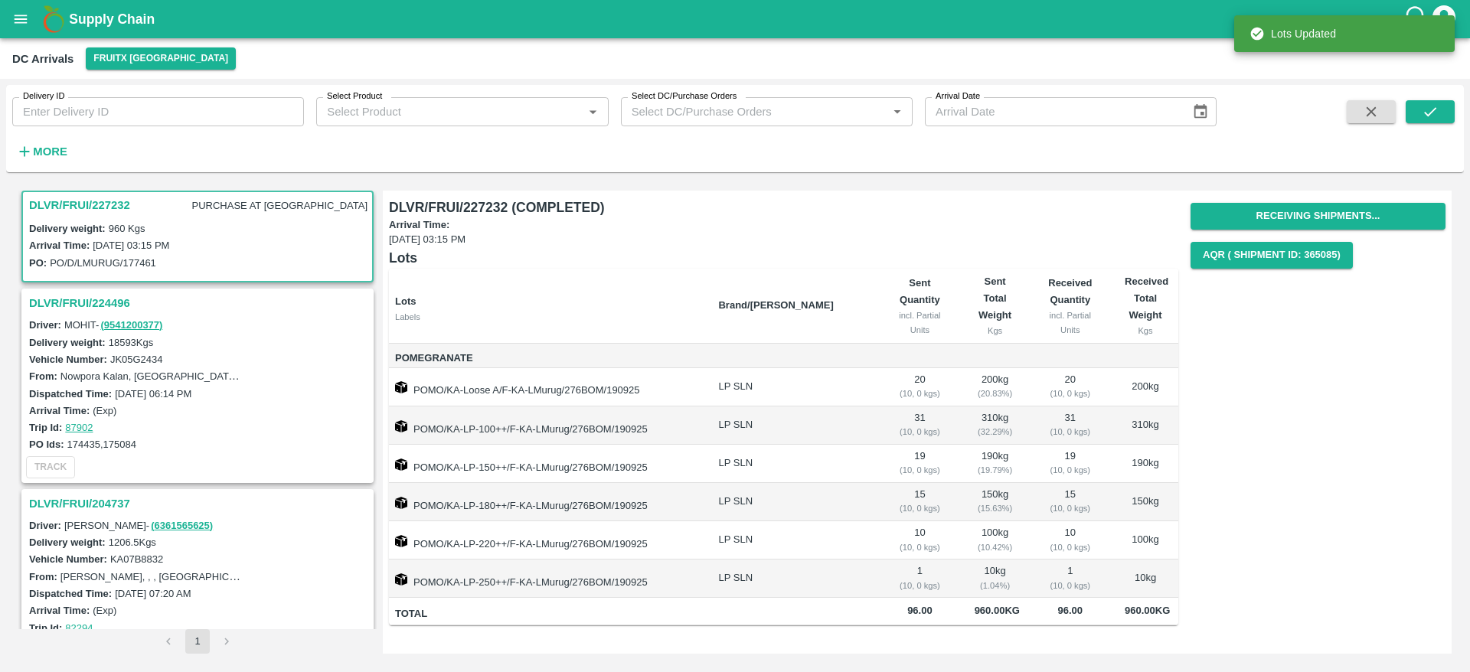
click at [117, 300] on h3 "DLVR/FRUI/224496" at bounding box center [200, 303] width 342 height 20
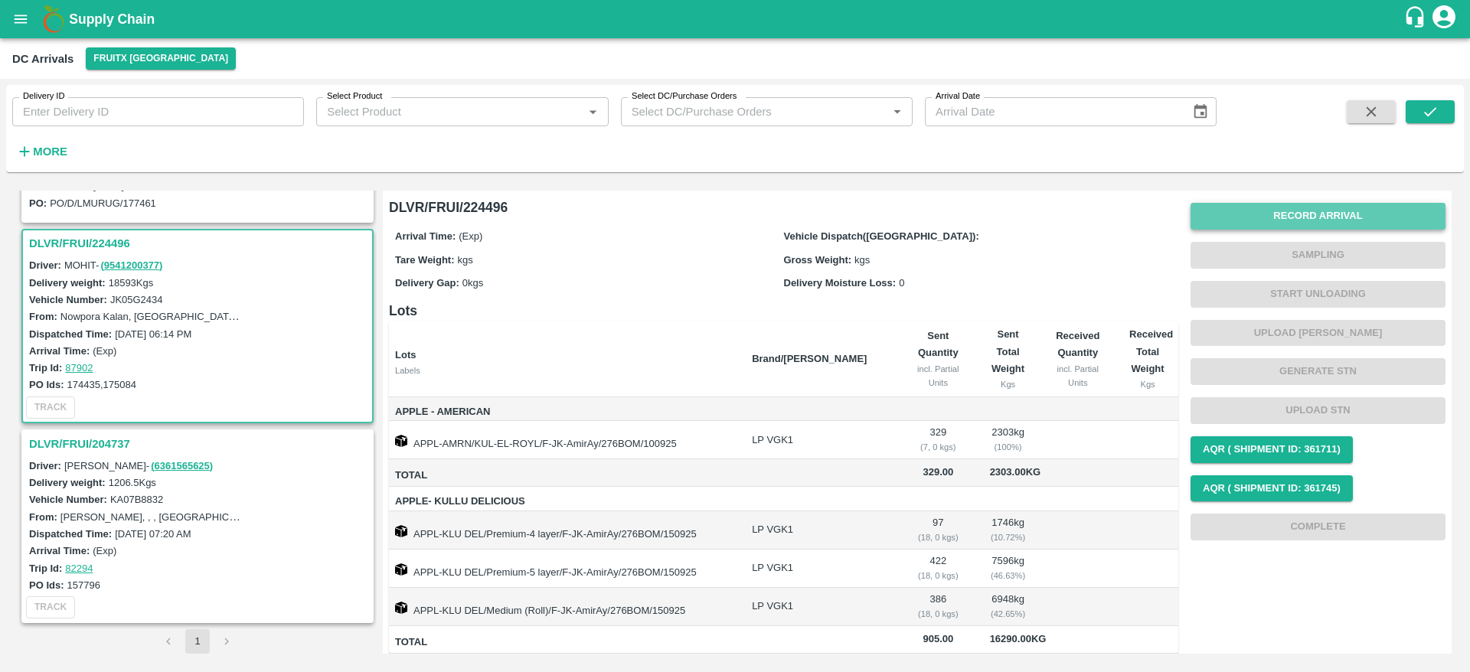
click at [1316, 205] on button "Record Arrival" at bounding box center [1318, 216] width 255 height 27
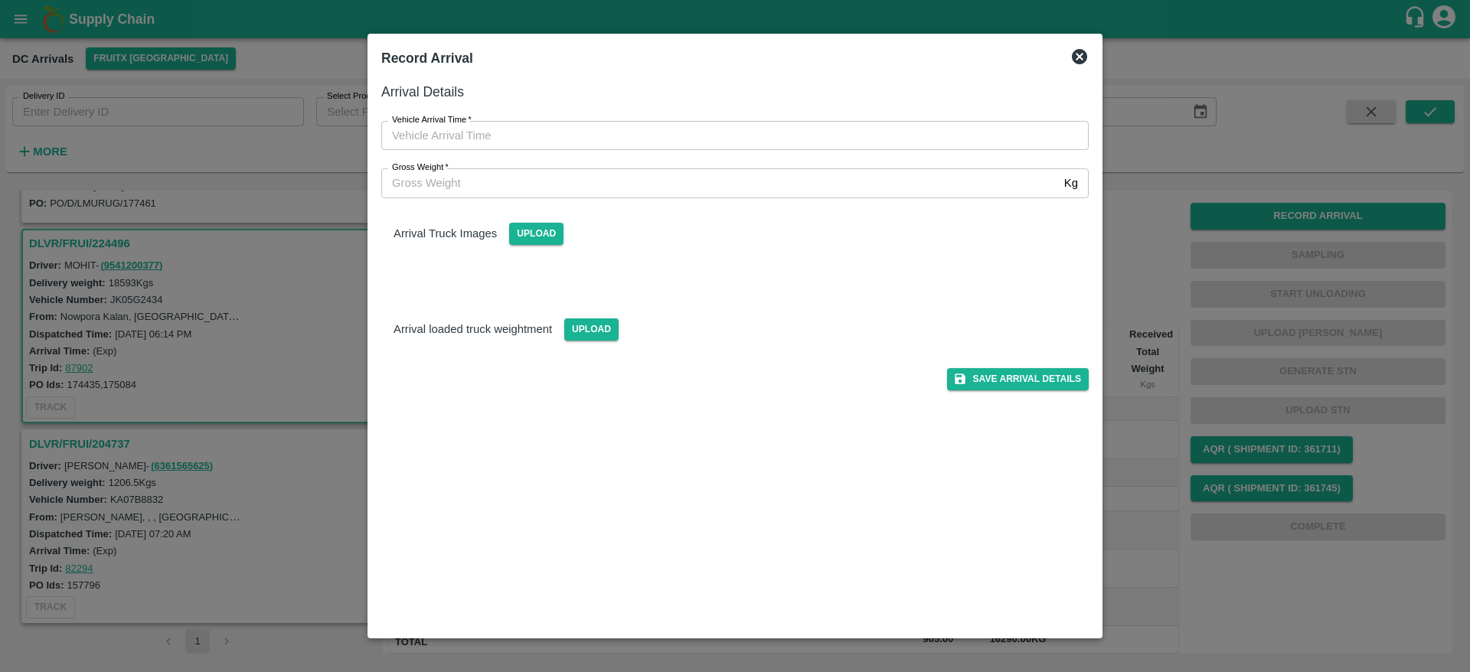
type input "DD/MM/YYYY hh:mm aa"
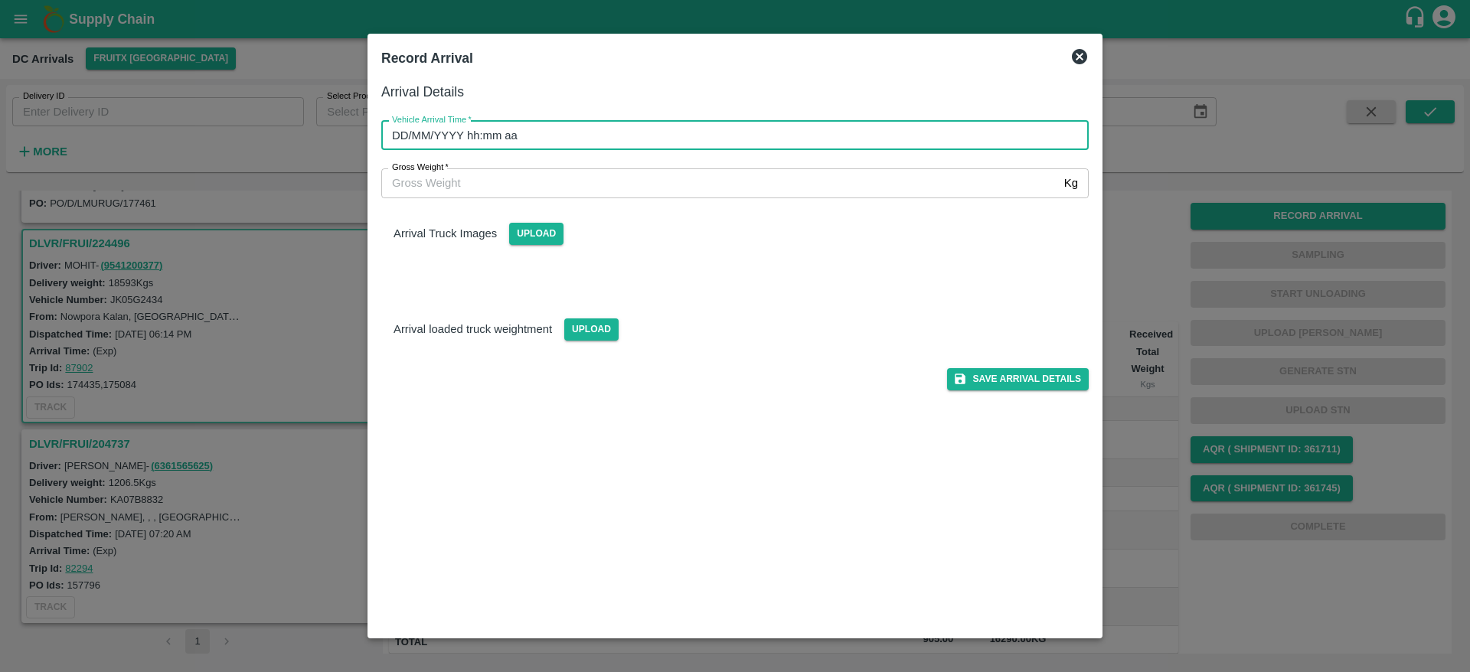
click at [851, 145] on input "DD/MM/YYYY hh:mm aa" at bounding box center [729, 135] width 697 height 29
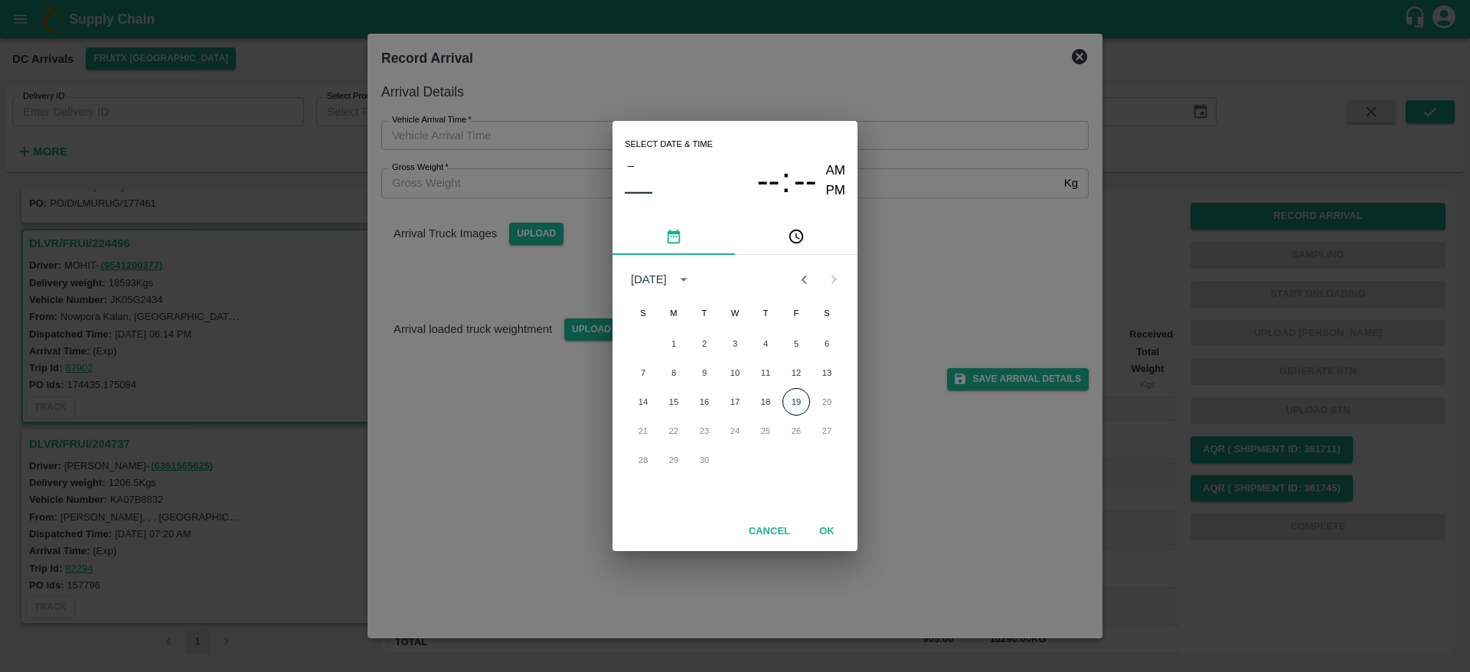
click at [787, 405] on button "19" at bounding box center [797, 402] width 28 height 28
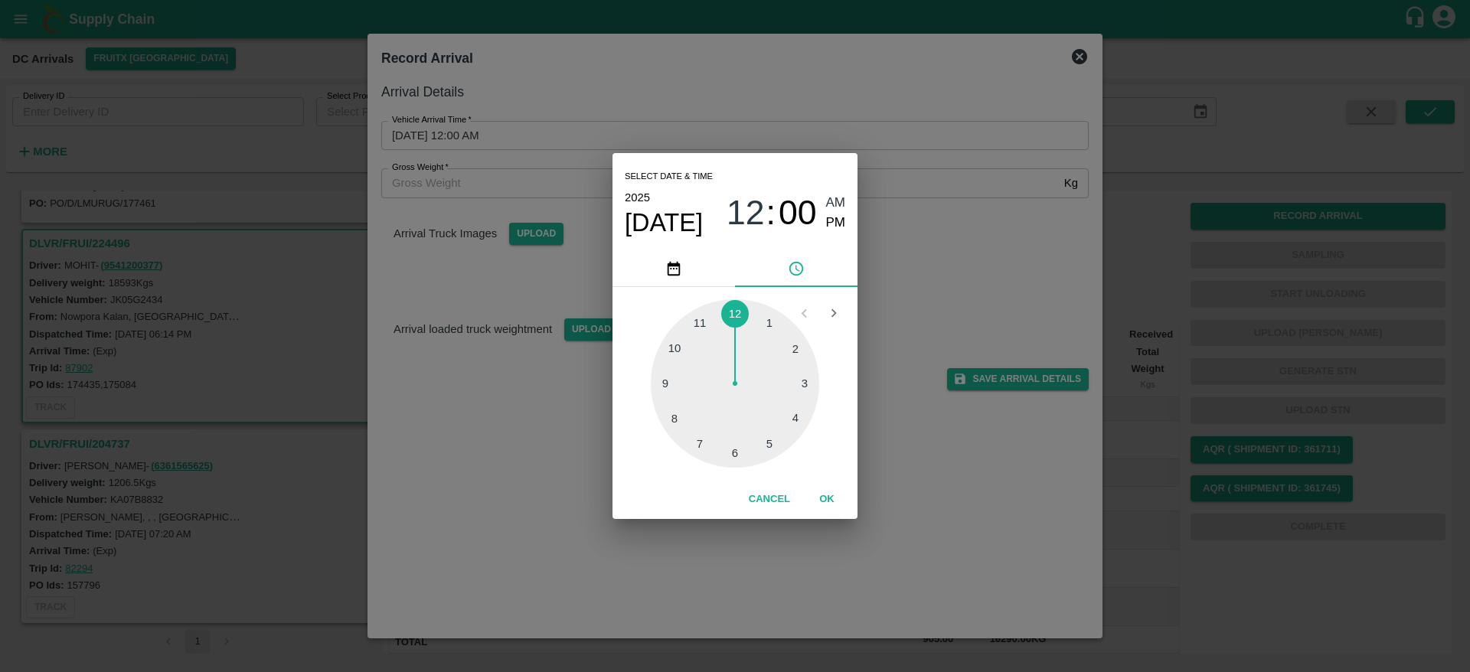
click at [767, 325] on div at bounding box center [735, 383] width 168 height 168
click at [756, 216] on span "01" at bounding box center [746, 213] width 38 height 40
click at [796, 417] on div at bounding box center [735, 383] width 168 height 168
type input "[DATE] 04:00 AM"
click at [835, 202] on span "AM" at bounding box center [836, 203] width 20 height 21
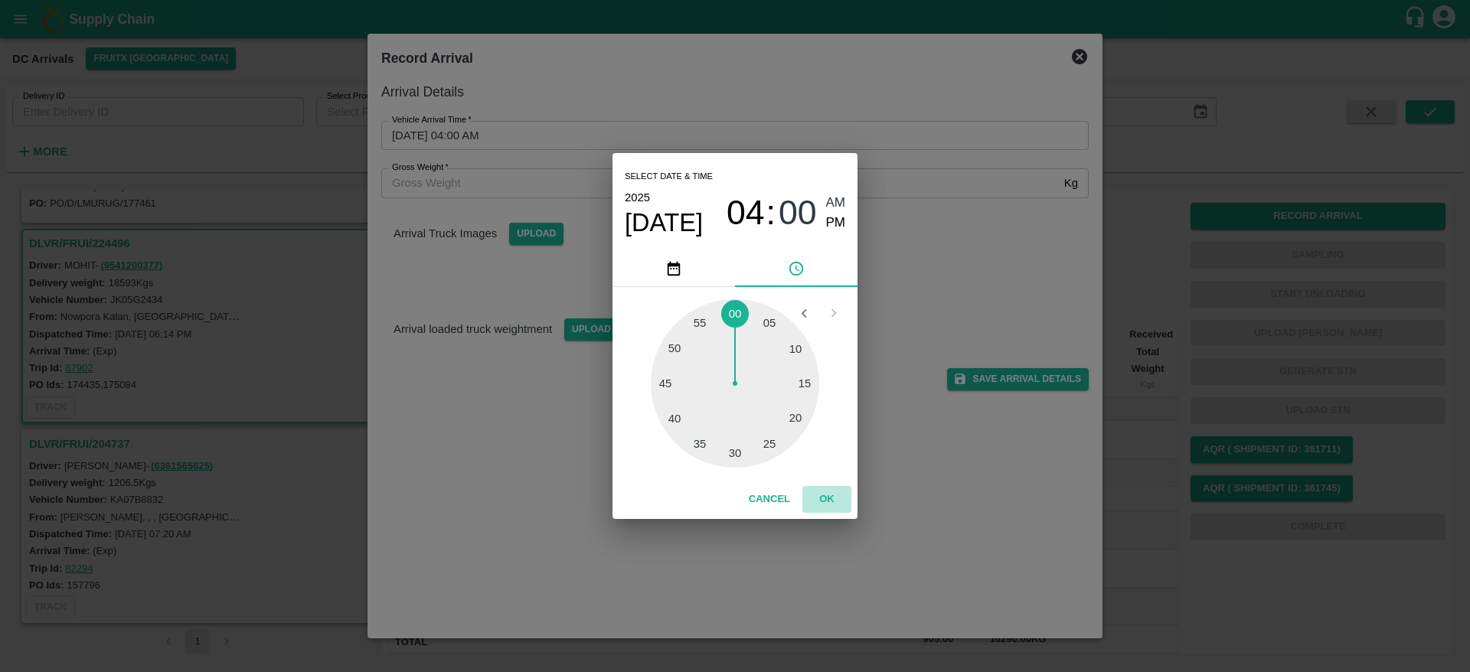
click at [836, 501] on button "OK" at bounding box center [827, 499] width 49 height 27
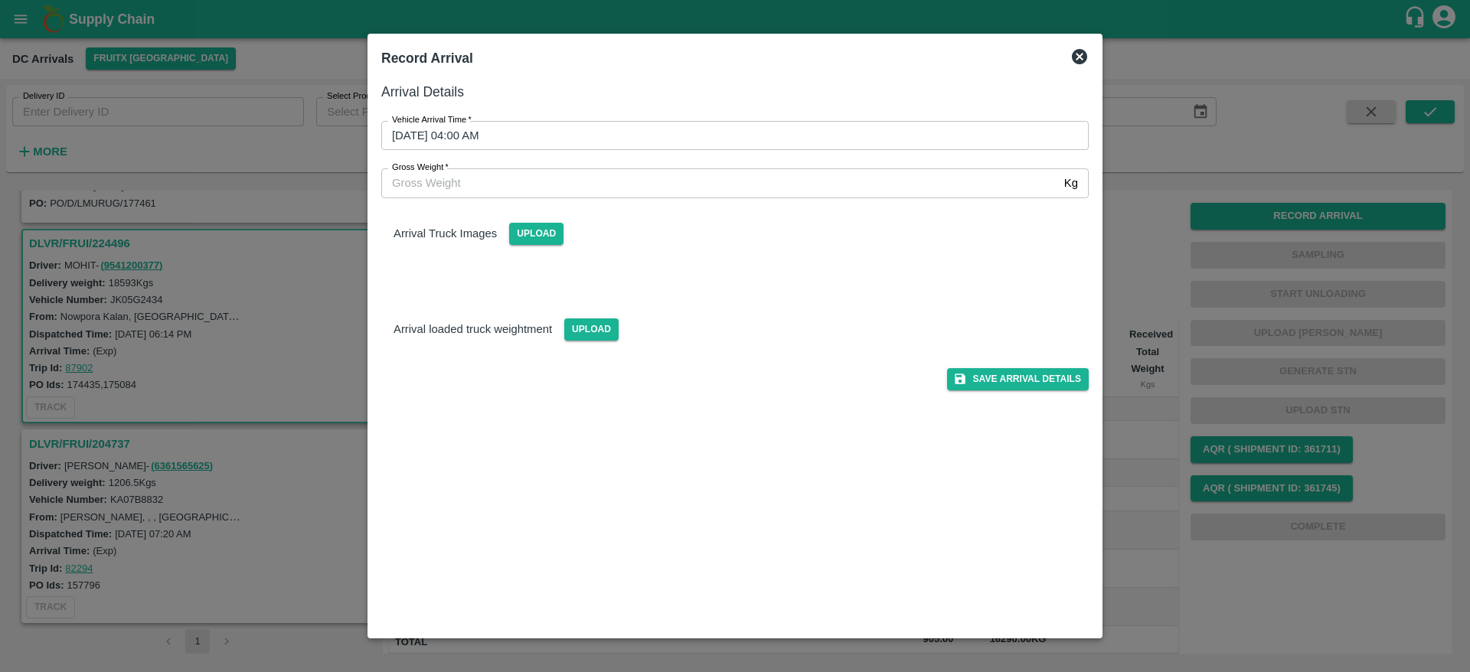
click at [640, 245] on div "Arrival Truck Images Upload" at bounding box center [729, 240] width 720 height 108
click at [1009, 380] on button "Save Arrival Details" at bounding box center [1018, 379] width 142 height 22
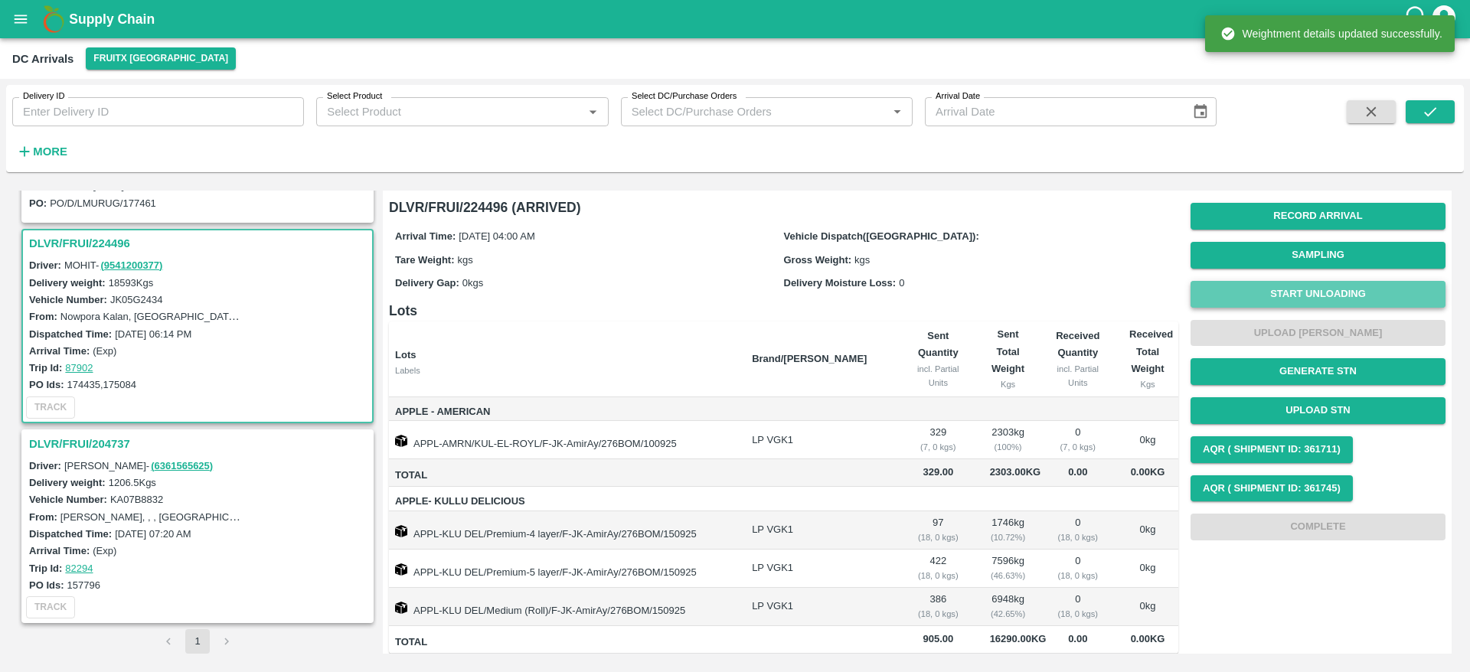
click at [1326, 287] on button "Start Unloading" at bounding box center [1318, 294] width 255 height 27
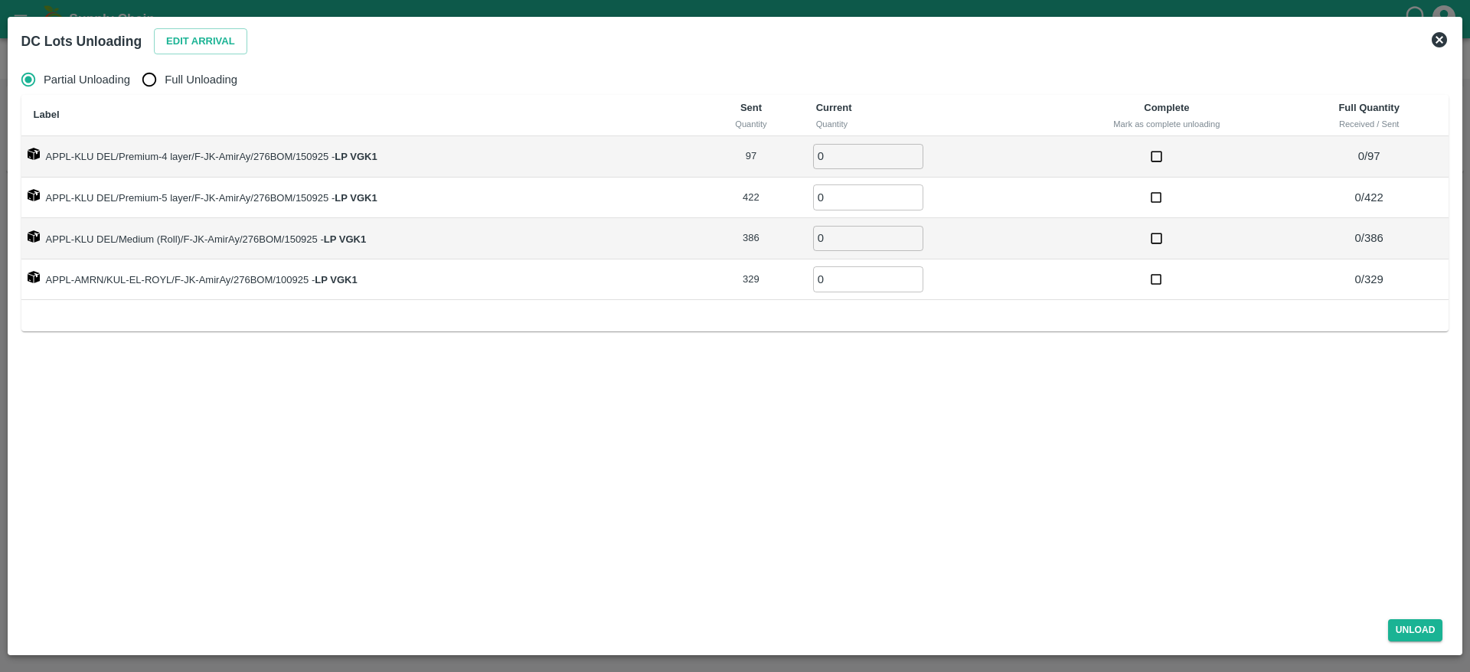
click at [1438, 34] on icon at bounding box center [1439, 39] width 15 height 15
